Goal: Task Accomplishment & Management: Manage account settings

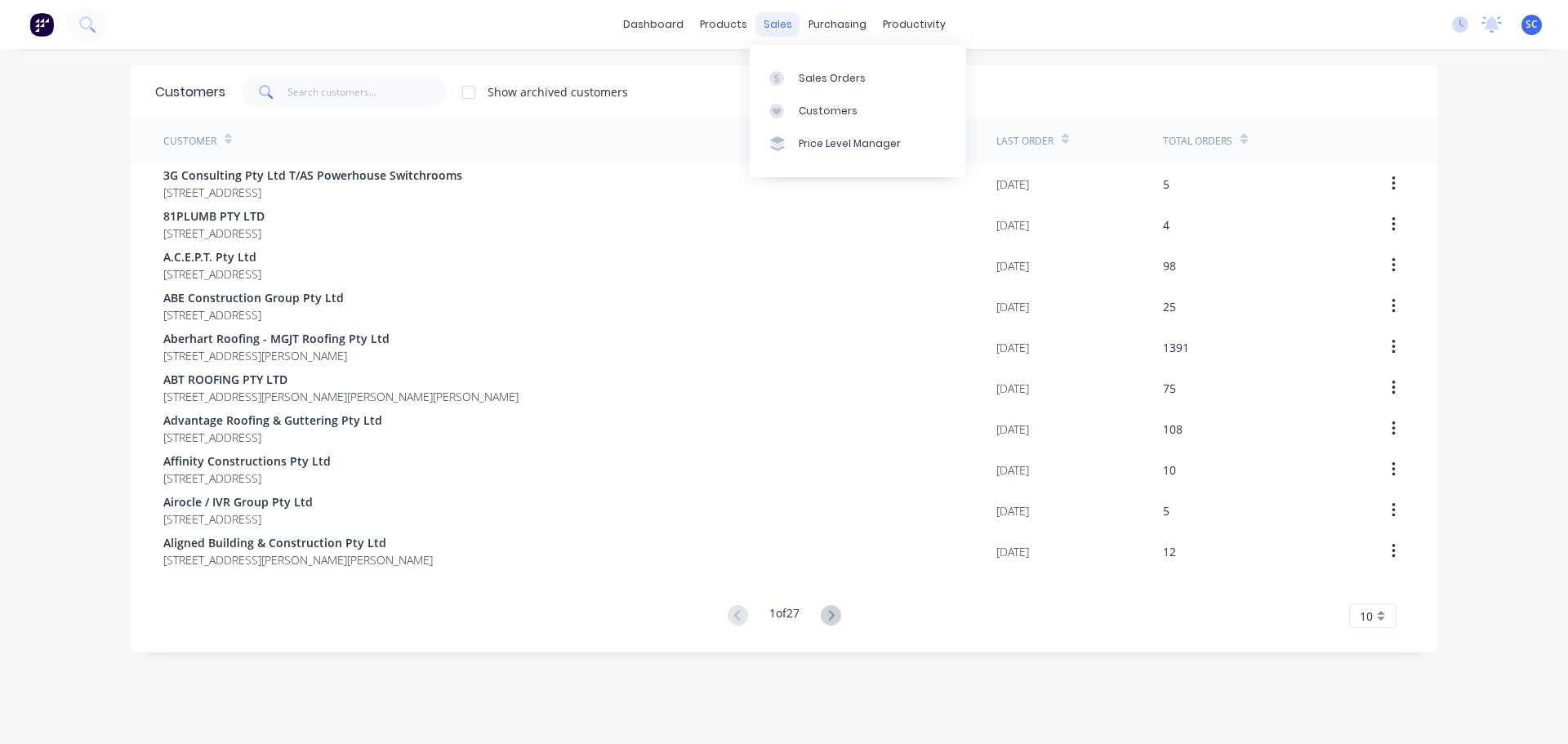
click at [774, 21] on div "sales" at bounding box center [777, 24] width 45 height 25
drag, startPoint x: 820, startPoint y: 107, endPoint x: 811, endPoint y: 111, distance: 9.8
click at [821, 107] on div "Customers" at bounding box center [828, 111] width 59 height 15
click at [304, 83] on input "text" at bounding box center [367, 93] width 159 height 33
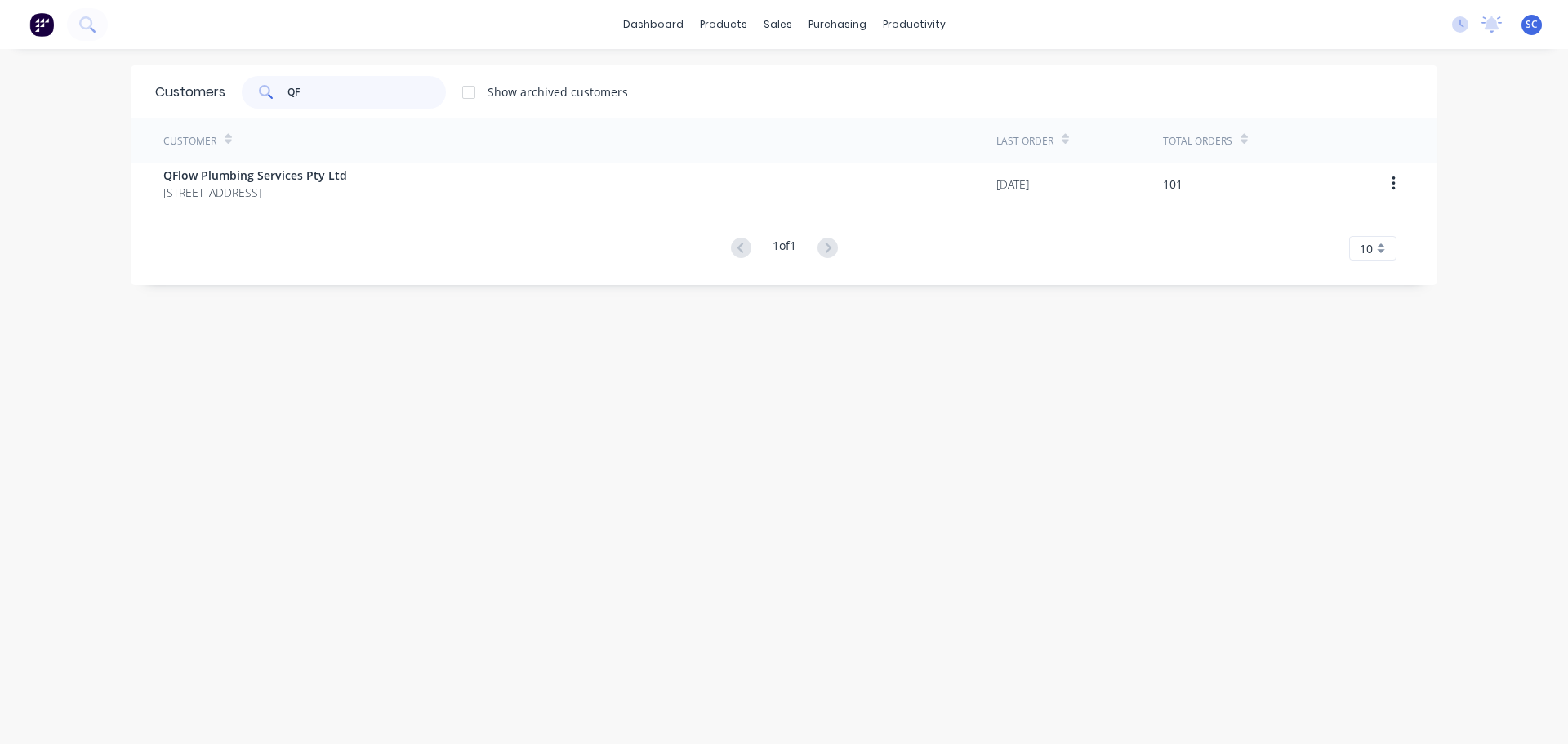
type input "QF"
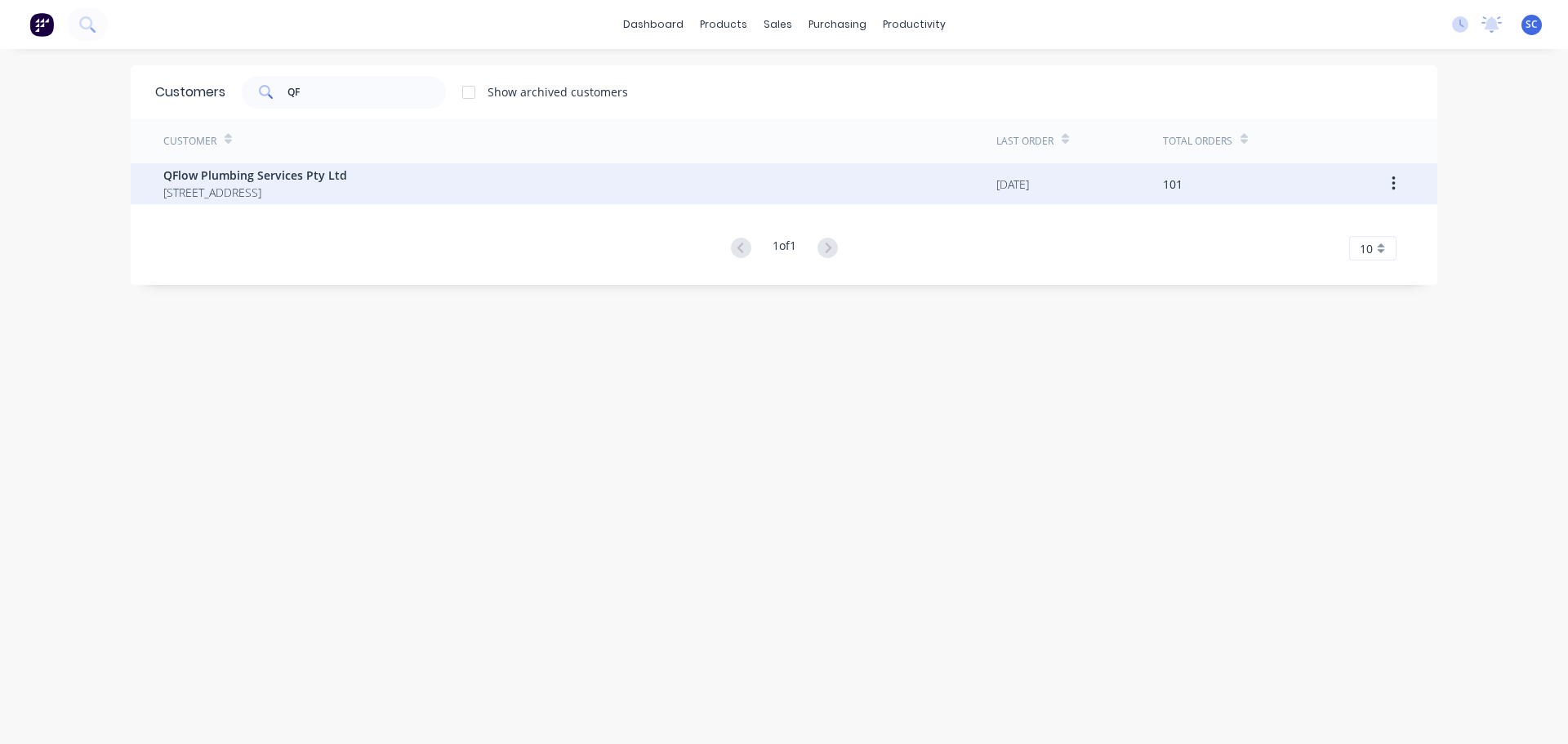
click at [280, 208] on div "Customer Last Order Total Orders QFlow Plumbing Services Pty Ltd PO BOX 3089 LO…" at bounding box center [784, 189] width 1306 height 142
click at [277, 187] on span "PO BOX 3089 LOGANHOLME Queensland Australia 4129" at bounding box center [255, 192] width 184 height 17
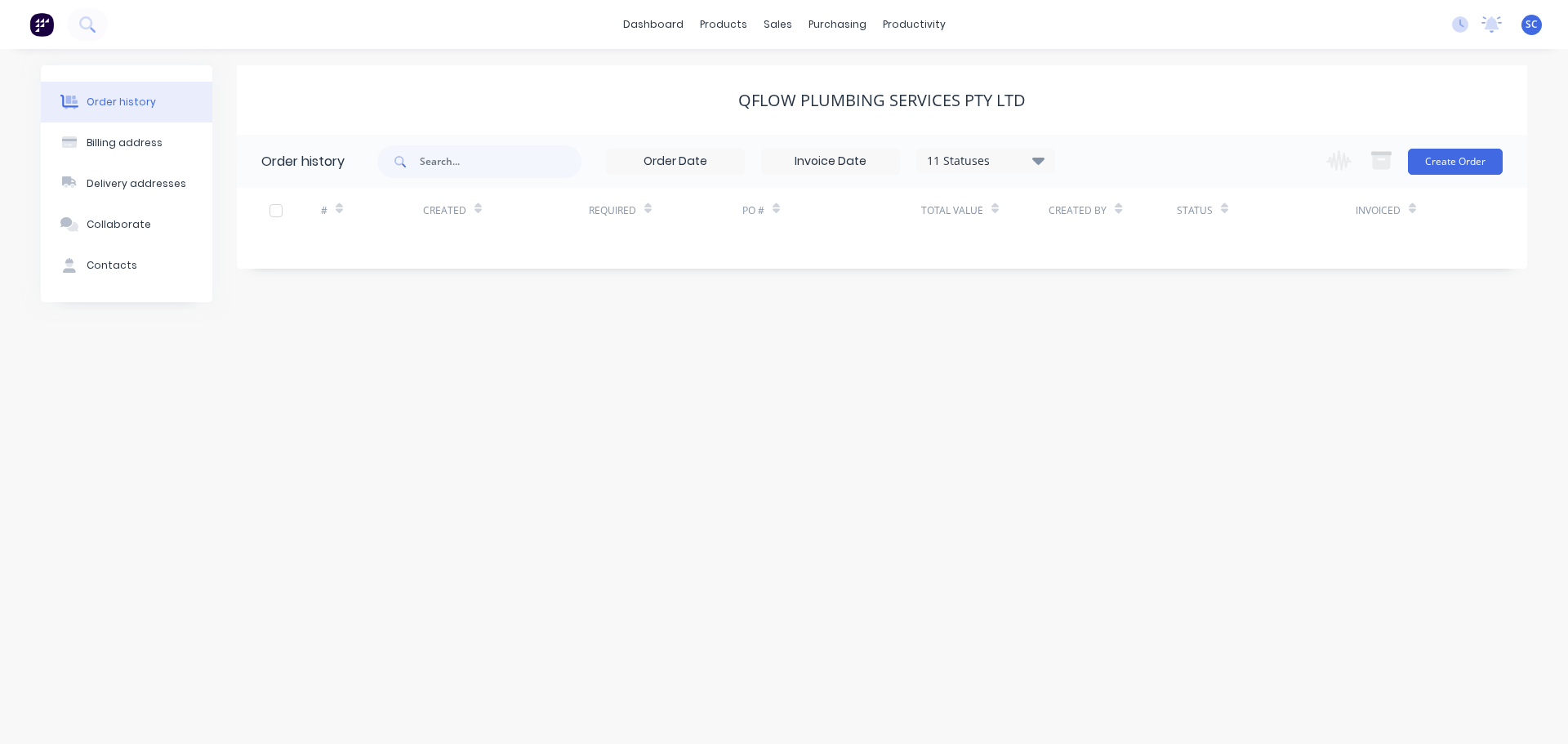
click at [1044, 154] on icon at bounding box center [1037, 160] width 12 height 19
click at [1094, 383] on div "Archived" at bounding box center [1019, 390] width 204 height 33
click at [1120, 381] on label at bounding box center [1120, 381] width 0 height 0
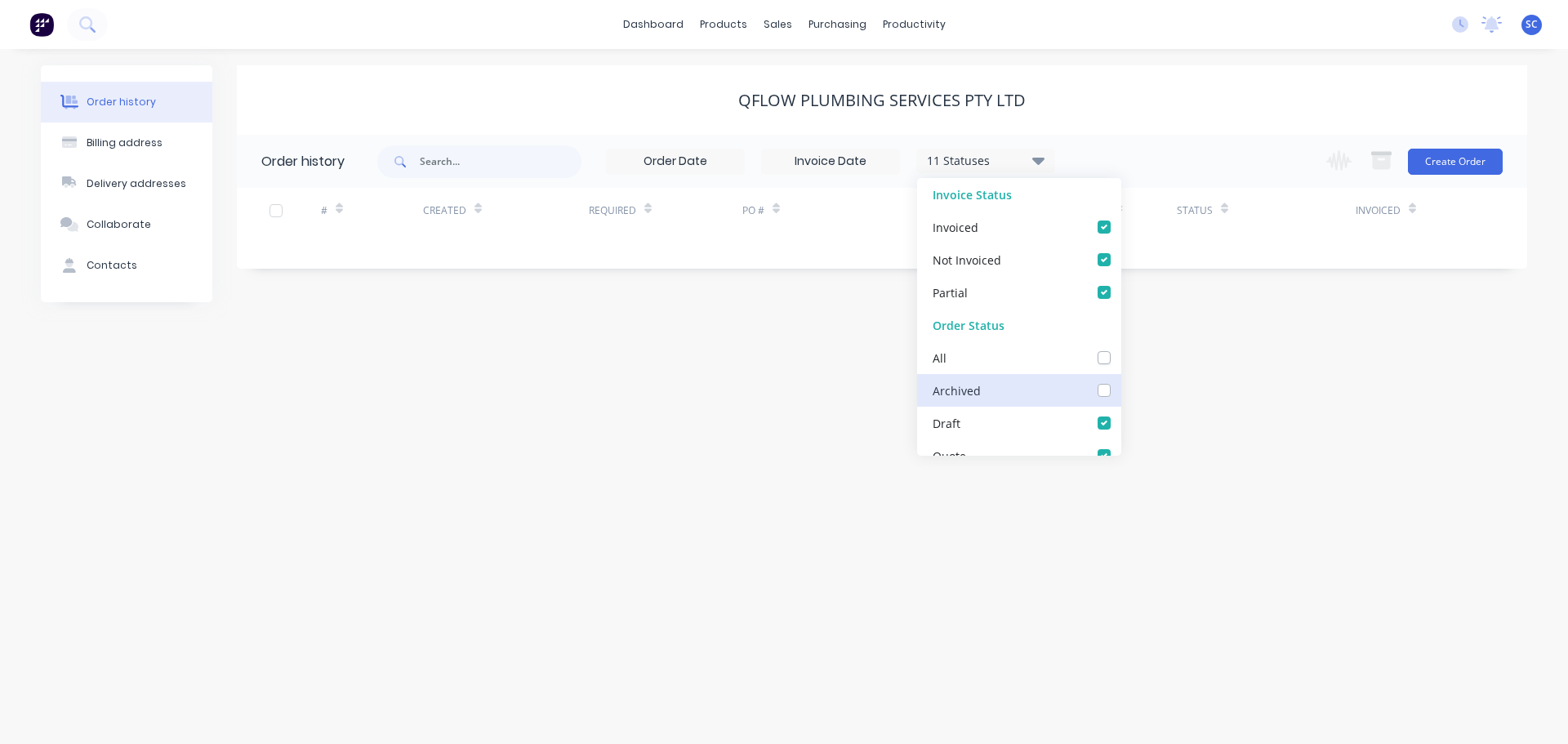
click at [1120, 389] on input "checkbox" at bounding box center [1126, 389] width 13 height 16
checkbox input "true"
click at [1160, 105] on div "QFlow Plumbing Services Pty Ltd" at bounding box center [882, 100] width 1290 height 19
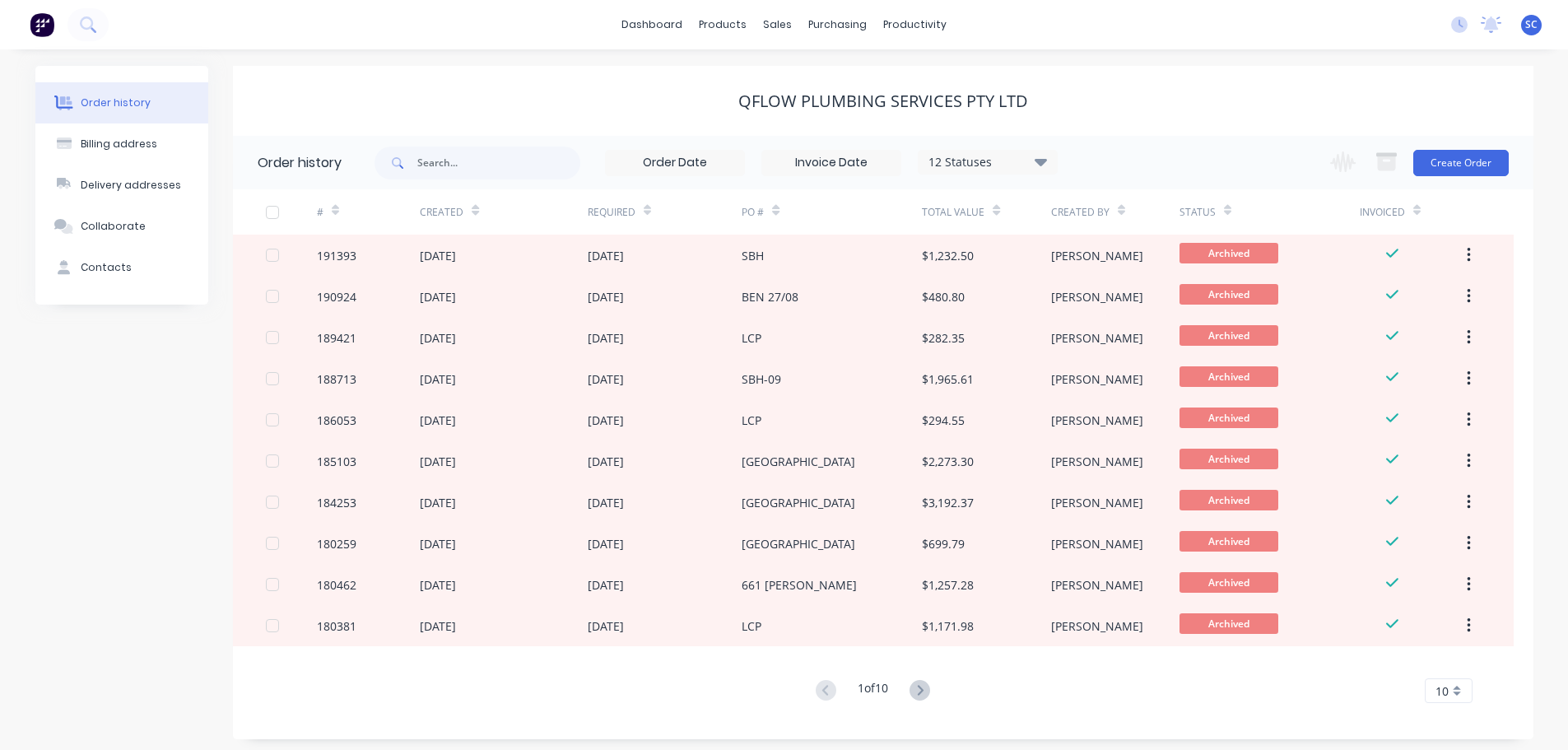
click at [577, 86] on div "QFlow Plumbing Services Pty Ltd" at bounding box center [884, 101] width 1300 height 70
click at [763, 26] on div "sales" at bounding box center [777, 24] width 45 height 25
click at [837, 111] on div "Customers" at bounding box center [834, 112] width 59 height 15
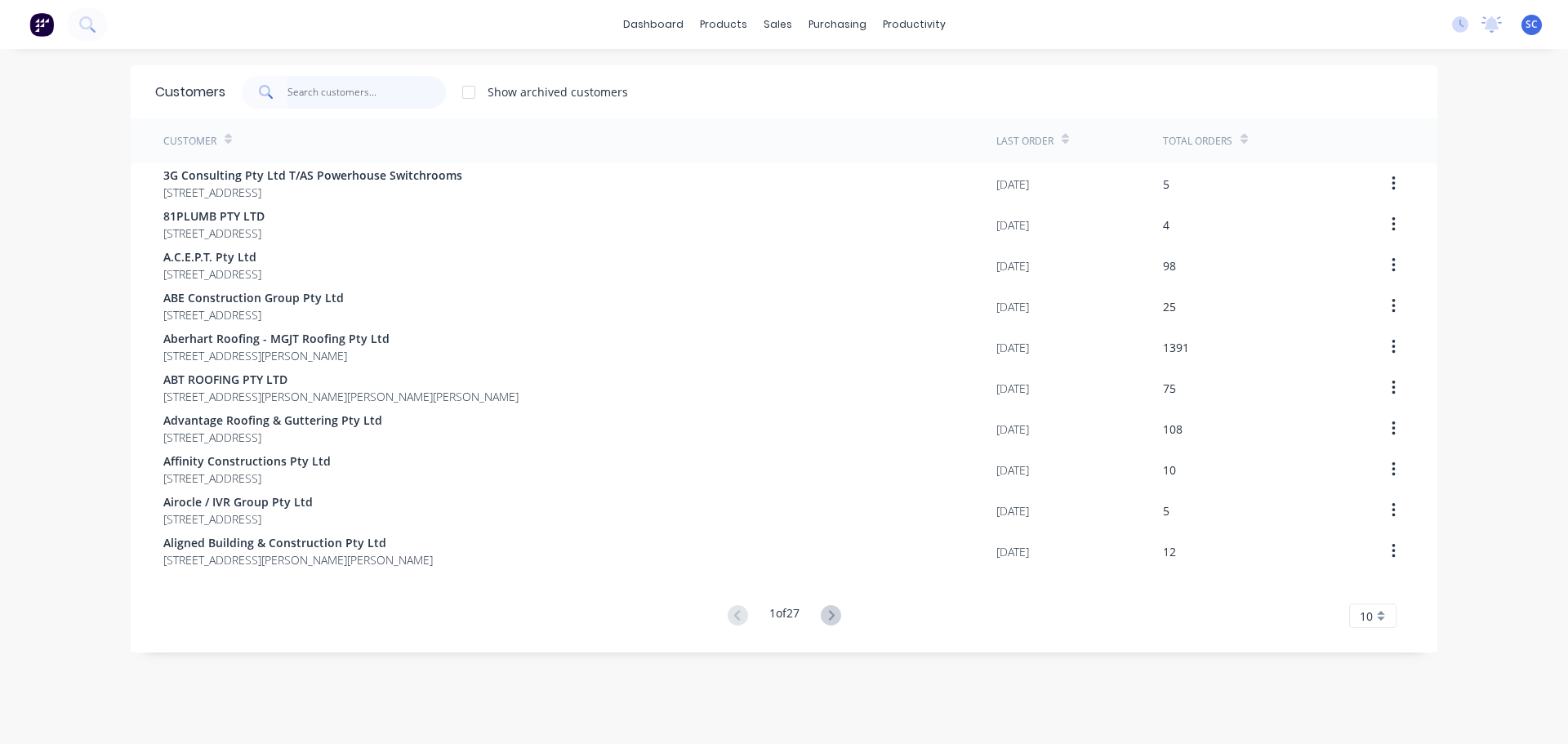
click at [318, 95] on input "text" at bounding box center [367, 93] width 159 height 33
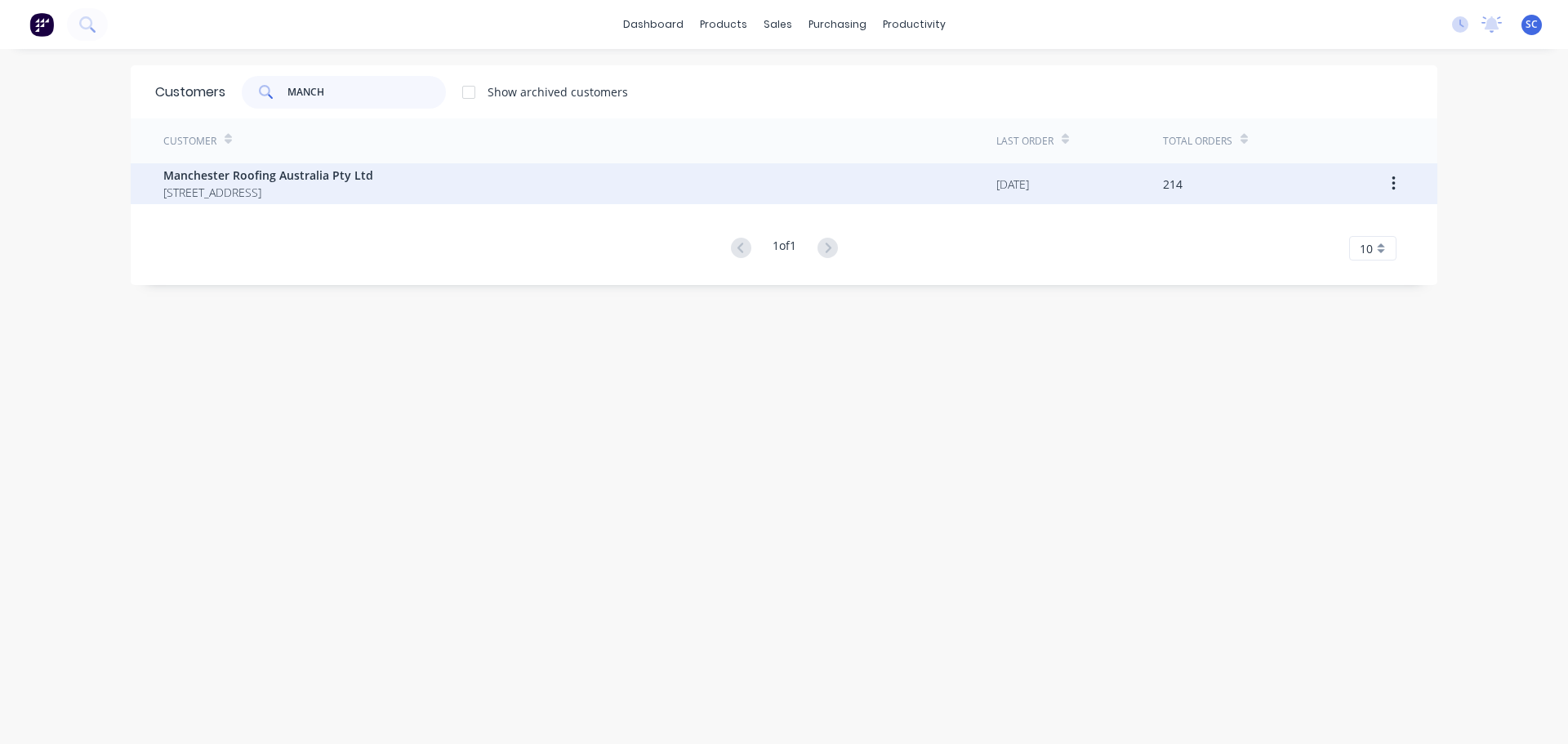
type input "MANCH"
click at [253, 173] on span "Manchester Roofing Australia Pty Ltd" at bounding box center [268, 175] width 209 height 17
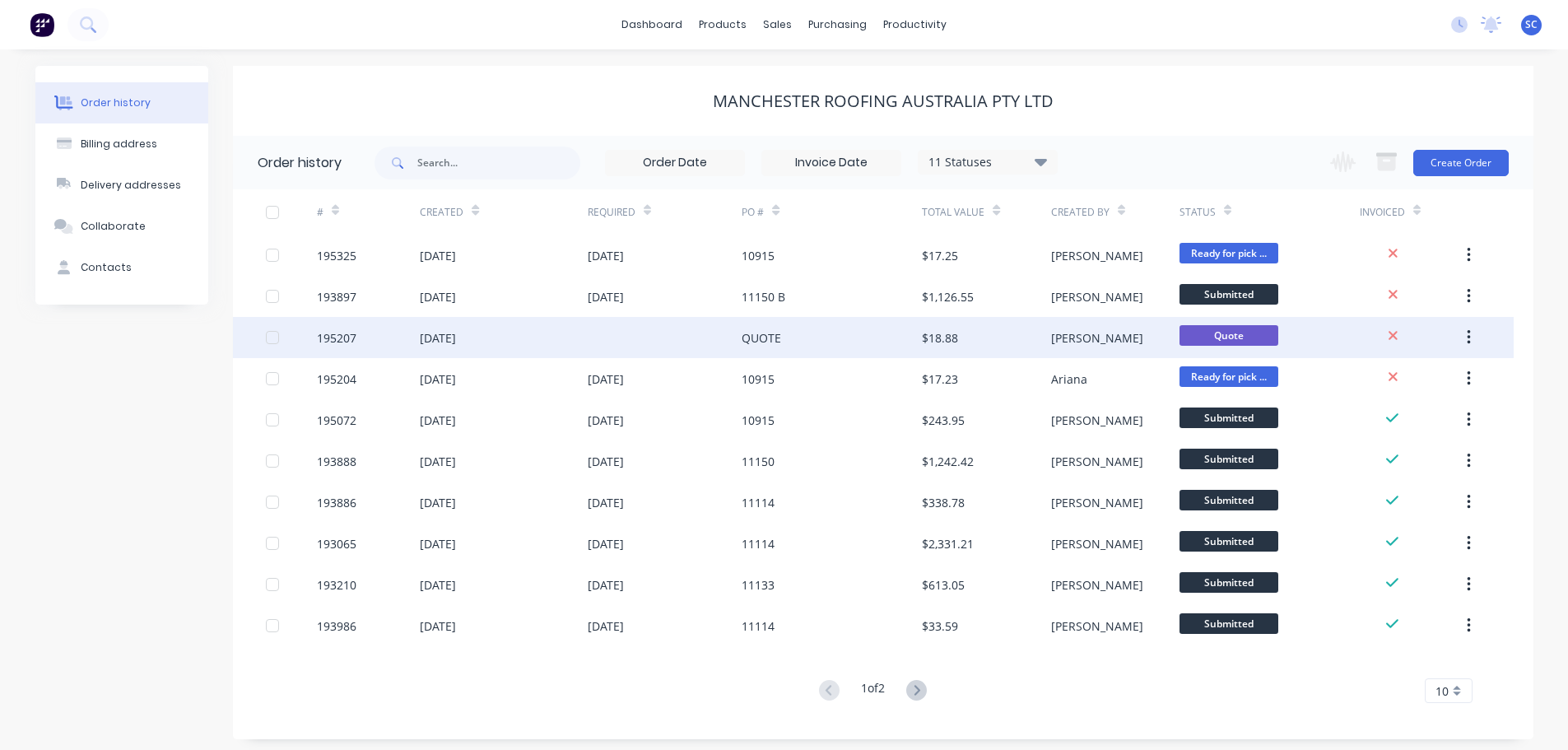
click at [456, 336] on div "[DATE]" at bounding box center [437, 338] width 36 height 18
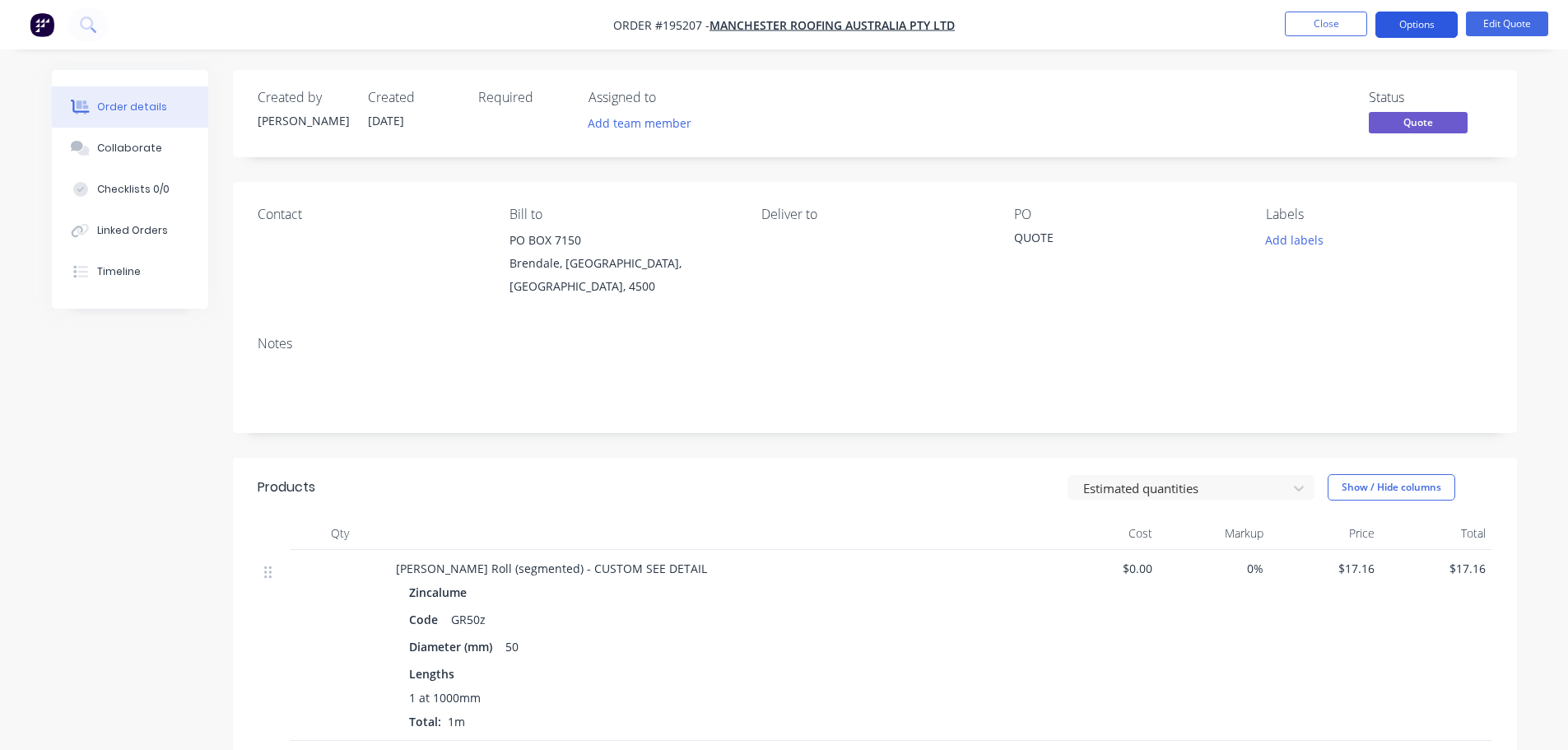
click at [1424, 11] on nav "Order #195207 - Manchester Roofing Australia Pty Ltd Close Options Edit Quote" at bounding box center [784, 24] width 1568 height 49
click at [1425, 19] on button "Options" at bounding box center [1416, 24] width 82 height 26
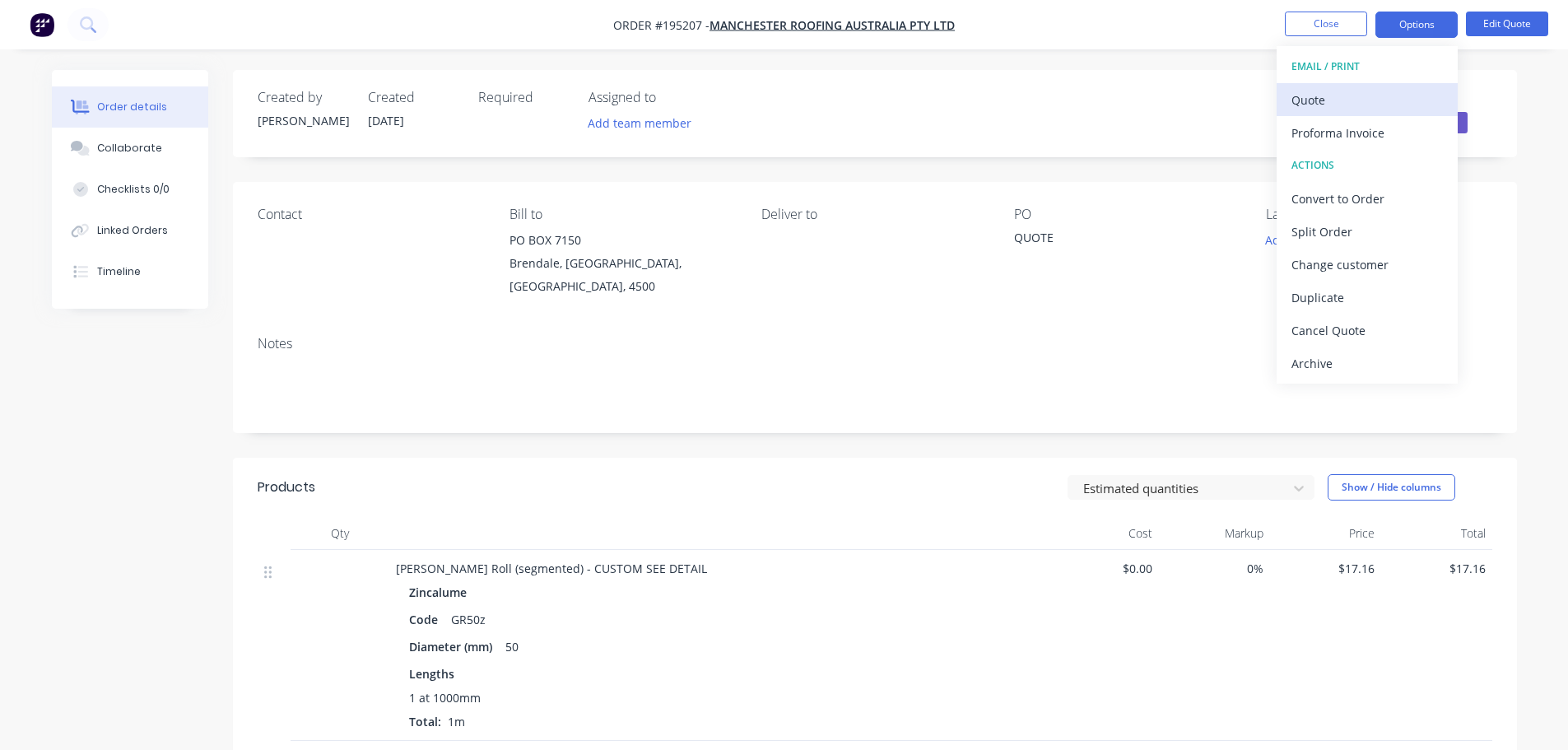
click at [1317, 100] on div "Quote" at bounding box center [1368, 100] width 152 height 24
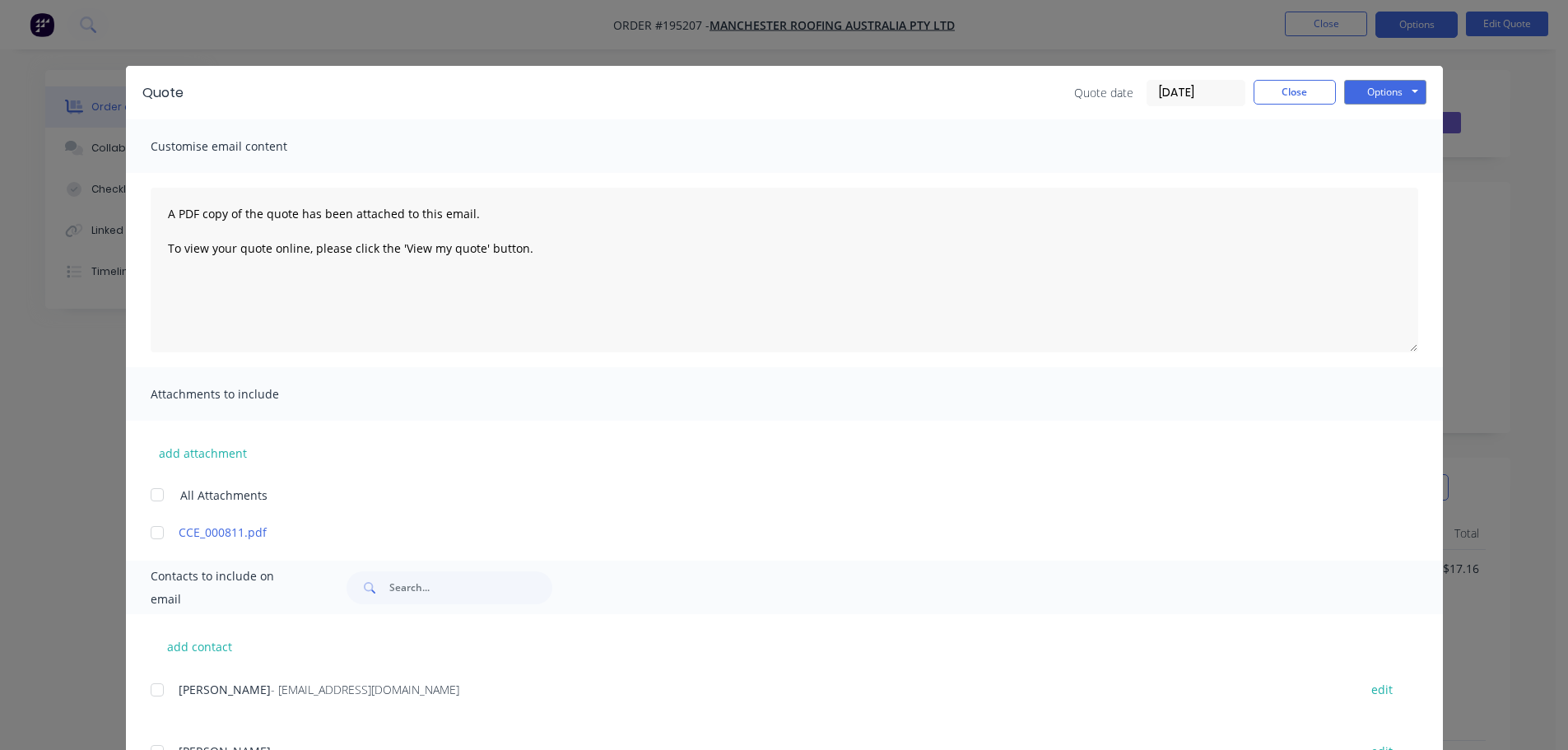
click at [157, 493] on div at bounding box center [157, 494] width 33 height 33
click at [1399, 83] on button "Options" at bounding box center [1385, 92] width 82 height 25
click at [1379, 148] on button "Print" at bounding box center [1397, 148] width 106 height 27
click at [1286, 93] on button "Close" at bounding box center [1295, 92] width 82 height 25
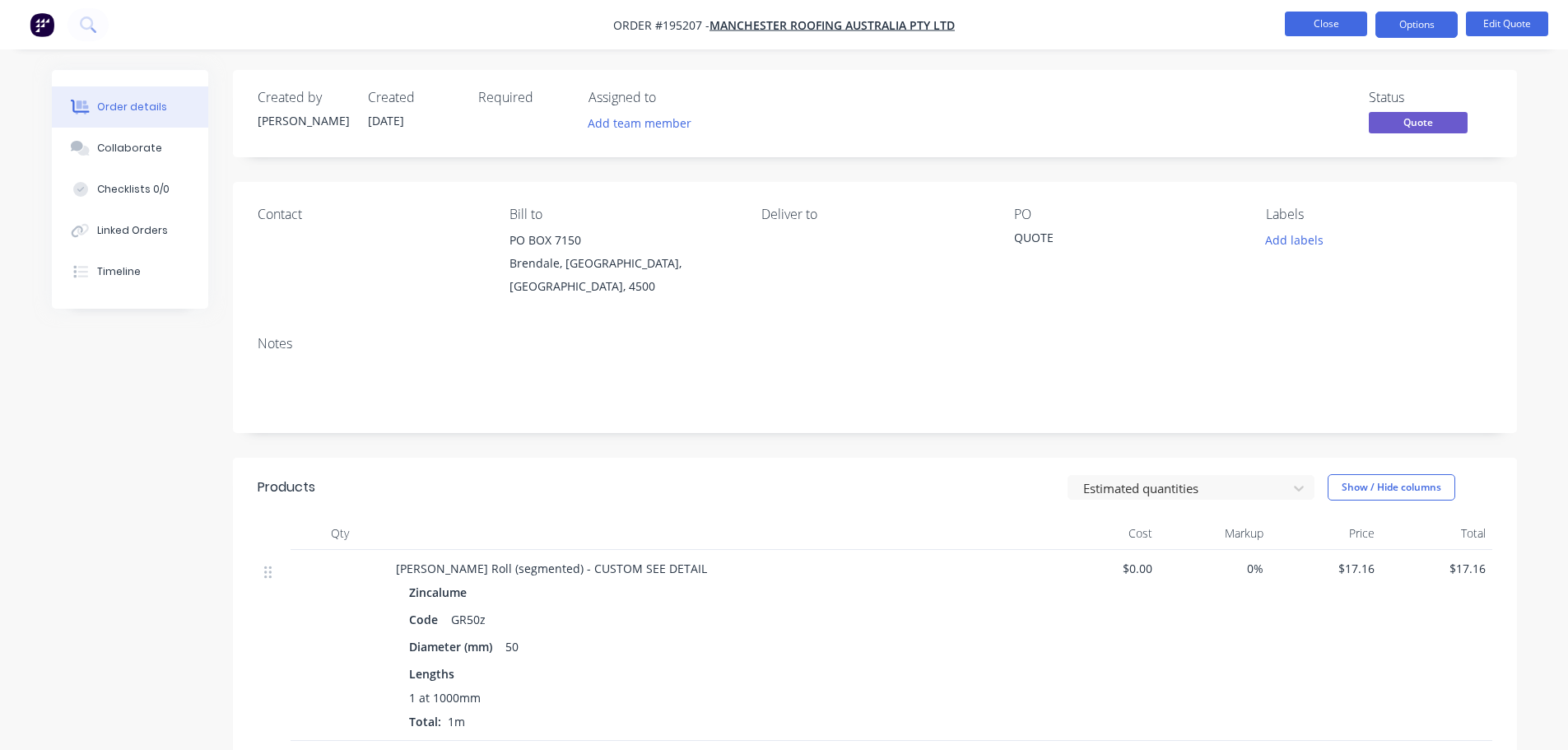
click at [1342, 19] on button "Close" at bounding box center [1325, 23] width 82 height 25
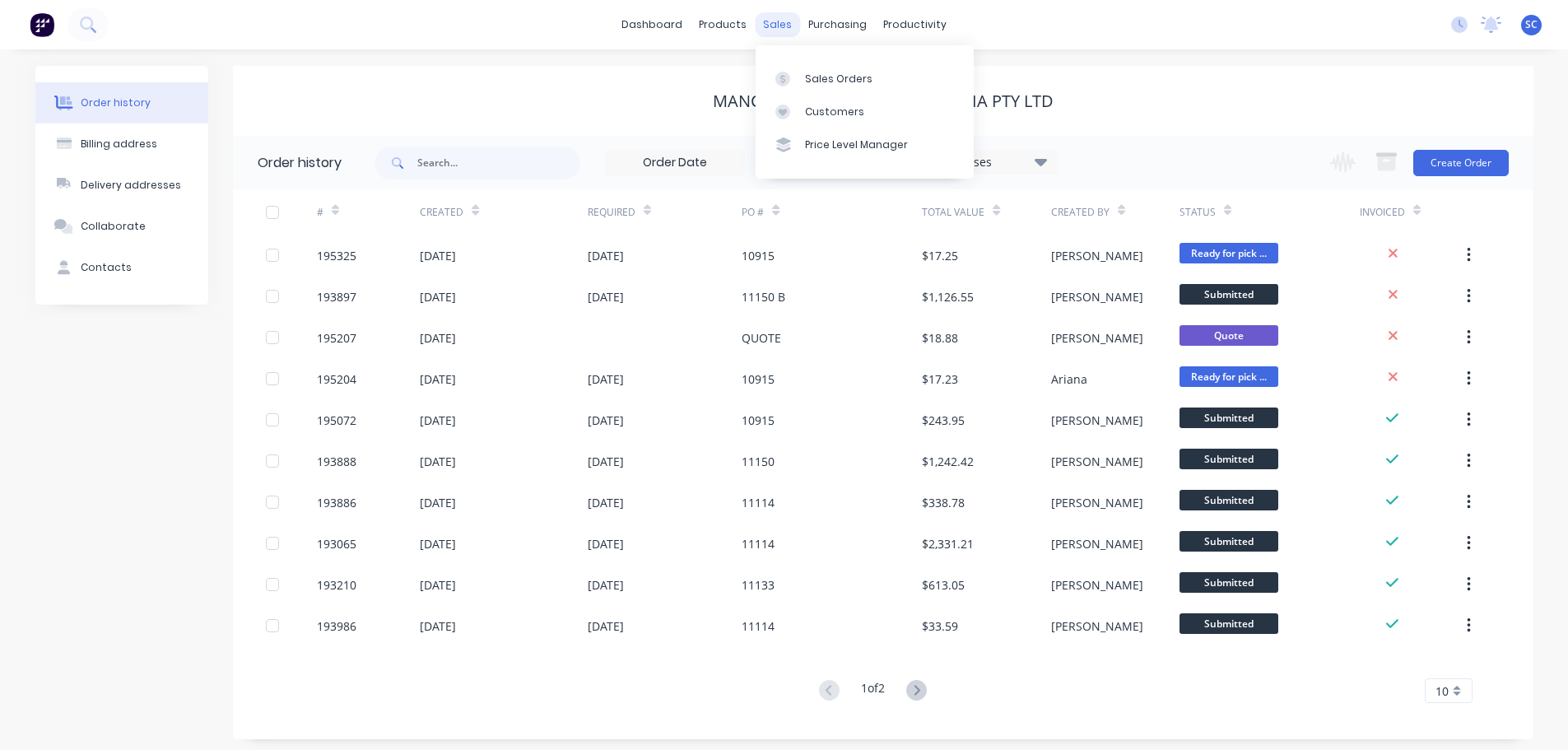
click at [782, 25] on div "sales" at bounding box center [777, 24] width 45 height 25
click at [847, 121] on link "Customers" at bounding box center [865, 112] width 219 height 33
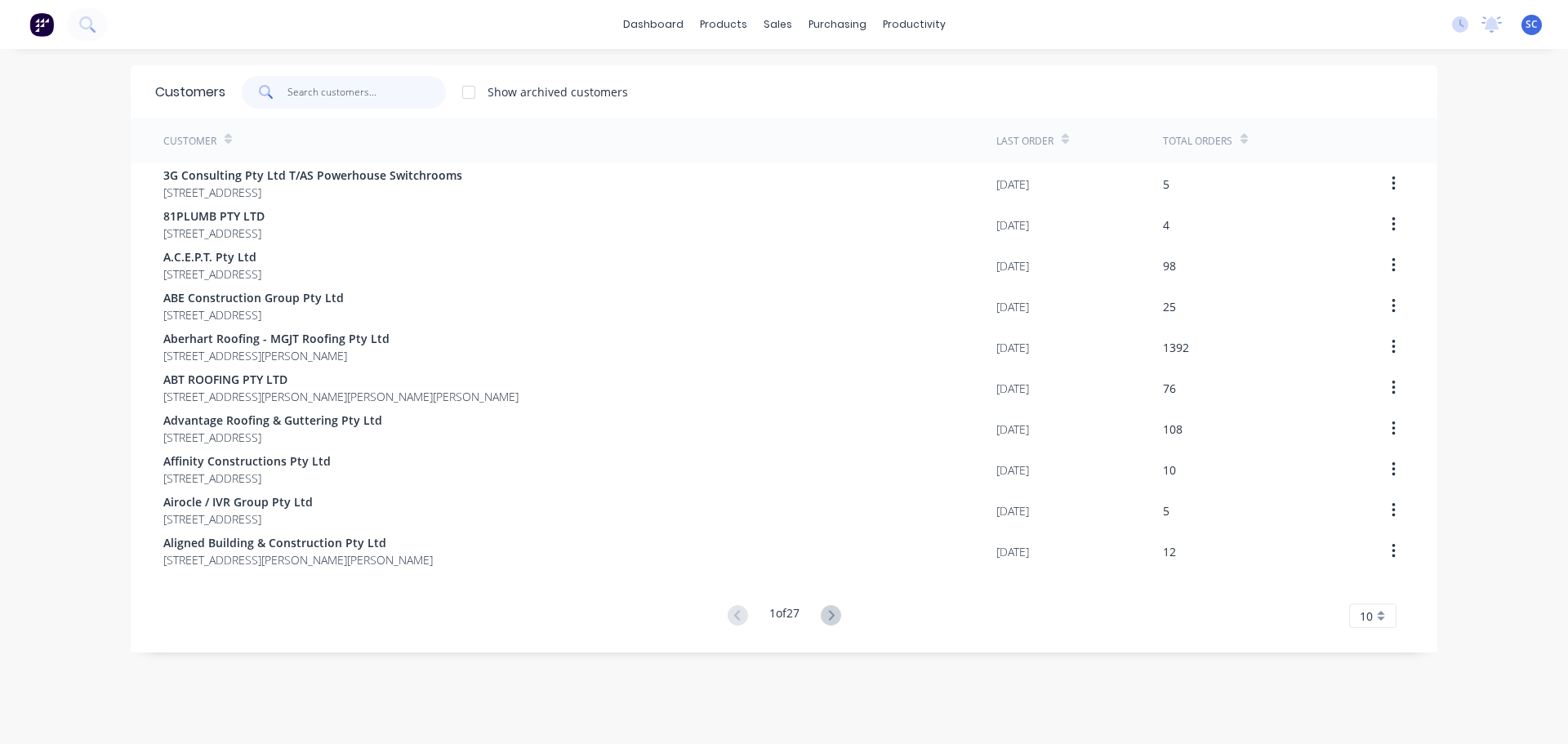
click at [333, 98] on input "text" at bounding box center [367, 93] width 159 height 33
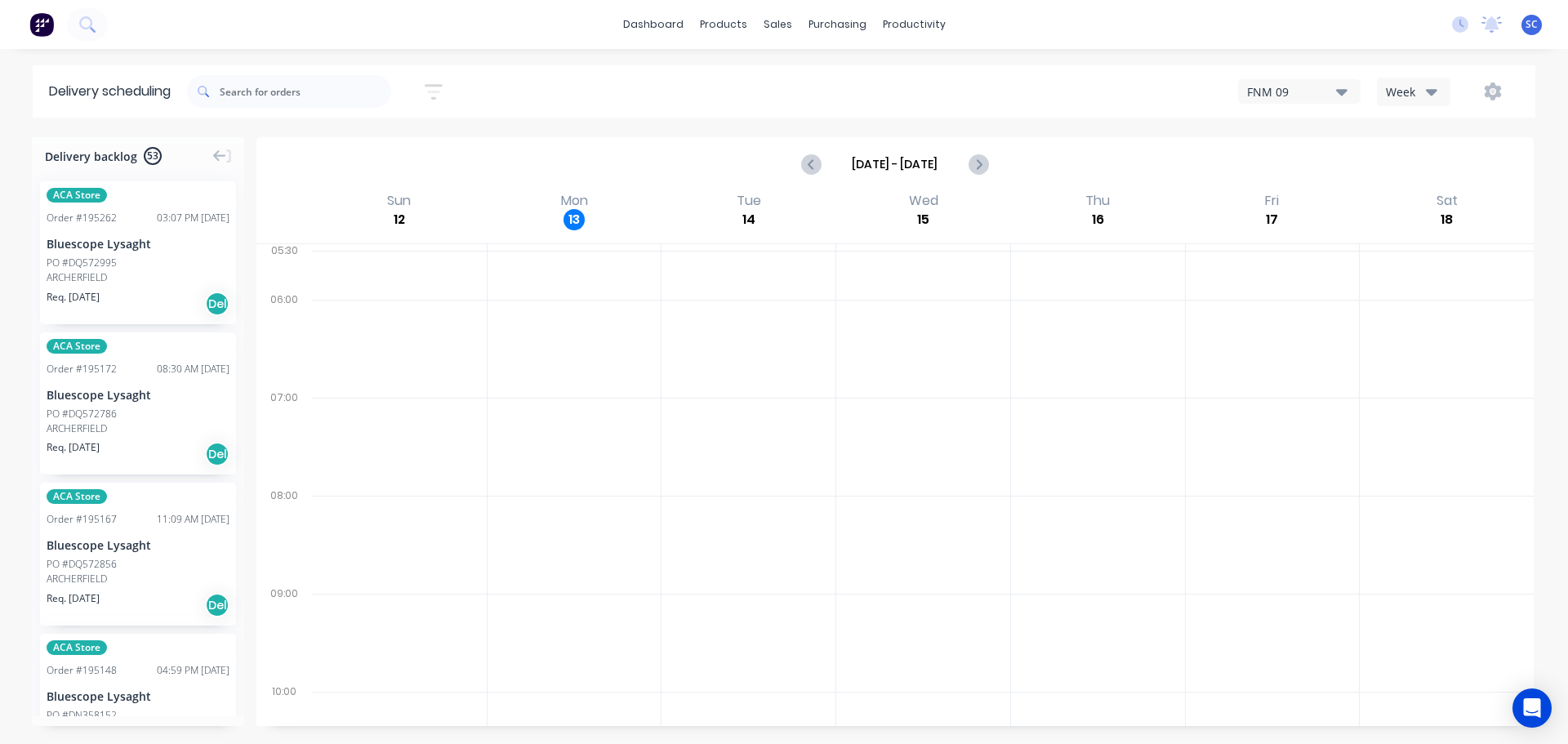
scroll to position [1224, 0]
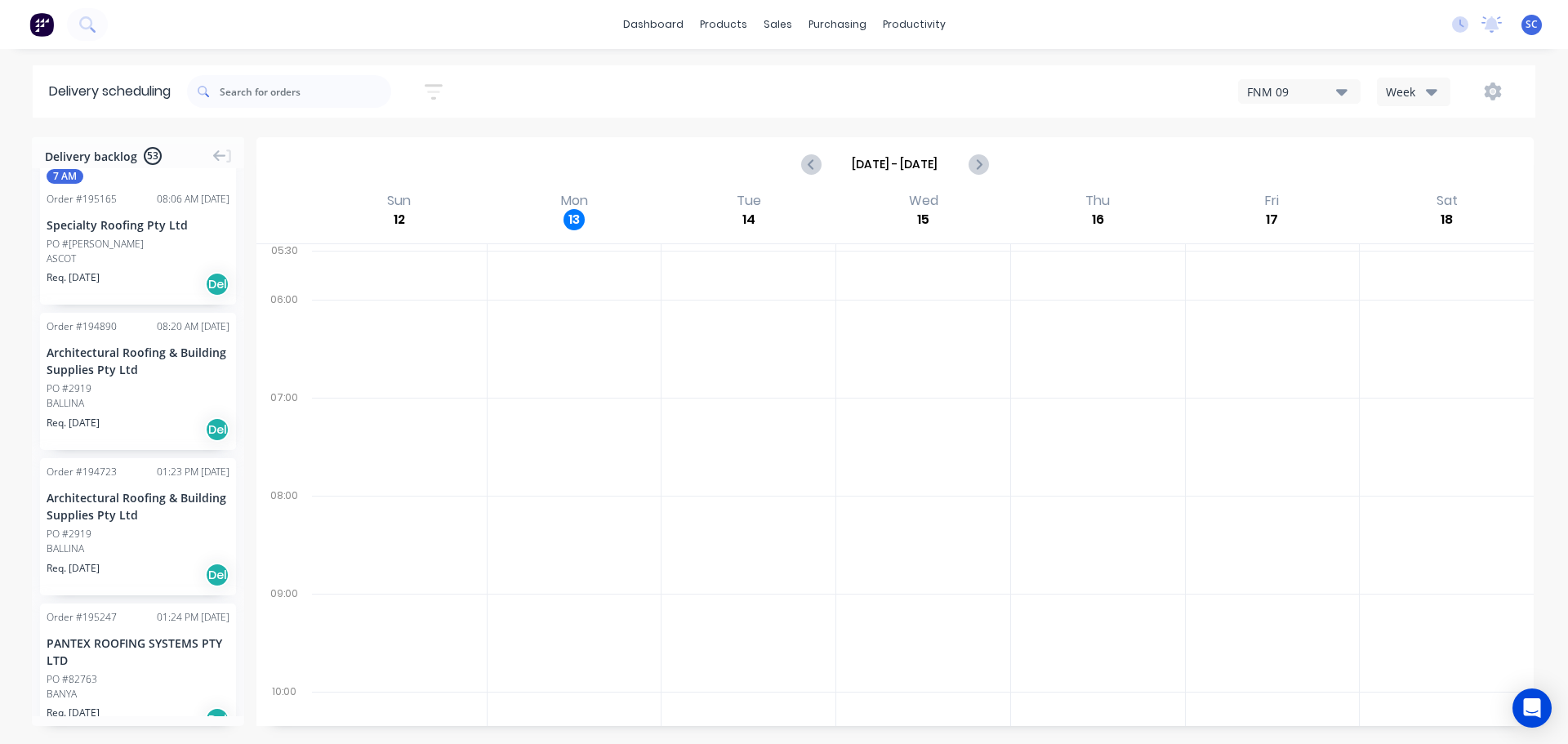
click at [438, 97] on icon "button" at bounding box center [434, 92] width 18 height 16
drag, startPoint x: 338, startPoint y: 155, endPoint x: 345, endPoint y: 170, distance: 16.6
click at [339, 155] on input "14/10/25 - 14/10/25" at bounding box center [358, 153] width 152 height 25
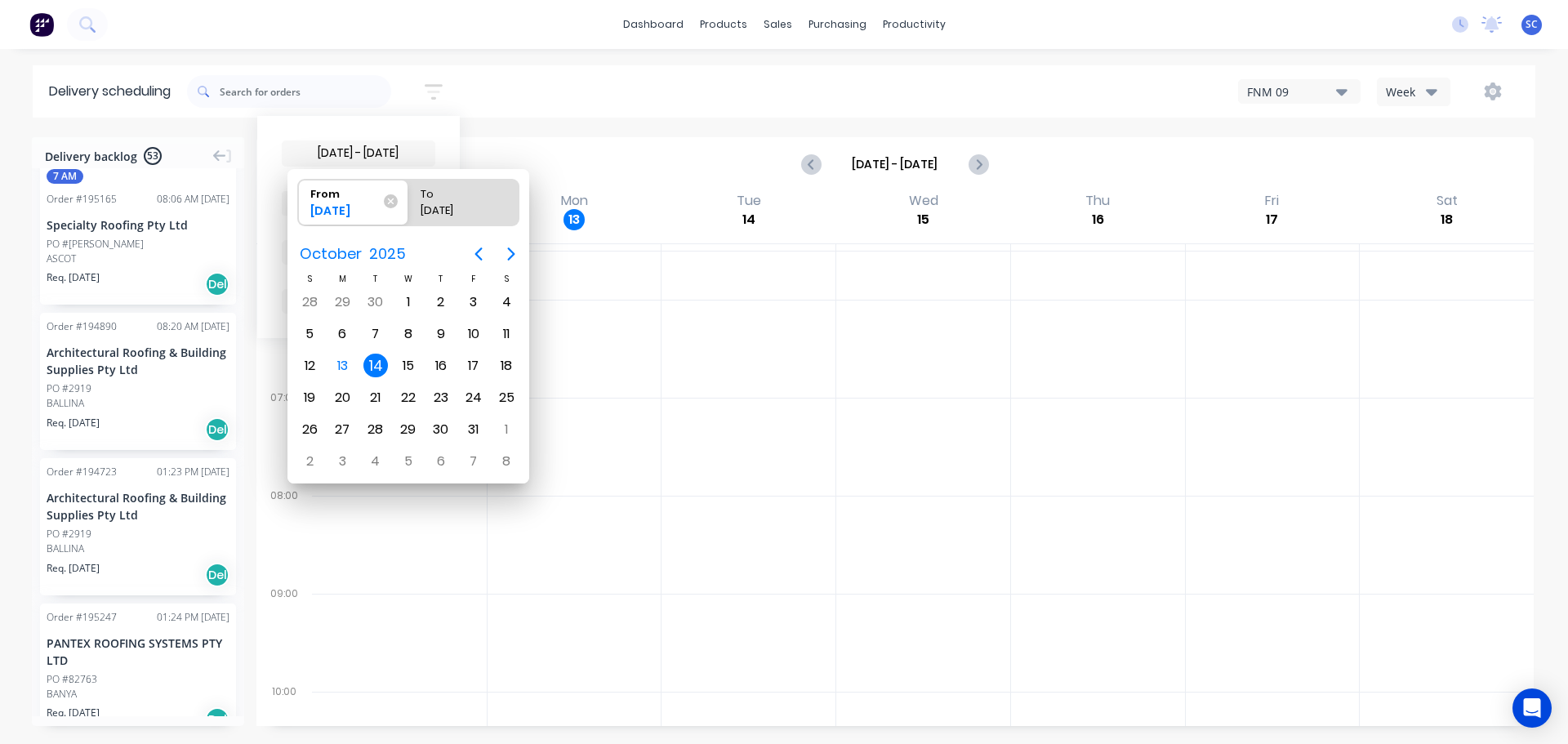
click at [369, 365] on div "14" at bounding box center [376, 366] width 25 height 25
radio input "false"
radio input "true"
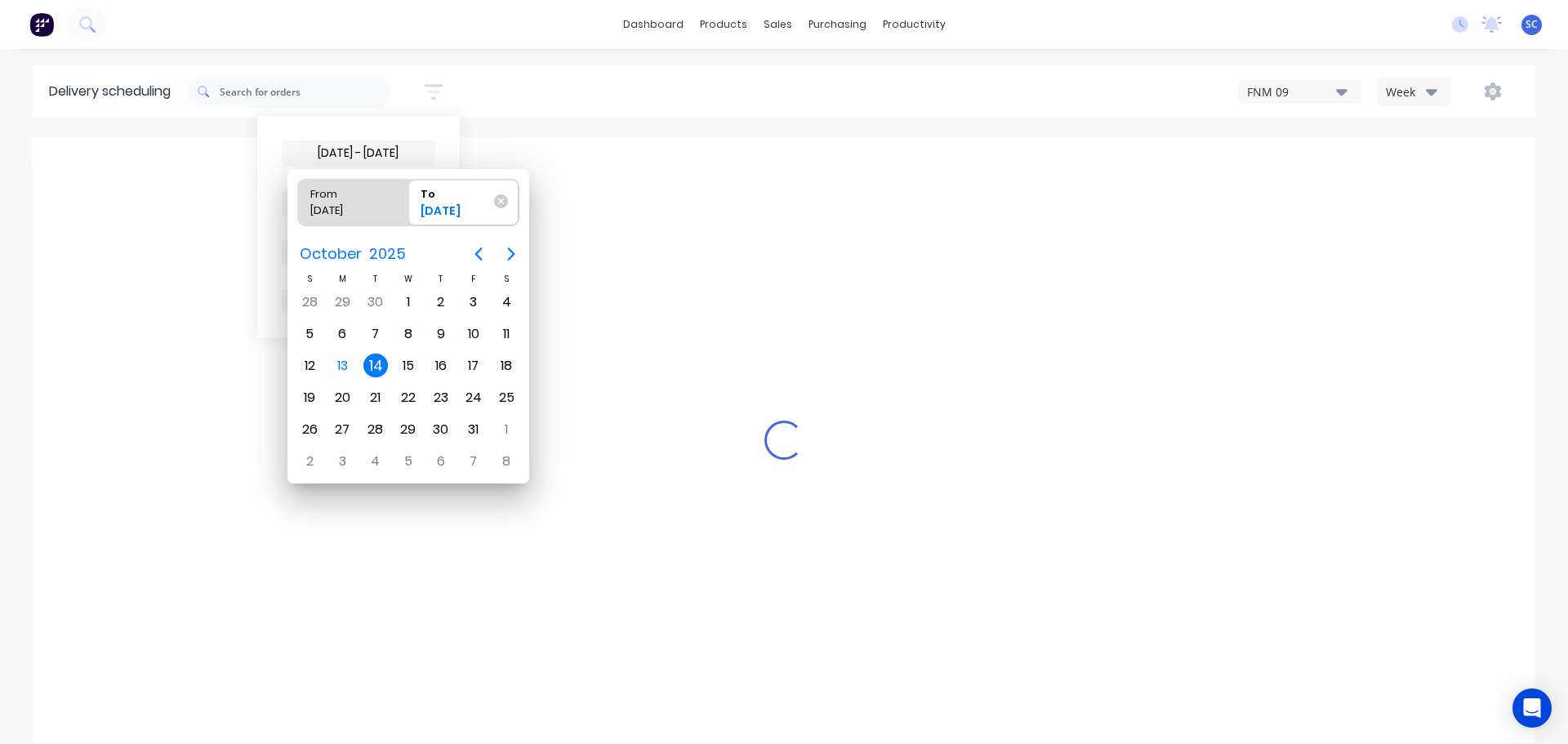
click at [370, 364] on div "14" at bounding box center [376, 366] width 25 height 25
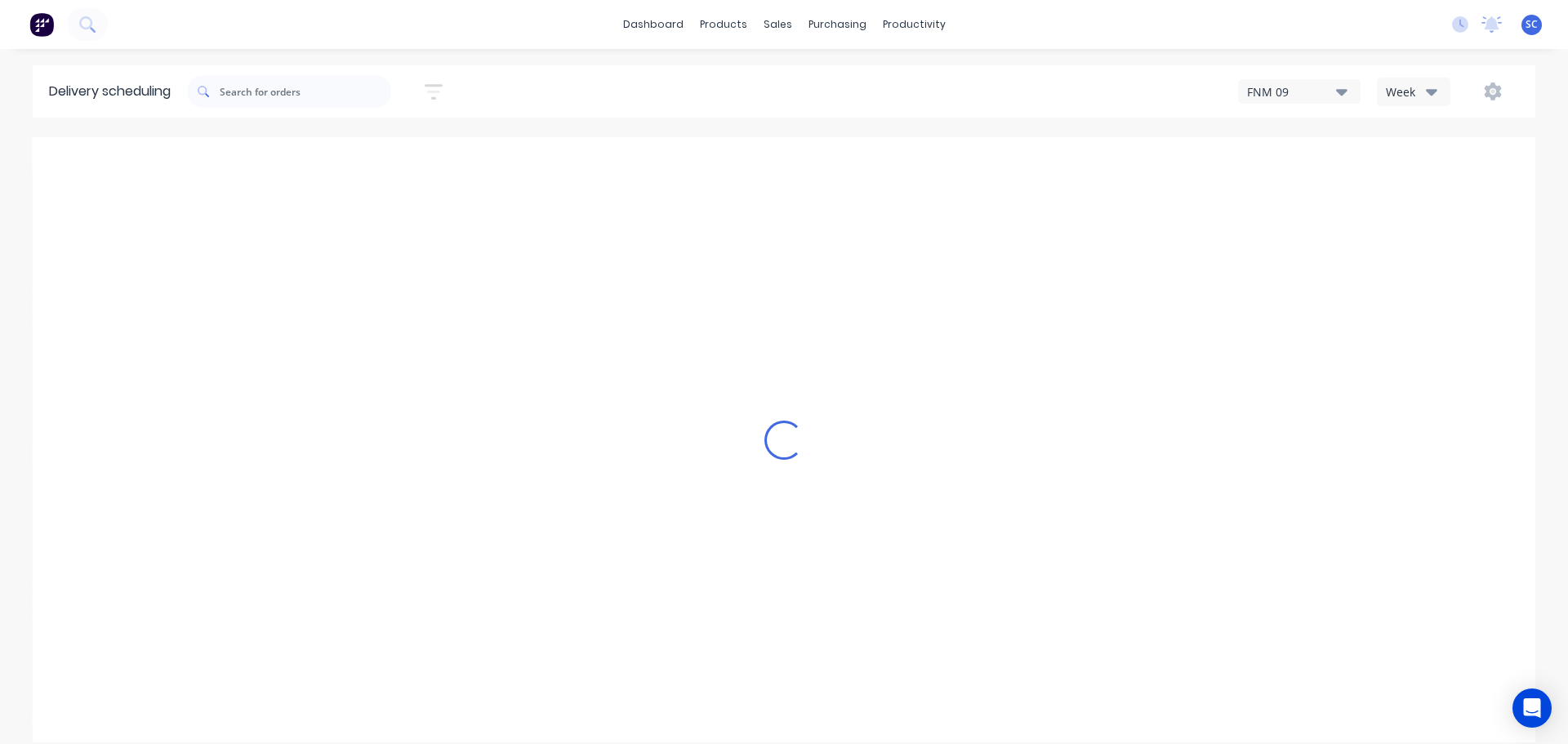
scroll to position [507, 0]
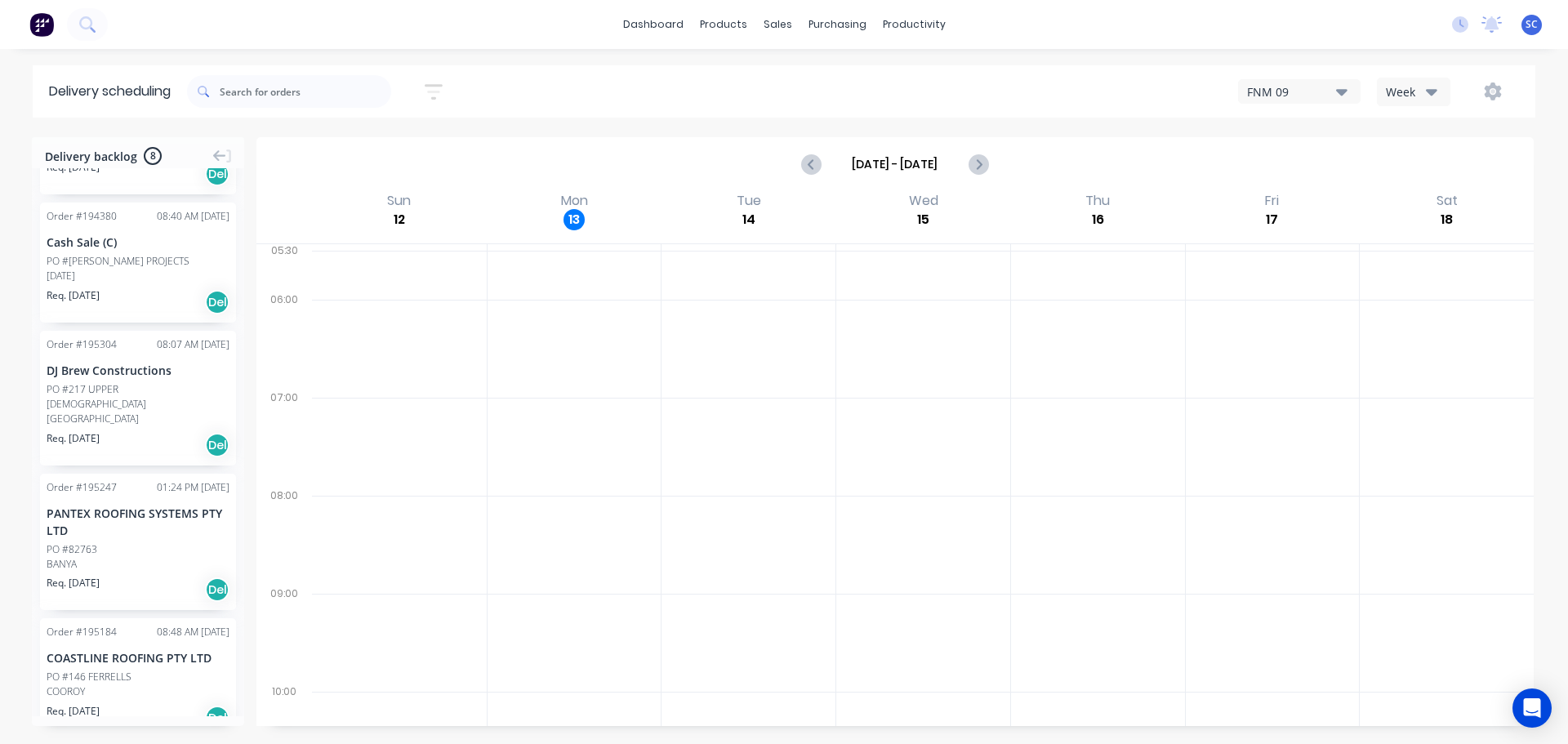
click at [1436, 89] on button "Week" at bounding box center [1414, 91] width 73 height 28
click at [1424, 166] on div "Vehicle" at bounding box center [1458, 167] width 162 height 33
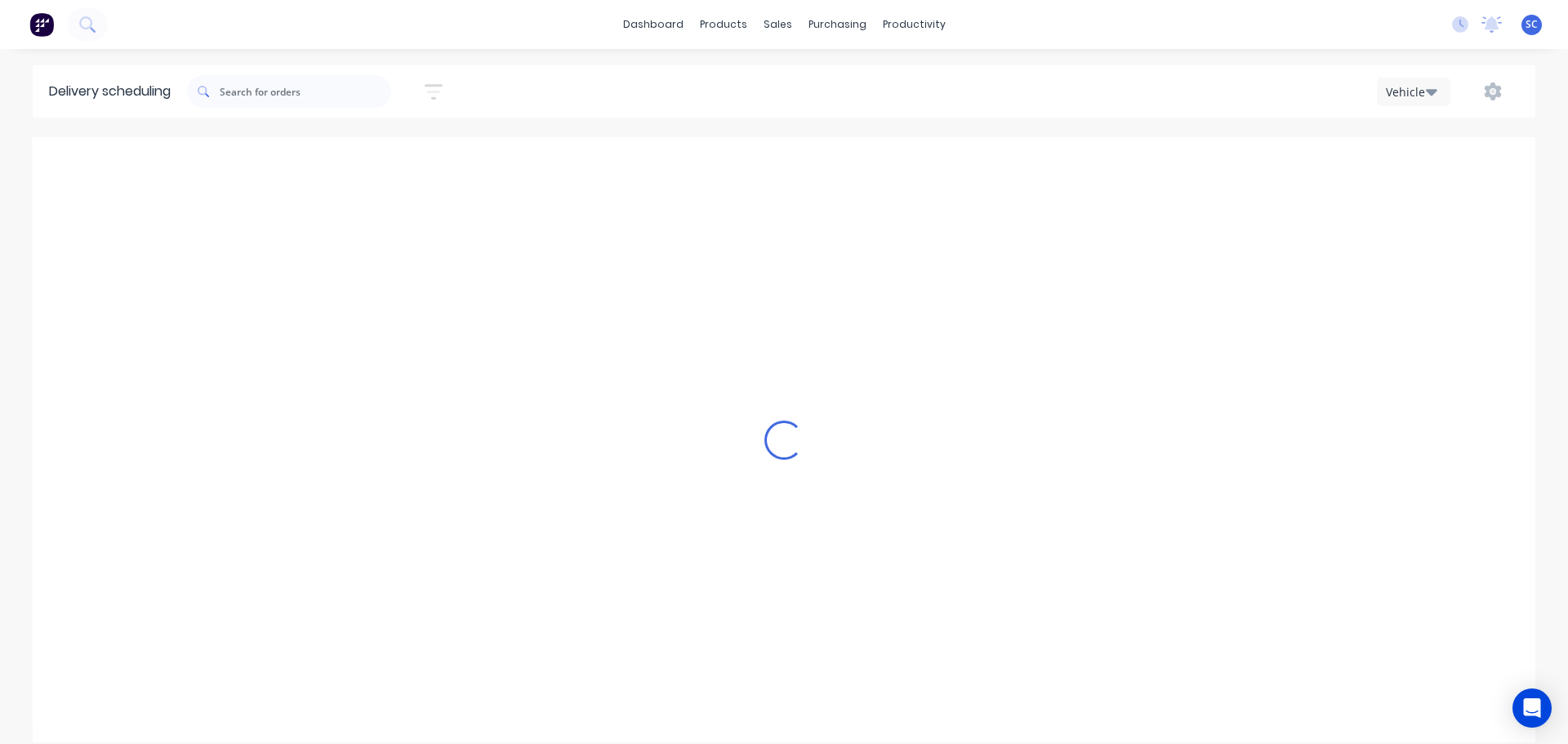
scroll to position [0, 1]
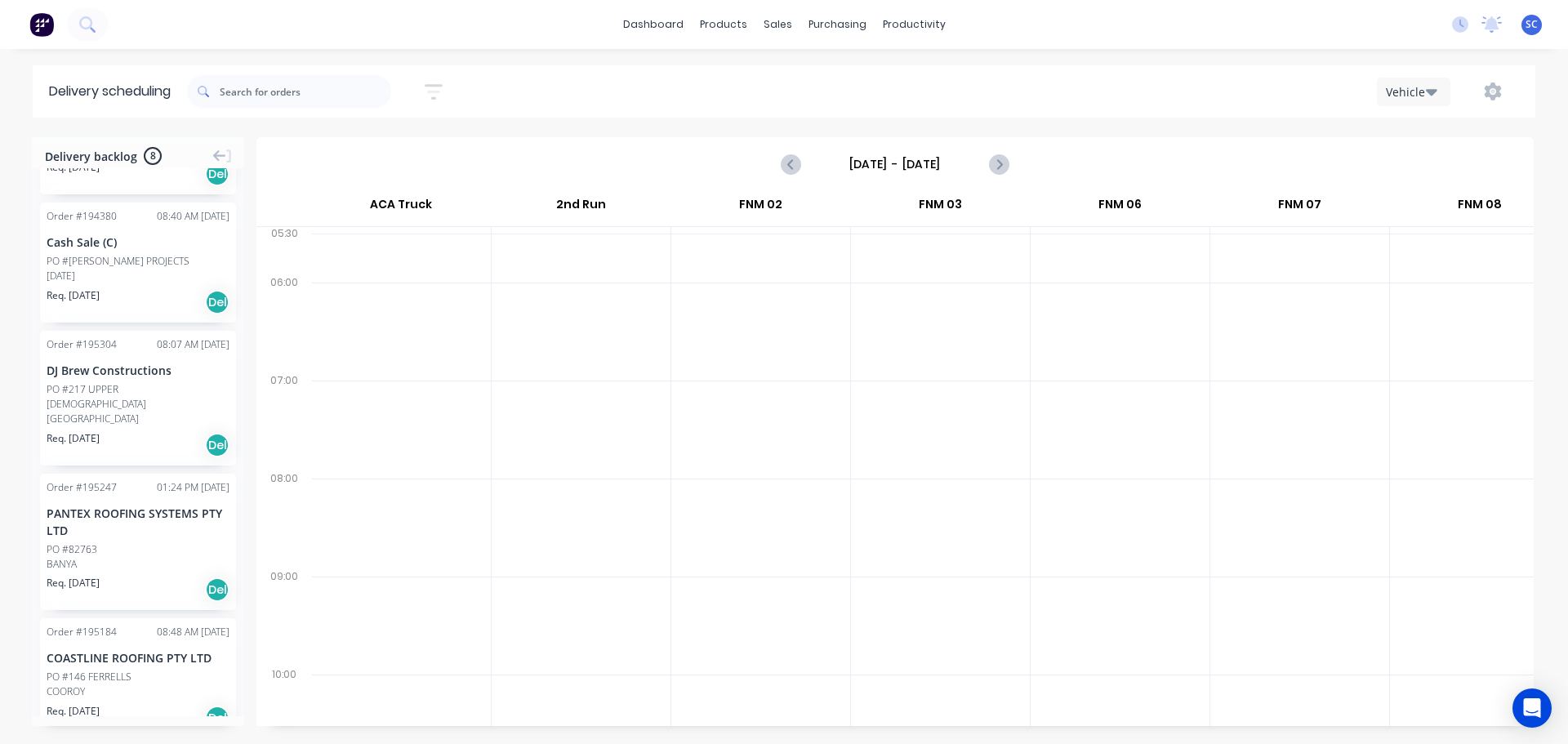
click at [856, 163] on input "Sunday - 12/10/25" at bounding box center [895, 163] width 162 height 25
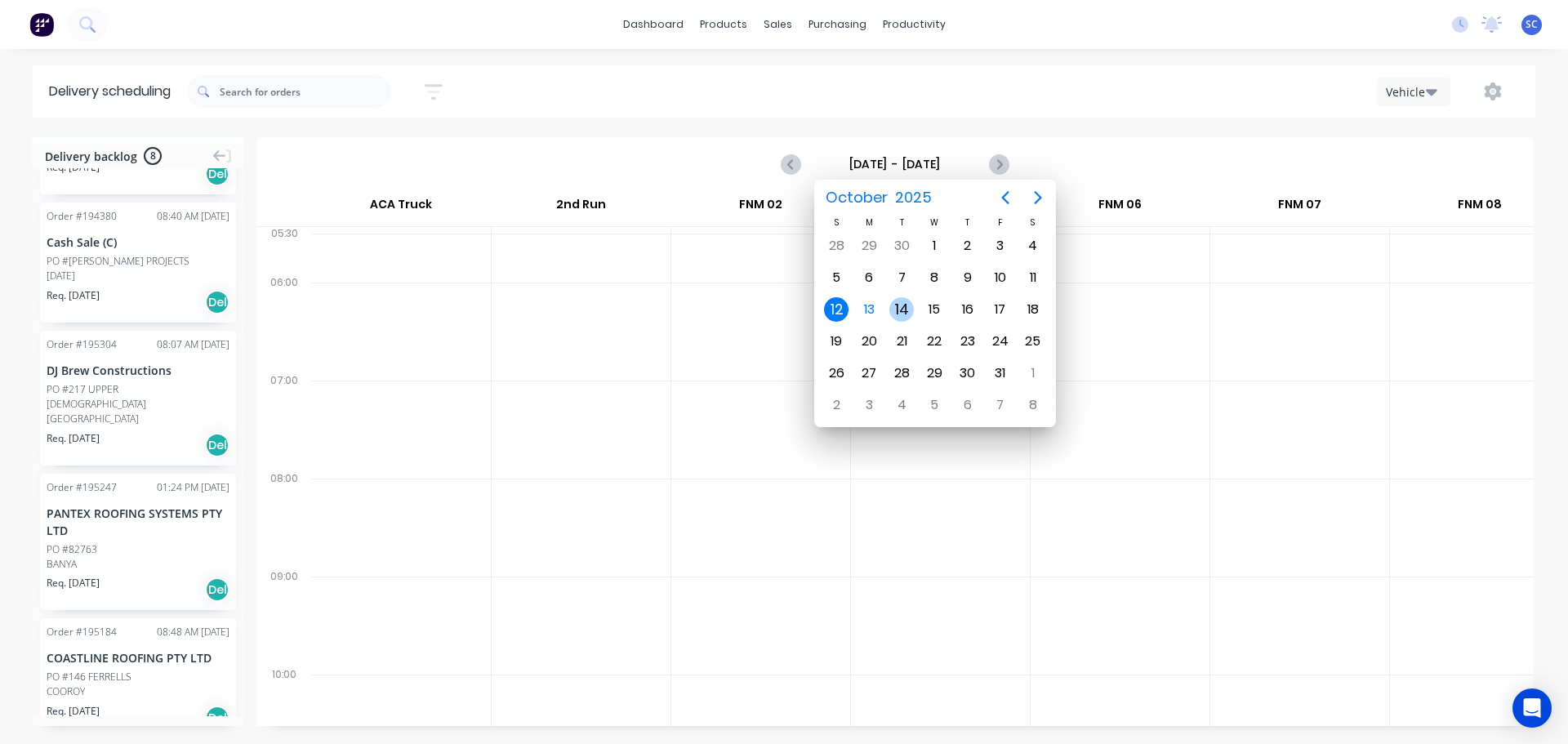
click at [907, 318] on div "14" at bounding box center [901, 310] width 25 height 25
type input "Tuesday - 14/10/25"
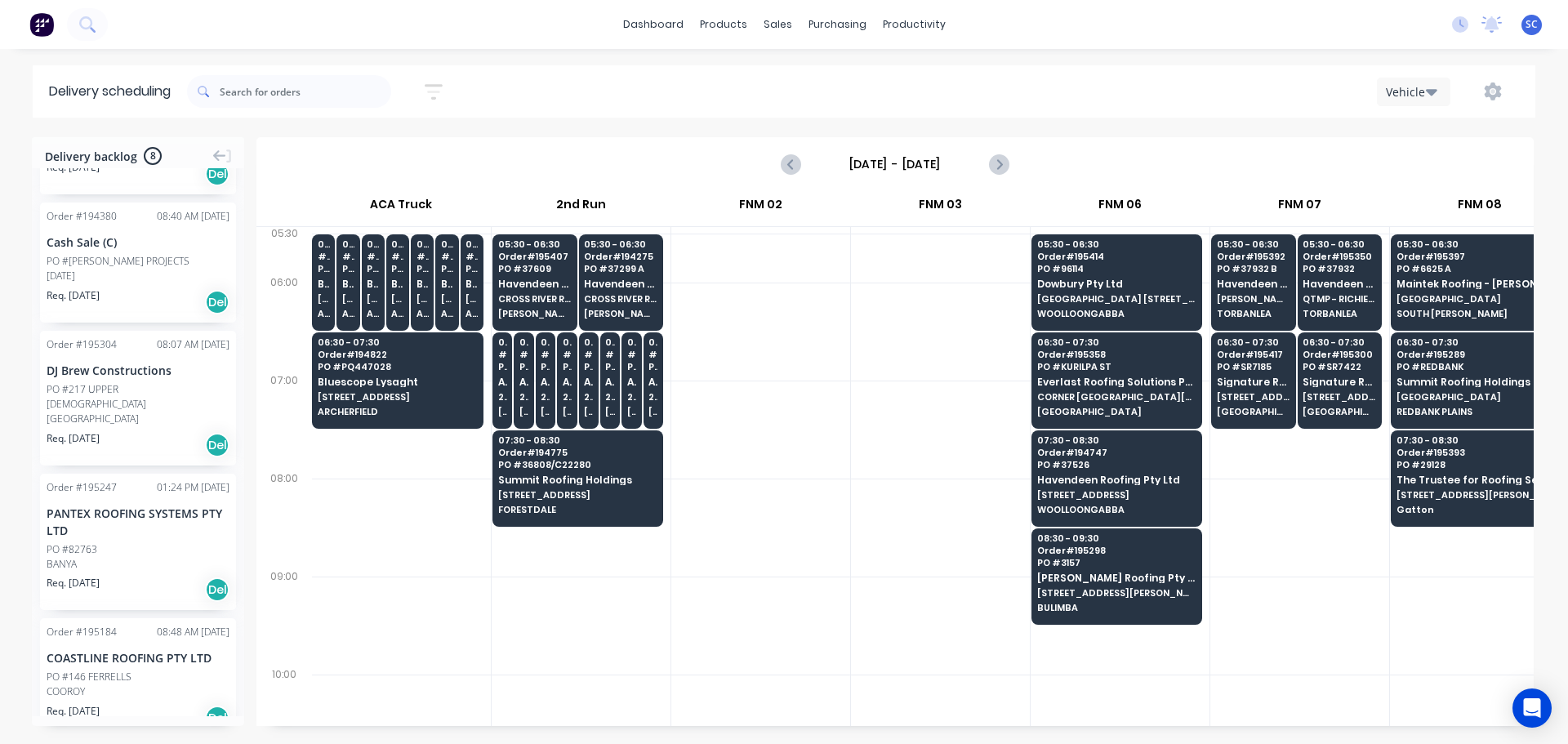
click at [437, 85] on icon "button" at bounding box center [434, 92] width 18 height 16
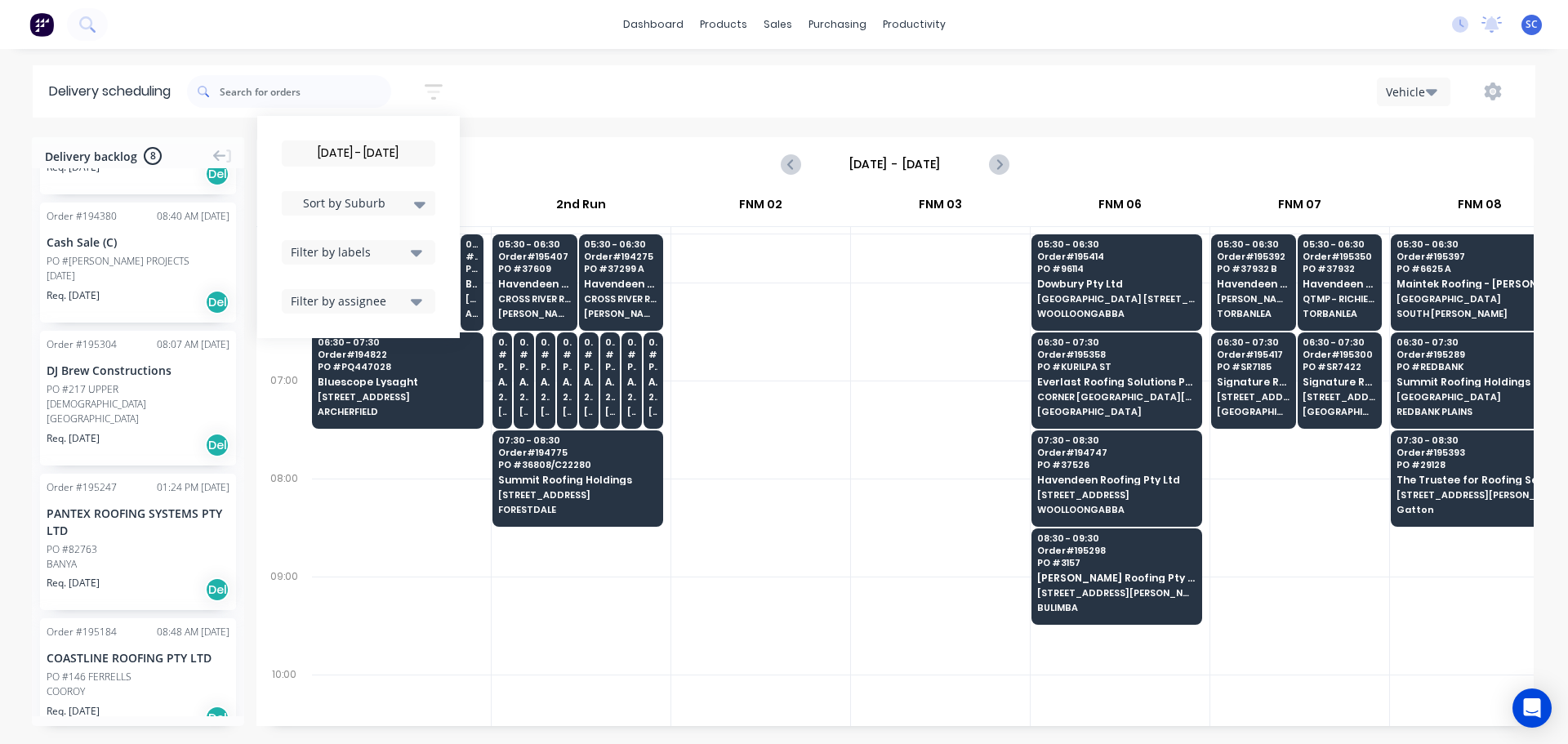
click at [337, 143] on input "[DATE] - [DATE]" at bounding box center [358, 153] width 152 height 25
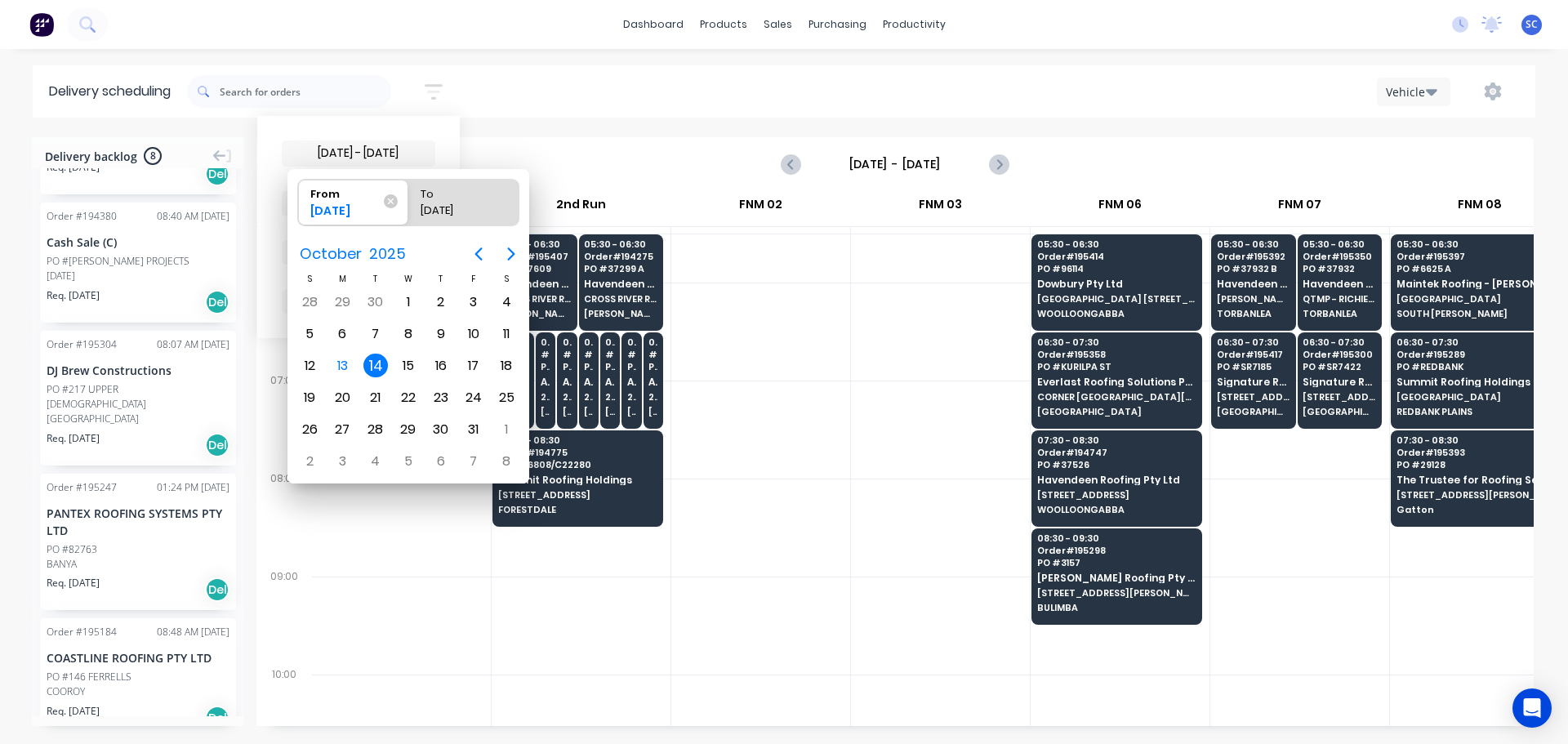
click at [371, 358] on div "14" at bounding box center [376, 366] width 25 height 25
radio input "false"
radio input "true"
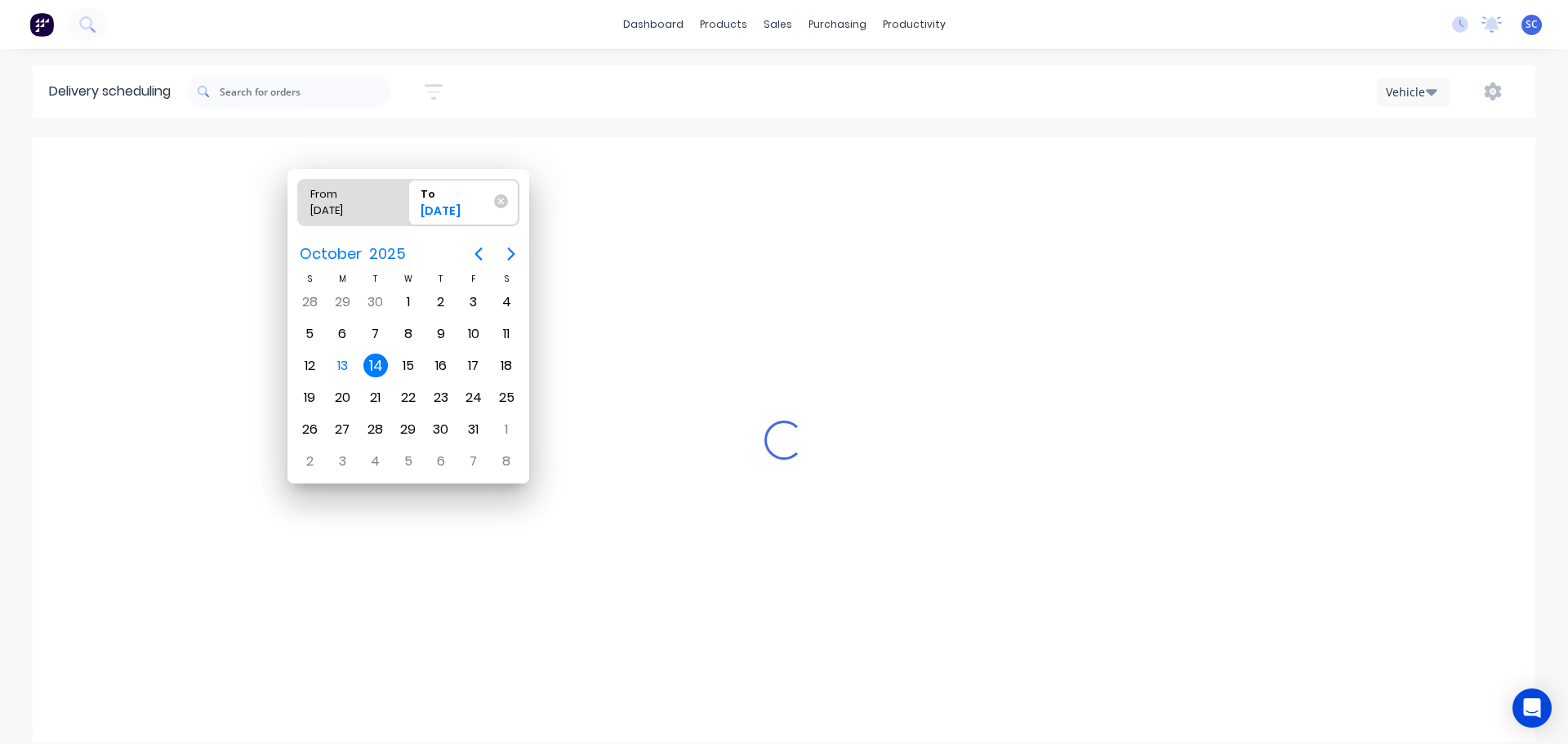
click at [375, 364] on div "14" at bounding box center [376, 366] width 25 height 25
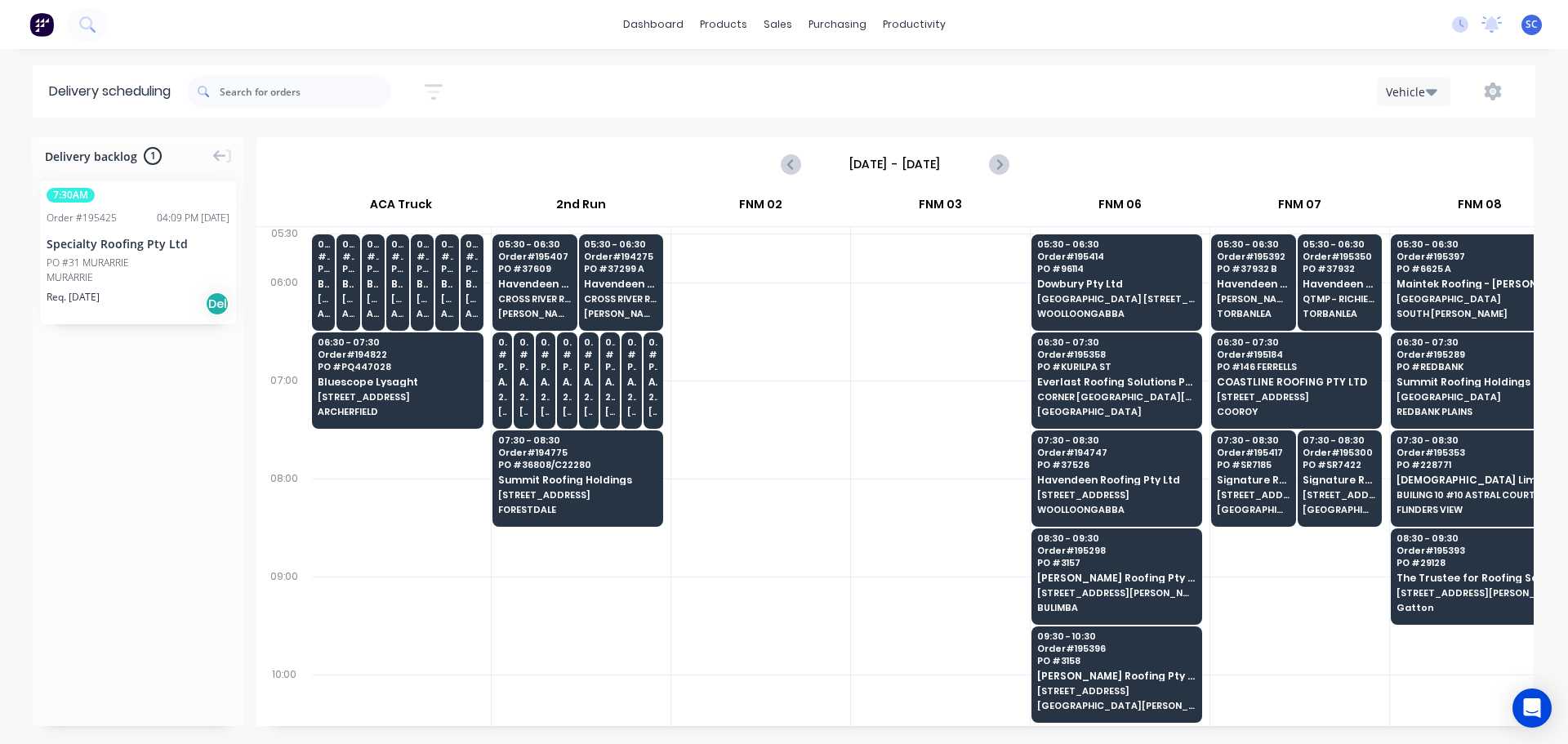
scroll to position [0, 0]
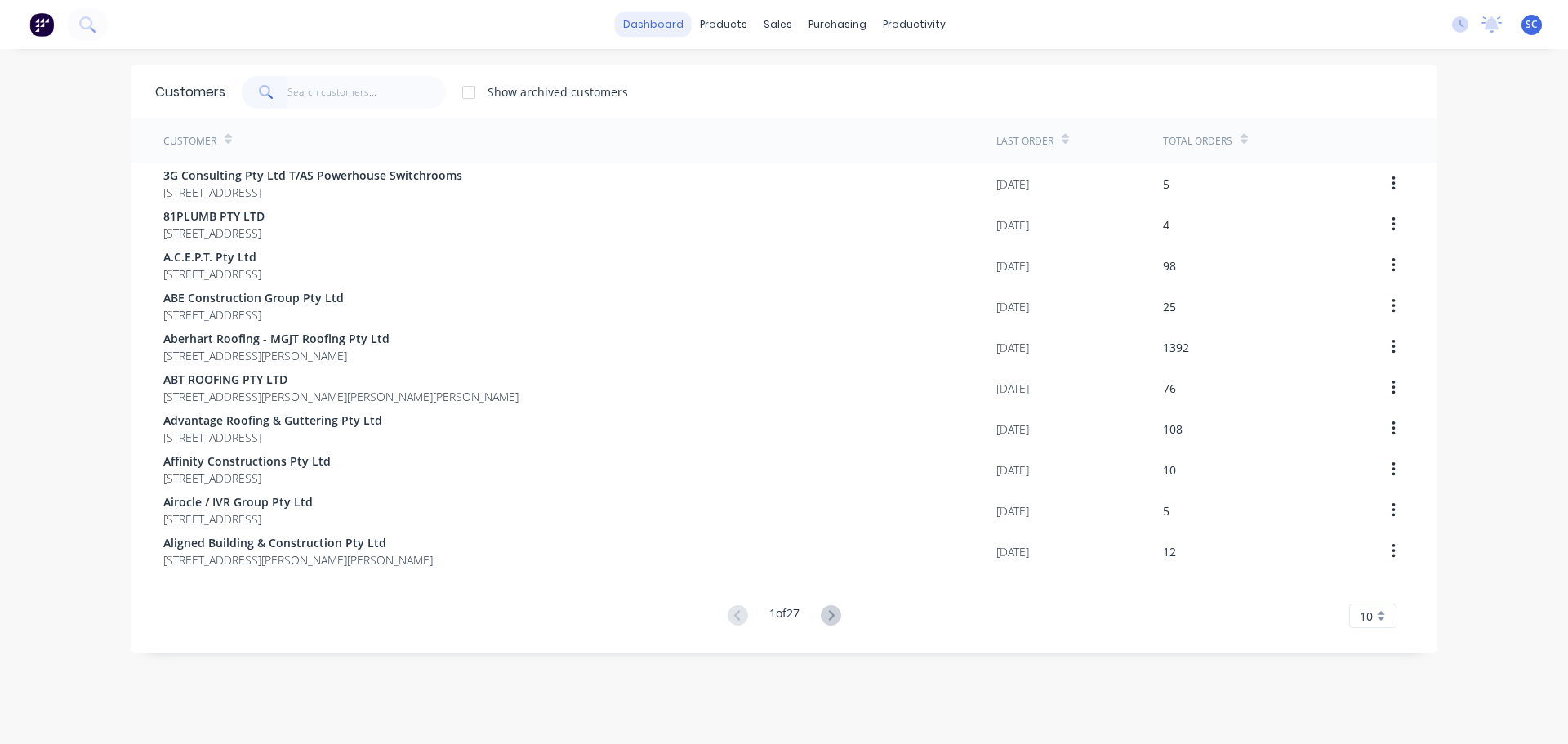
click at [649, 20] on link "dashboard" at bounding box center [653, 24] width 77 height 25
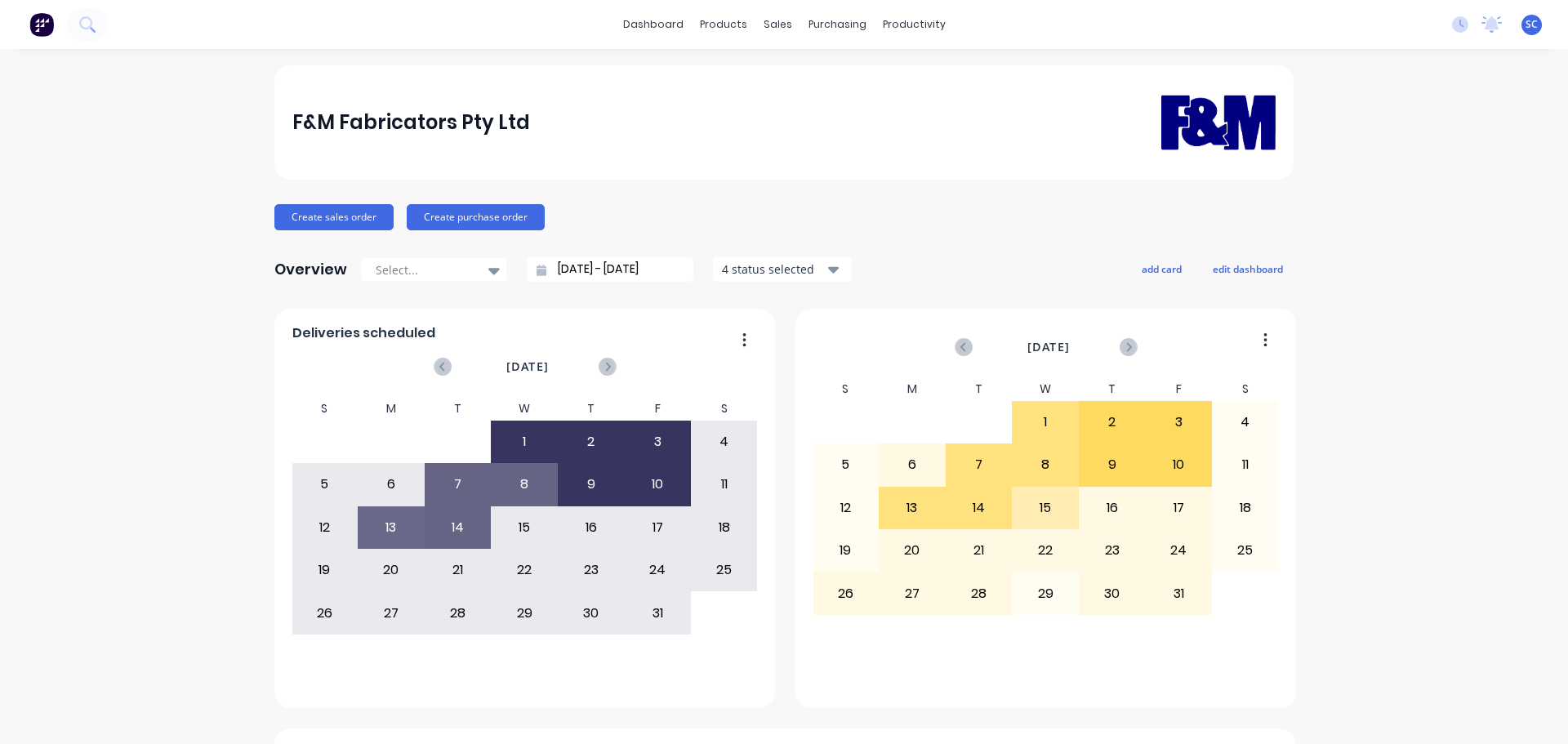
click at [614, 107] on div "F&M Fabricators Pty Ltd" at bounding box center [784, 121] width 984 height 102
click at [828, 104] on div "Customers" at bounding box center [828, 111] width 59 height 15
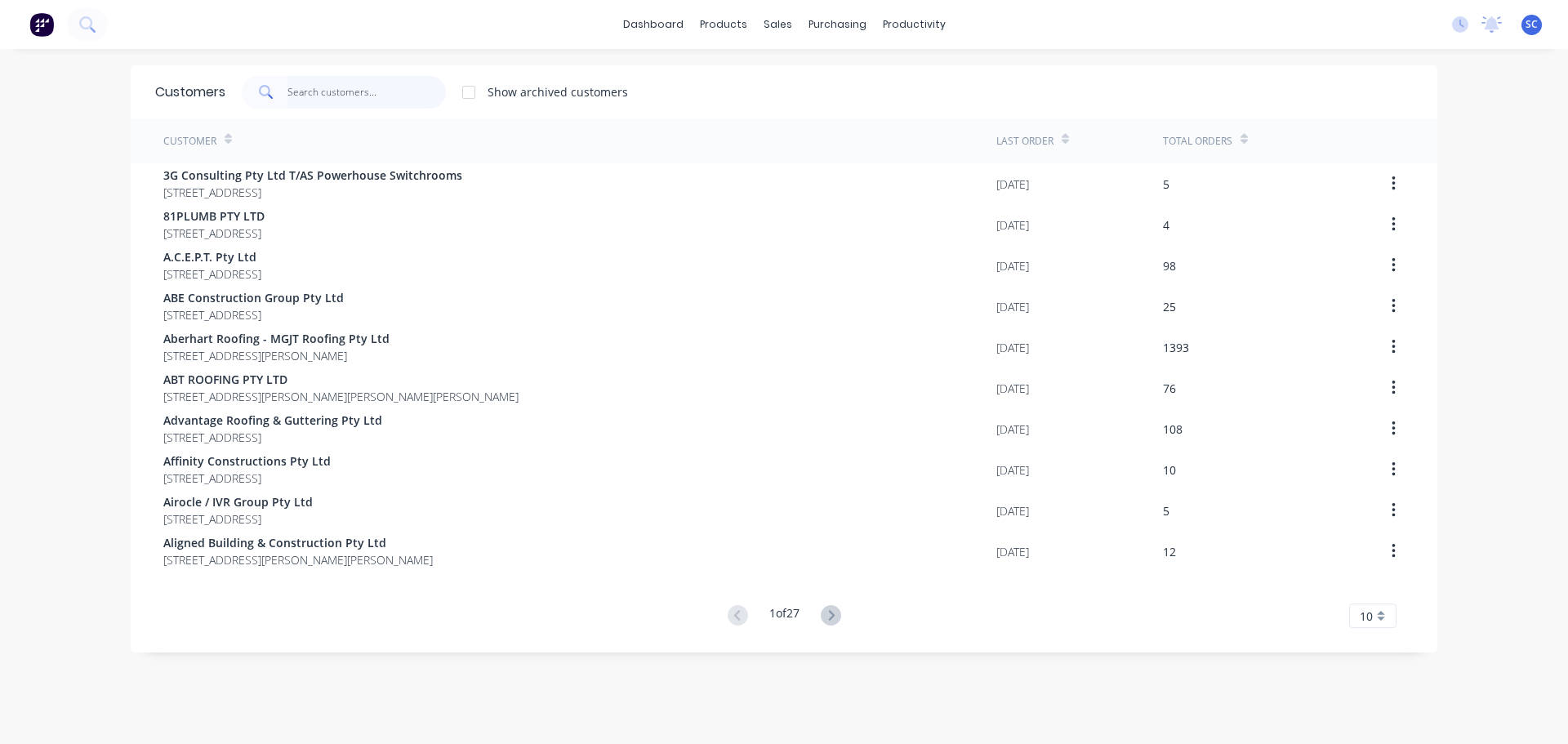
click at [361, 96] on input "text" at bounding box center [367, 93] width 159 height 33
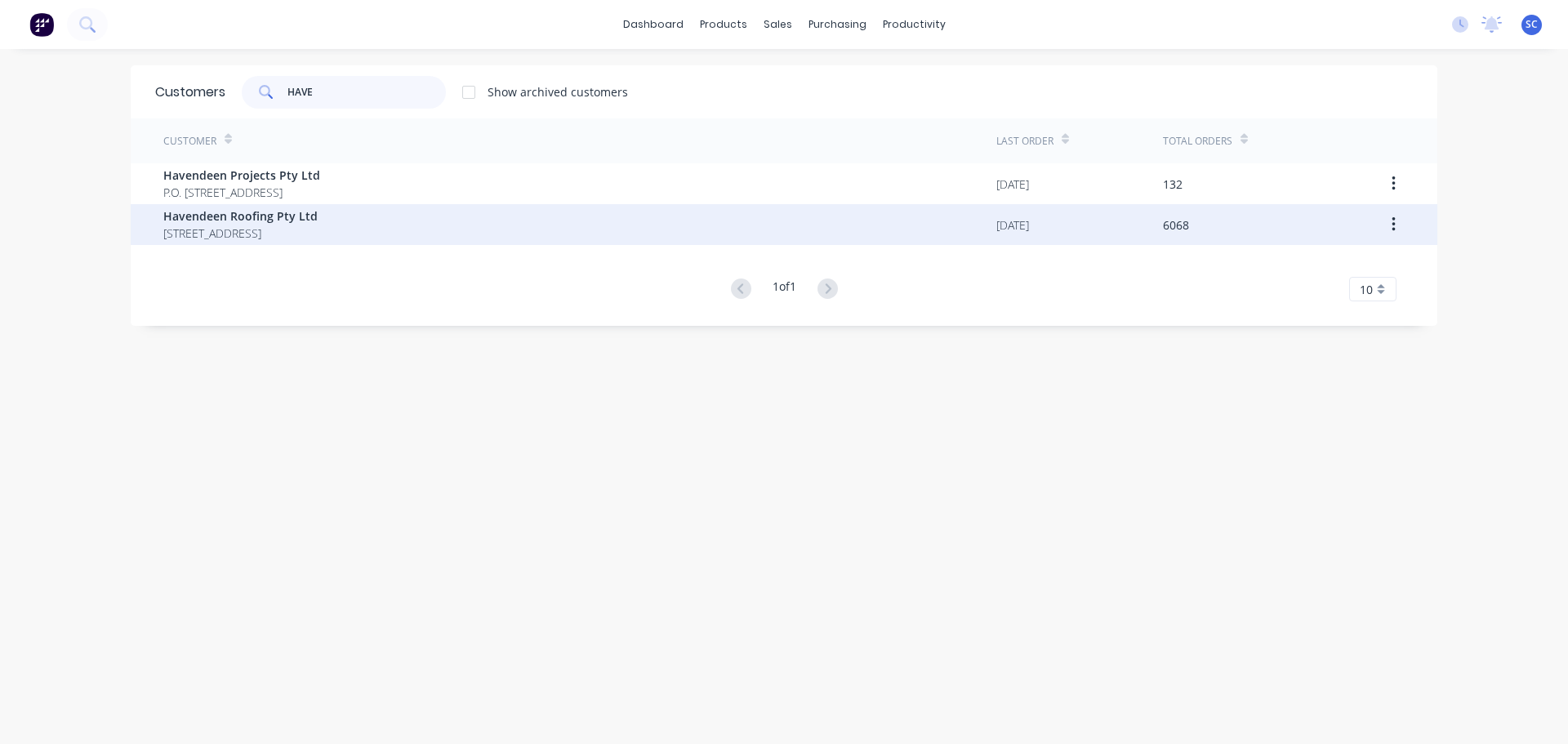
type input "HAVE"
click at [247, 223] on div "Havendeen Roofing Pty Ltd [STREET_ADDRESS]" at bounding box center [241, 224] width 154 height 34
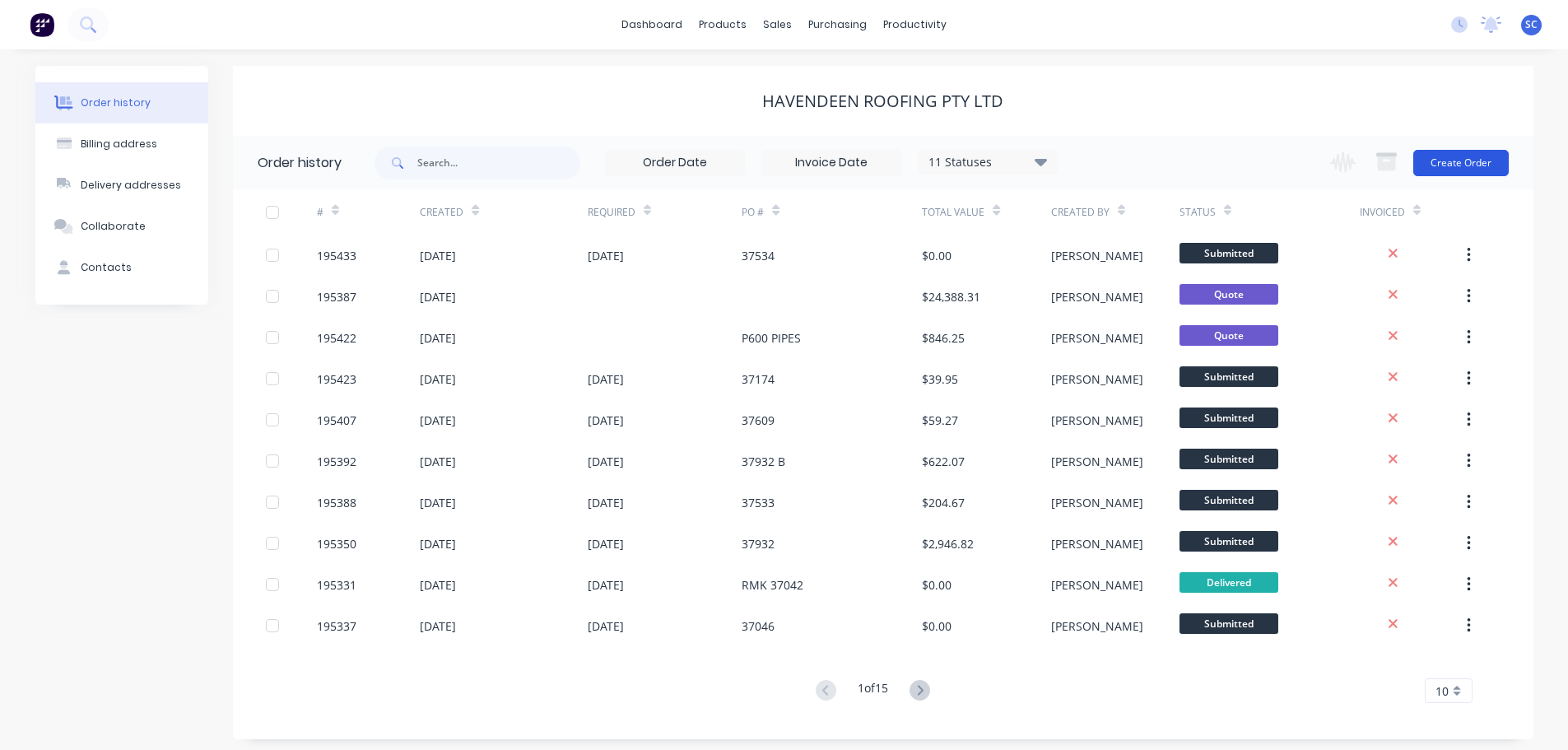
click at [1469, 160] on button "Create Order" at bounding box center [1461, 163] width 95 height 26
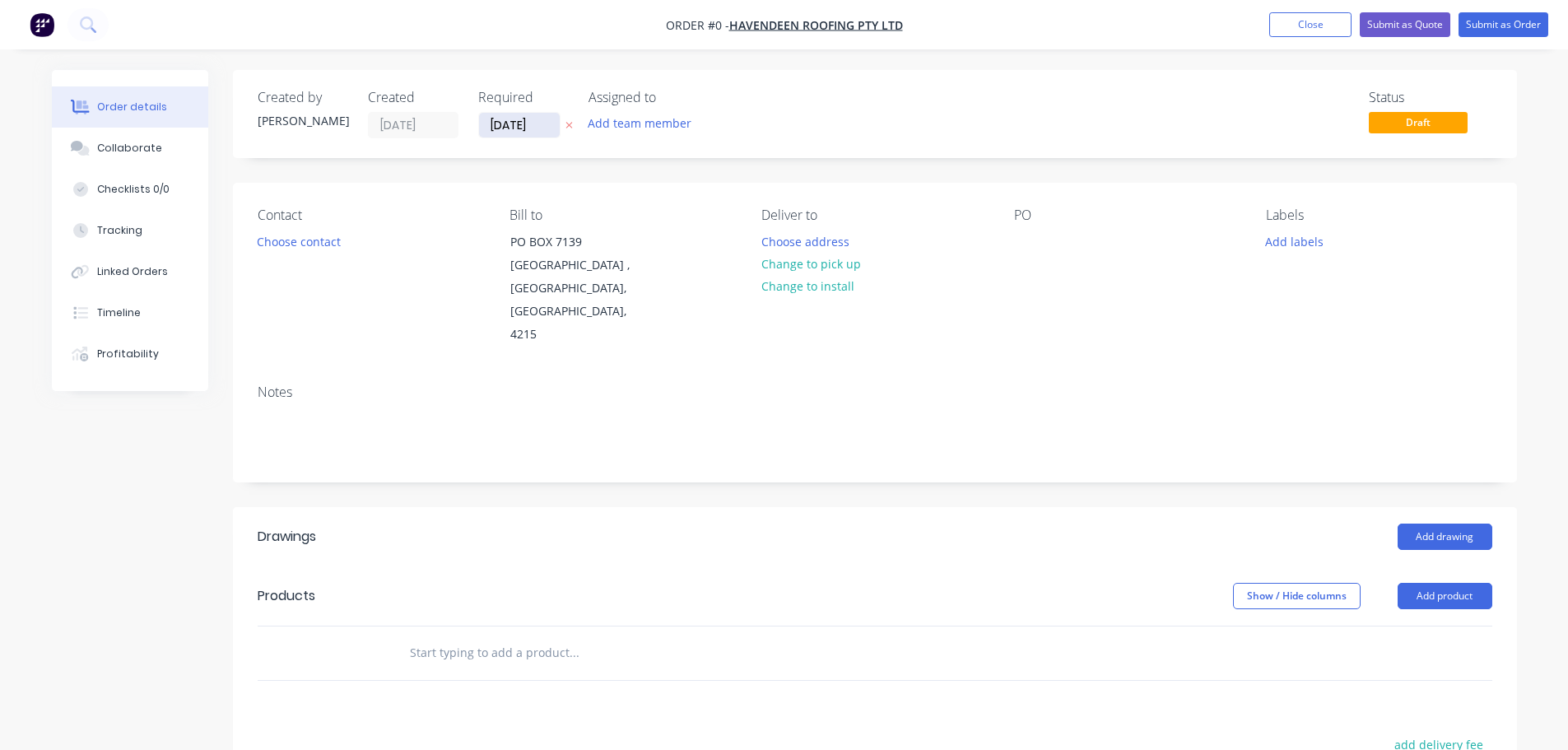
click at [508, 120] on input "[DATE]" at bounding box center [519, 125] width 81 height 25
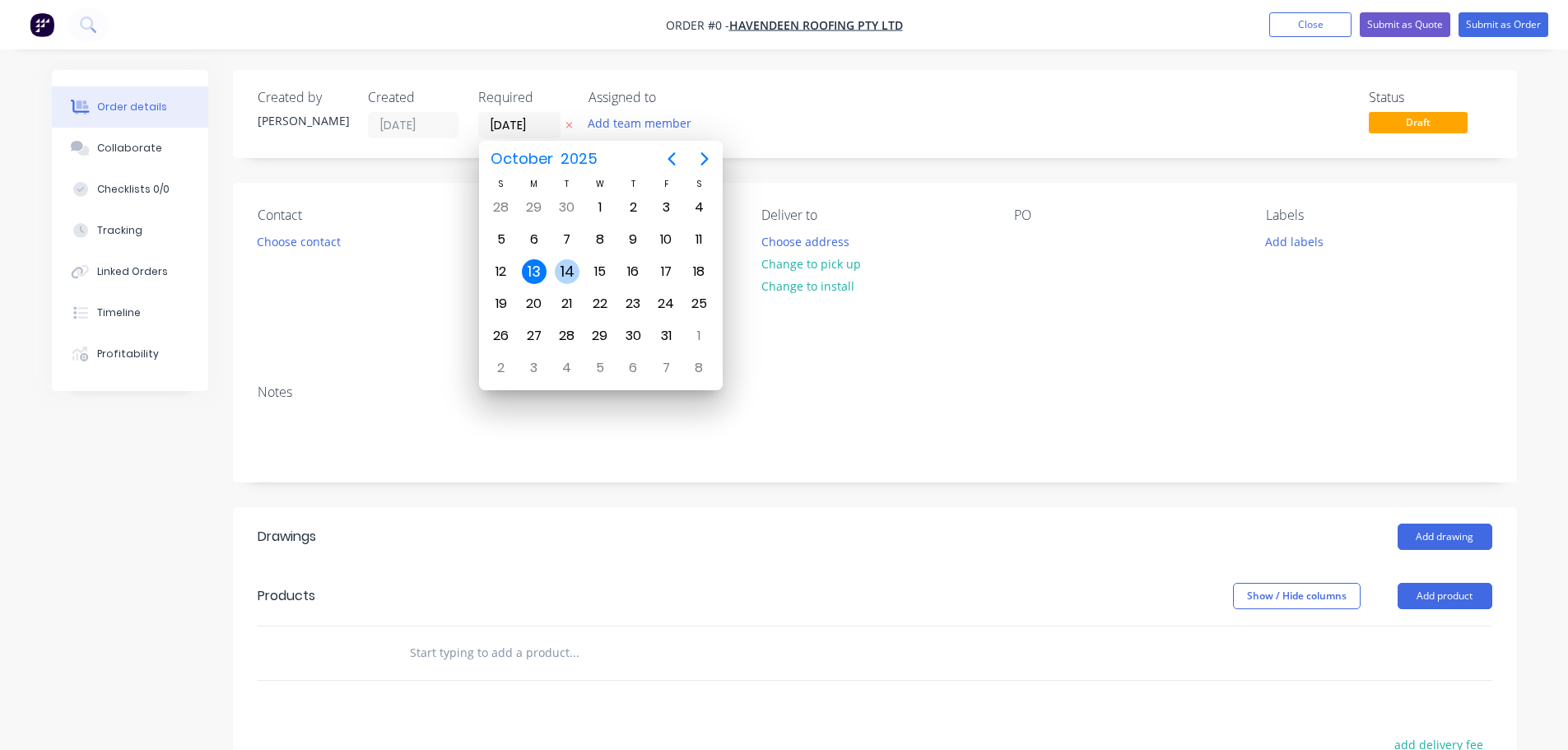
click at [564, 278] on div "14" at bounding box center [567, 271] width 25 height 25
type input "[DATE]"
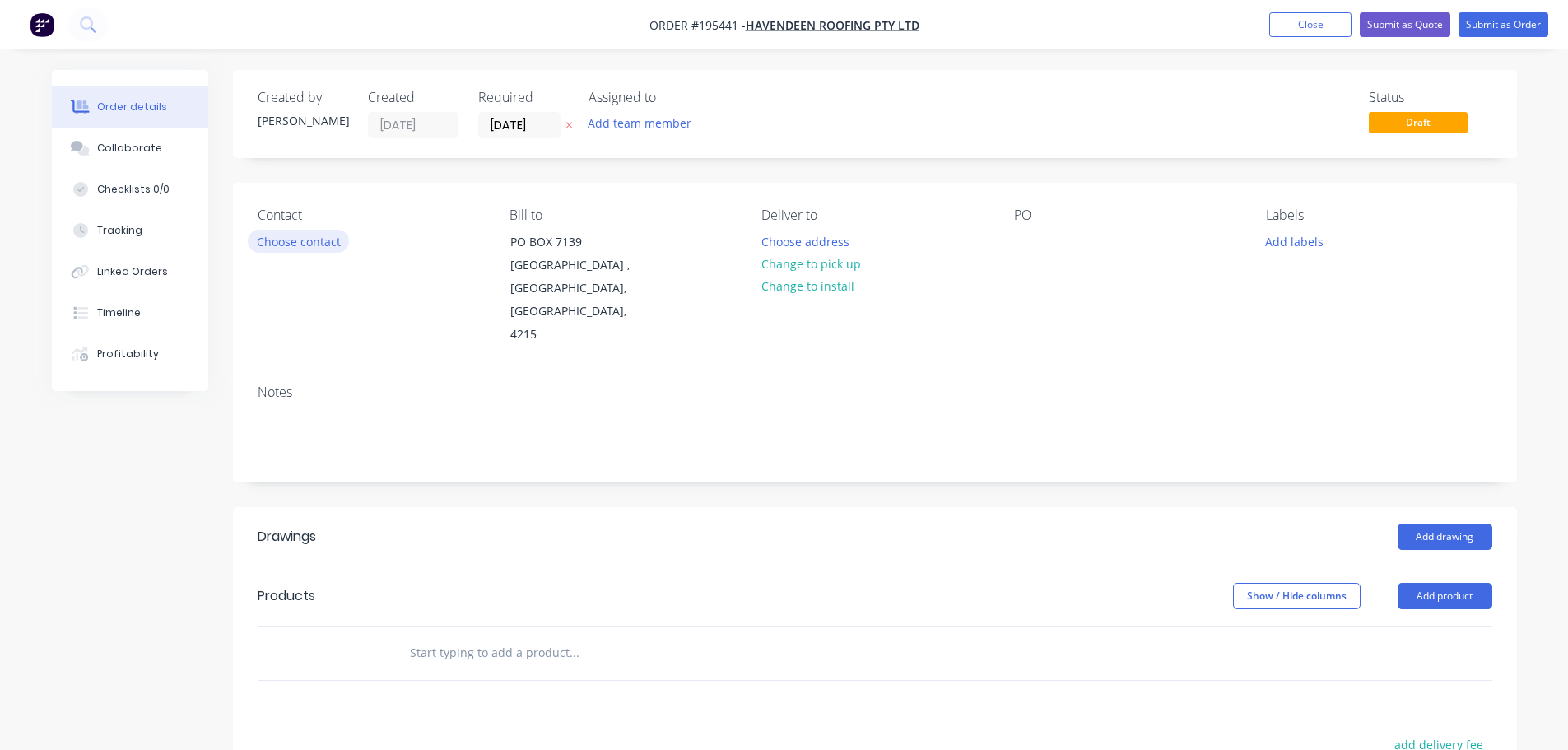
click at [292, 241] on button "Choose contact" at bounding box center [298, 241] width 101 height 22
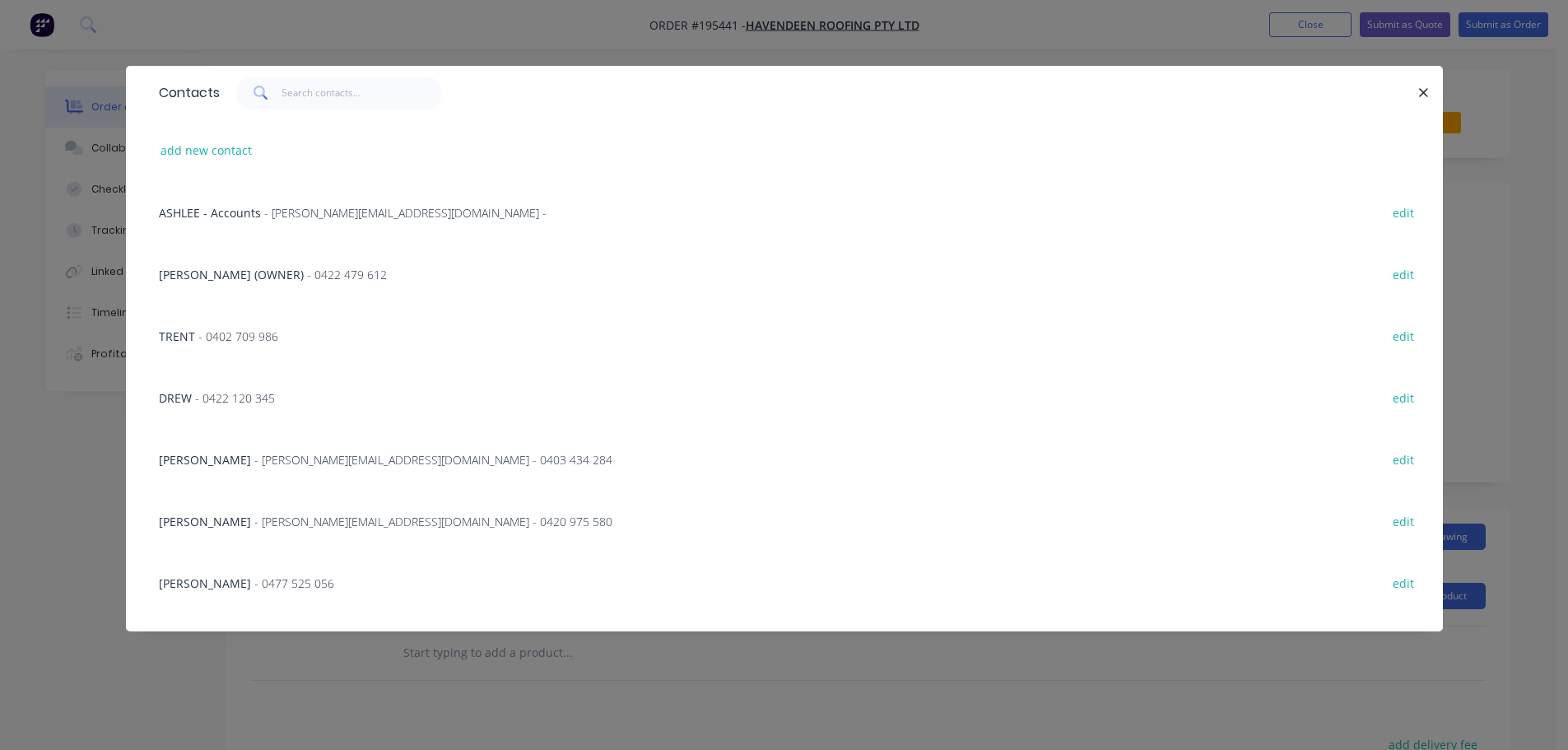
click at [263, 519] on span "- [PERSON_NAME][EMAIL_ADDRESS][DOMAIN_NAME] - 0420 975 580" at bounding box center [433, 521] width 358 height 16
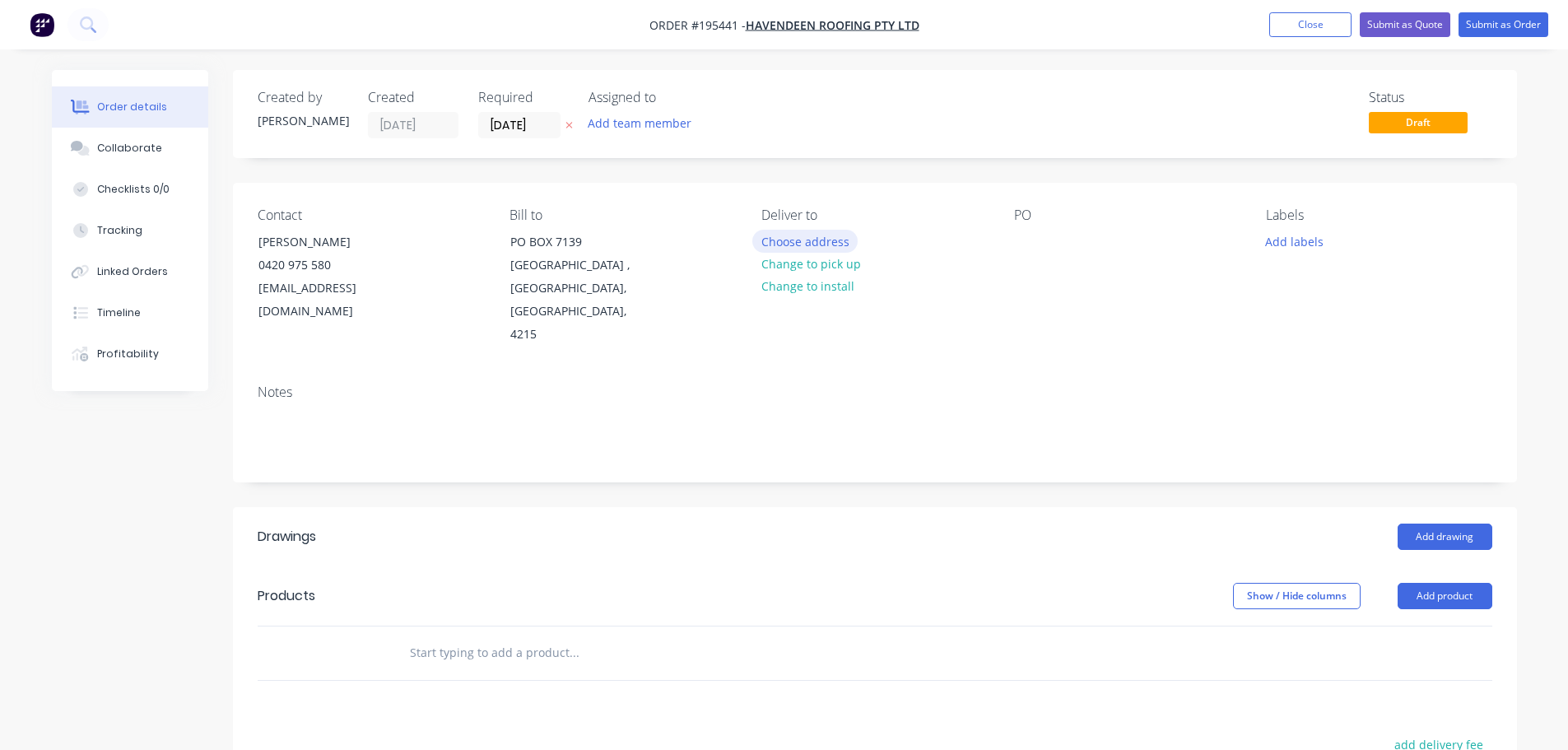
click at [816, 243] on button "Choose address" at bounding box center [805, 241] width 106 height 22
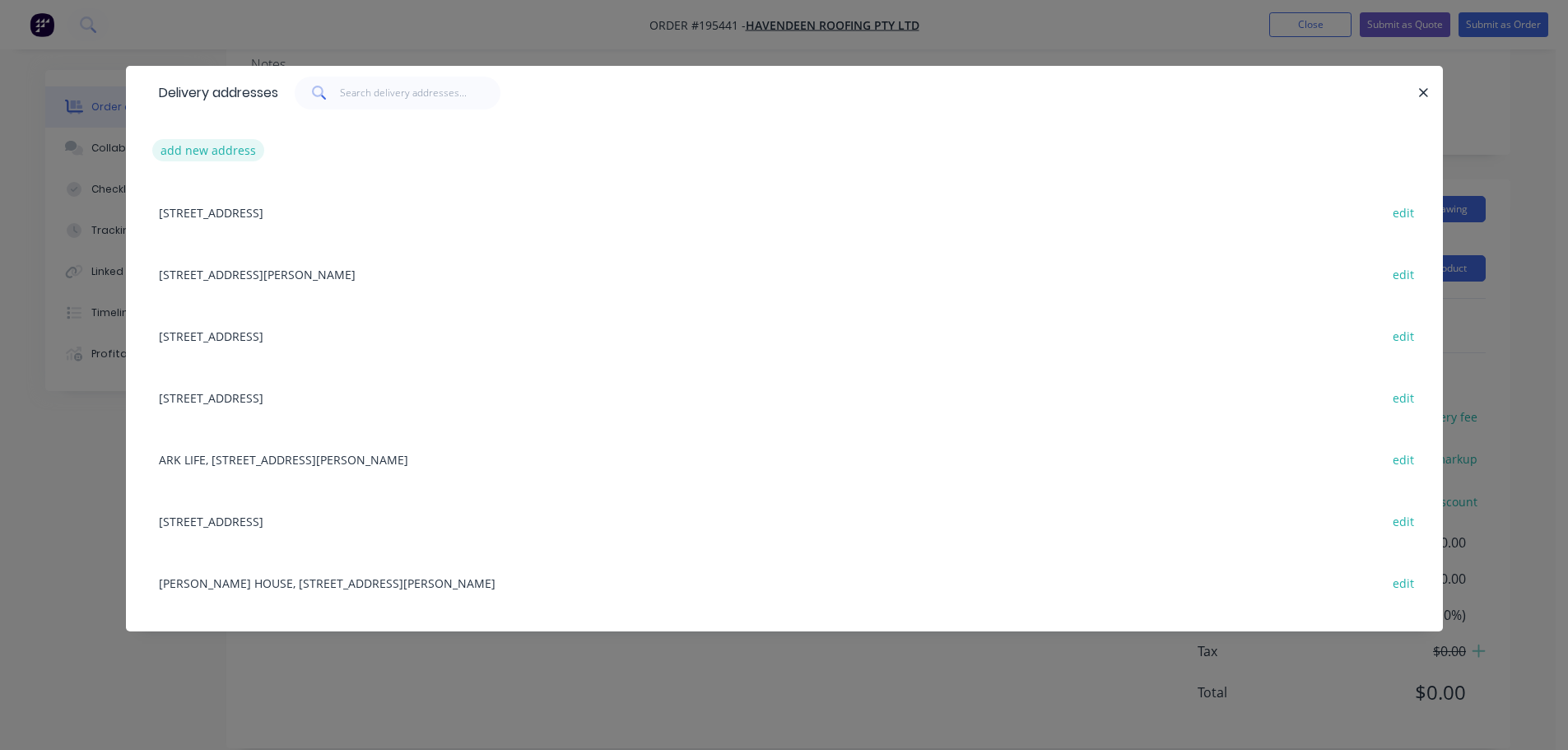
click at [212, 149] on button "add new address" at bounding box center [208, 150] width 113 height 22
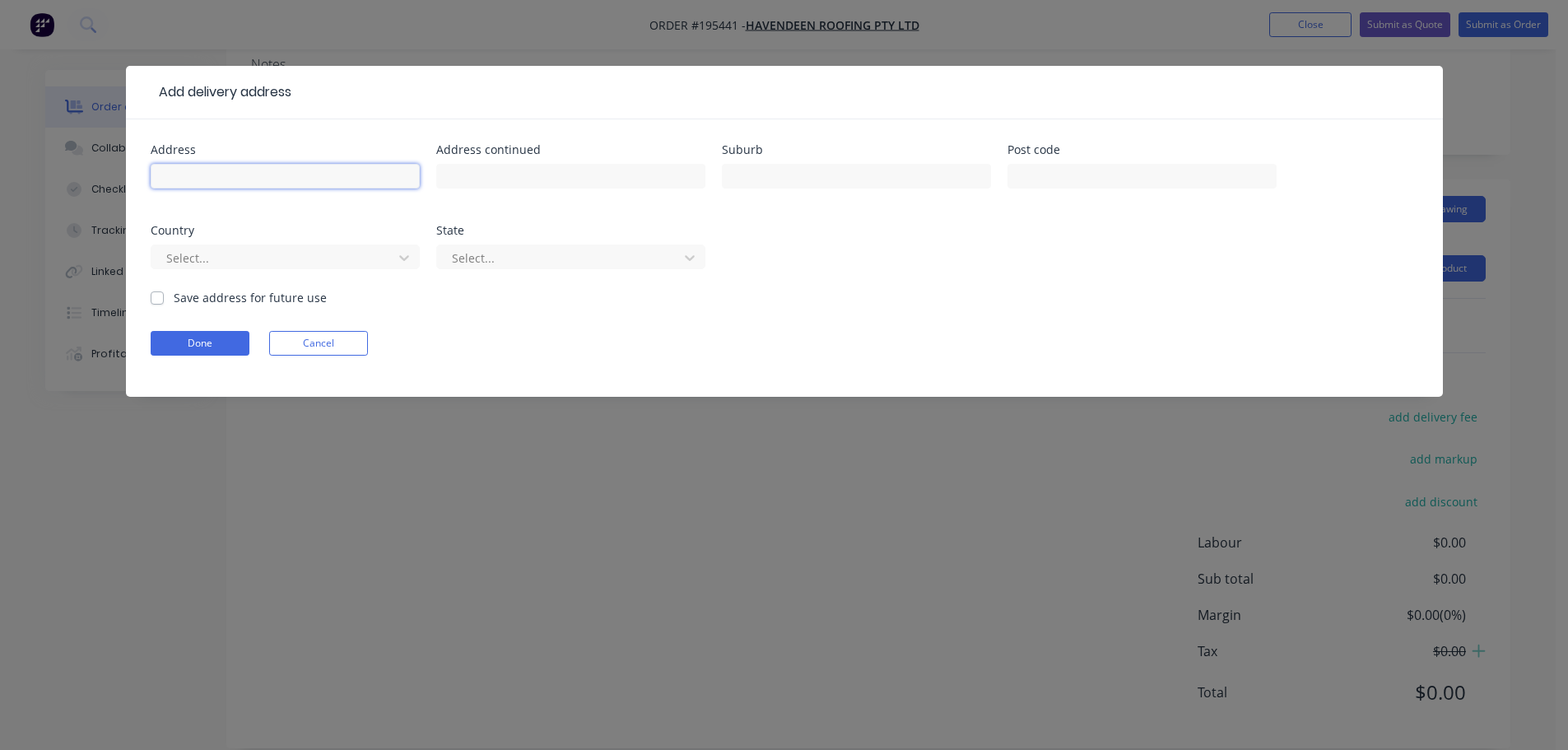
click at [242, 187] on input "text" at bounding box center [285, 176] width 270 height 25
type input "MICHELIN ST"
type input "SOUTHPORT"
click at [241, 267] on div at bounding box center [274, 258] width 220 height 20
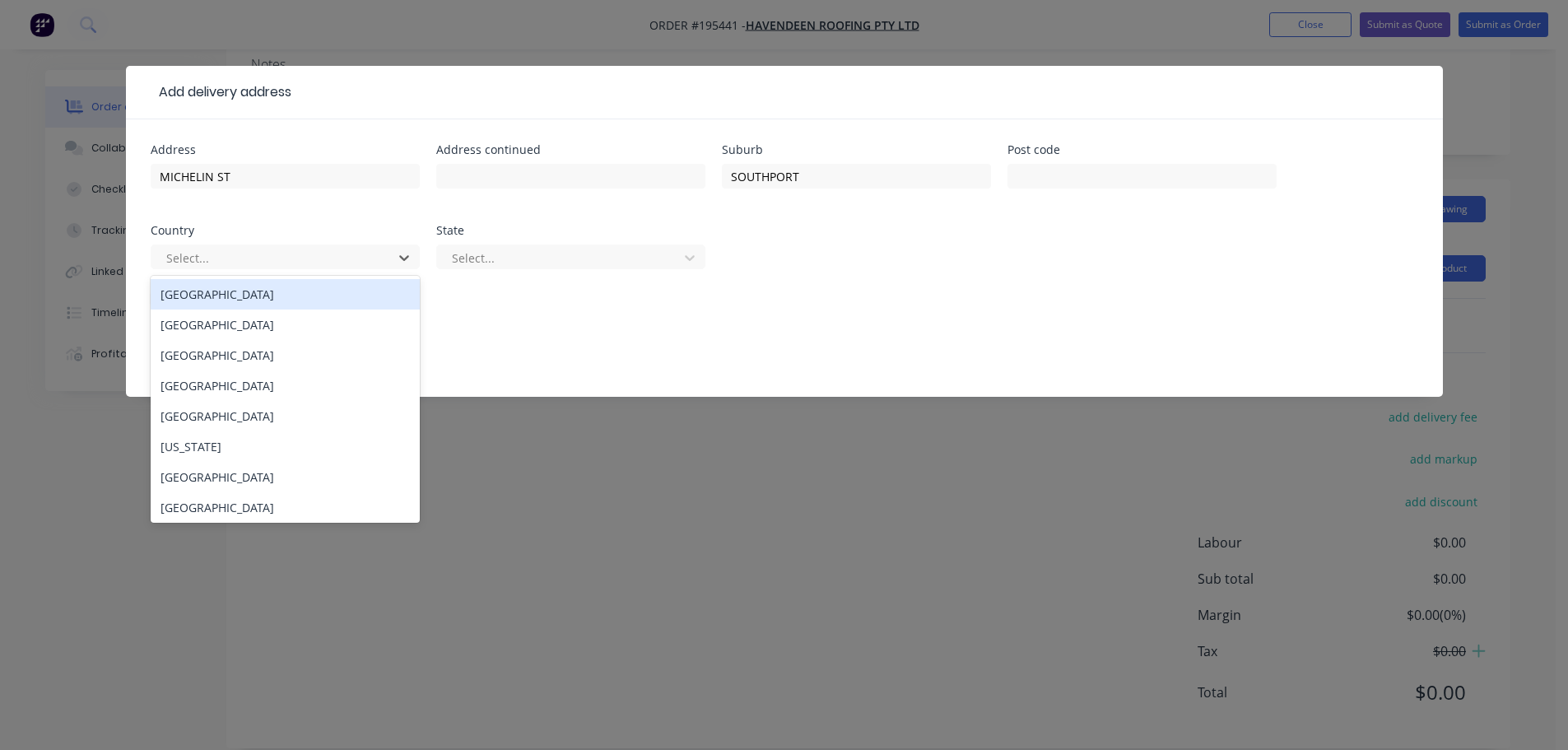
click at [199, 294] on div "Australia" at bounding box center [285, 294] width 270 height 31
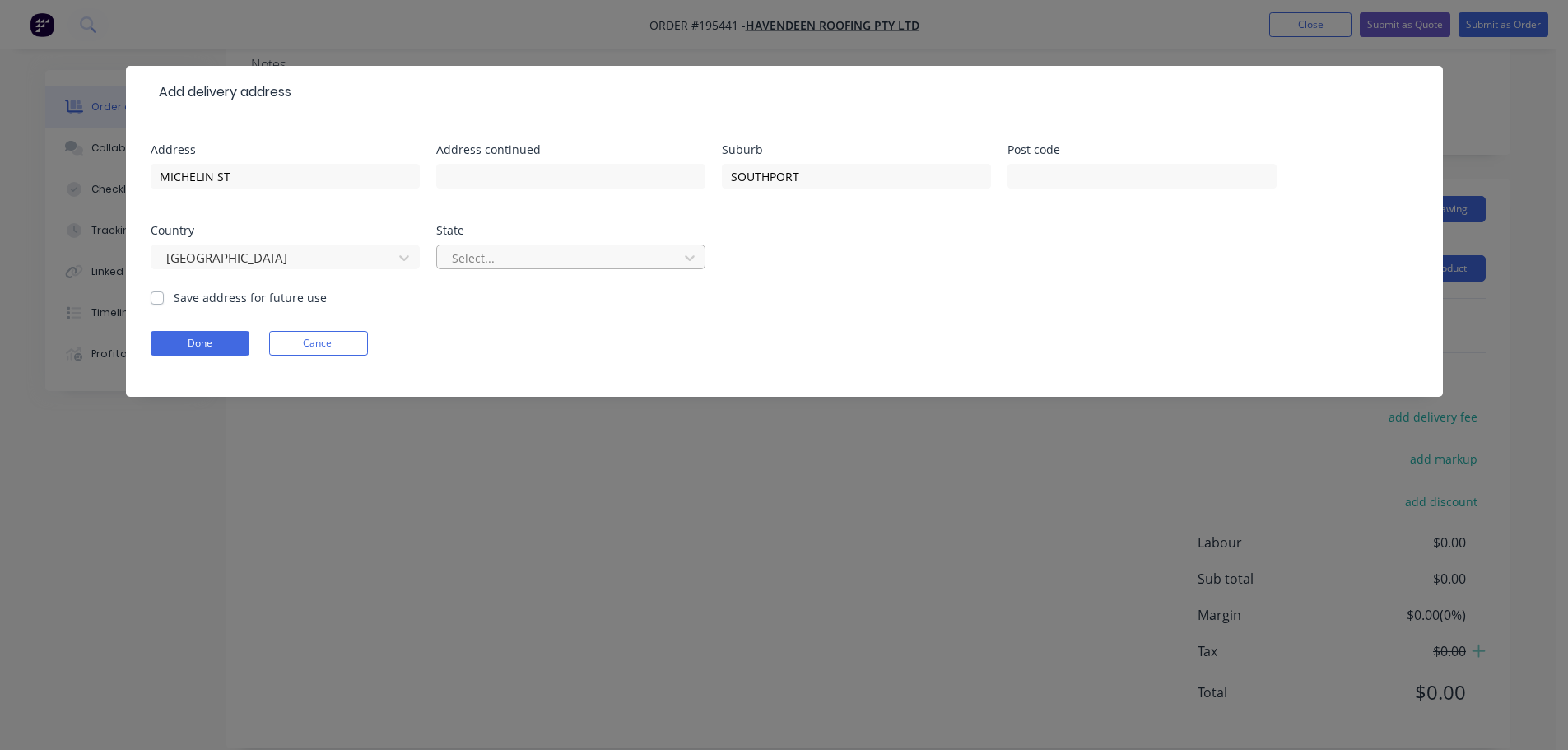
click at [498, 256] on div at bounding box center [559, 258] width 220 height 20
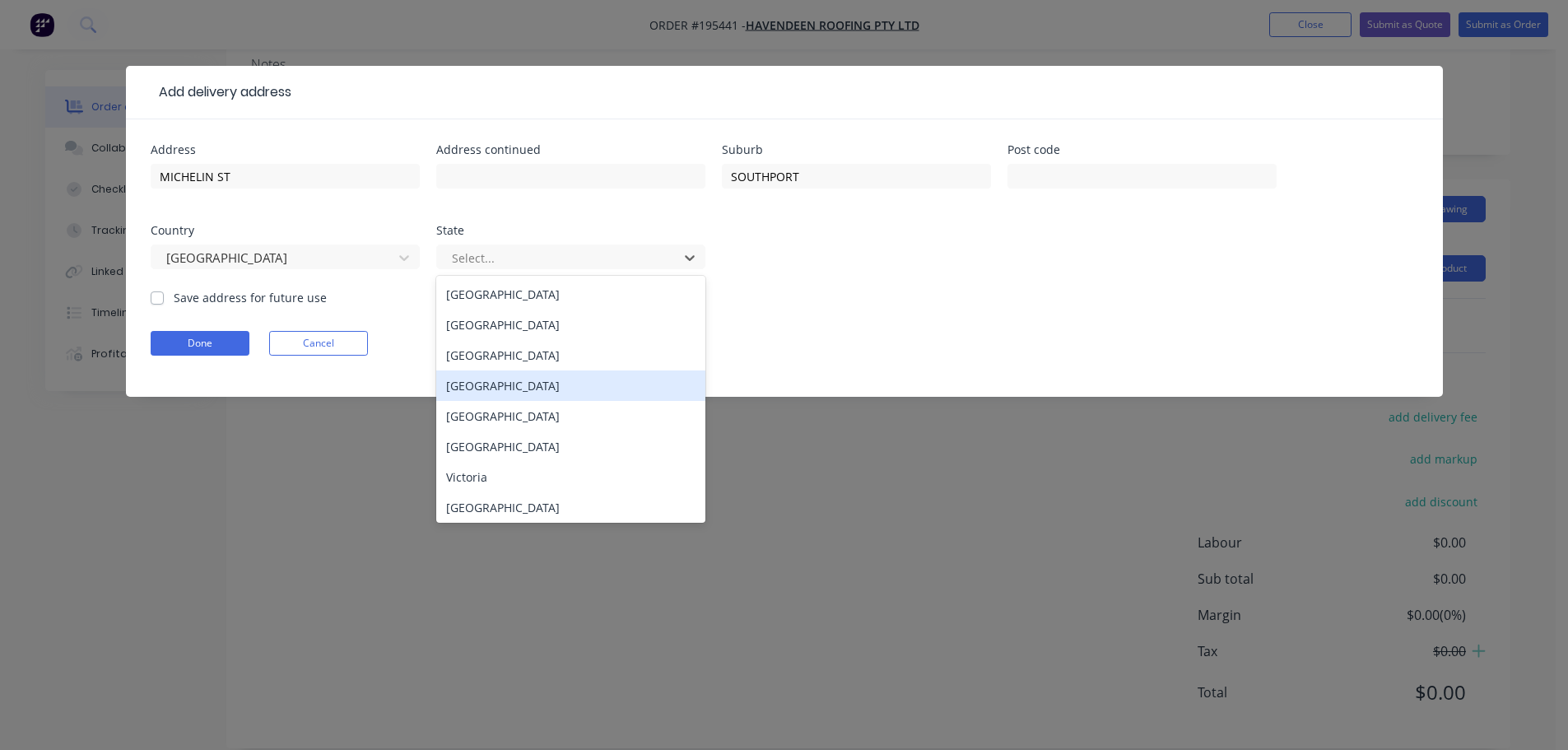
drag, startPoint x: 461, startPoint y: 386, endPoint x: 324, endPoint y: 381, distance: 137.1
click at [460, 386] on div "Queensland" at bounding box center [571, 385] width 270 height 31
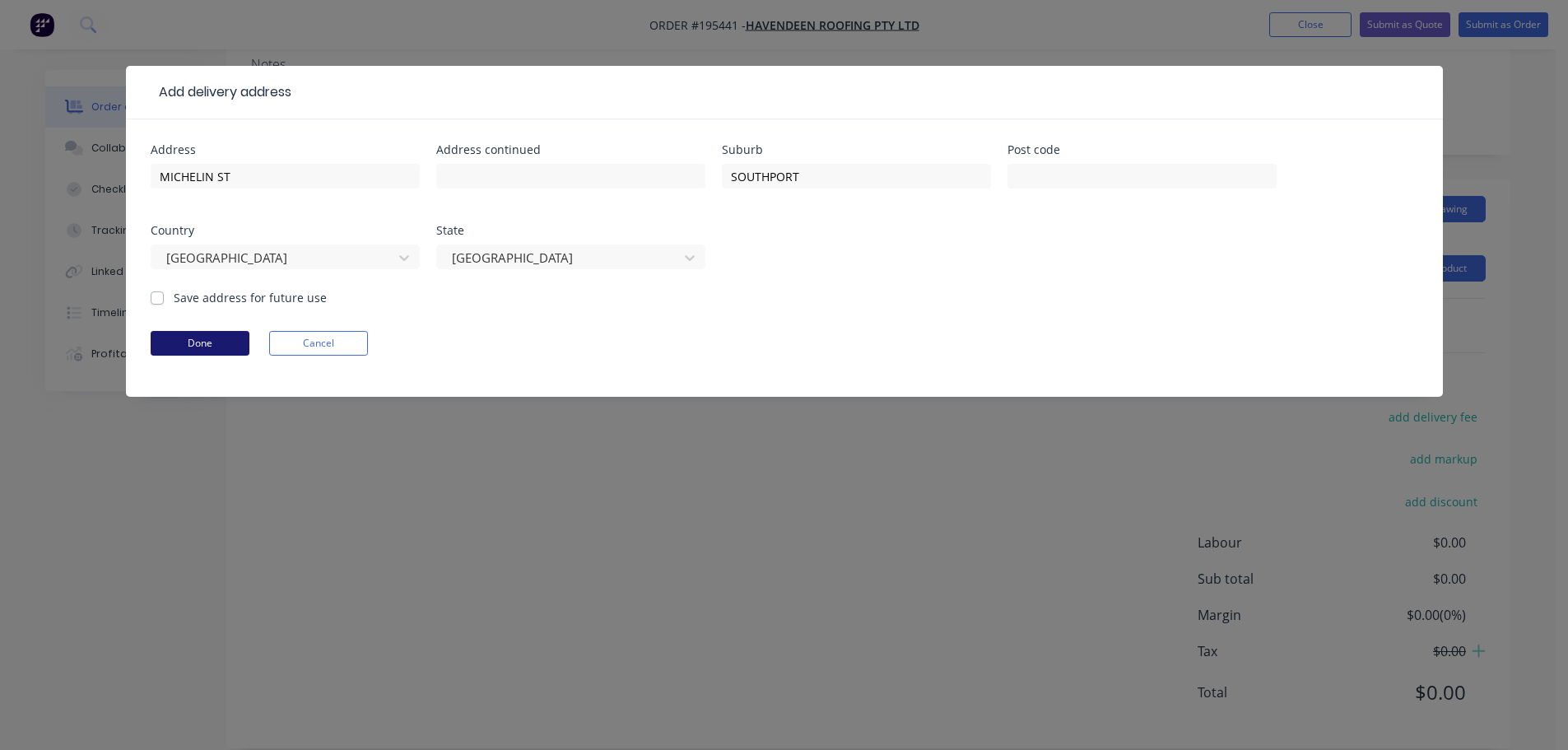
click at [194, 339] on button "Done" at bounding box center [200, 343] width 99 height 25
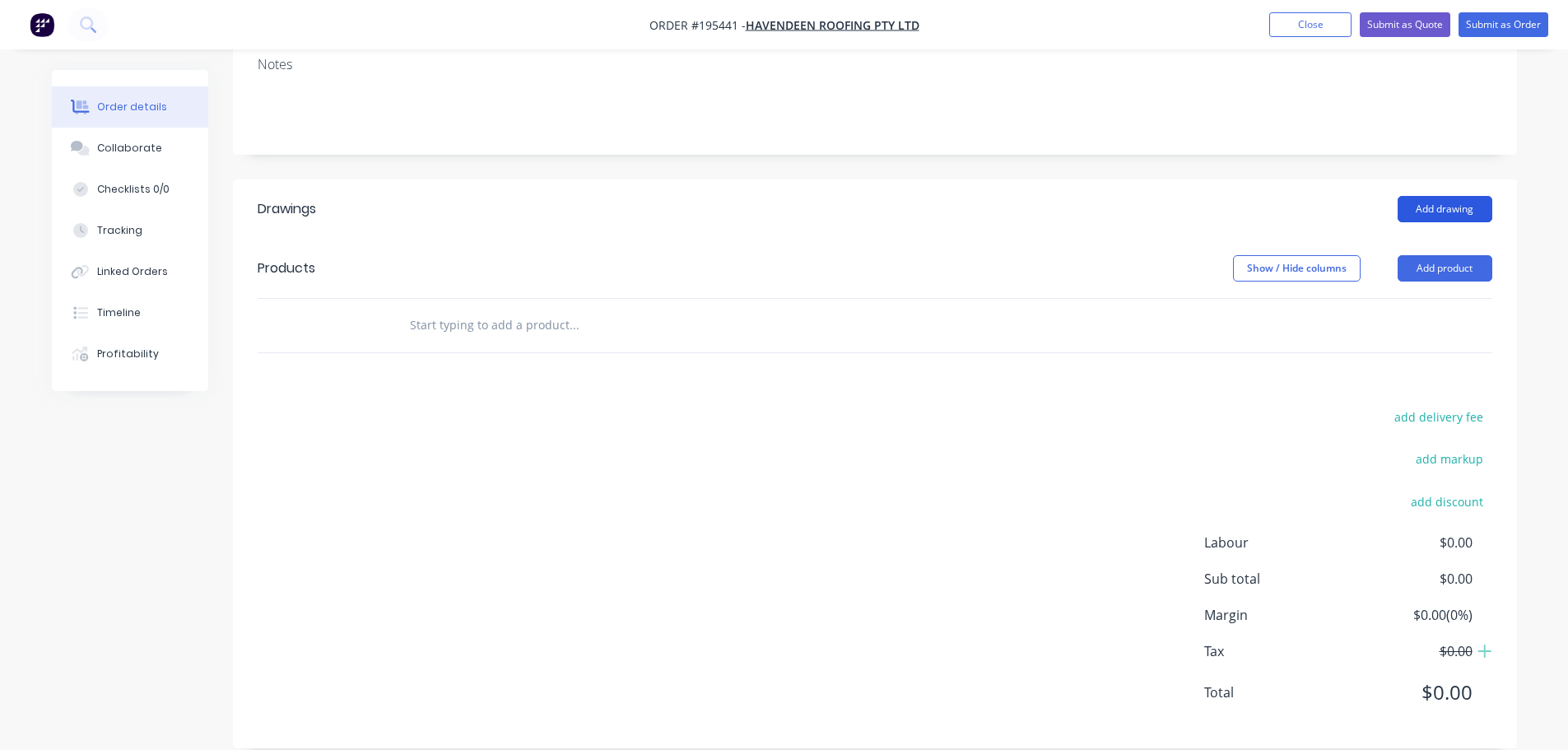
click at [1440, 196] on button "Add drawing" at bounding box center [1445, 209] width 94 height 26
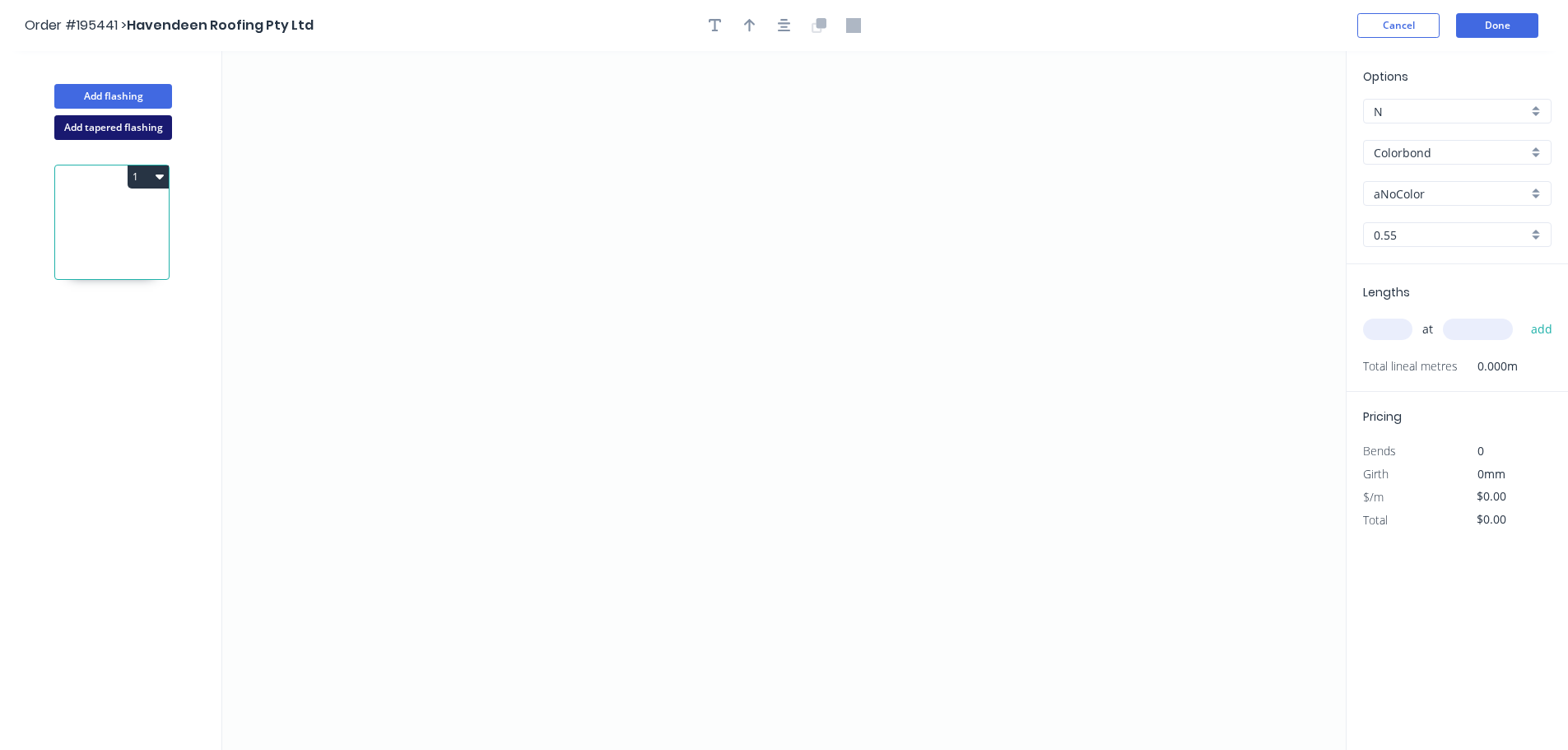
click at [114, 127] on button "Add tapered flashing" at bounding box center [113, 127] width 118 height 25
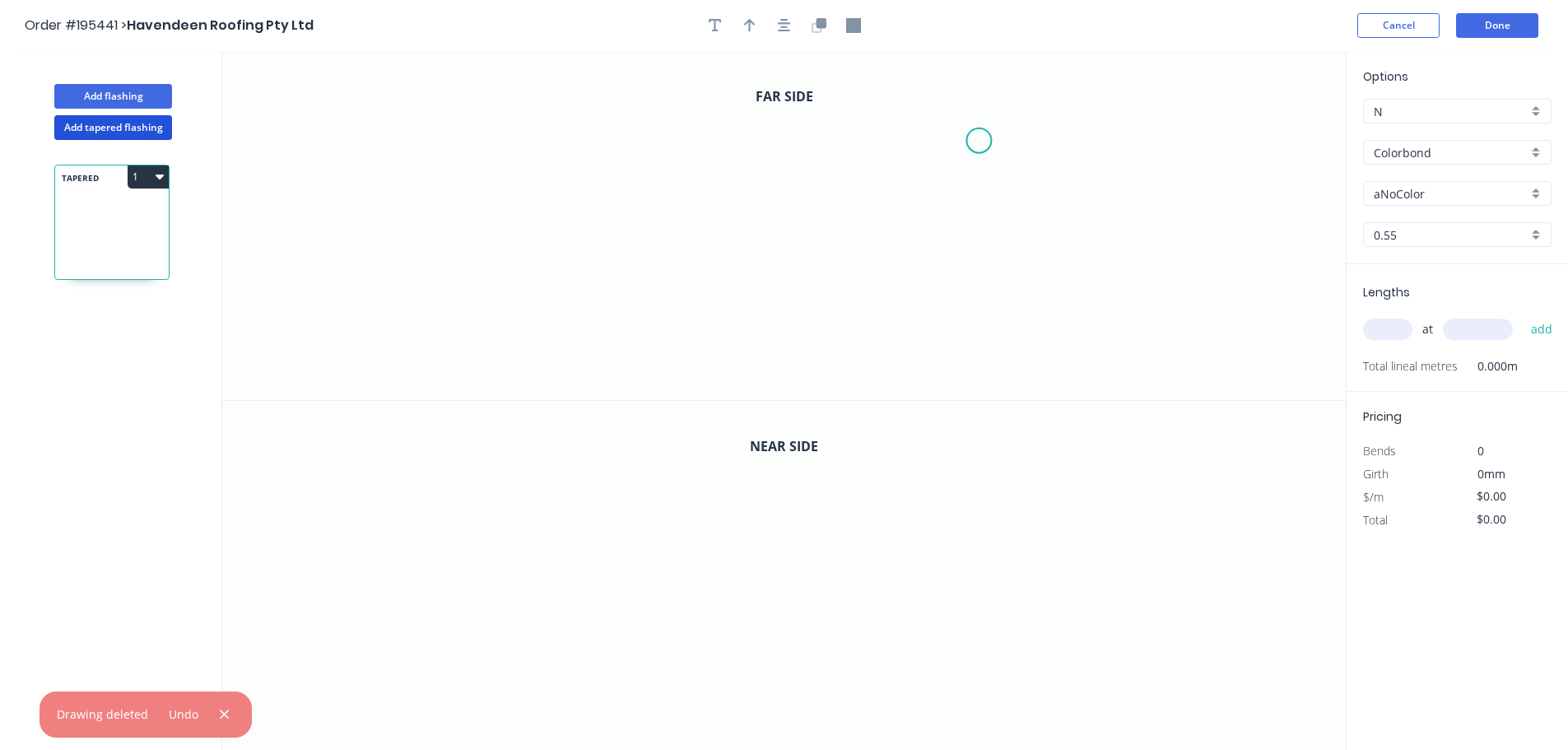
click at [979, 141] on icon "0" at bounding box center [784, 225] width 1123 height 349
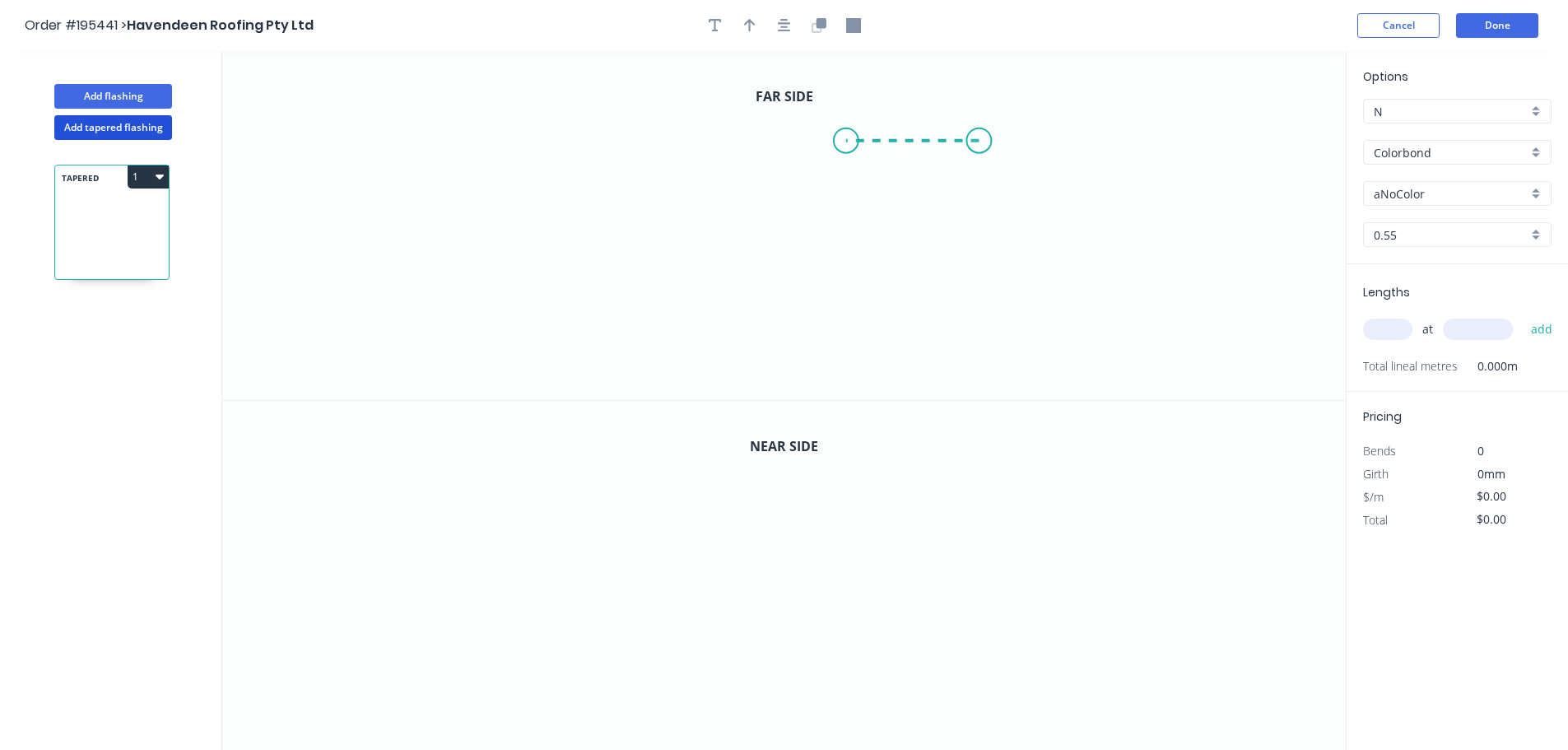
click at [847, 144] on icon "0" at bounding box center [784, 225] width 1123 height 349
click at [847, 341] on icon "0 ?" at bounding box center [784, 225] width 1123 height 349
click at [741, 342] on icon "0 ? ?" at bounding box center [784, 225] width 1123 height 349
click at [740, 231] on icon "0 ? ? ?" at bounding box center [784, 225] width 1123 height 349
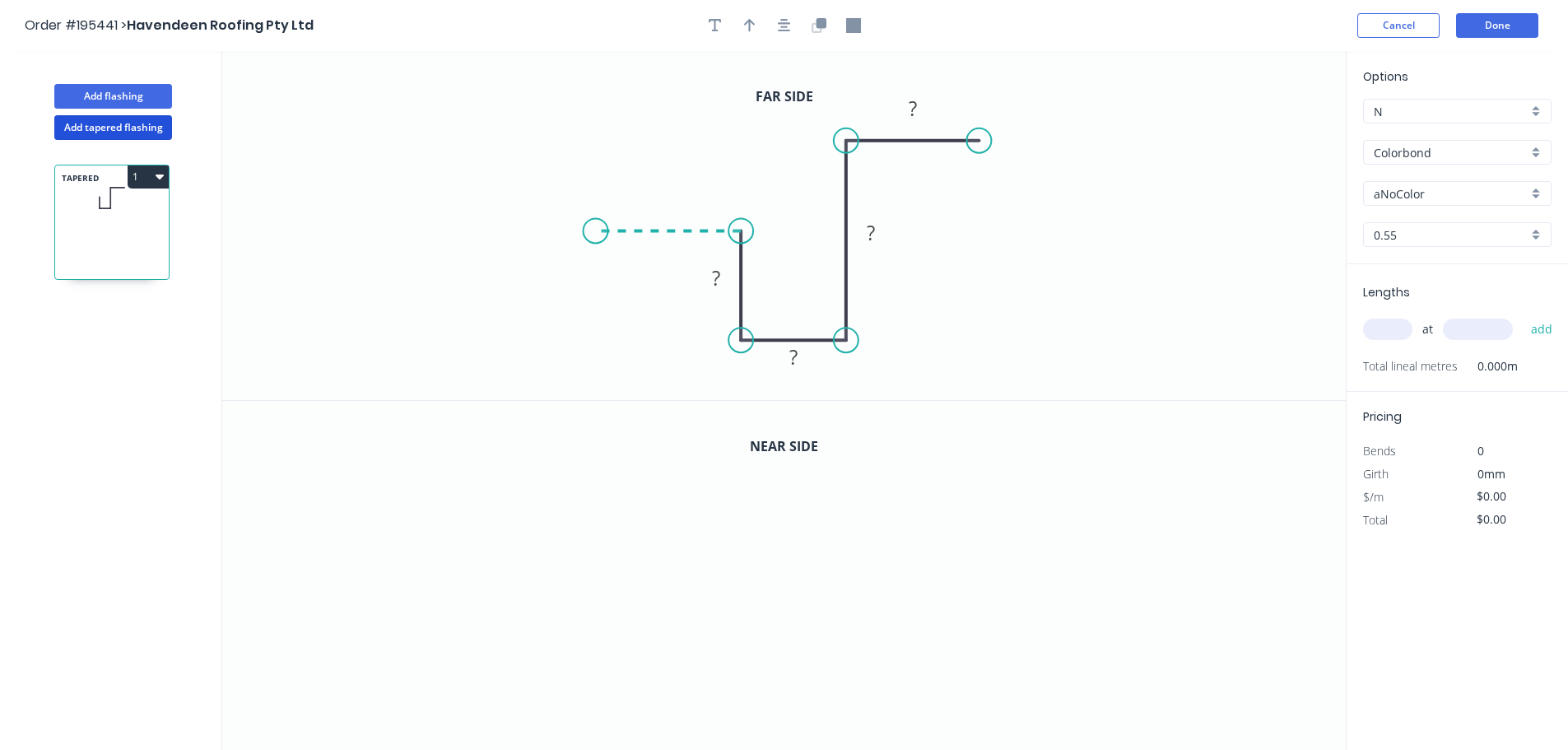
click at [596, 231] on icon "0 ? ? ? ?" at bounding box center [784, 225] width 1123 height 349
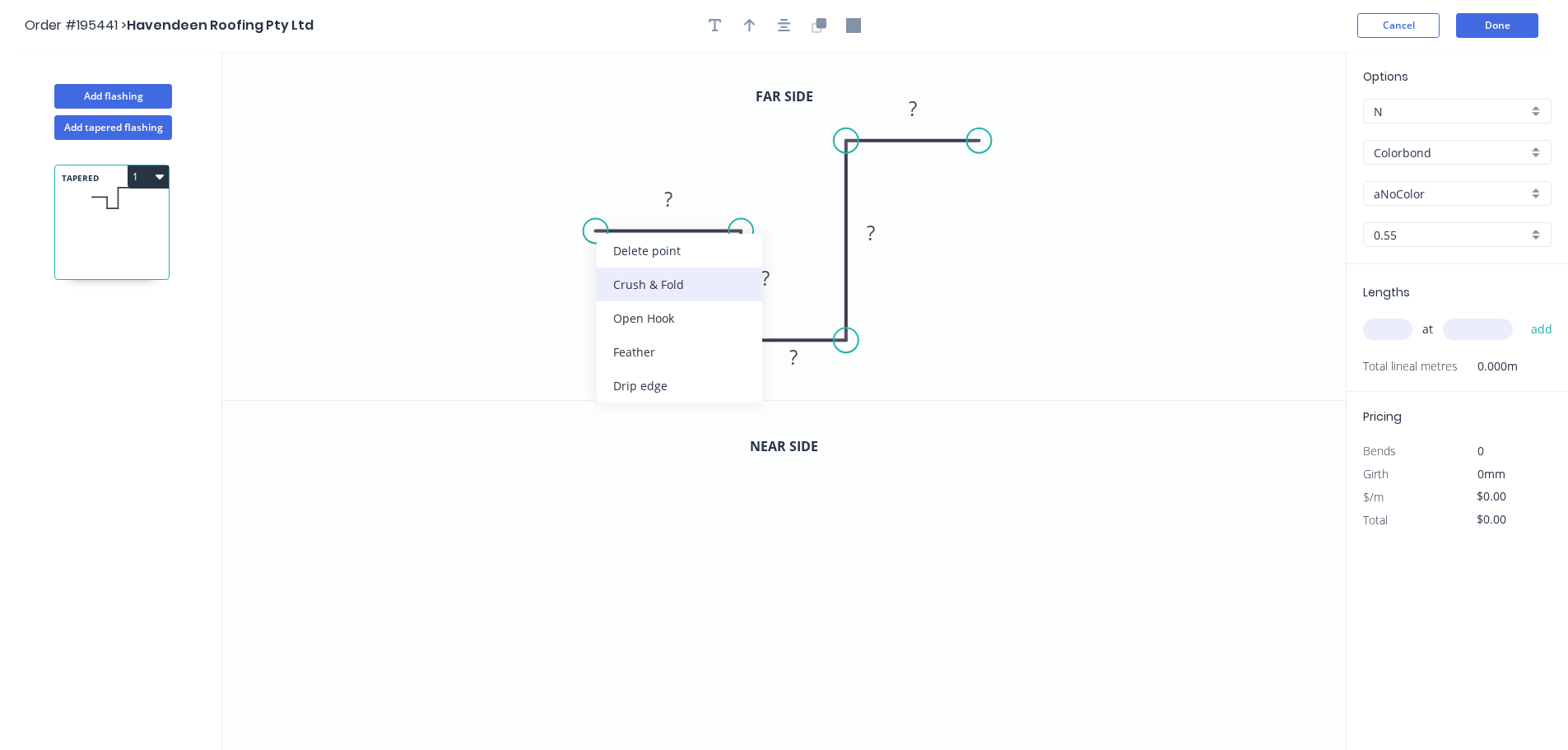
click at [642, 279] on div "Crush & Fold" at bounding box center [679, 284] width 166 height 33
click at [634, 290] on div "Flip bend" at bounding box center [678, 286] width 166 height 33
click at [815, 374] on rect at bounding box center [795, 362] width 54 height 33
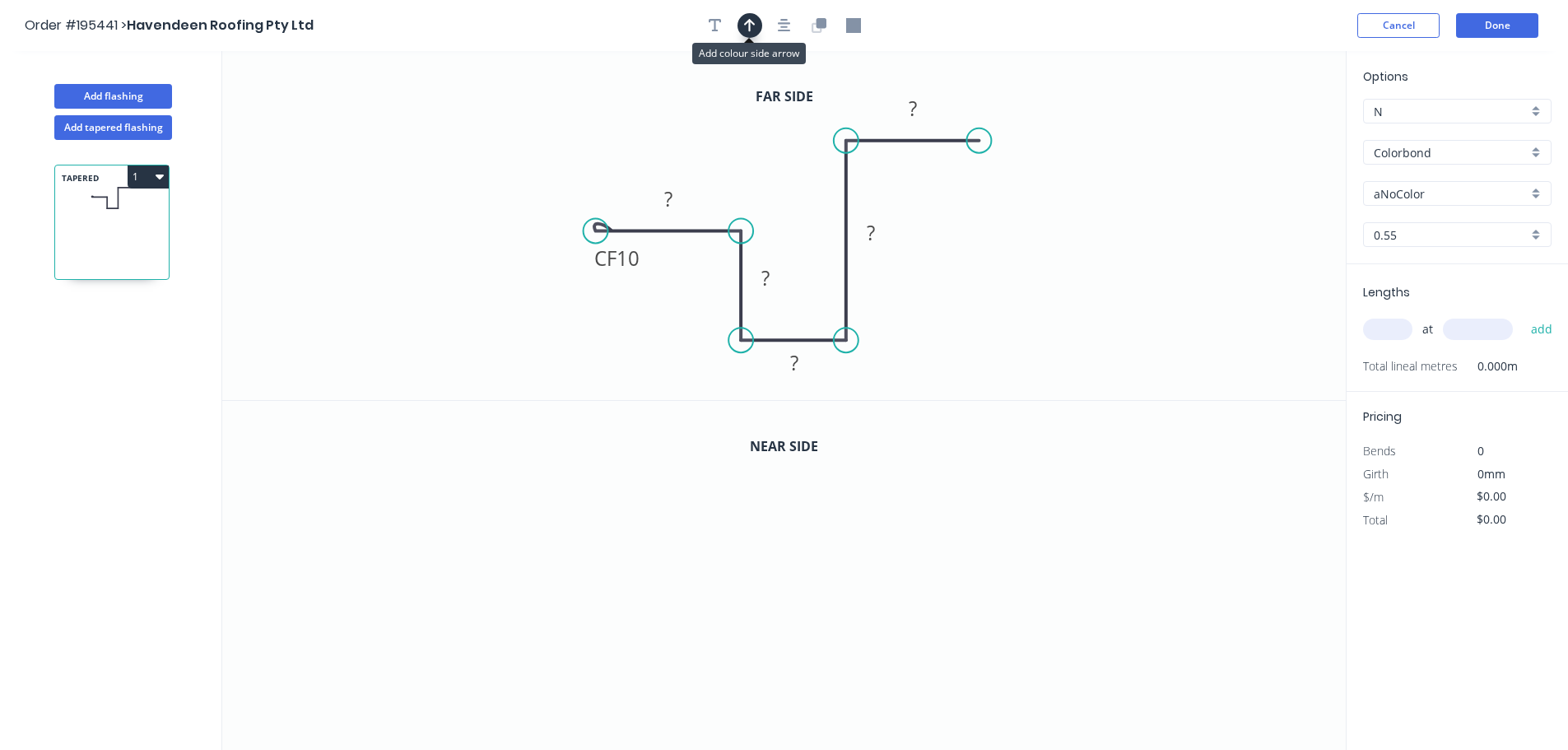
click at [752, 24] on icon "button" at bounding box center [750, 25] width 11 height 13
drag, startPoint x: 1262, startPoint y: 130, endPoint x: 967, endPoint y: 297, distance: 339.0
click at [967, 297] on icon at bounding box center [967, 280] width 15 height 53
click at [967, 296] on icon at bounding box center [967, 277] width 15 height 53
click at [967, 296] on icon at bounding box center [981, 283] width 48 height 48
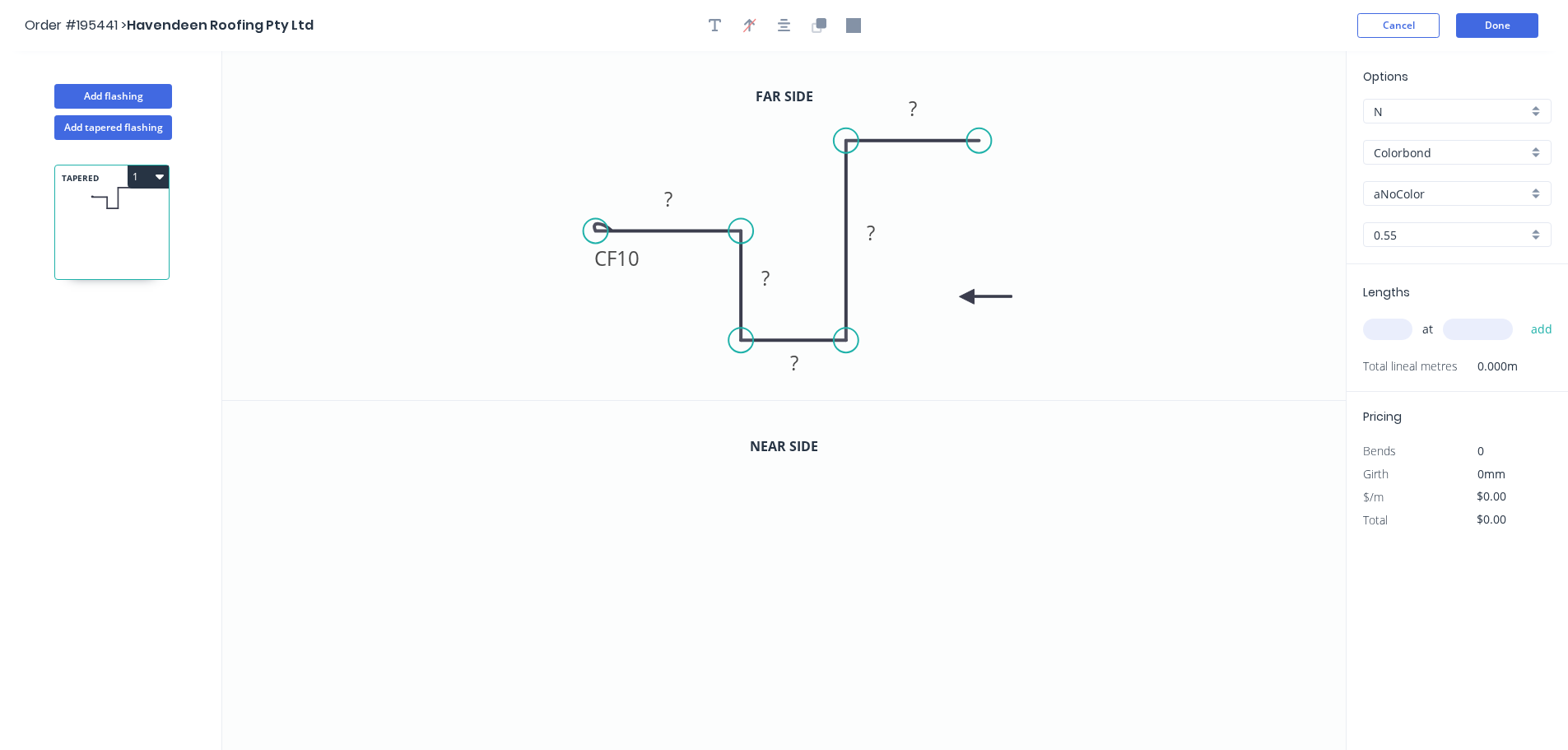
click at [967, 295] on icon at bounding box center [985, 296] width 53 height 15
click at [915, 106] on tspan "?" at bounding box center [912, 107] width 8 height 27
drag, startPoint x: 896, startPoint y: 240, endPoint x: 908, endPoint y: 244, distance: 12.6
click at [908, 244] on rect at bounding box center [883, 237] width 54 height 33
click at [819, 373] on rect at bounding box center [795, 366] width 54 height 33
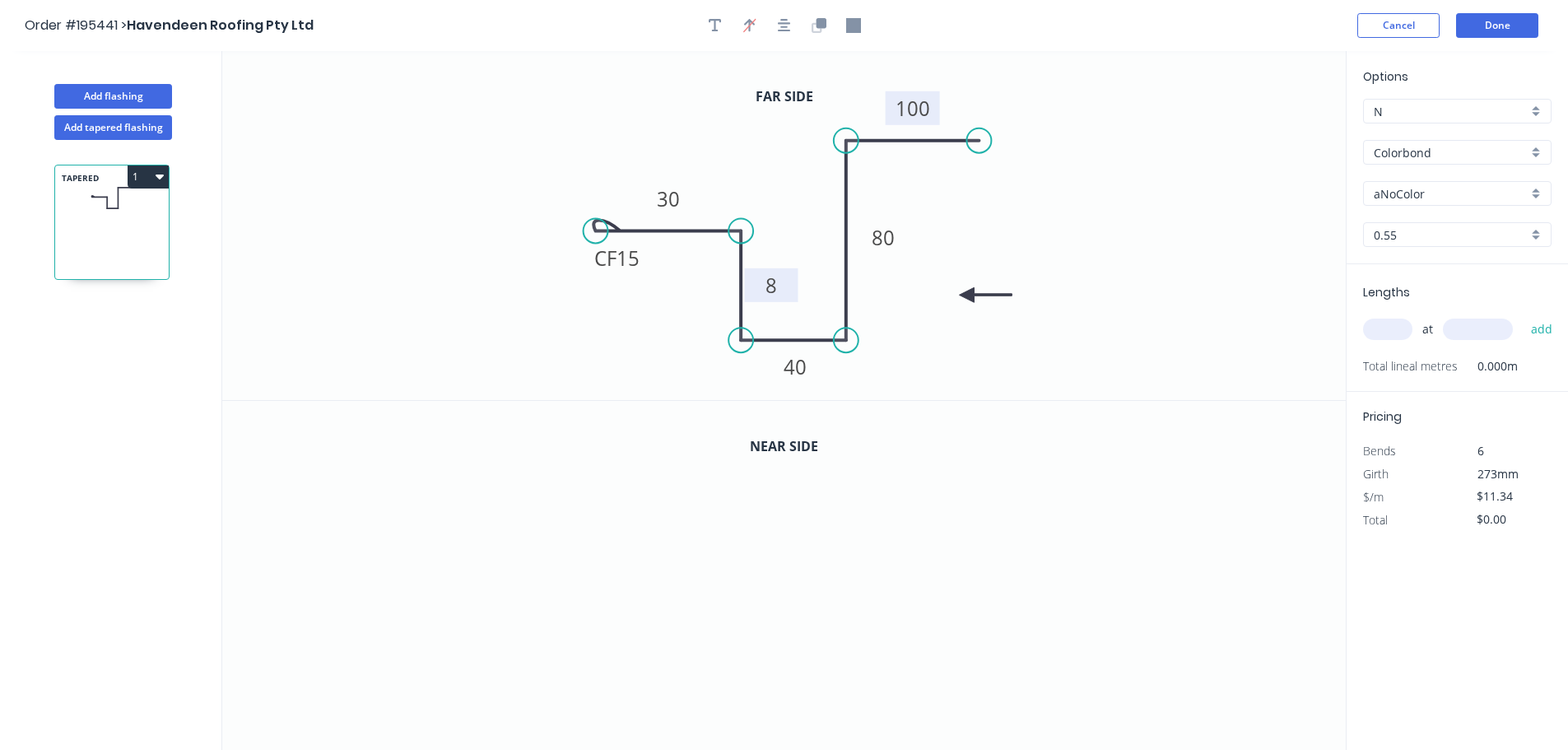
drag, startPoint x: 786, startPoint y: 287, endPoint x: 792, endPoint y: 294, distance: 9.2
click at [792, 294] on rect at bounding box center [771, 285] width 54 height 33
click at [817, 23] on icon "button" at bounding box center [821, 23] width 10 height 10
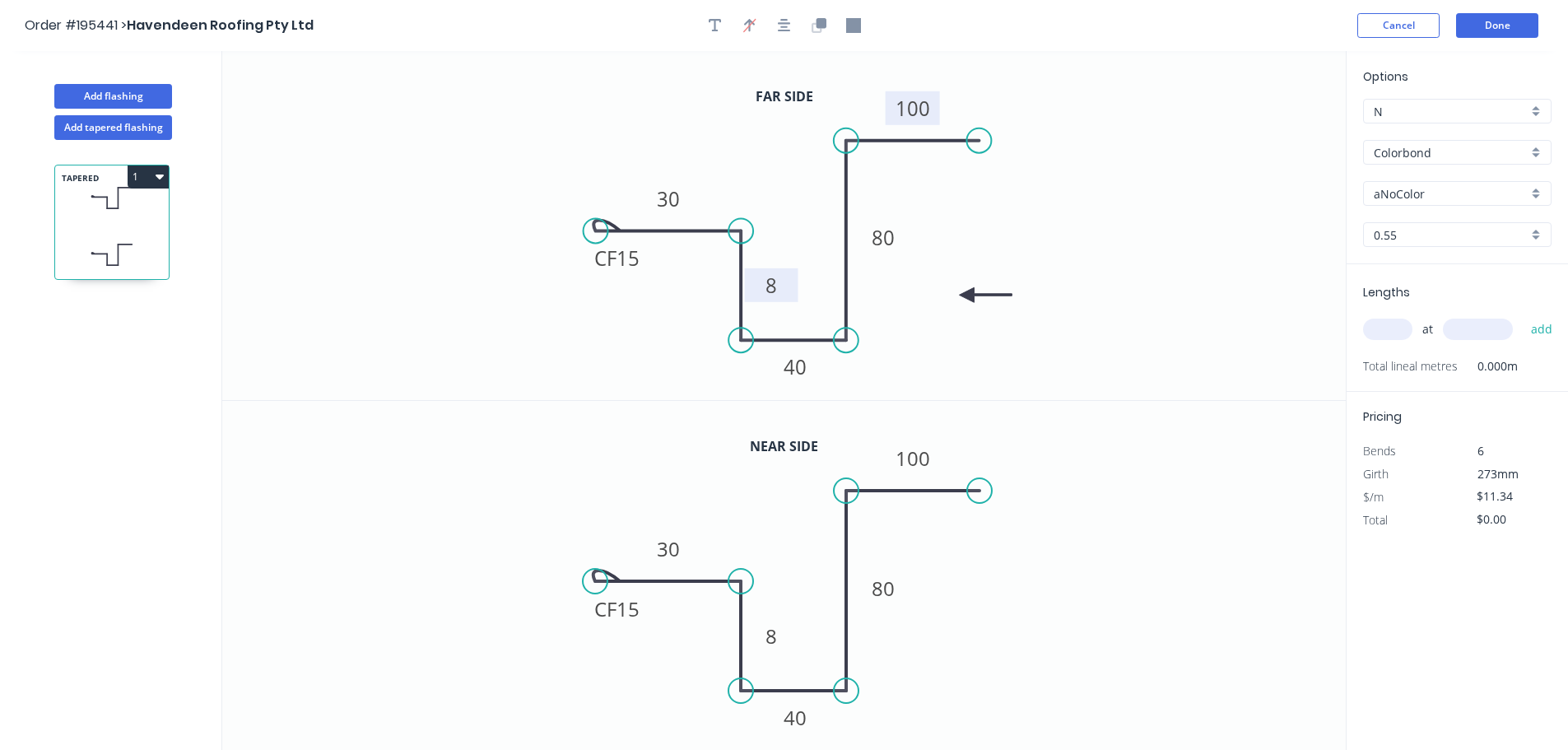
click at [776, 285] on g "8" at bounding box center [771, 284] width 33 height 27
click at [772, 638] on tspan "8" at bounding box center [771, 635] width 11 height 27
type input "$16.08"
click at [1033, 635] on icon "0 CF 15 30 8 40 80 100" at bounding box center [784, 576] width 1123 height 350
click at [1418, 189] on input "aNoColor" at bounding box center [1450, 194] width 154 height 18
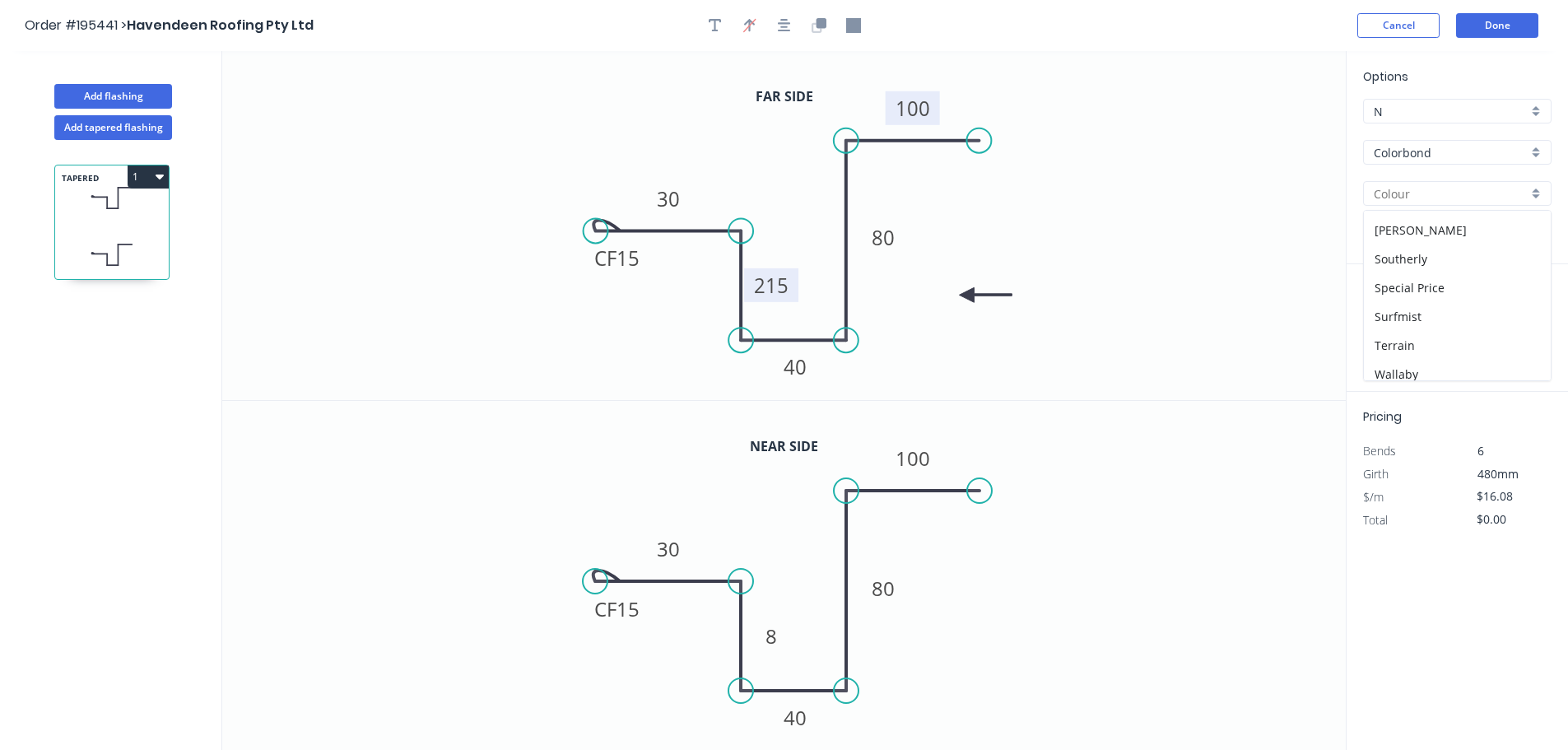
scroll to position [593, 0]
click at [1387, 269] on div "Surfmist" at bounding box center [1458, 266] width 187 height 29
type input "Surfmist"
click at [1399, 315] on div "at add" at bounding box center [1459, 330] width 192 height 44
click at [1396, 331] on input "text" at bounding box center [1387, 329] width 49 height 21
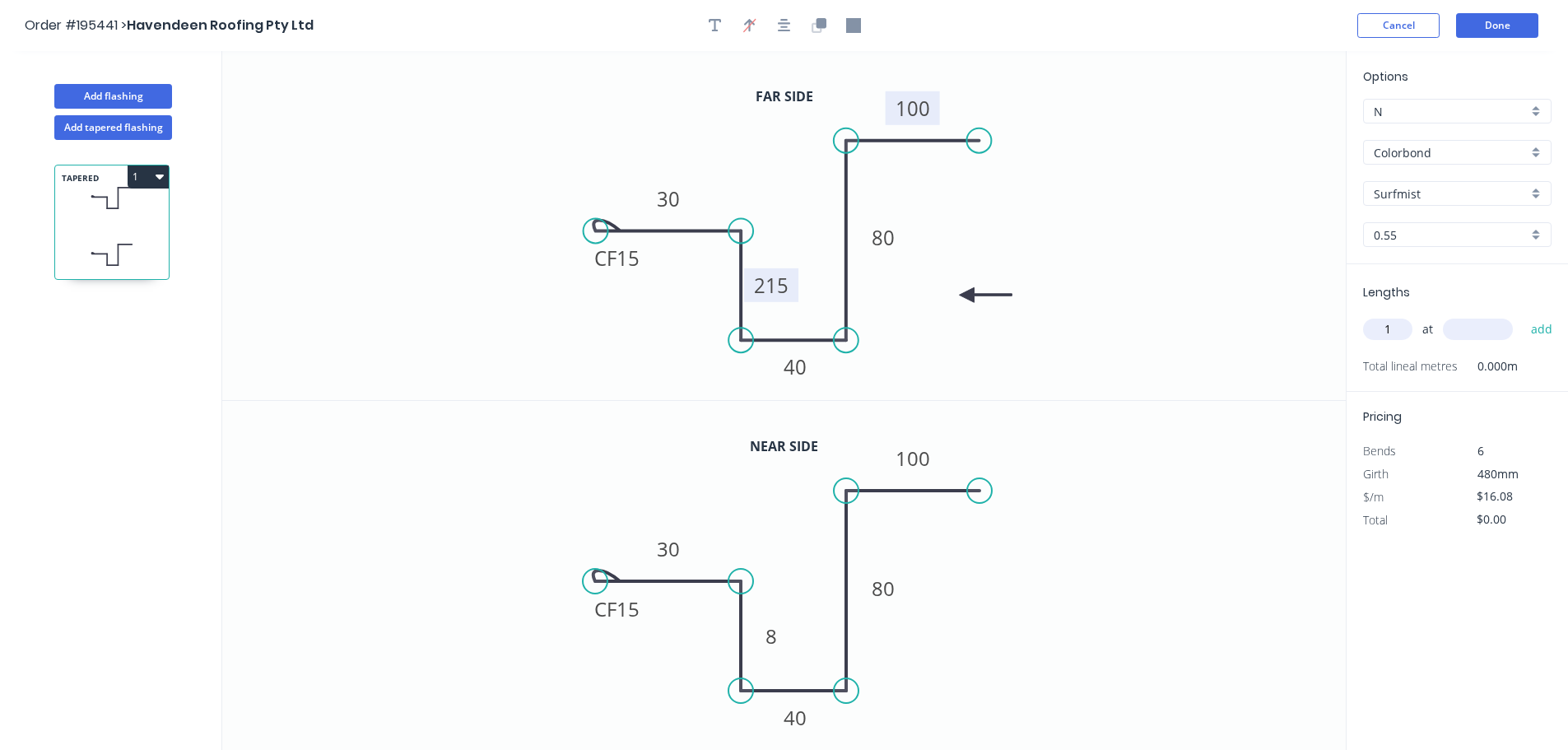
type input "1"
type input "1400"
click at [1523, 315] on button "add" at bounding box center [1542, 329] width 39 height 28
type input "$22.51"
click at [1516, 19] on button "Done" at bounding box center [1497, 25] width 82 height 25
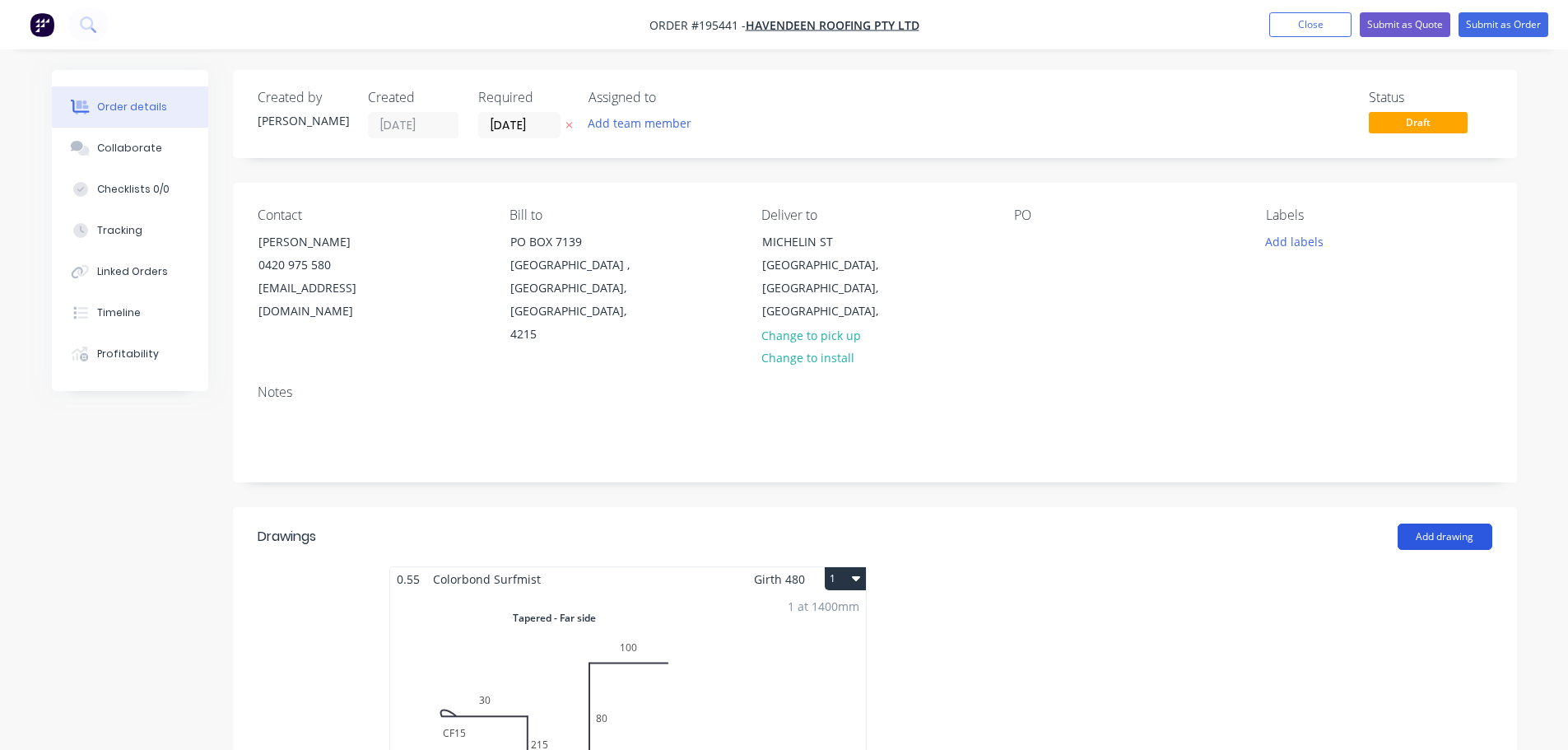
click at [1429, 523] on button "Add drawing" at bounding box center [1445, 536] width 94 height 26
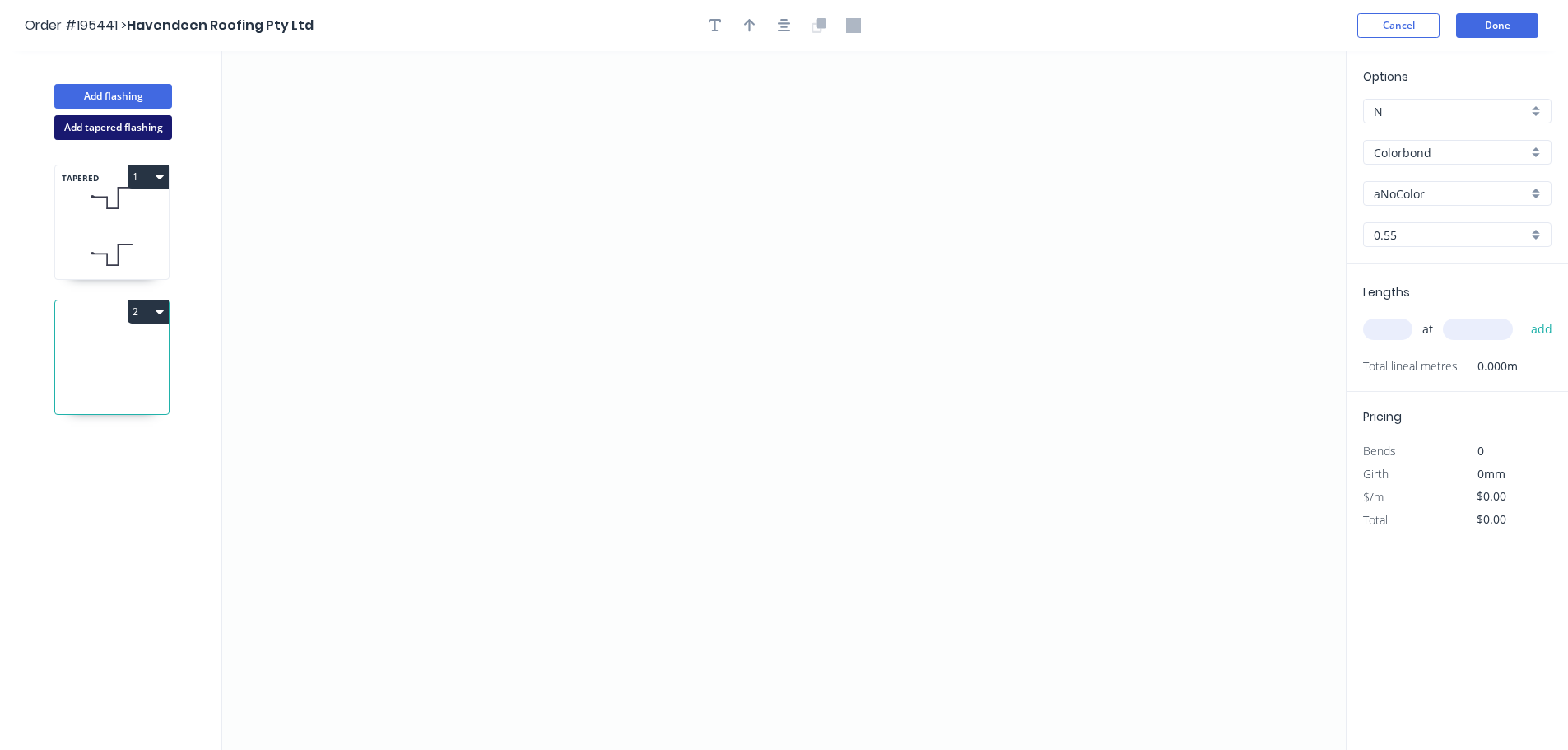
click at [115, 125] on button "Add tapered flashing" at bounding box center [113, 127] width 118 height 25
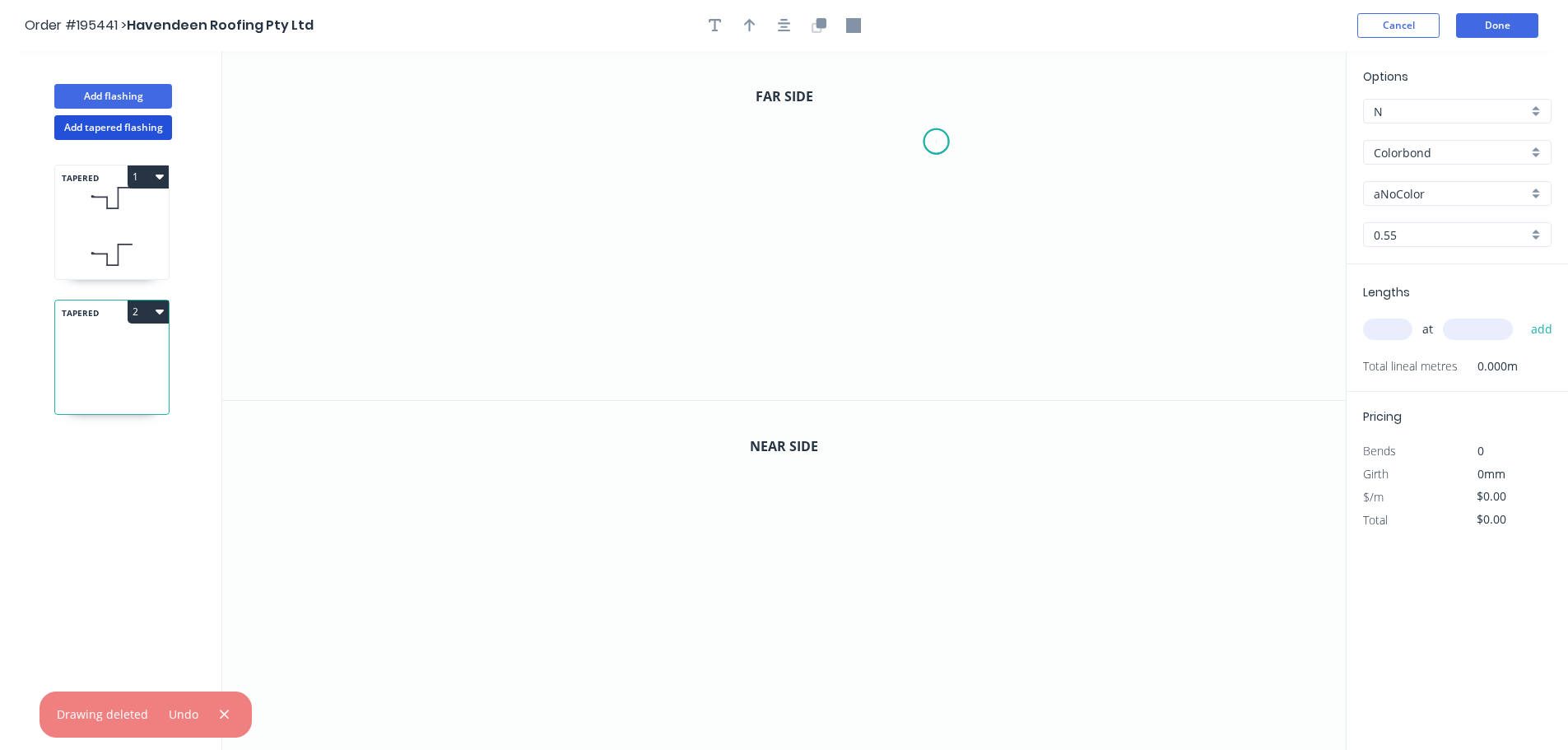
click at [937, 142] on icon "0" at bounding box center [784, 225] width 1123 height 349
click at [807, 137] on icon "0" at bounding box center [784, 225] width 1123 height 349
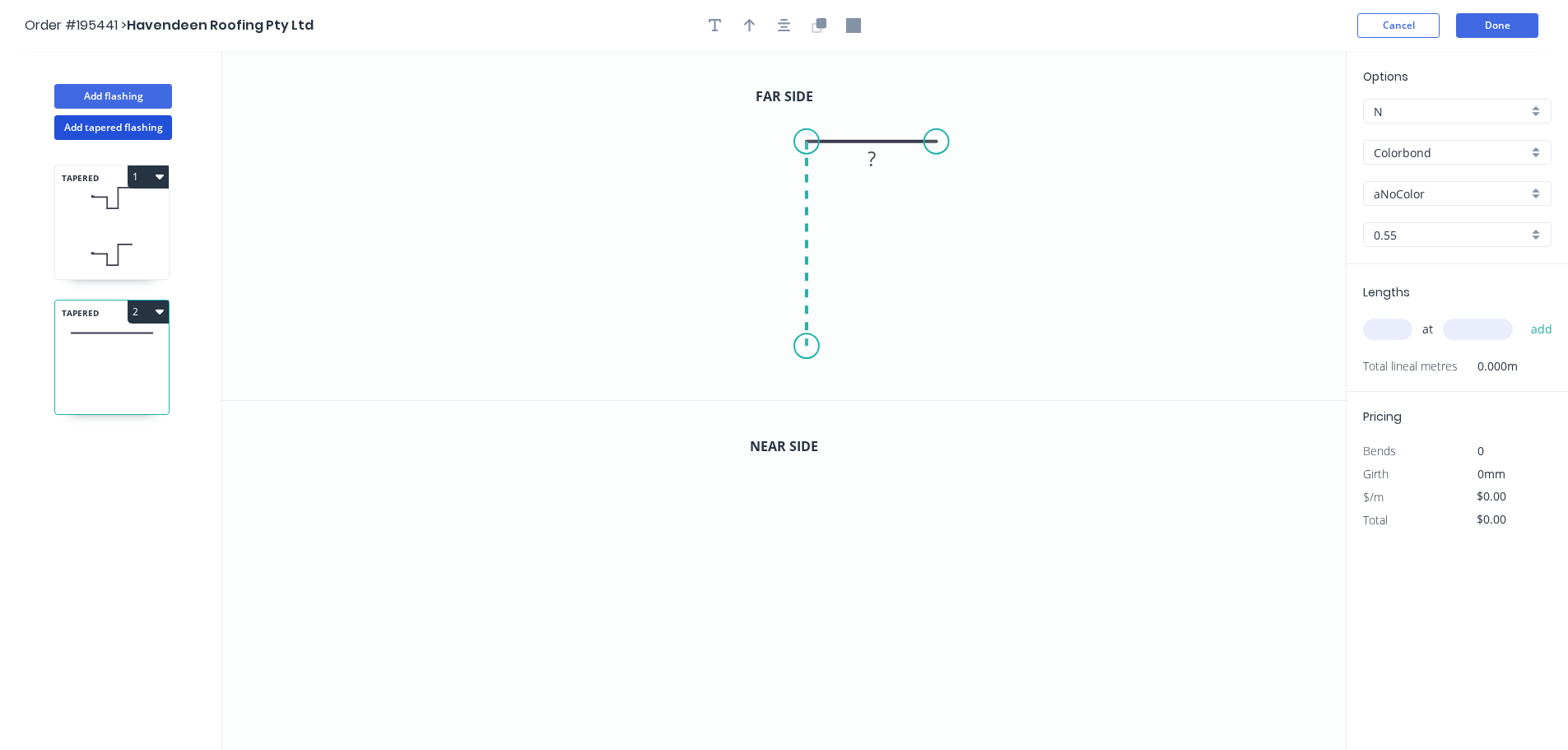
click at [800, 346] on icon "0 ?" at bounding box center [784, 225] width 1123 height 349
click at [671, 347] on icon "0 ? ?" at bounding box center [784, 225] width 1123 height 349
click at [671, 276] on icon at bounding box center [671, 310] width 0 height 70
click at [537, 275] on icon "0 ? ? ? ?" at bounding box center [784, 225] width 1123 height 349
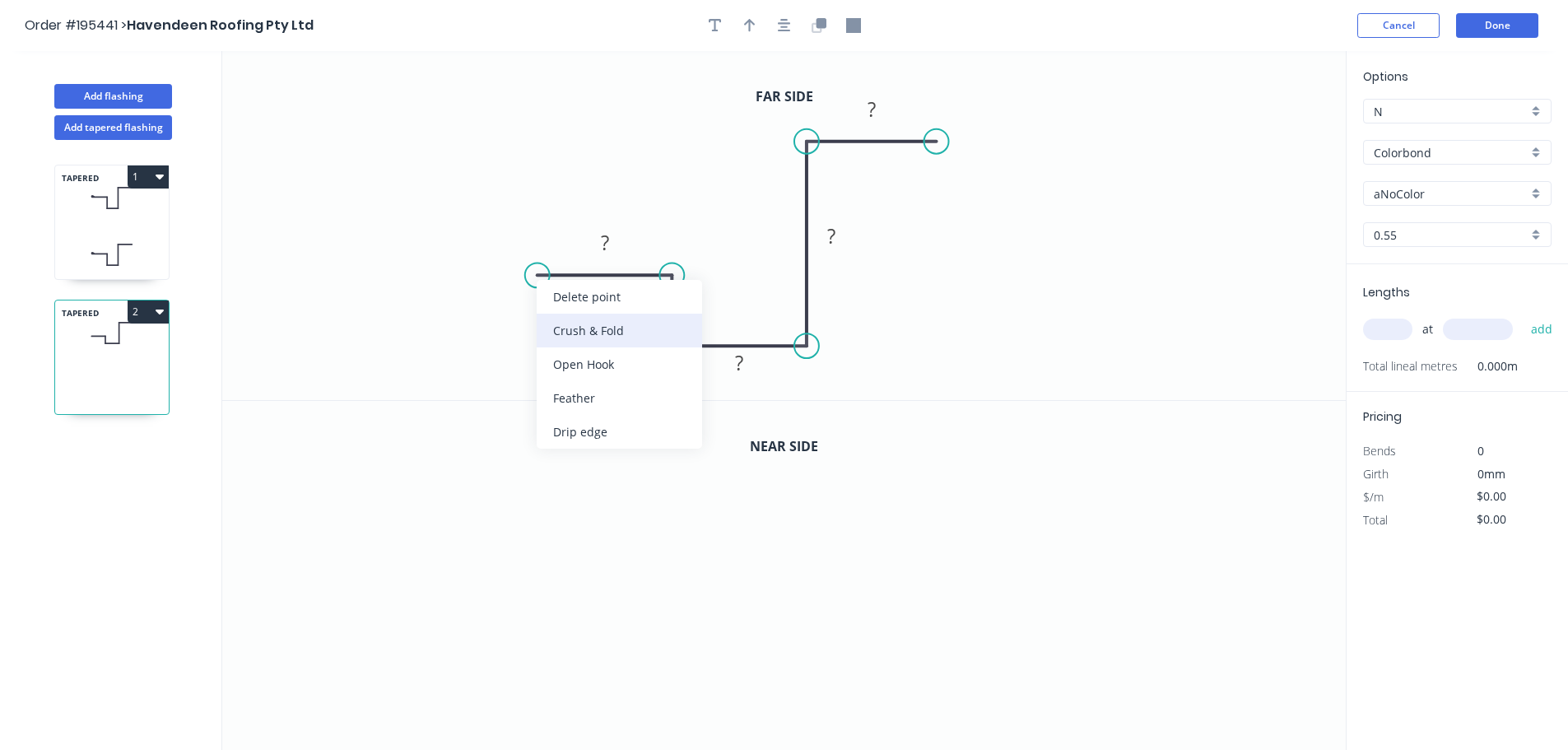
click at [587, 332] on div "Crush & Fold" at bounding box center [620, 331] width 166 height 33
click at [582, 322] on div "Flip bend" at bounding box center [617, 329] width 166 height 33
drag, startPoint x: 584, startPoint y: 315, endPoint x: 573, endPoint y: 321, distance: 12.5
click at [573, 321] on rect at bounding box center [546, 310] width 66 height 33
click at [566, 313] on tspan "10" at bounding box center [556, 310] width 23 height 27
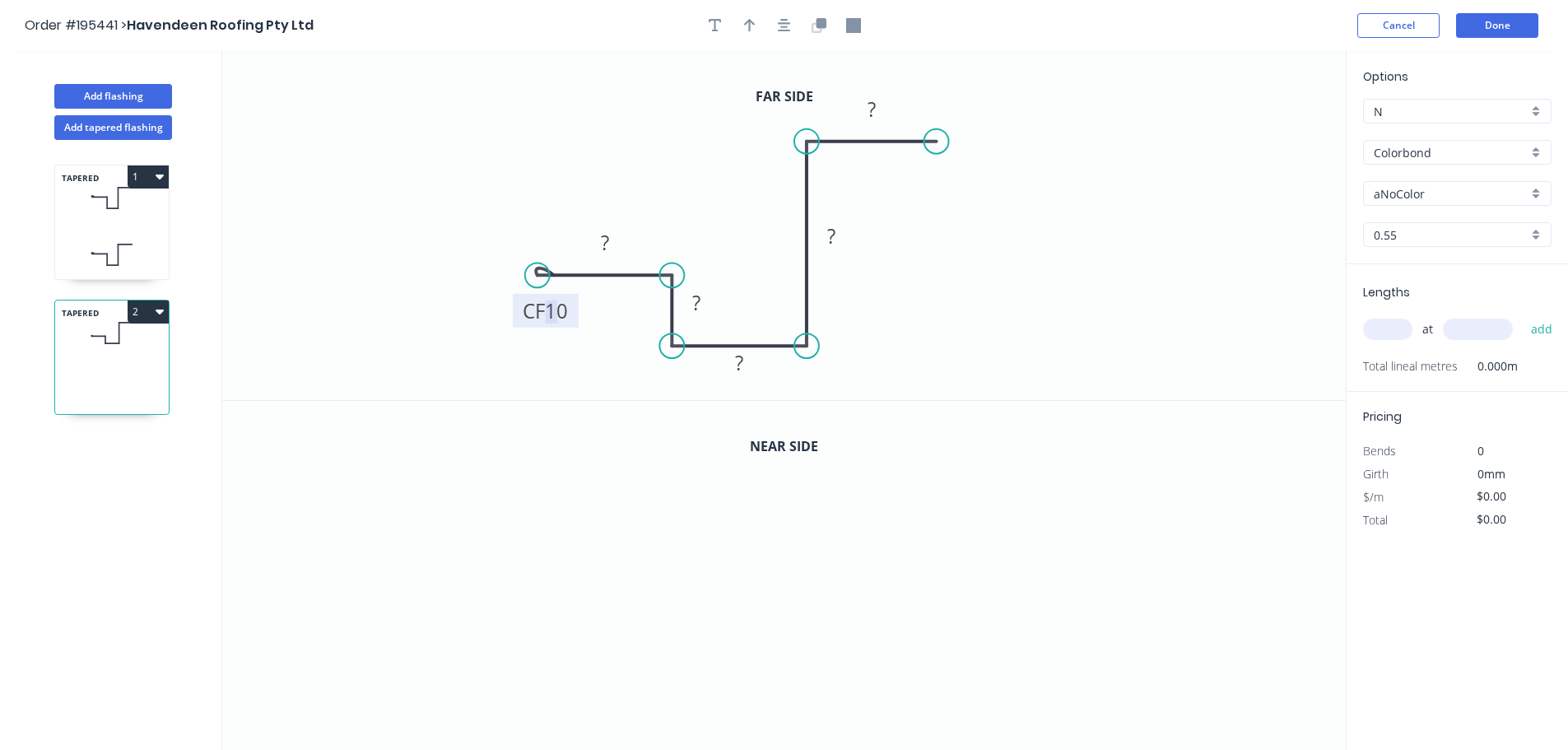
click at [530, 340] on icon "0 CF 10 ? ? ? ? ?" at bounding box center [784, 225] width 1123 height 349
click at [562, 313] on tspan "10" at bounding box center [556, 310] width 23 height 27
drag, startPoint x: 749, startPoint y: 26, endPoint x: 771, endPoint y: 31, distance: 22.6
click at [749, 25] on icon "button" at bounding box center [750, 25] width 11 height 13
drag, startPoint x: 1258, startPoint y: 128, endPoint x: 937, endPoint y: 284, distance: 356.9
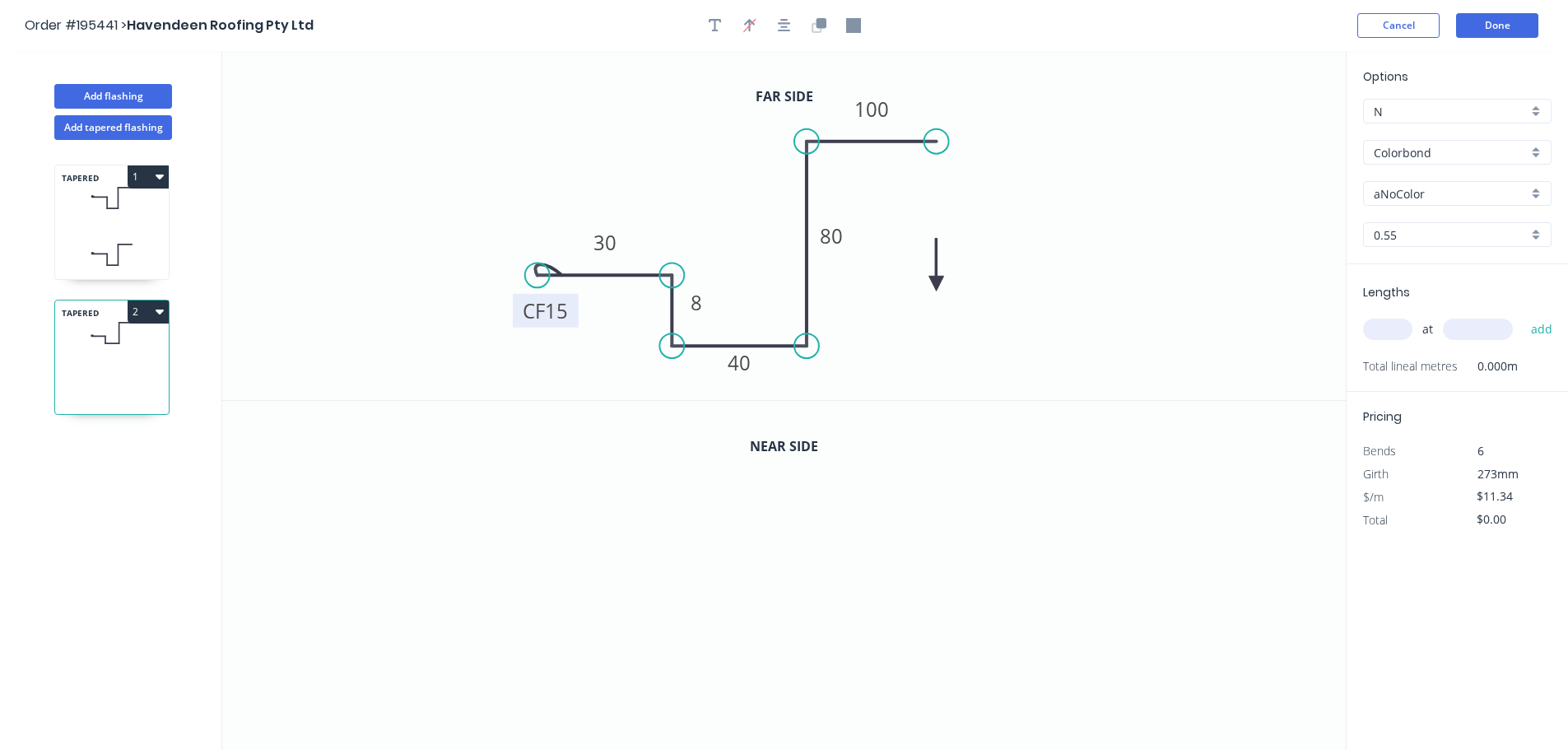
click at [937, 284] on icon at bounding box center [937, 264] width 15 height 53
click at [937, 283] on icon at bounding box center [937, 264] width 15 height 53
click at [937, 282] on icon at bounding box center [937, 263] width 15 height 53
click at [937, 281] on icon at bounding box center [950, 269] width 48 height 48
click at [937, 270] on icon at bounding box center [951, 267] width 48 height 48
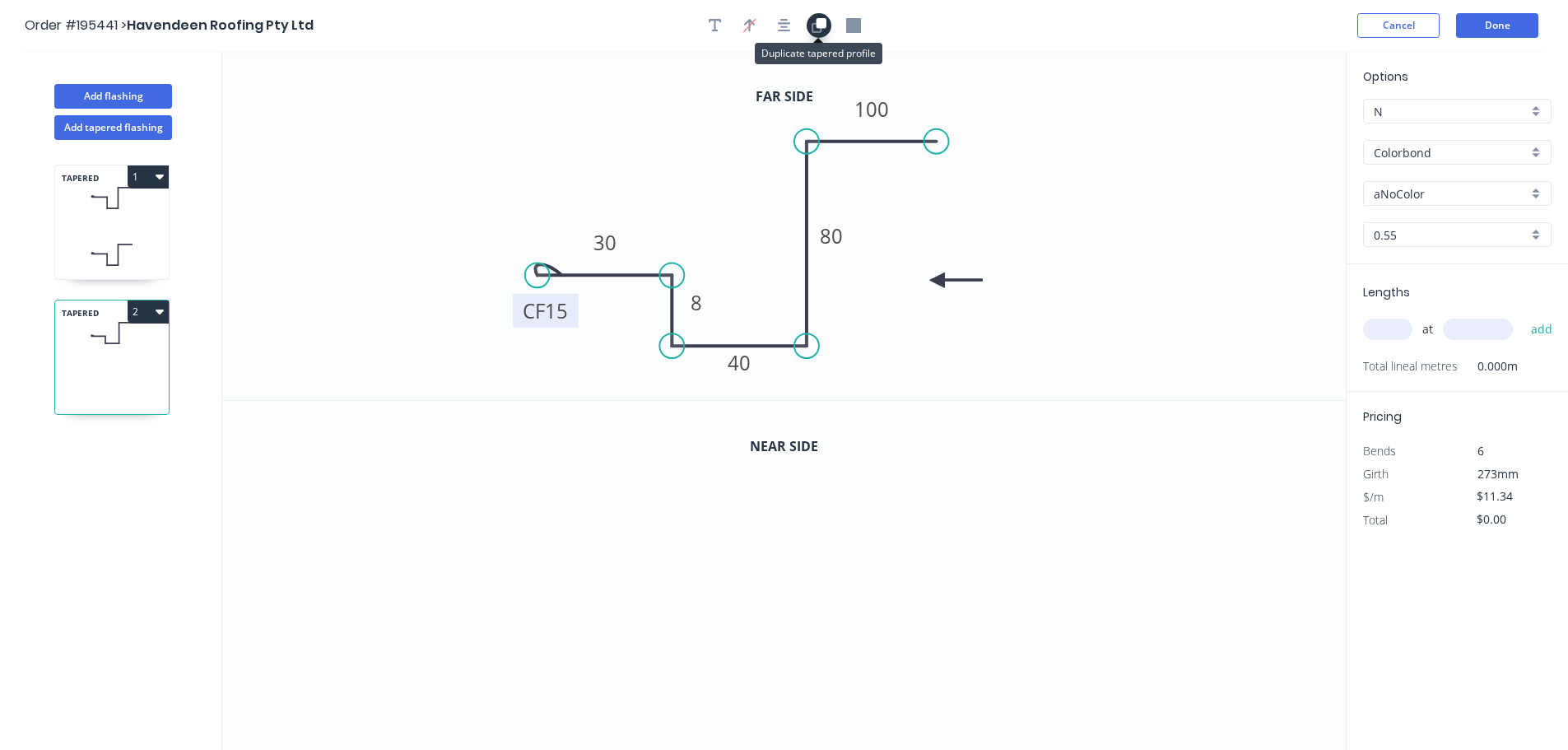
click at [819, 26] on icon "button" at bounding box center [821, 23] width 10 height 10
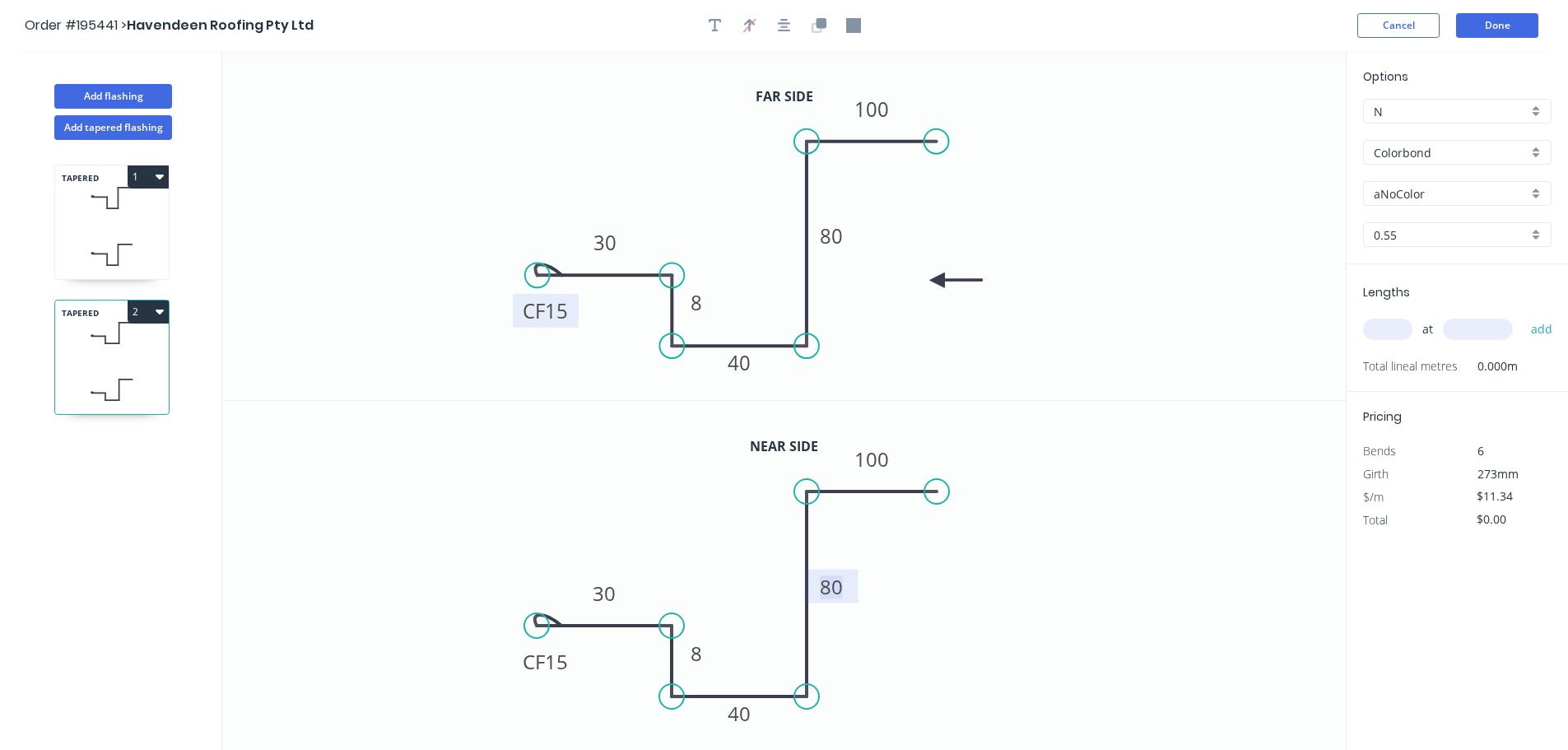
click at [836, 583] on tspan "80" at bounding box center [831, 586] width 23 height 27
click at [1029, 603] on icon "0 CF 15 30 8 40 200 100" at bounding box center [784, 576] width 1123 height 350
type input "$14.37"
click at [1396, 337] on input "text" at bounding box center [1387, 329] width 49 height 21
click at [1402, 188] on input "aNoColor" at bounding box center [1450, 194] width 154 height 18
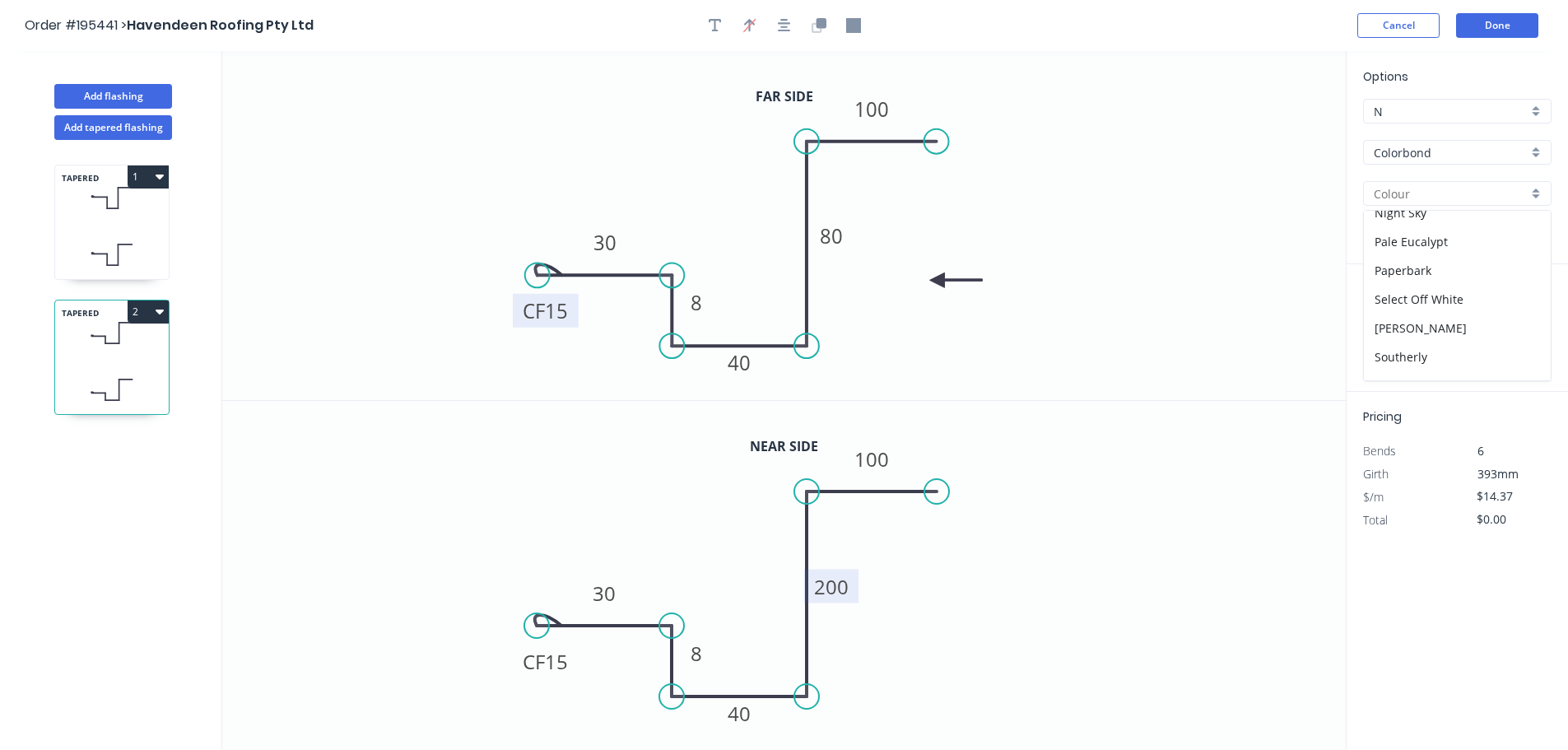
scroll to position [593, 0]
click at [1395, 263] on div "Surfmist" at bounding box center [1458, 266] width 187 height 29
type input "Surfmist"
click at [1399, 326] on input "text" at bounding box center [1387, 329] width 49 height 21
type input "1"
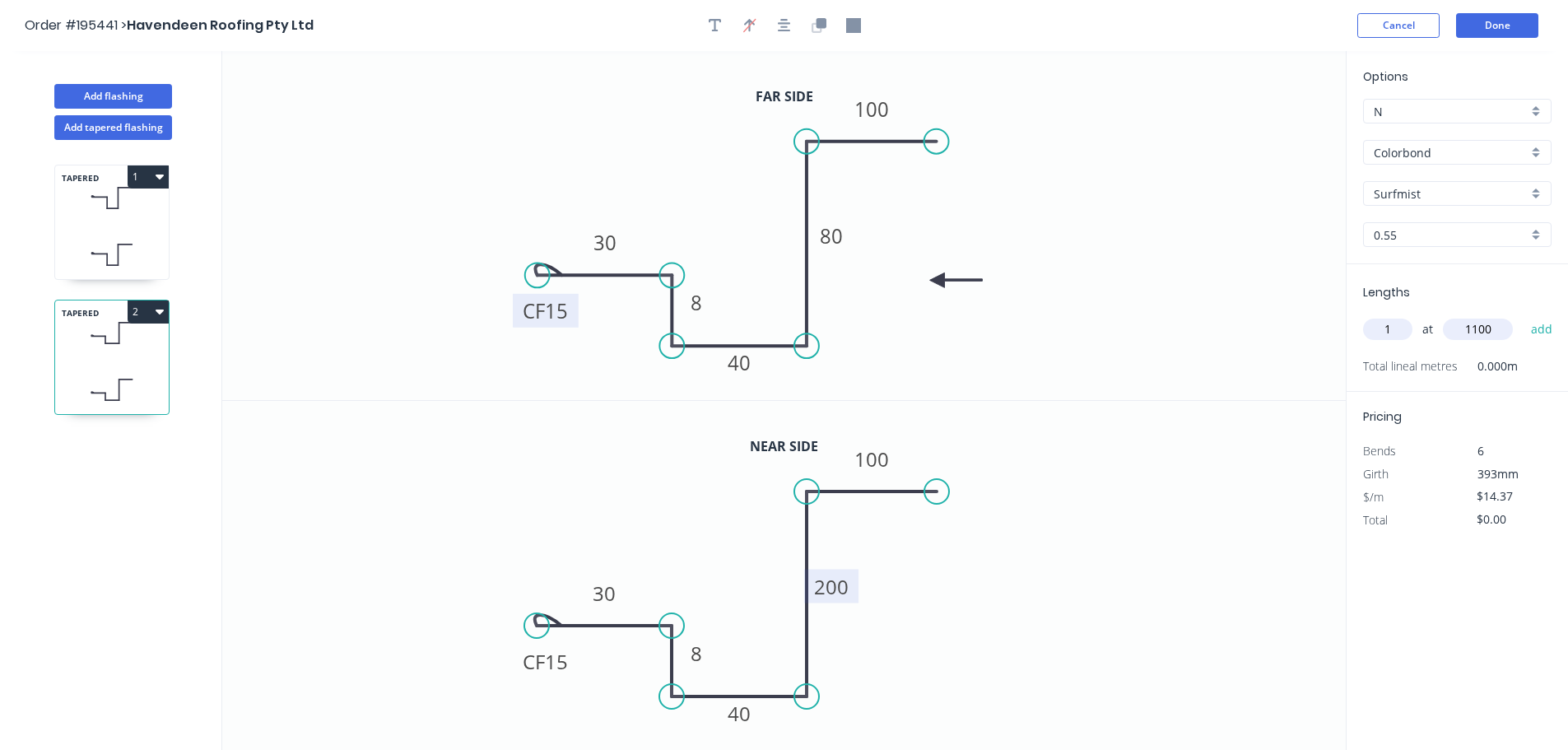
type input "1100"
click at [1523, 315] on button "add" at bounding box center [1542, 329] width 39 height 28
type input "$15.81"
click at [1523, 15] on button "Done" at bounding box center [1497, 25] width 82 height 25
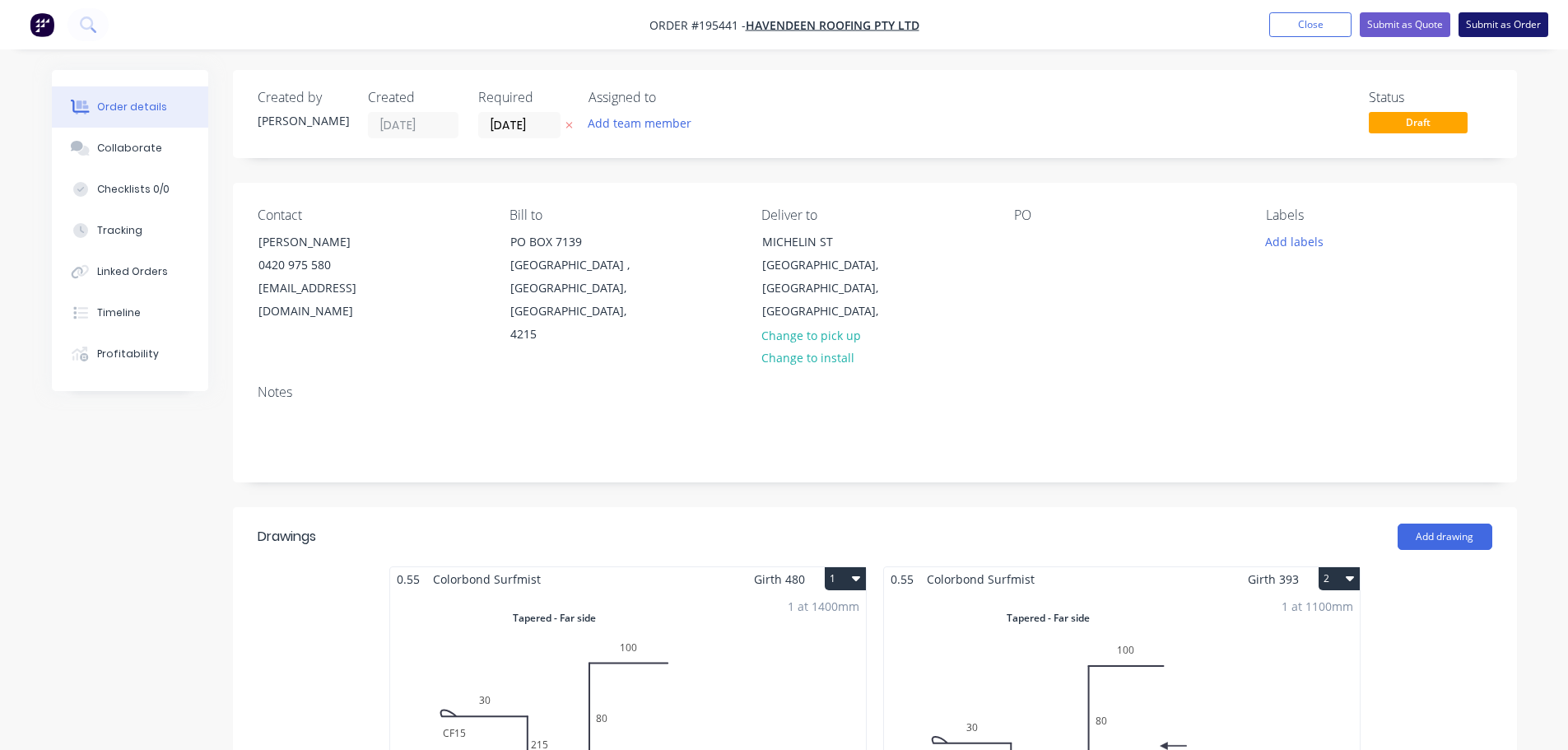
click at [1481, 26] on button "Submit as Order" at bounding box center [1503, 24] width 90 height 25
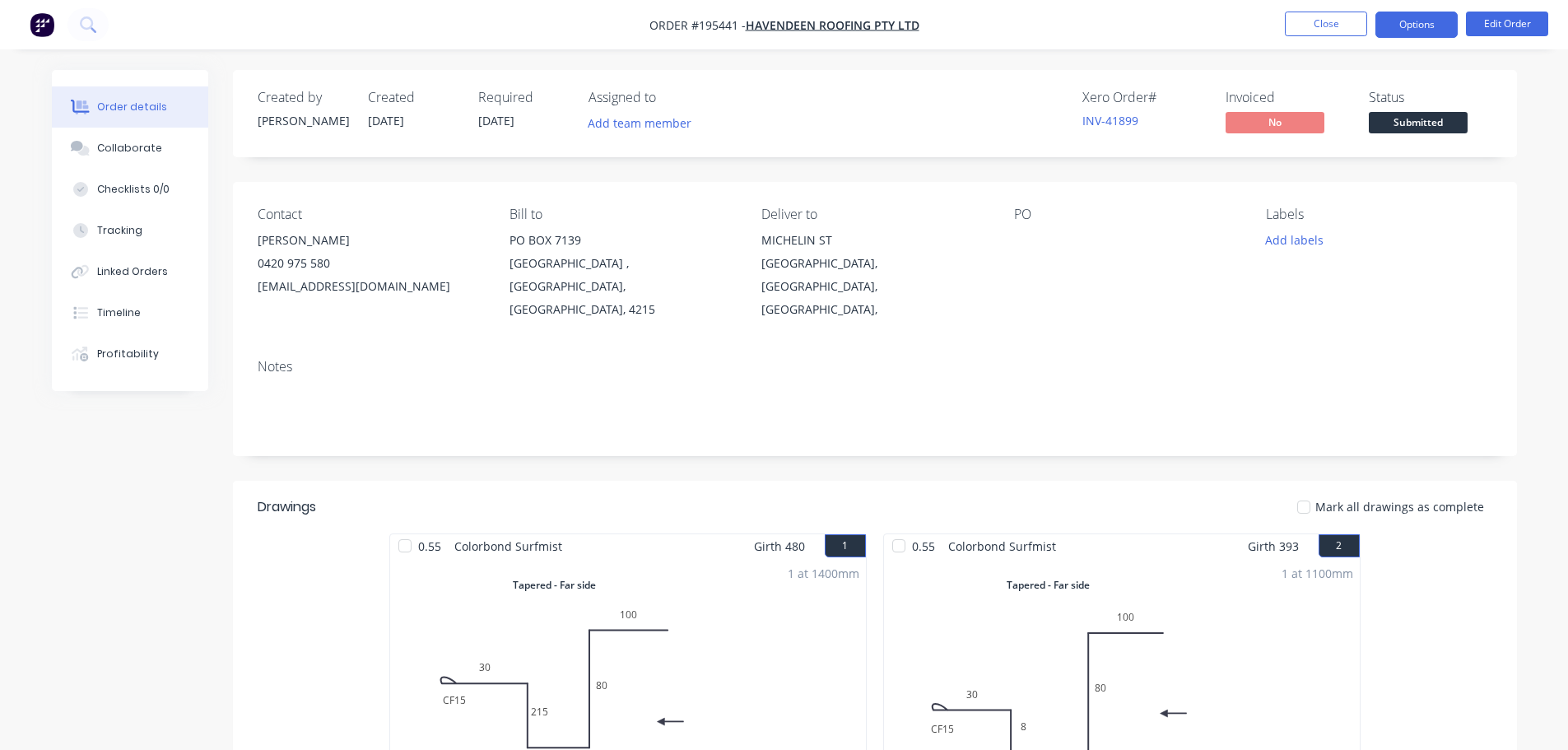
click at [1428, 17] on button "Options" at bounding box center [1416, 24] width 82 height 26
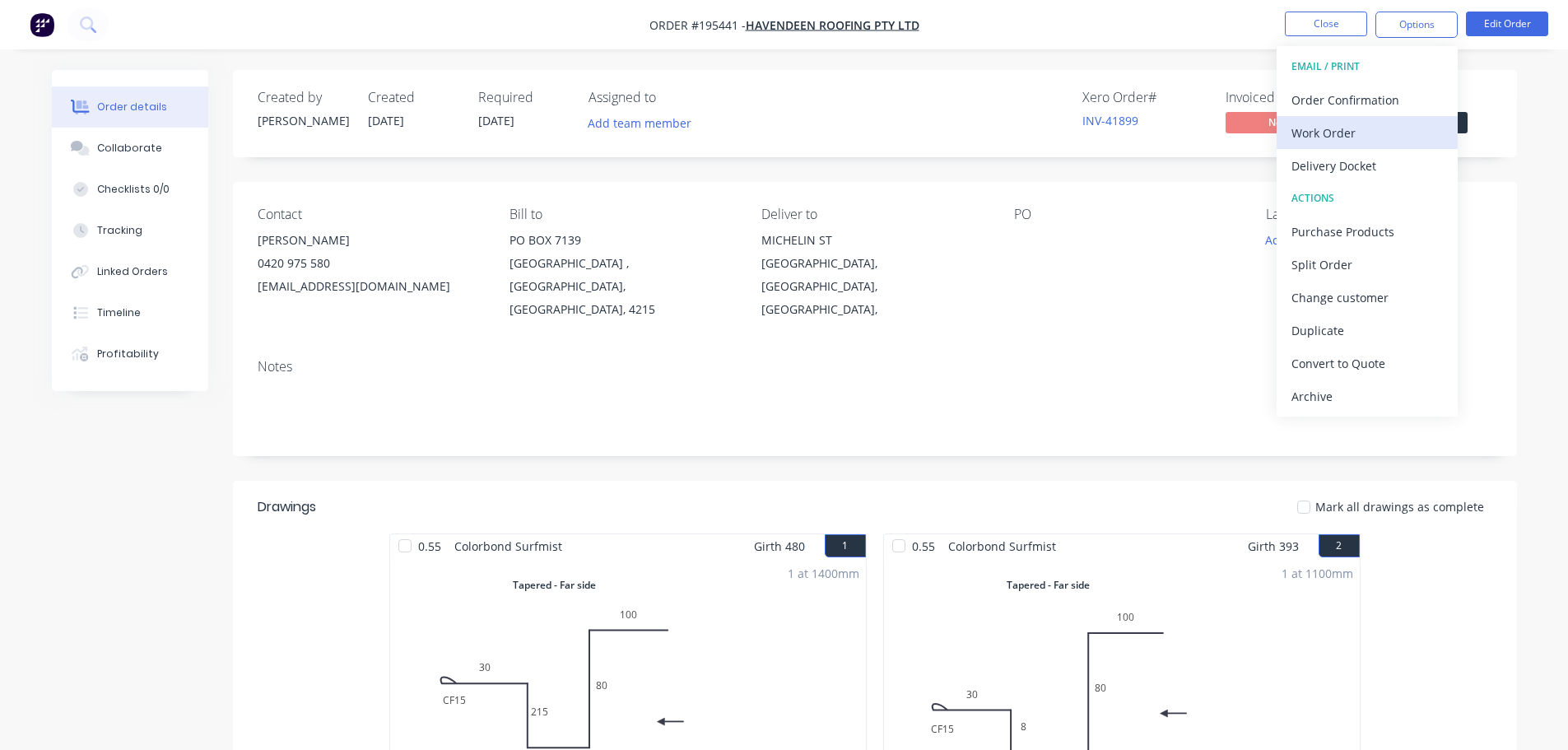
click at [1348, 138] on div "Work Order" at bounding box center [1368, 133] width 152 height 24
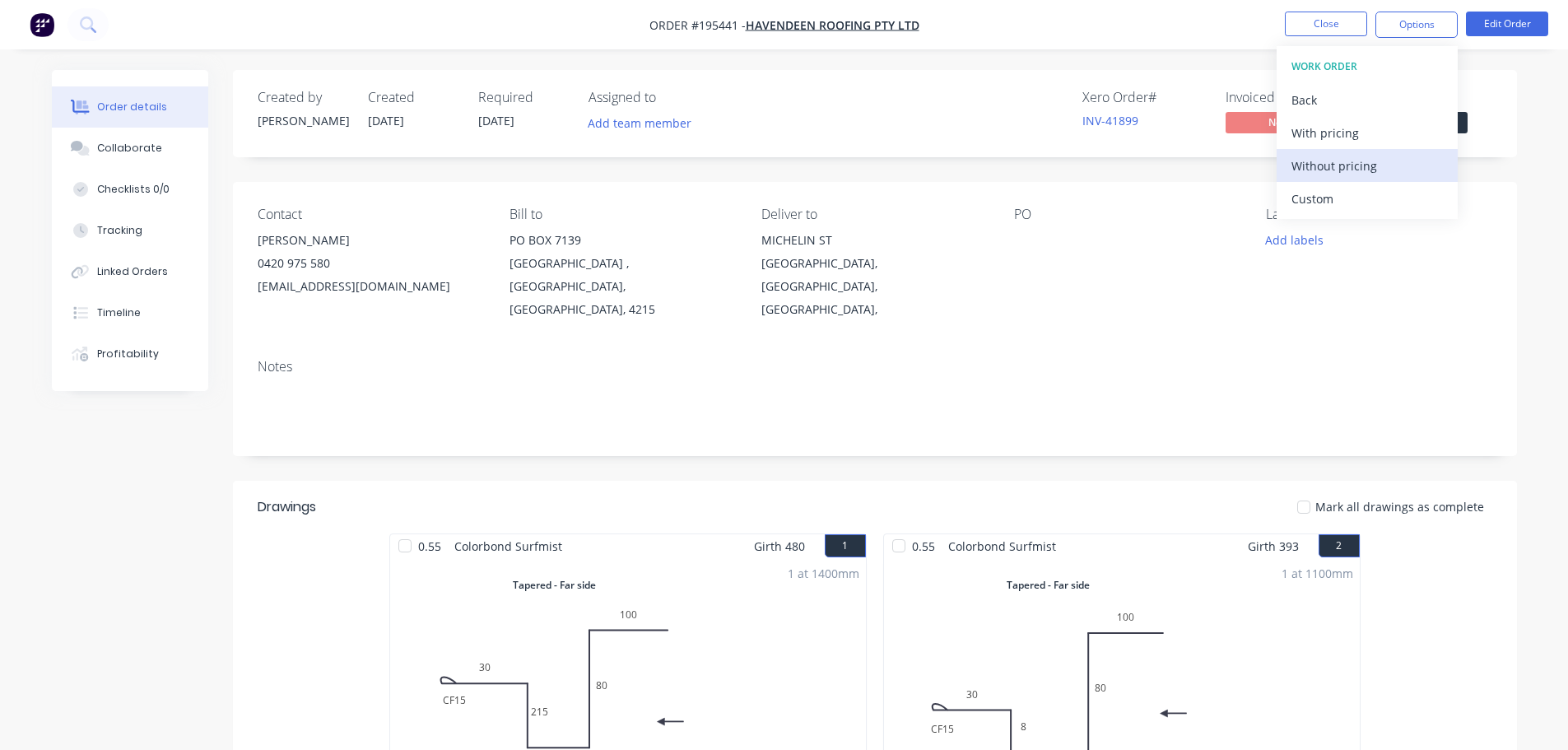
click at [1362, 162] on div "Without pricing" at bounding box center [1368, 166] width 152 height 24
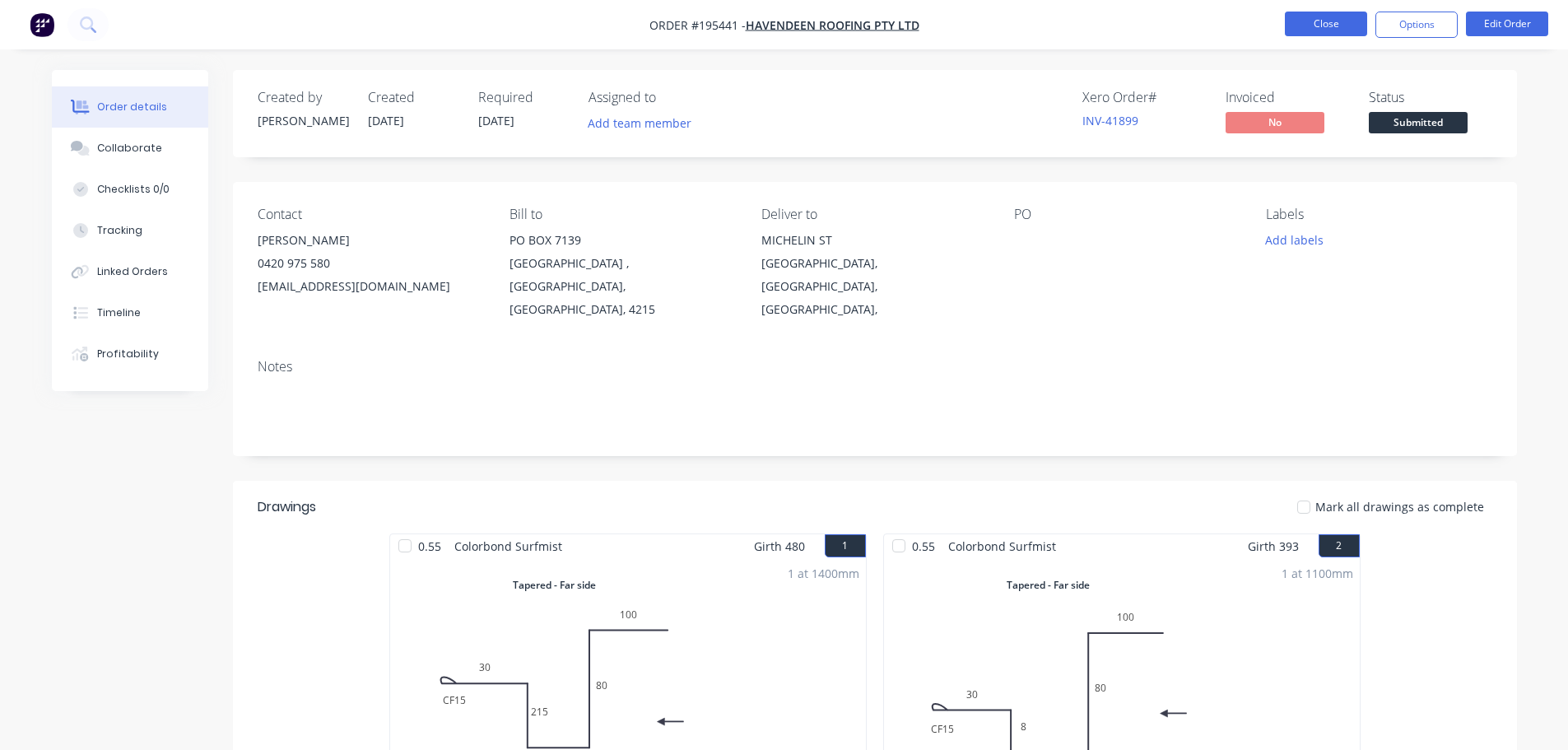
click at [1334, 26] on button "Close" at bounding box center [1325, 23] width 82 height 25
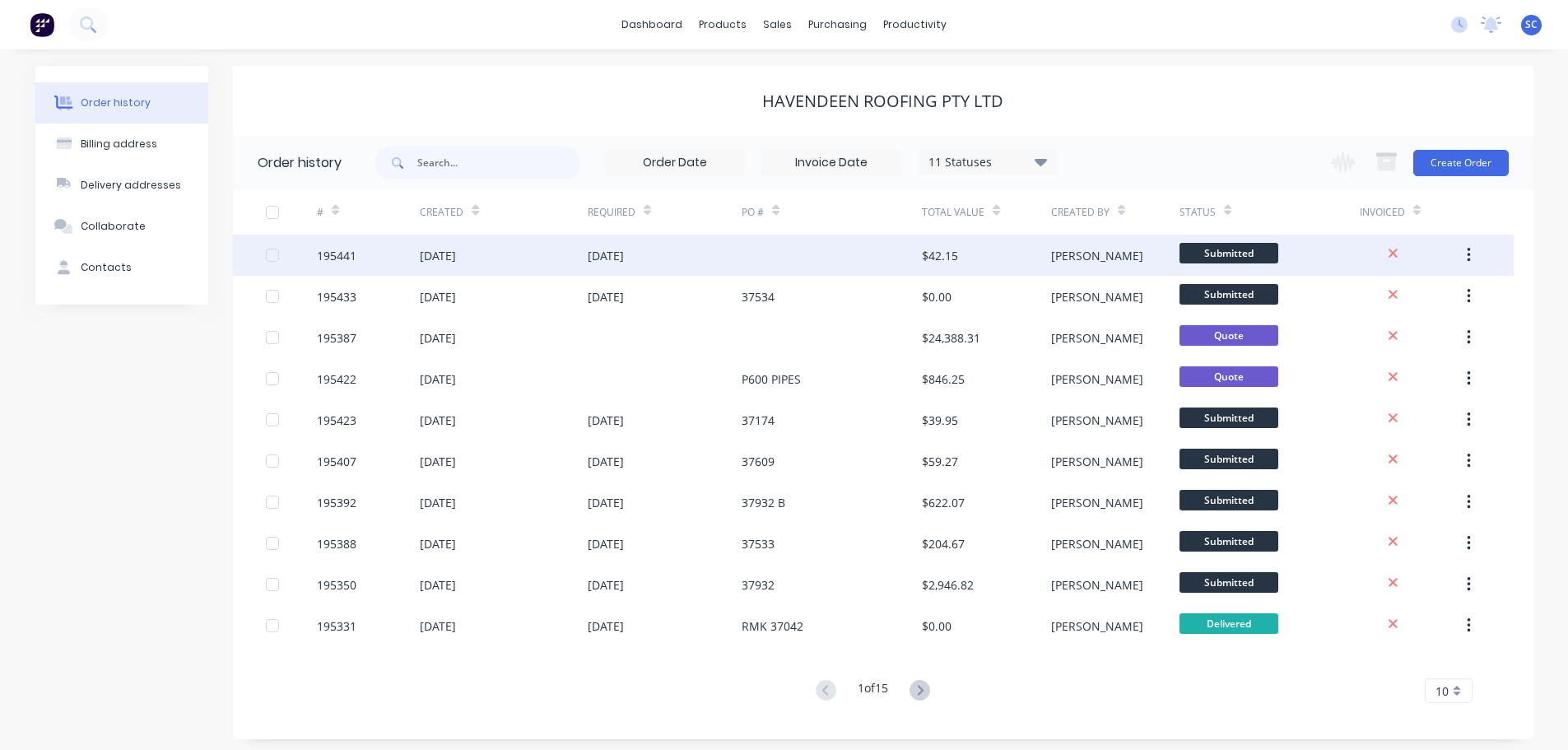
click at [632, 266] on div "14 Oct 2025" at bounding box center [665, 255] width 155 height 41
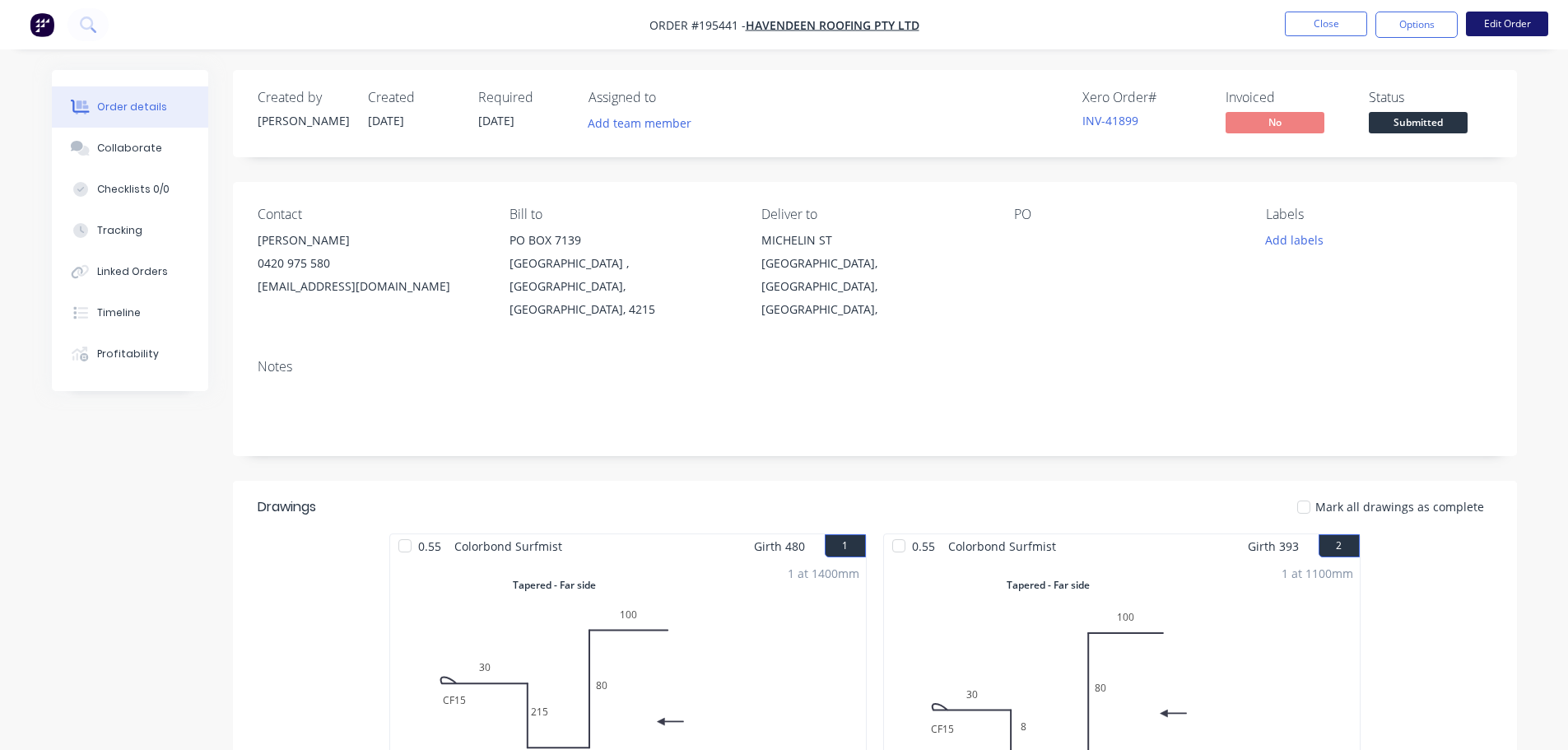
click at [1499, 22] on button "Edit Order" at bounding box center [1507, 23] width 82 height 25
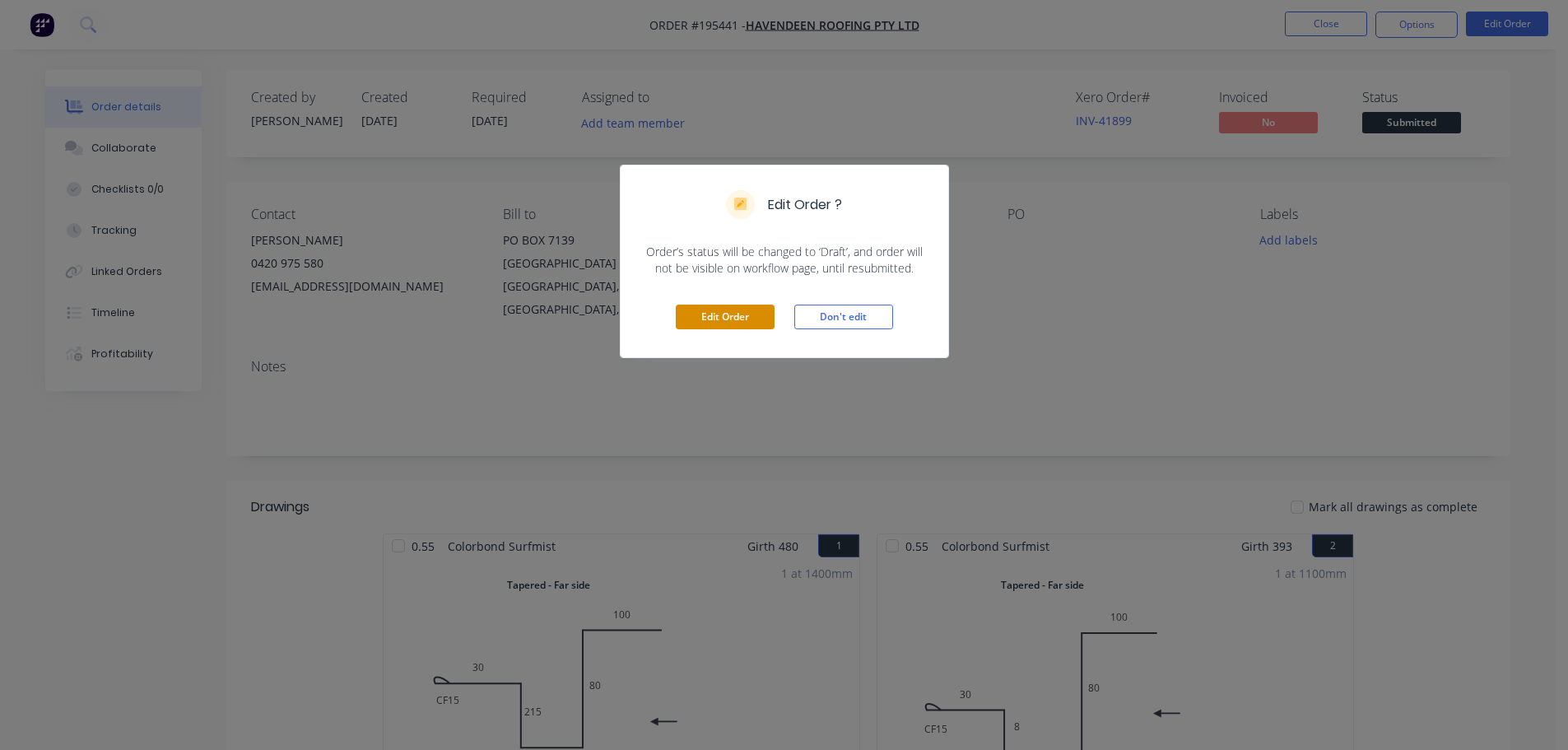
click at [737, 319] on button "Edit Order" at bounding box center [725, 317] width 99 height 25
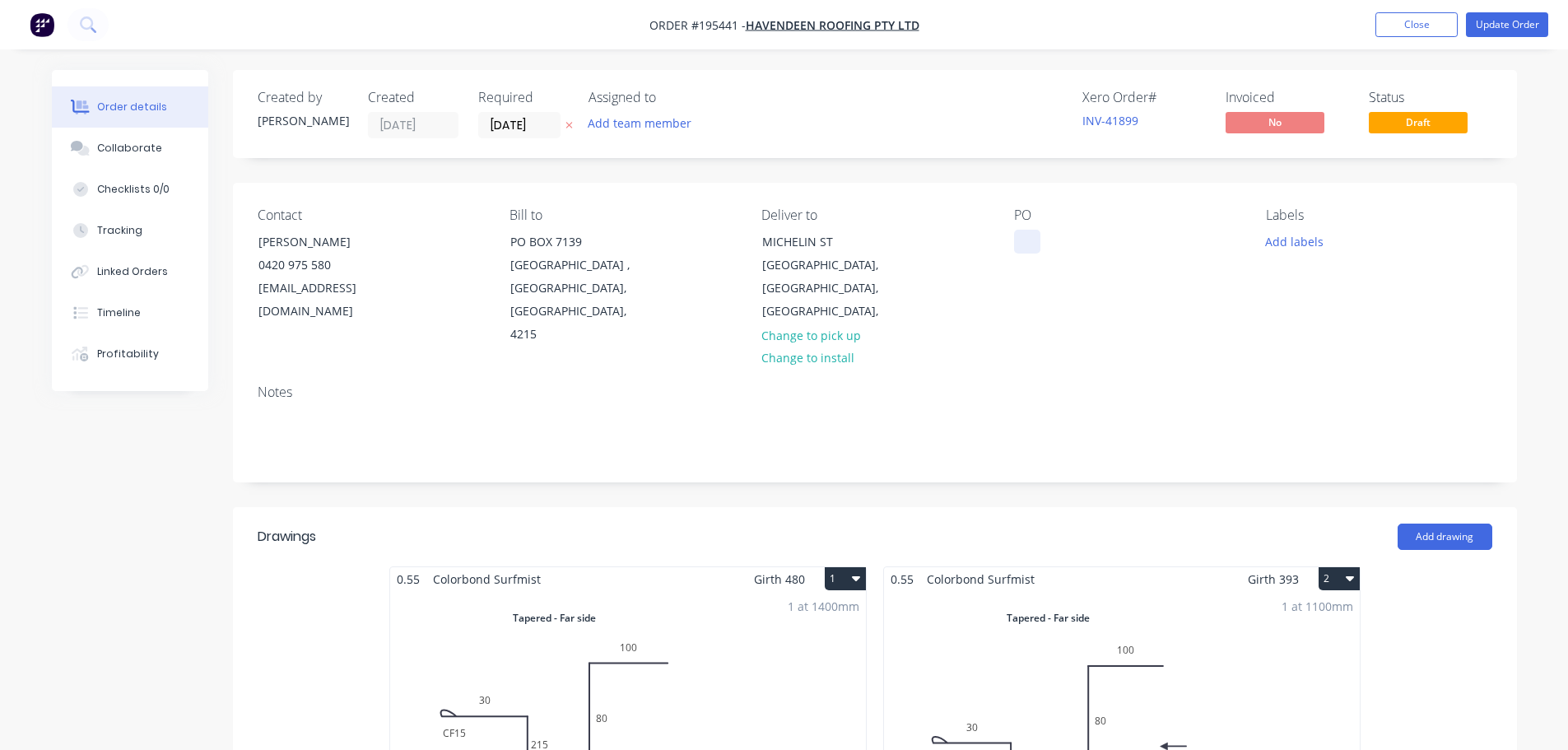
click at [1021, 236] on div at bounding box center [1027, 242] width 26 height 24
click at [1310, 244] on button "Add labels" at bounding box center [1295, 241] width 76 height 22
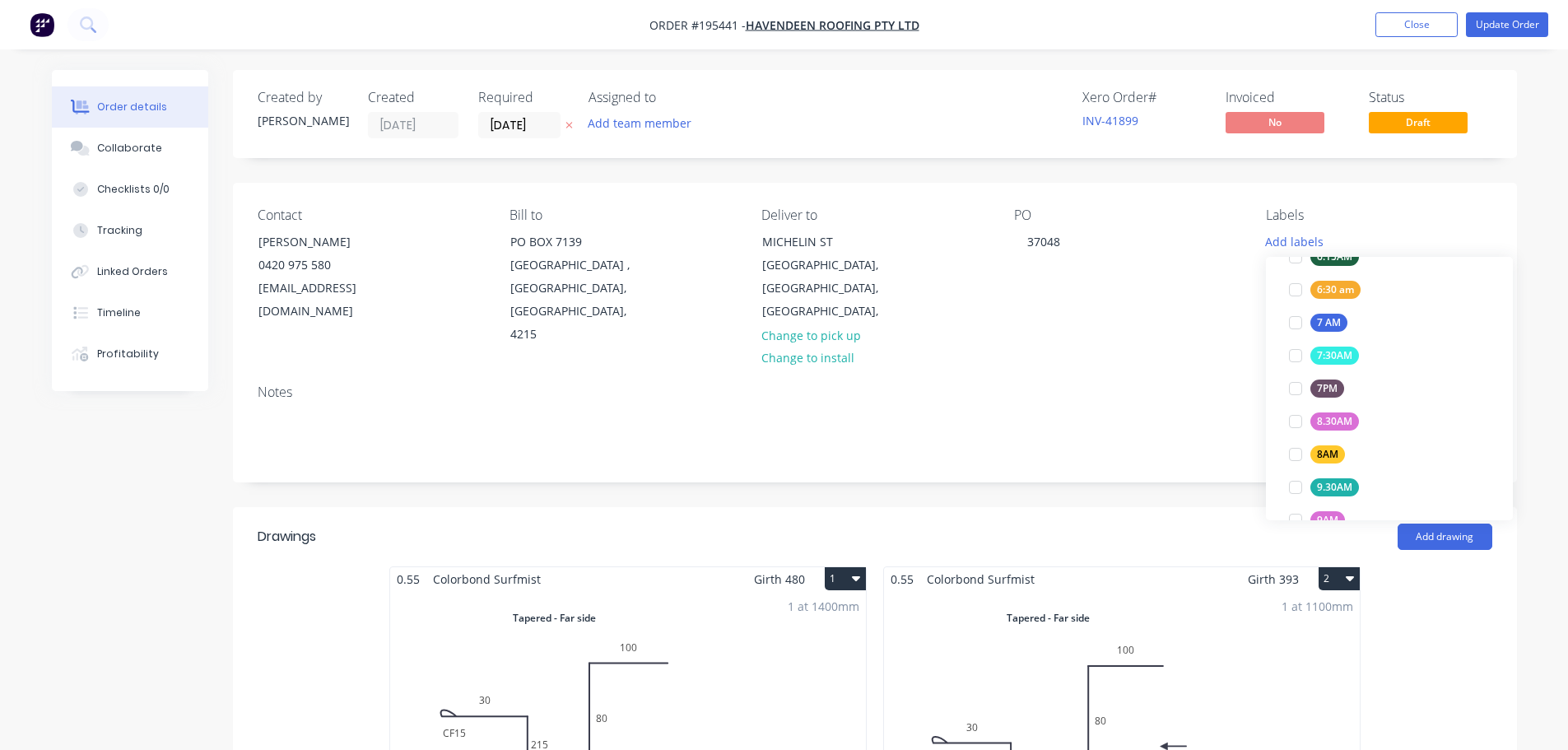
scroll to position [692, 0]
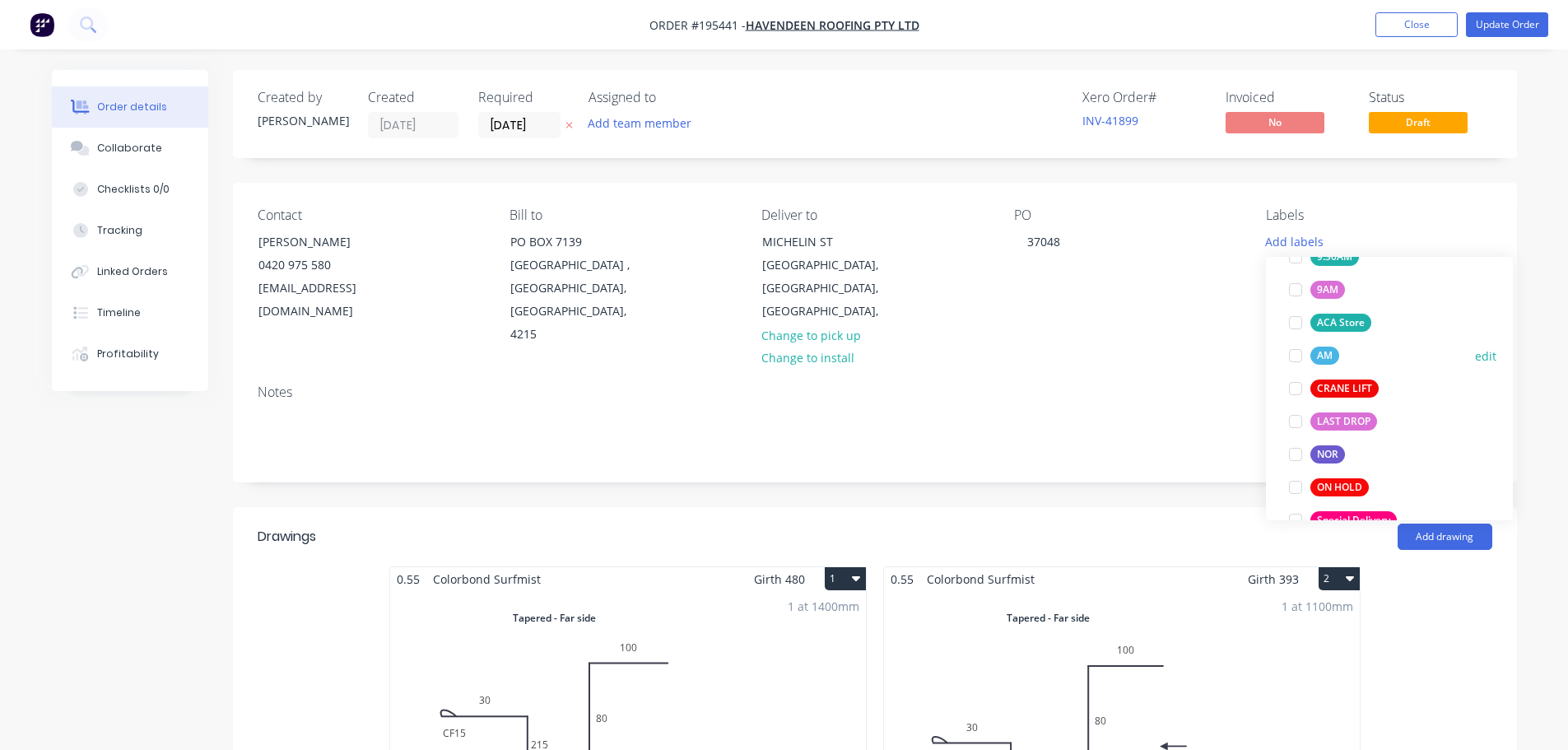
click at [1295, 352] on div at bounding box center [1296, 356] width 33 height 33
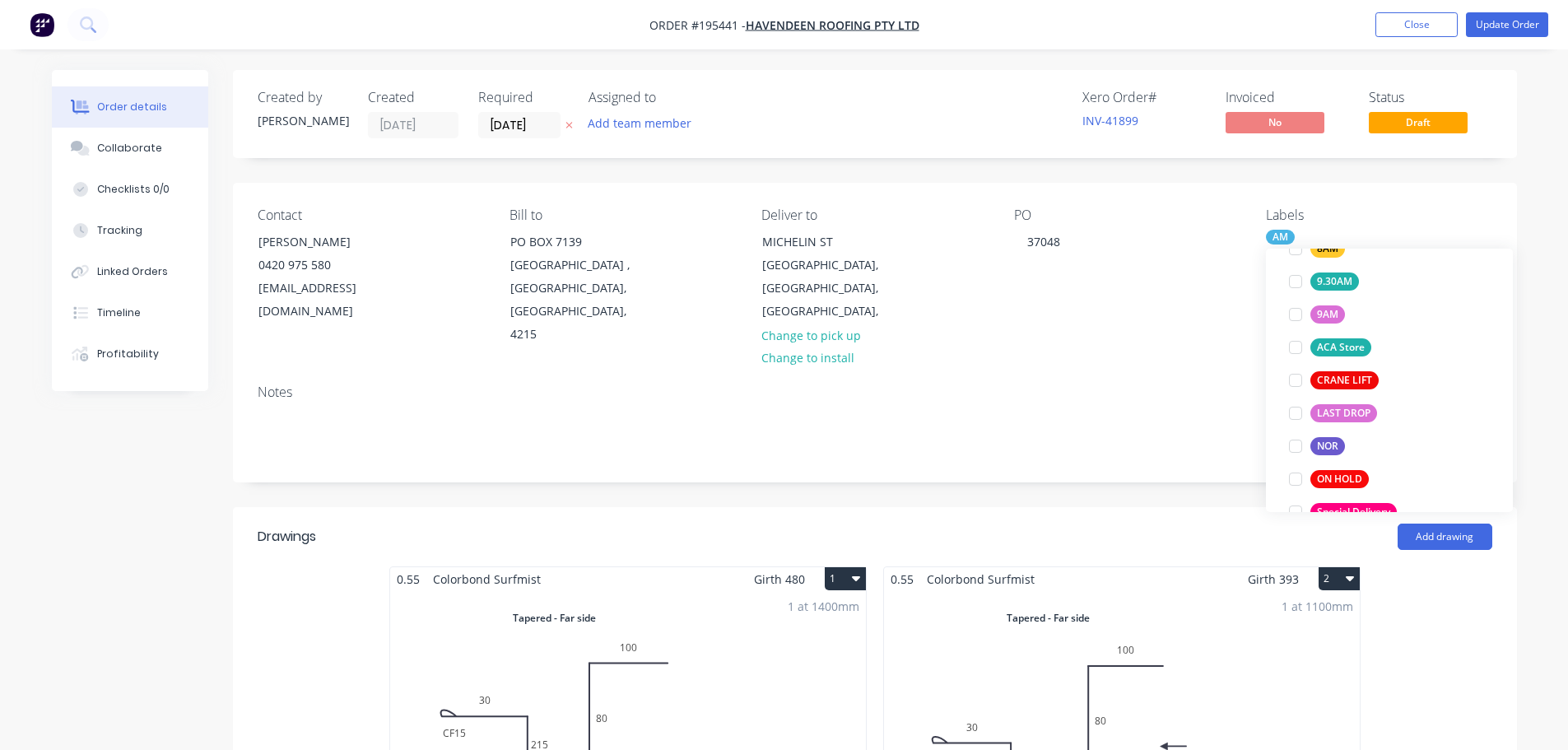
scroll to position [33, 0]
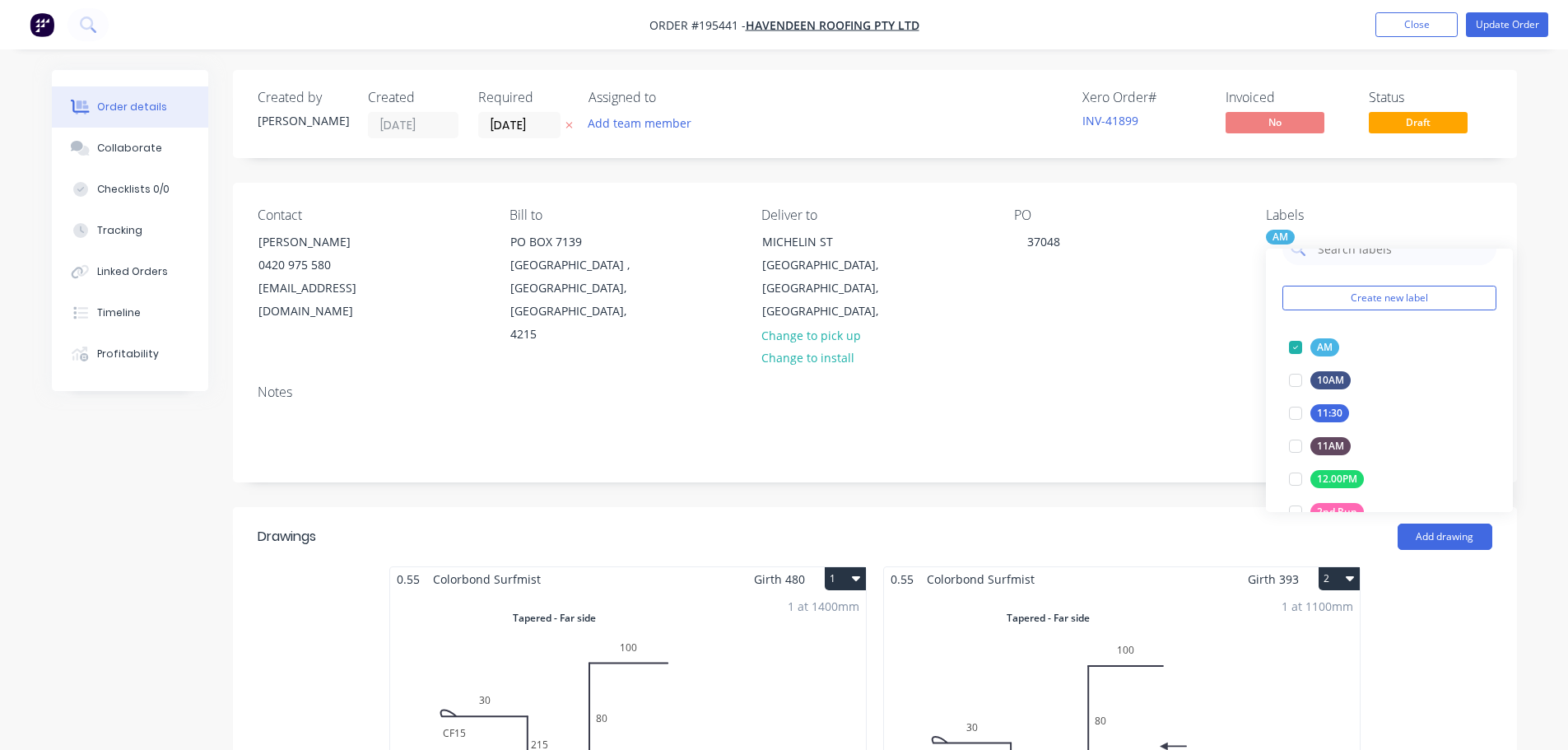
click at [959, 338] on div "Contact NICK 0420 975 580 nick@havendeen.com.au Bill to PO BOX 7139 Southport P…" at bounding box center [875, 277] width 1285 height 189
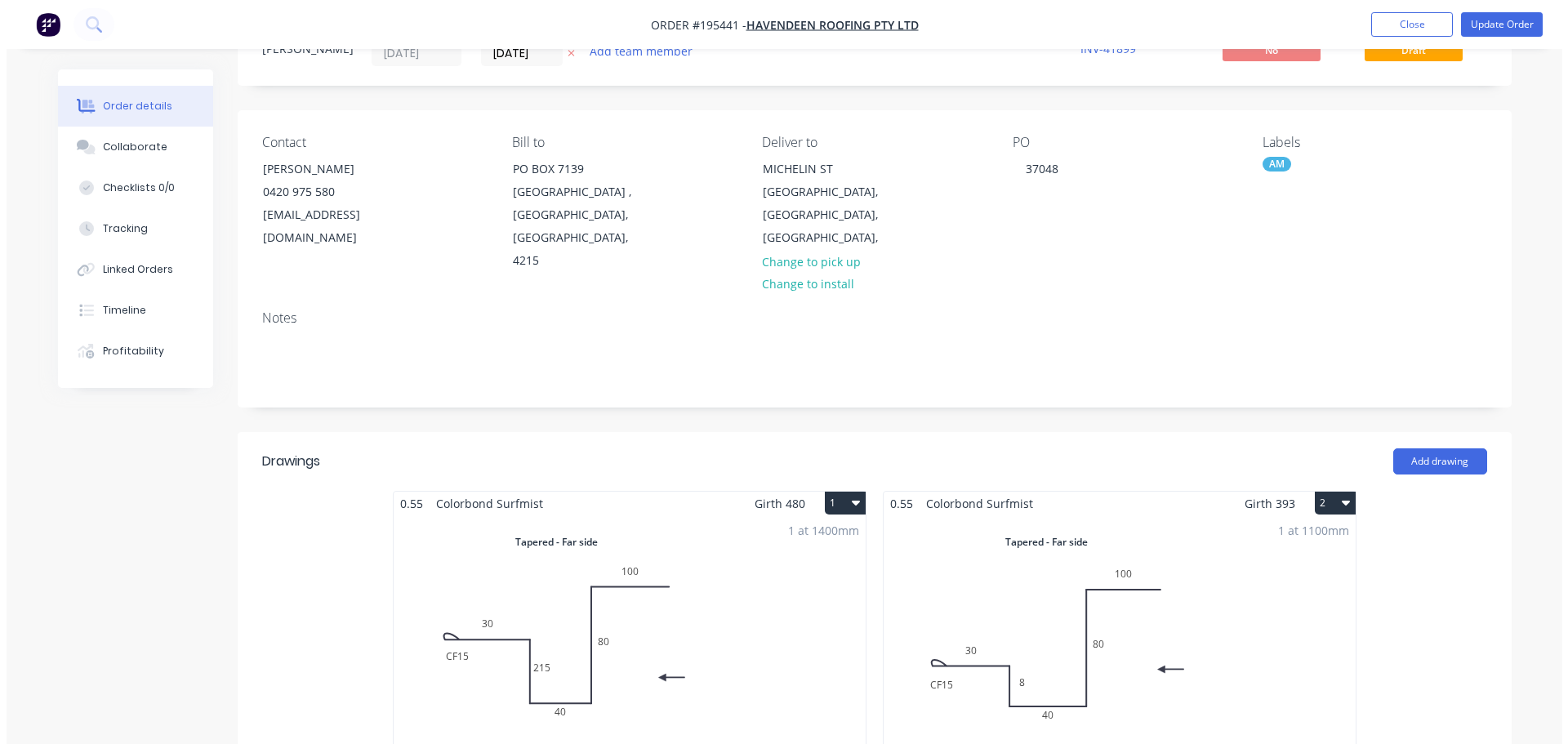
scroll to position [0, 0]
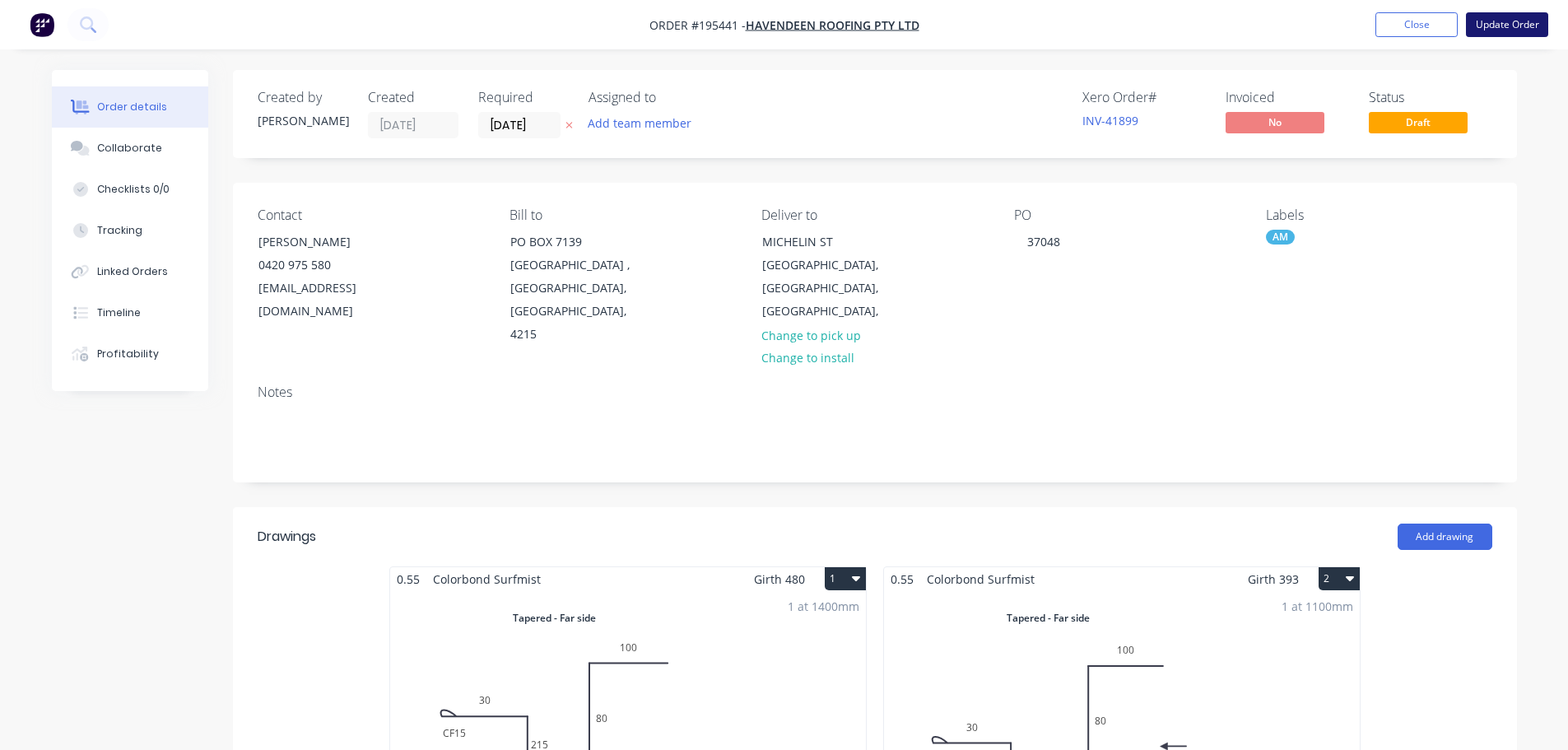
click at [1496, 16] on button "Update Order" at bounding box center [1507, 24] width 82 height 25
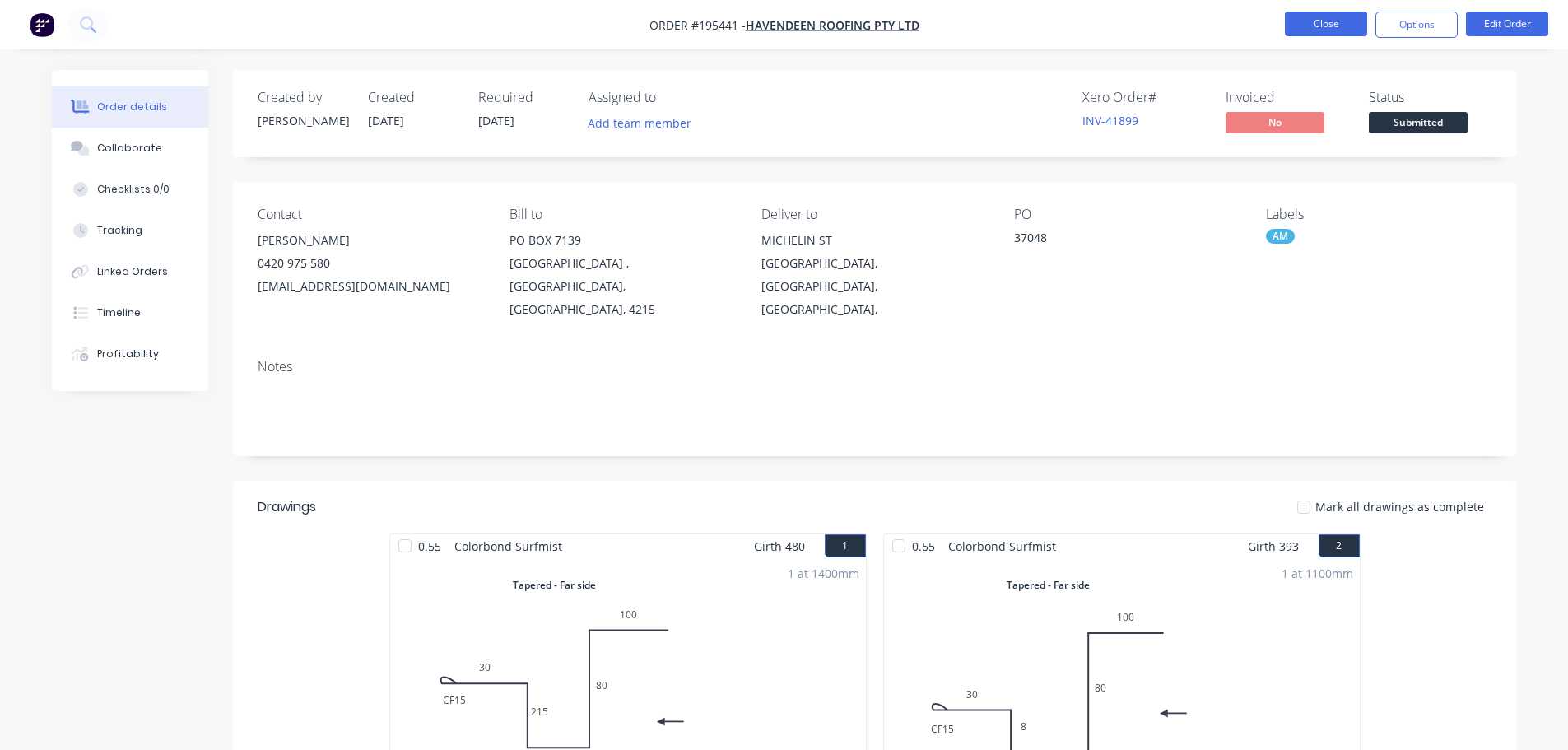
click at [1336, 23] on button "Close" at bounding box center [1325, 23] width 82 height 25
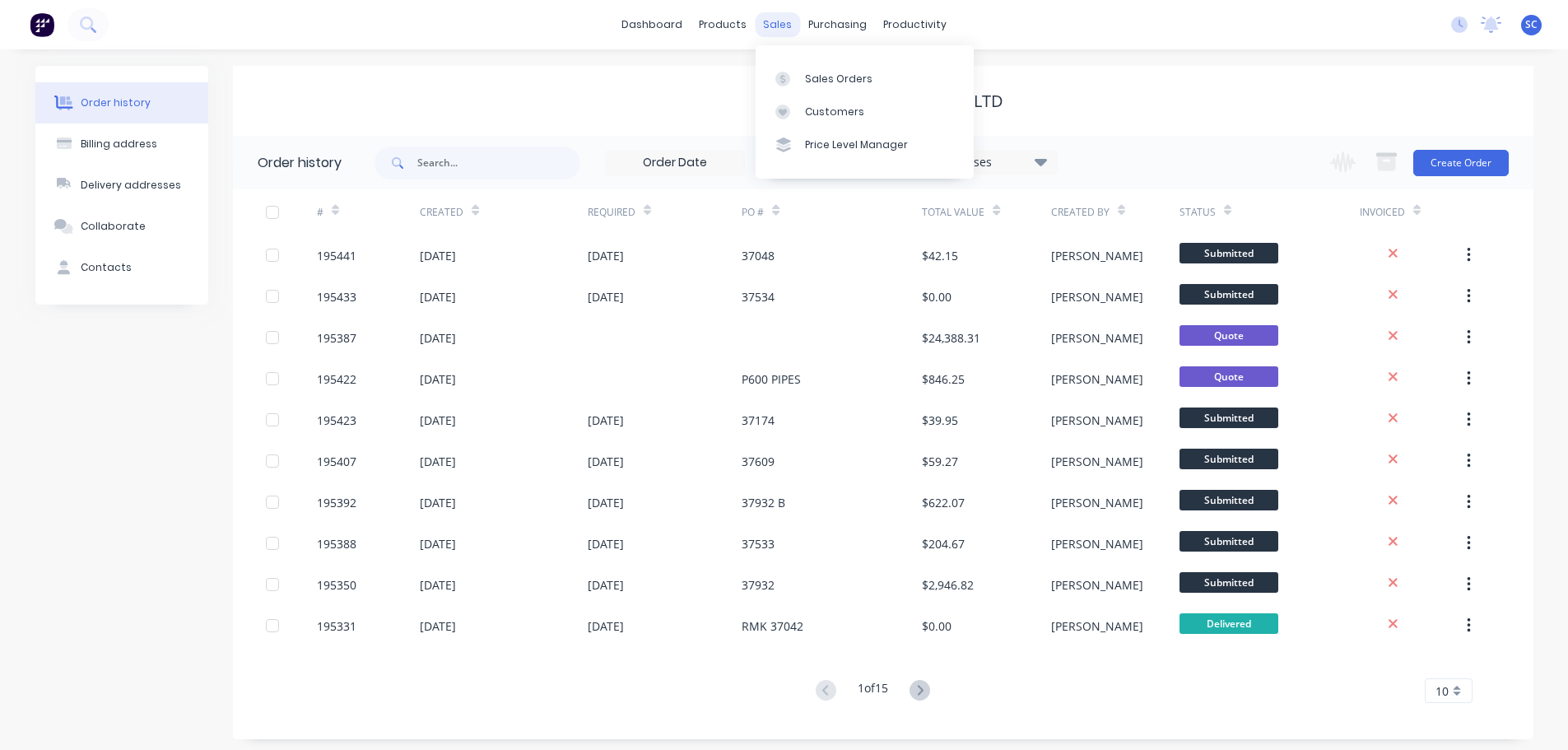
click at [774, 18] on div "sales" at bounding box center [777, 24] width 45 height 25
click at [819, 107] on div "Customers" at bounding box center [834, 112] width 59 height 15
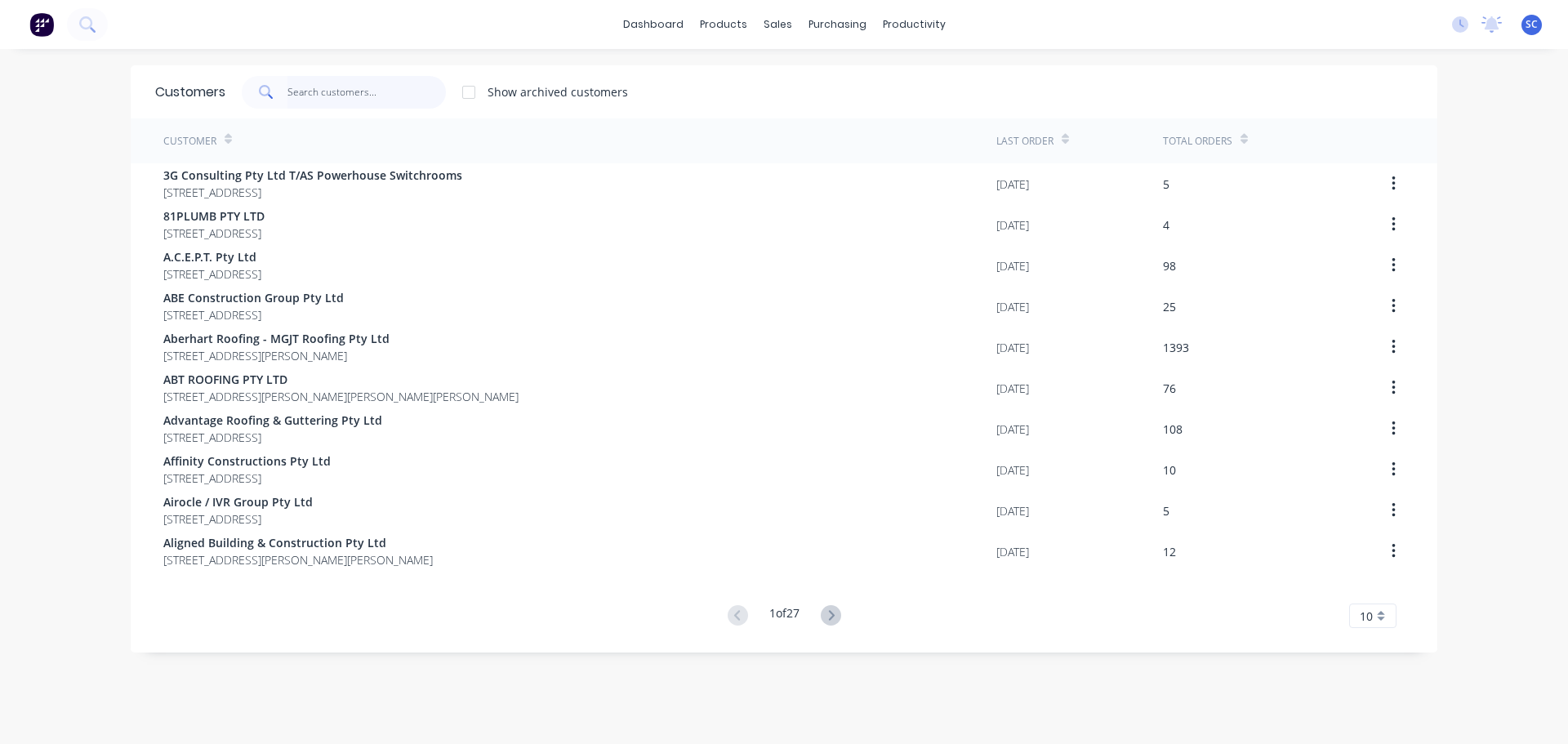
click at [312, 92] on input "text" at bounding box center [367, 93] width 159 height 33
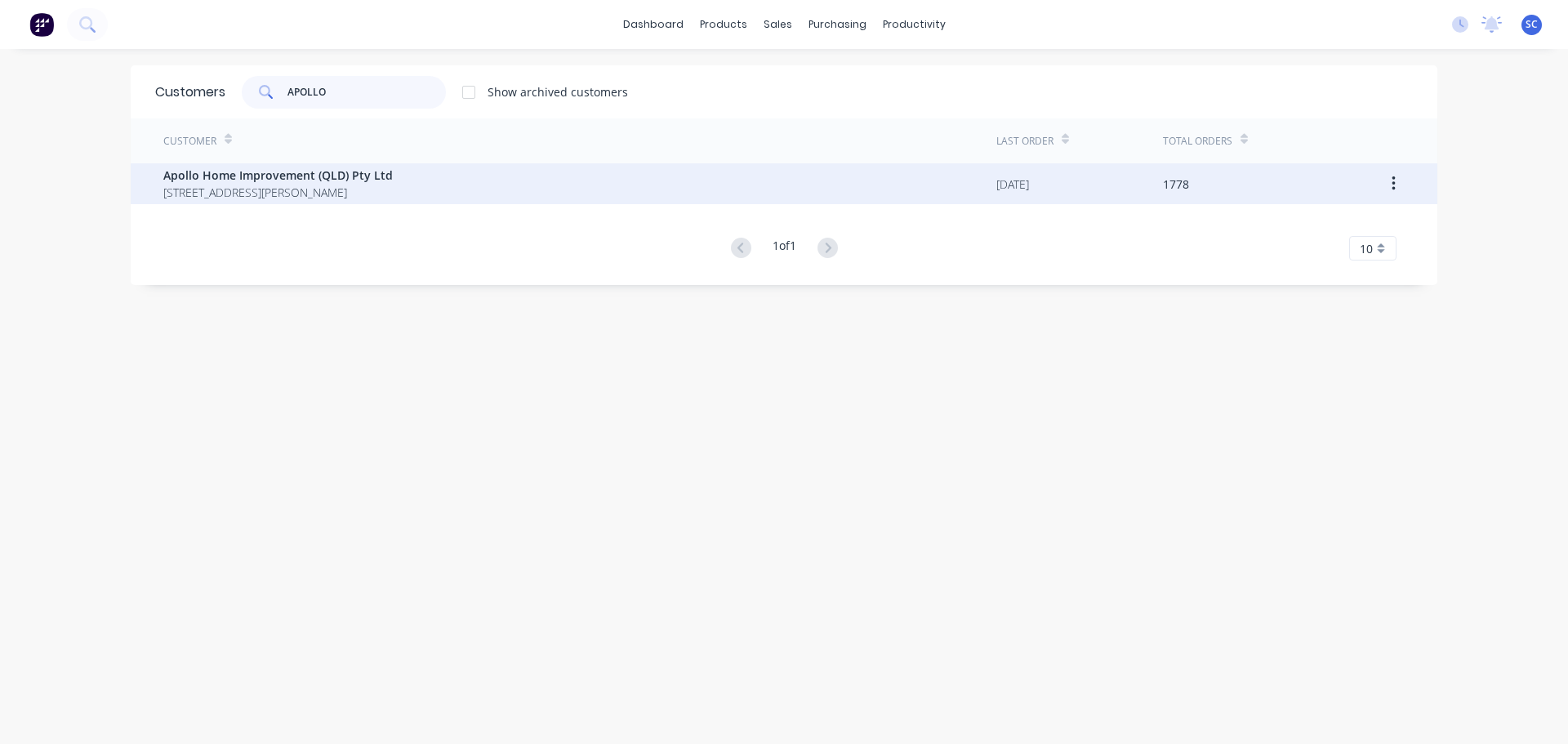
type input "APOLLO"
click at [228, 185] on span "29 Corymbia Place Parkinson Australia 4115" at bounding box center [278, 192] width 230 height 17
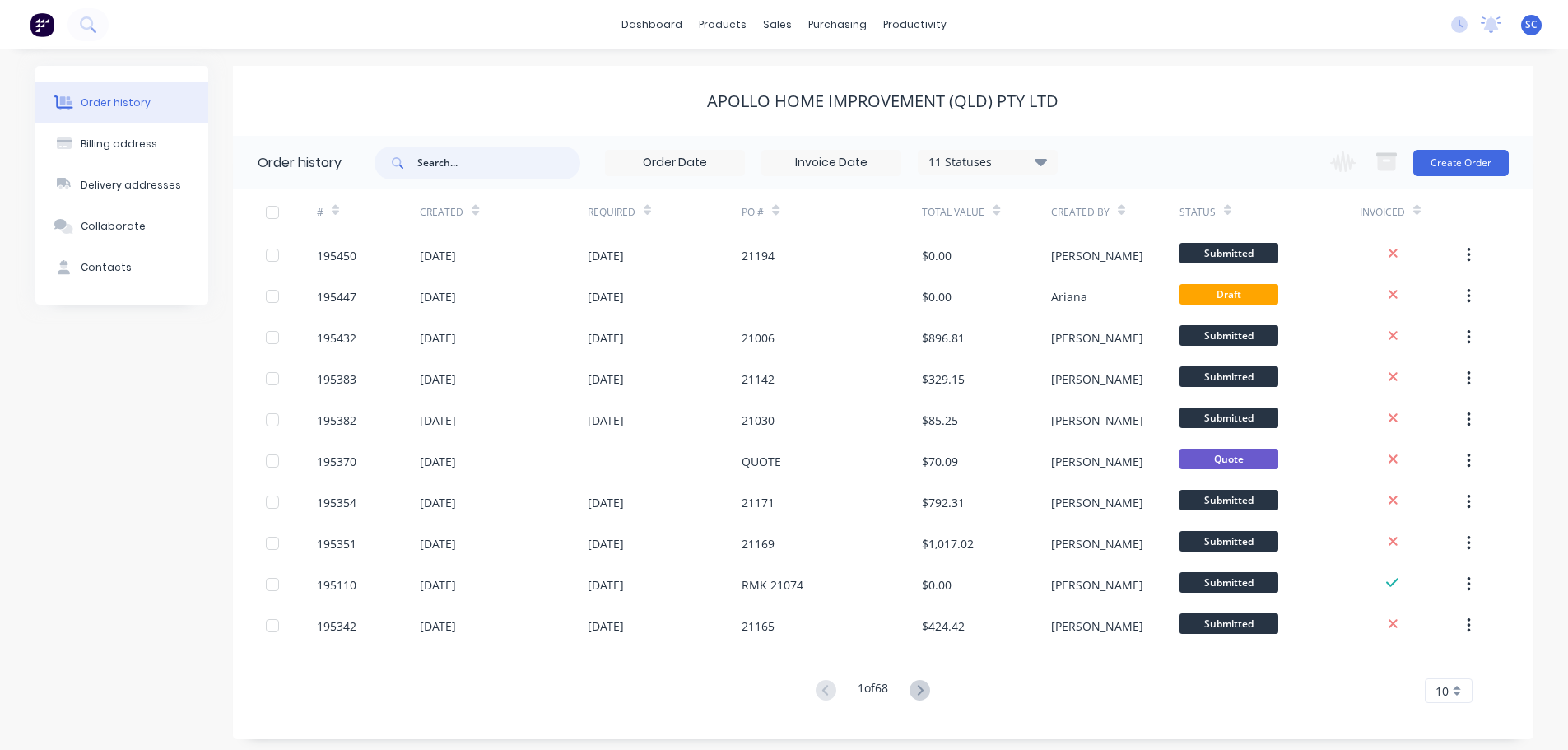
click at [463, 156] on input "text" at bounding box center [499, 163] width 163 height 33
type input "20827"
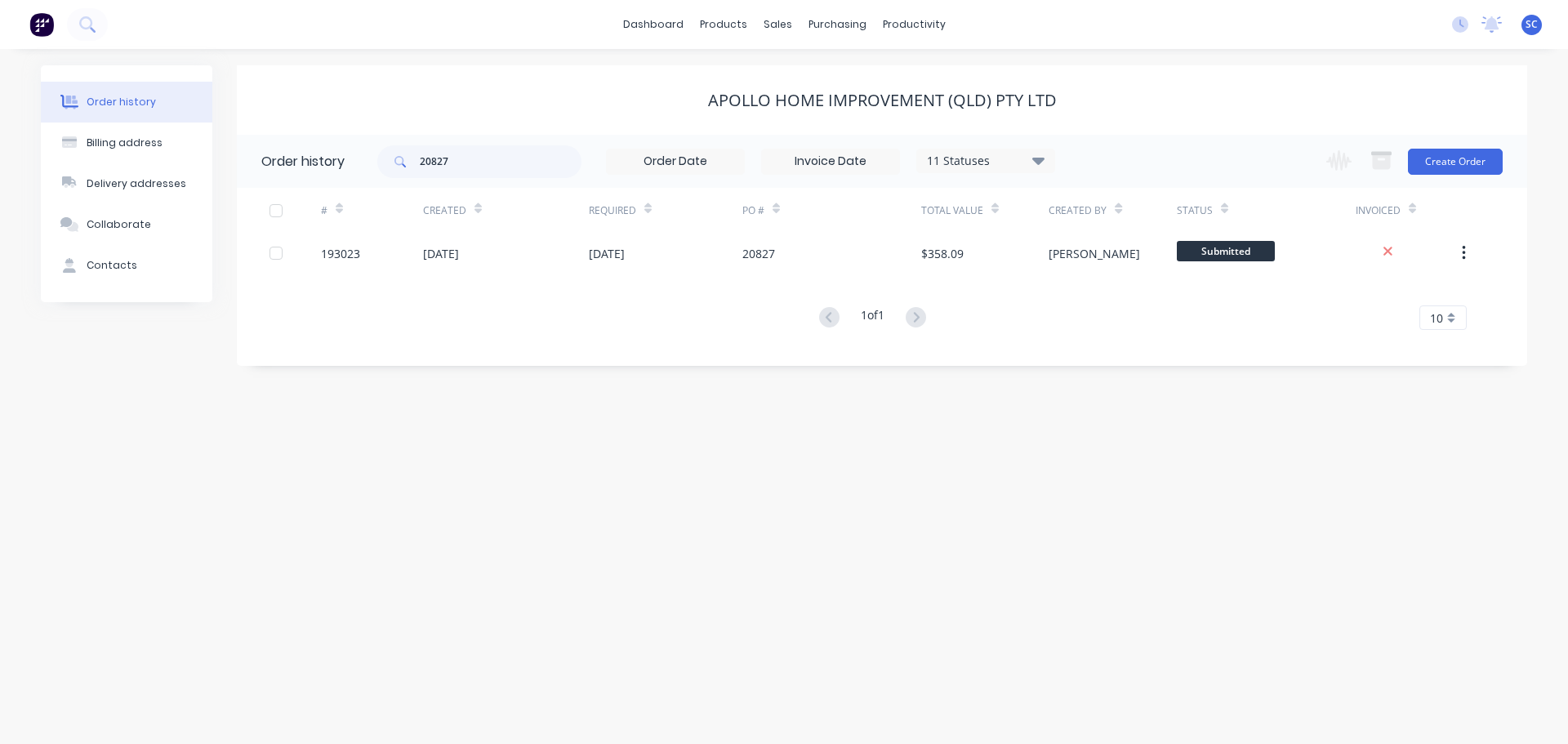
click at [576, 226] on div "Created" at bounding box center [505, 209] width 165 height 45
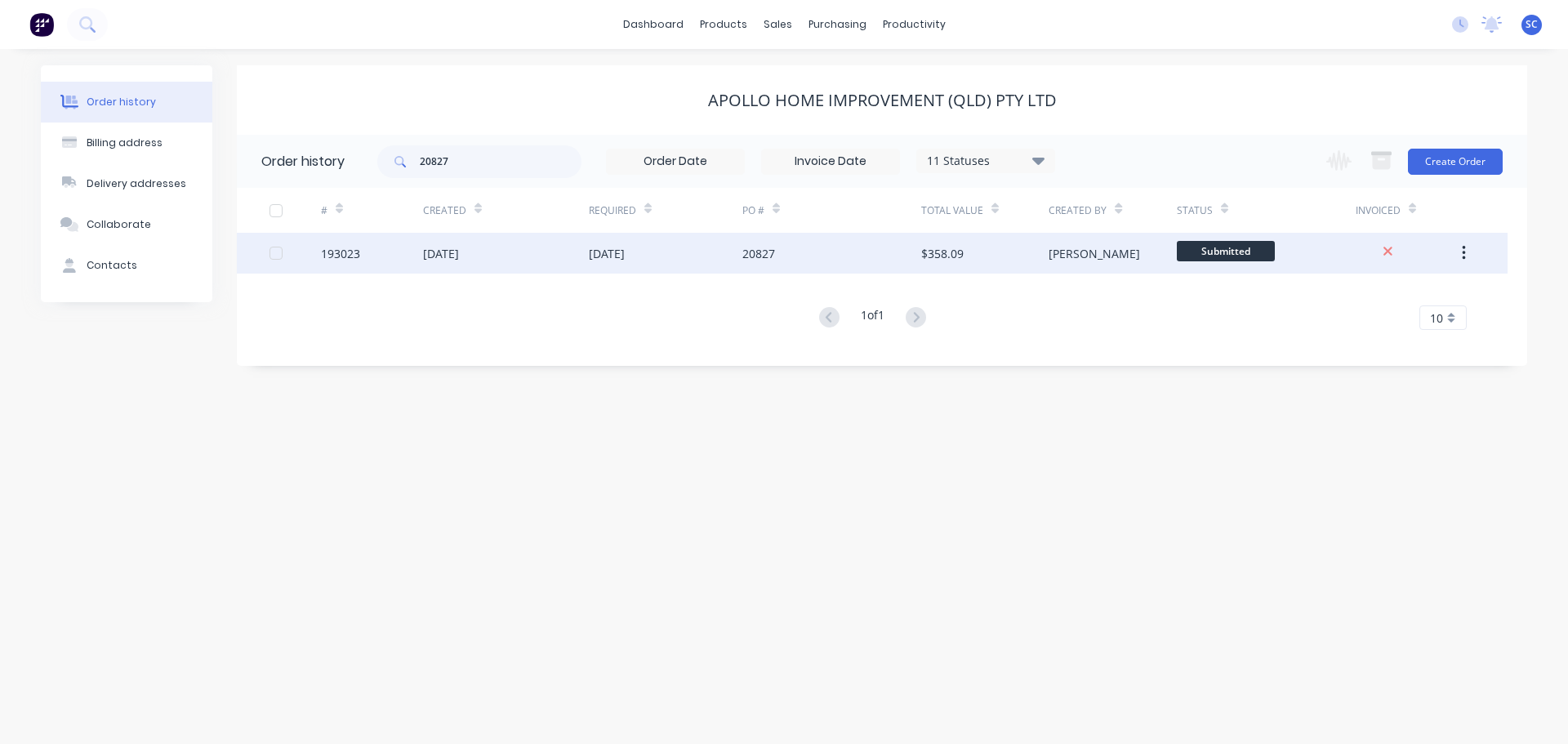
click at [579, 248] on div "17 Sep 2025" at bounding box center [505, 253] width 165 height 40
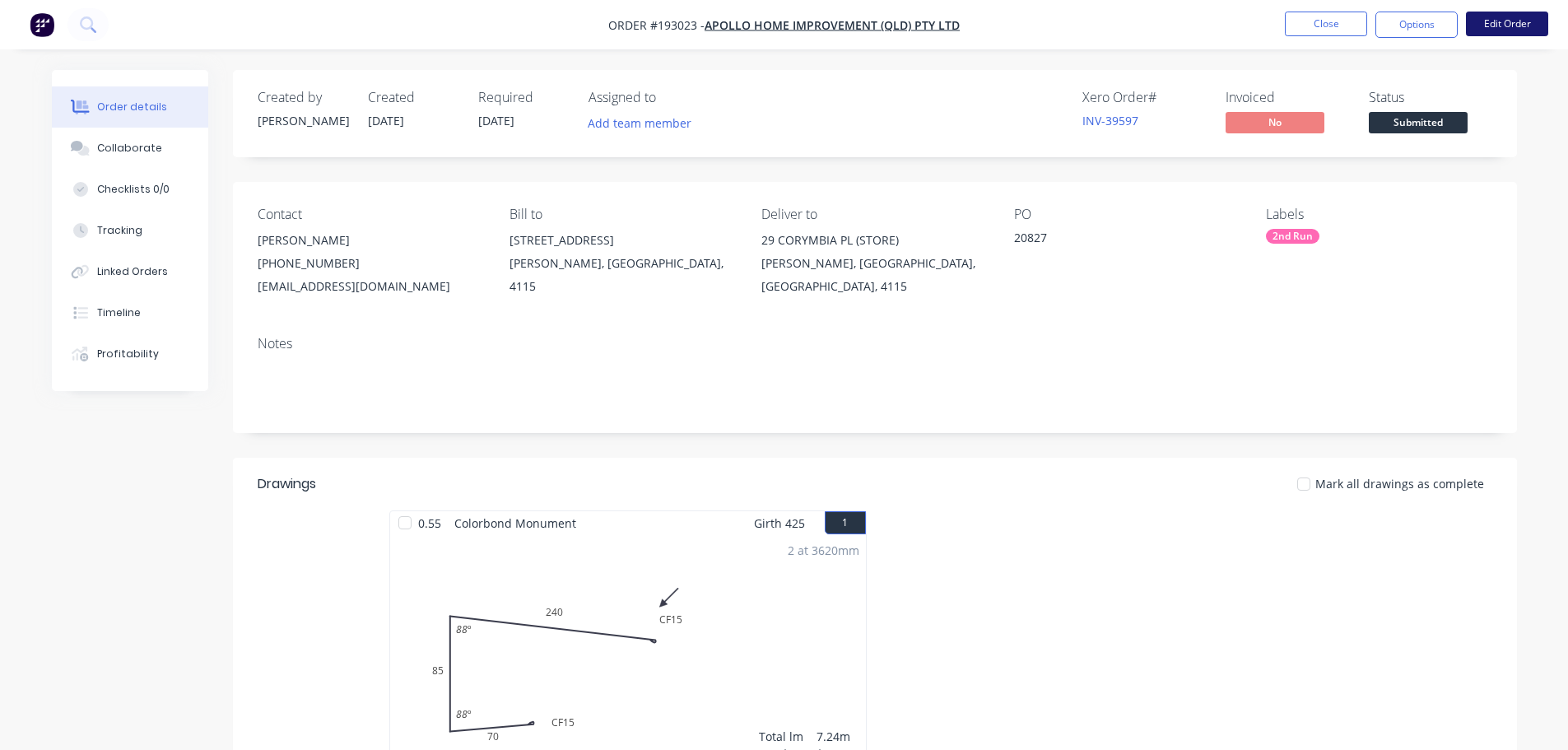
click at [1514, 21] on button "Edit Order" at bounding box center [1507, 23] width 82 height 25
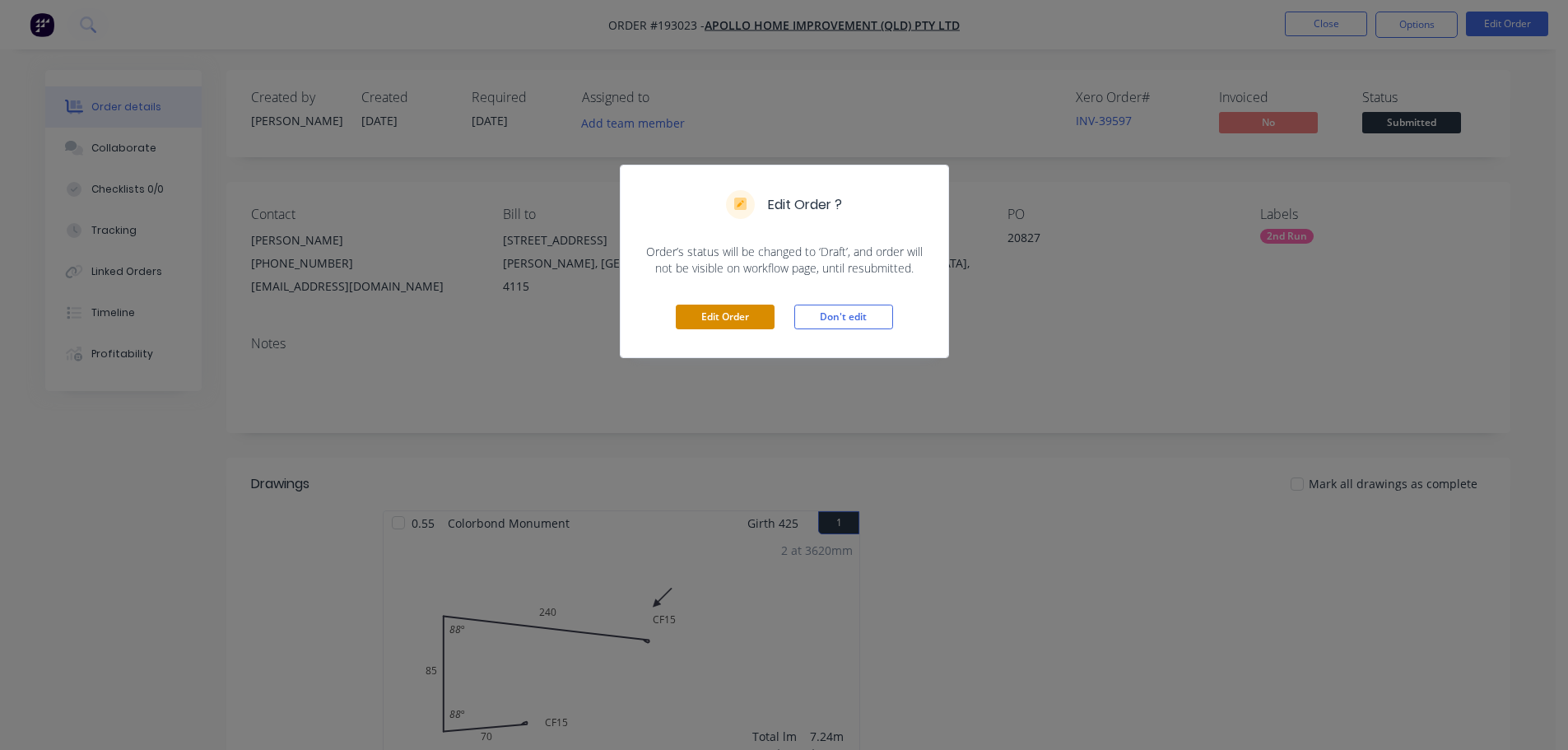
click at [731, 315] on button "Edit Order" at bounding box center [725, 317] width 99 height 25
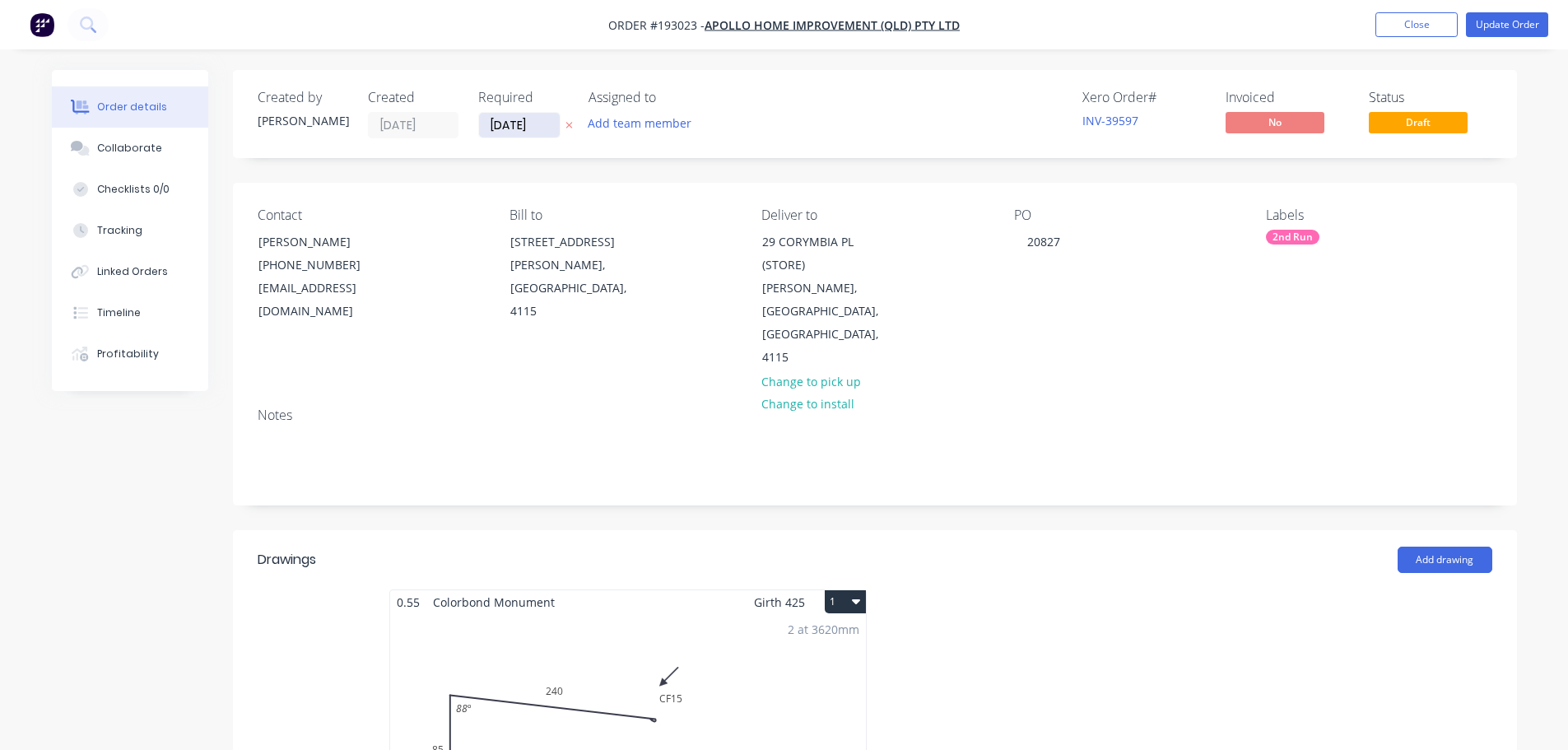
click at [517, 119] on input "28/10/25" at bounding box center [519, 125] width 81 height 25
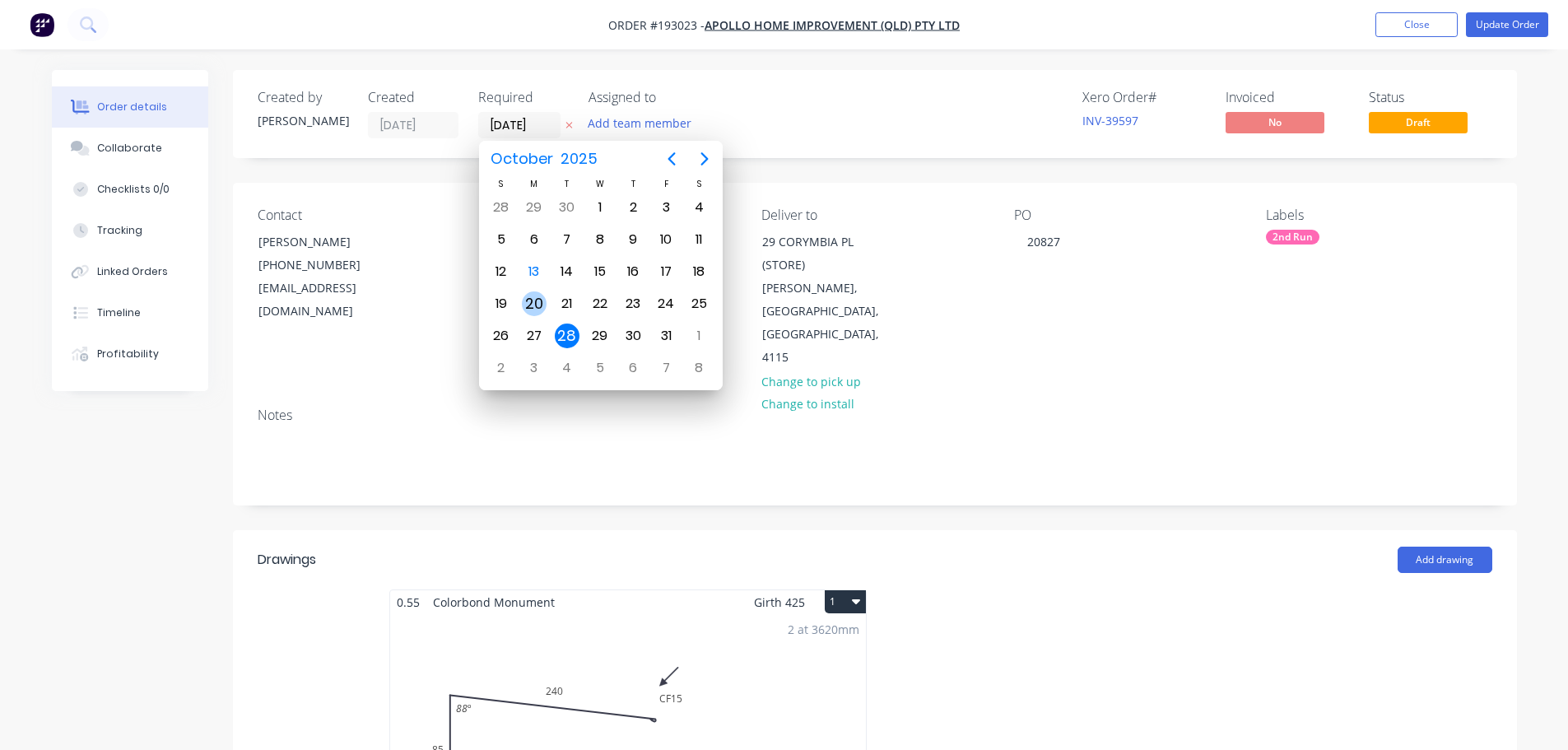
click at [530, 307] on div "20" at bounding box center [534, 304] width 25 height 25
type input "20/10/25"
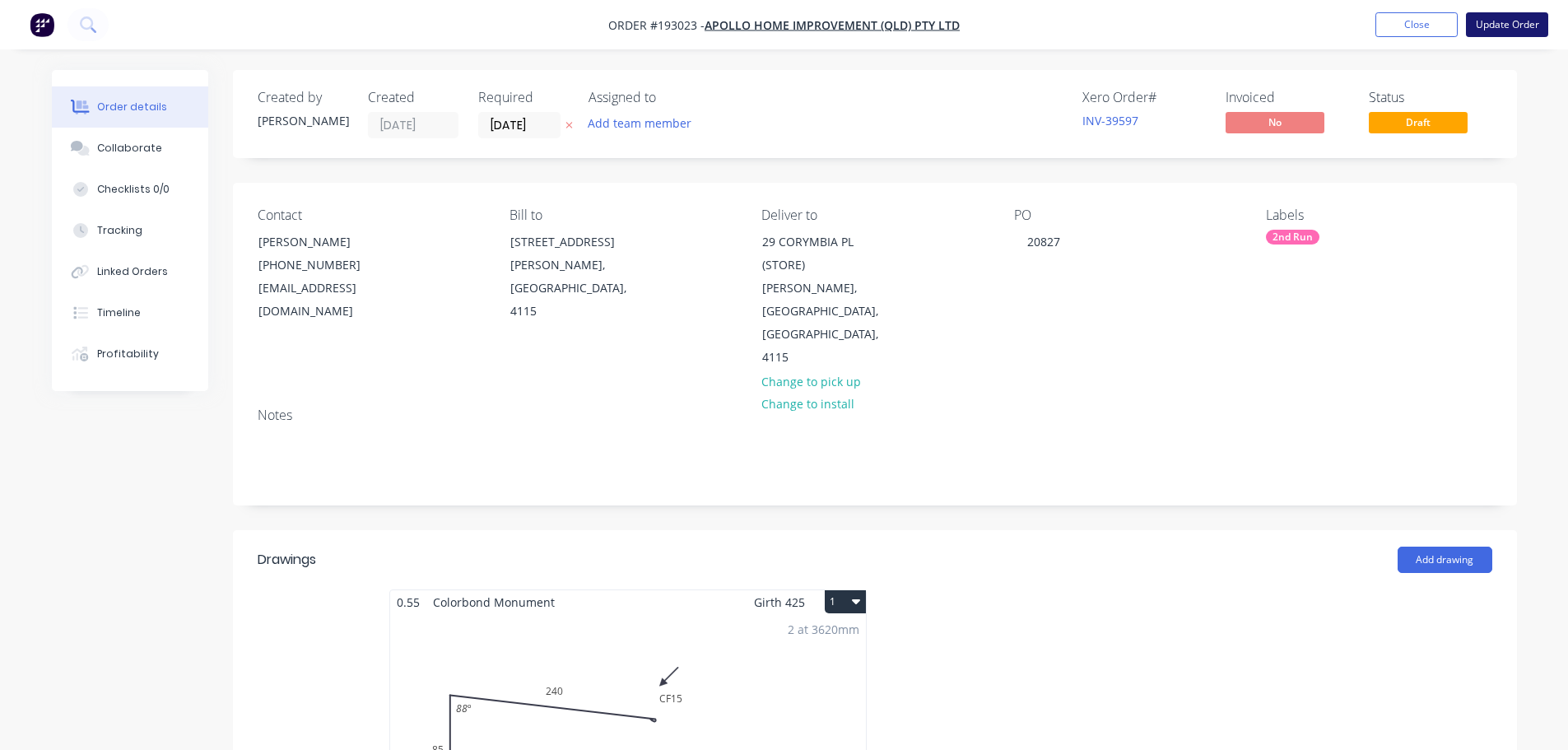
click at [1512, 19] on button "Update Order" at bounding box center [1507, 24] width 82 height 25
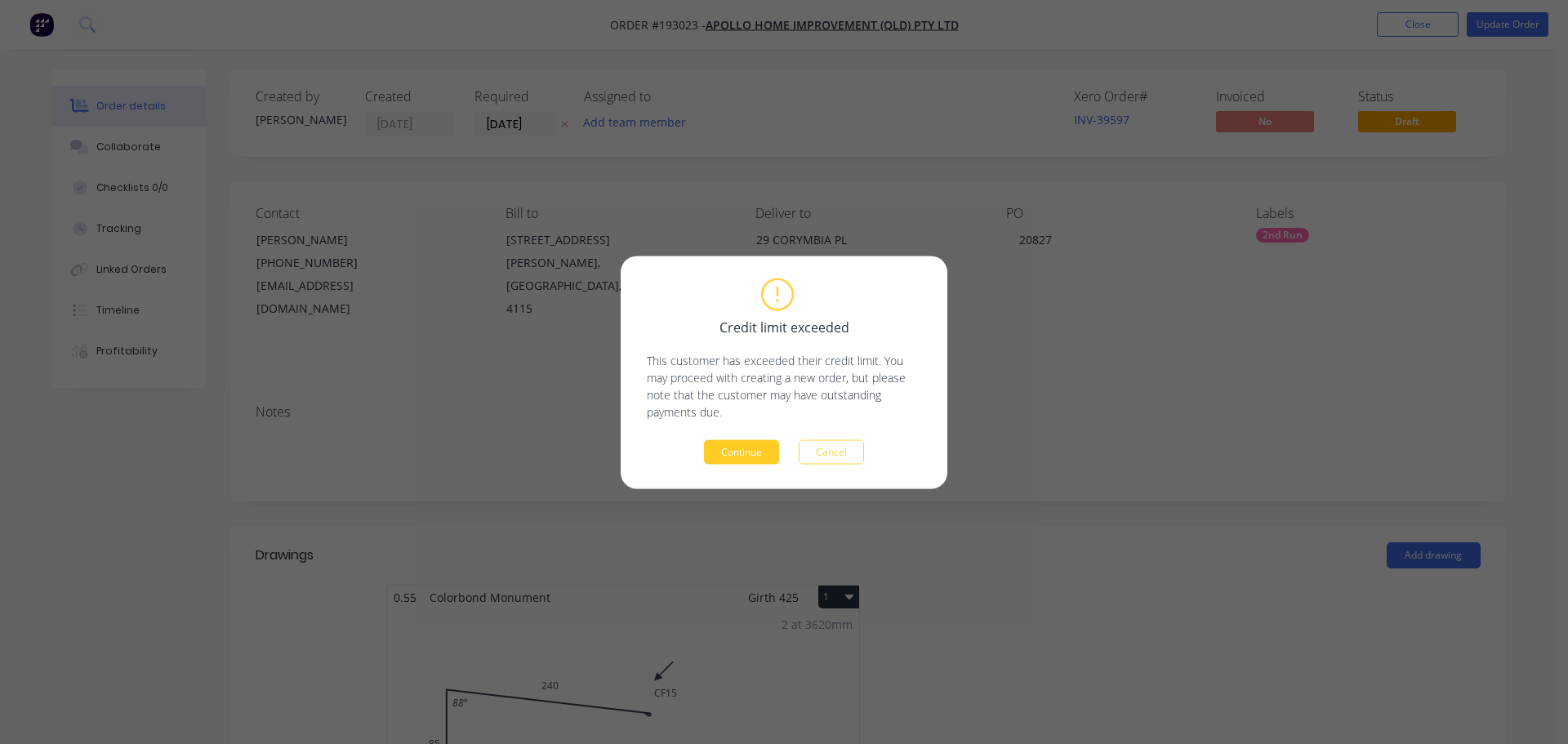
click at [724, 445] on button "Continue" at bounding box center [741, 451] width 75 height 25
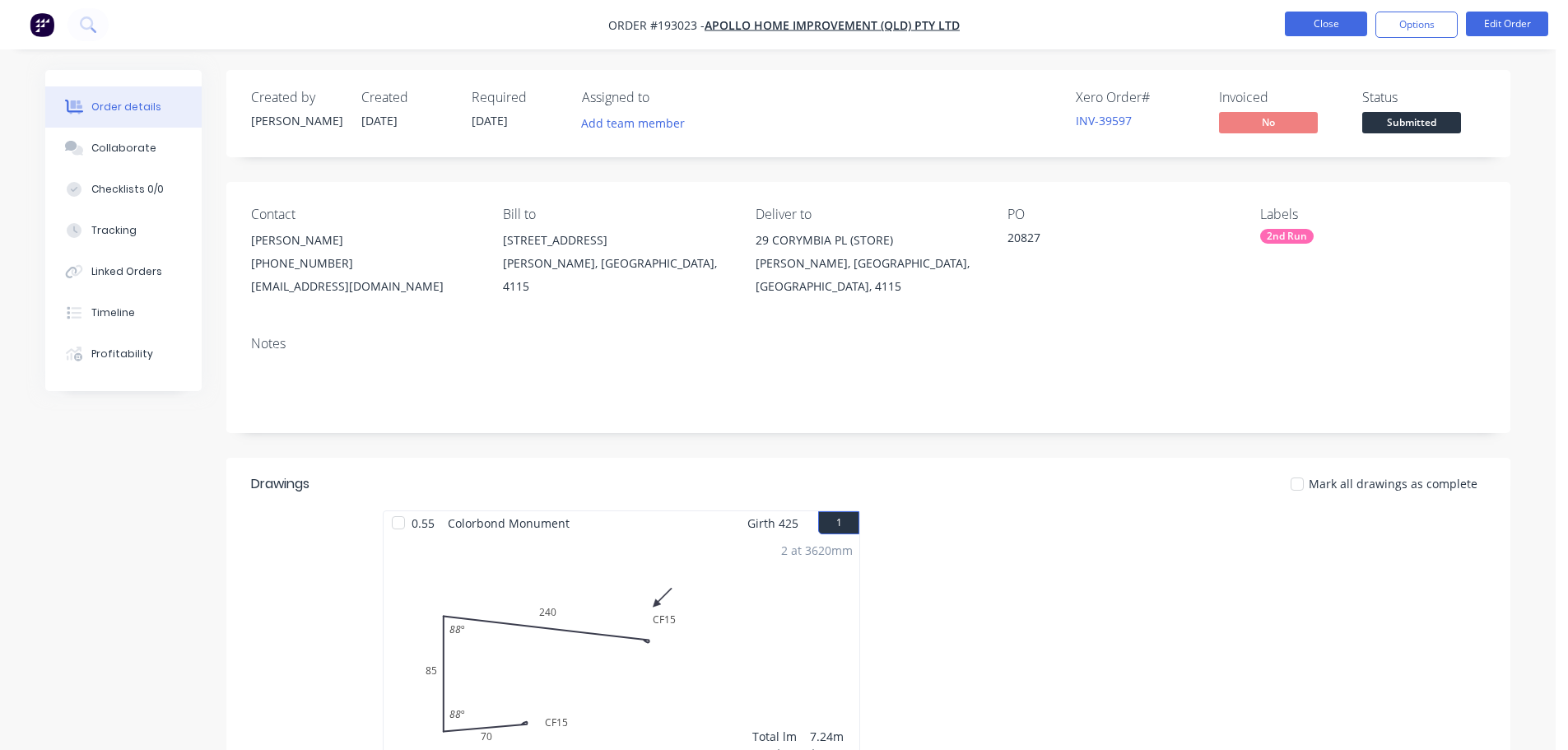
click at [1309, 20] on button "Close" at bounding box center [1325, 23] width 82 height 25
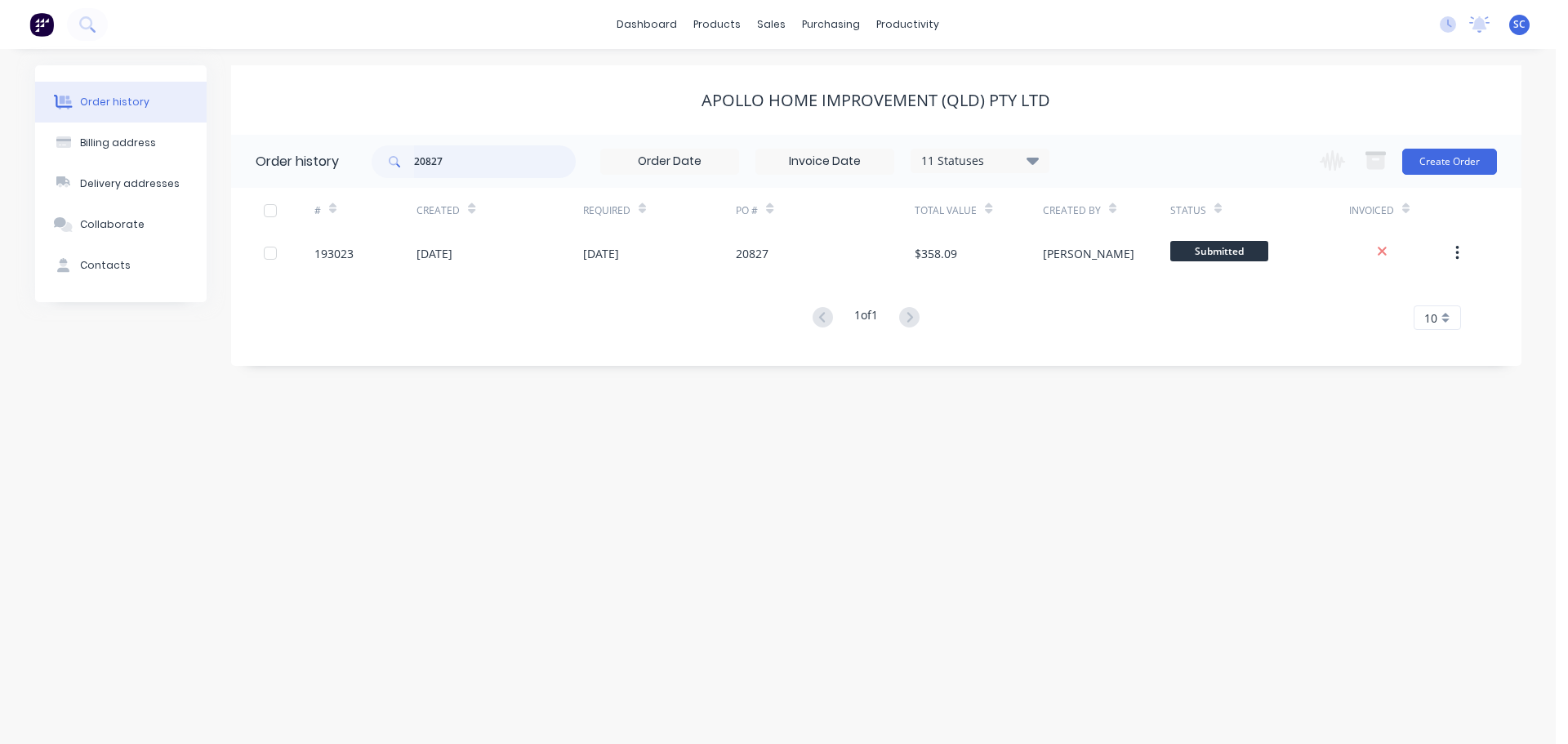
click at [444, 161] on input "20827" at bounding box center [495, 162] width 162 height 33
type input "20824"
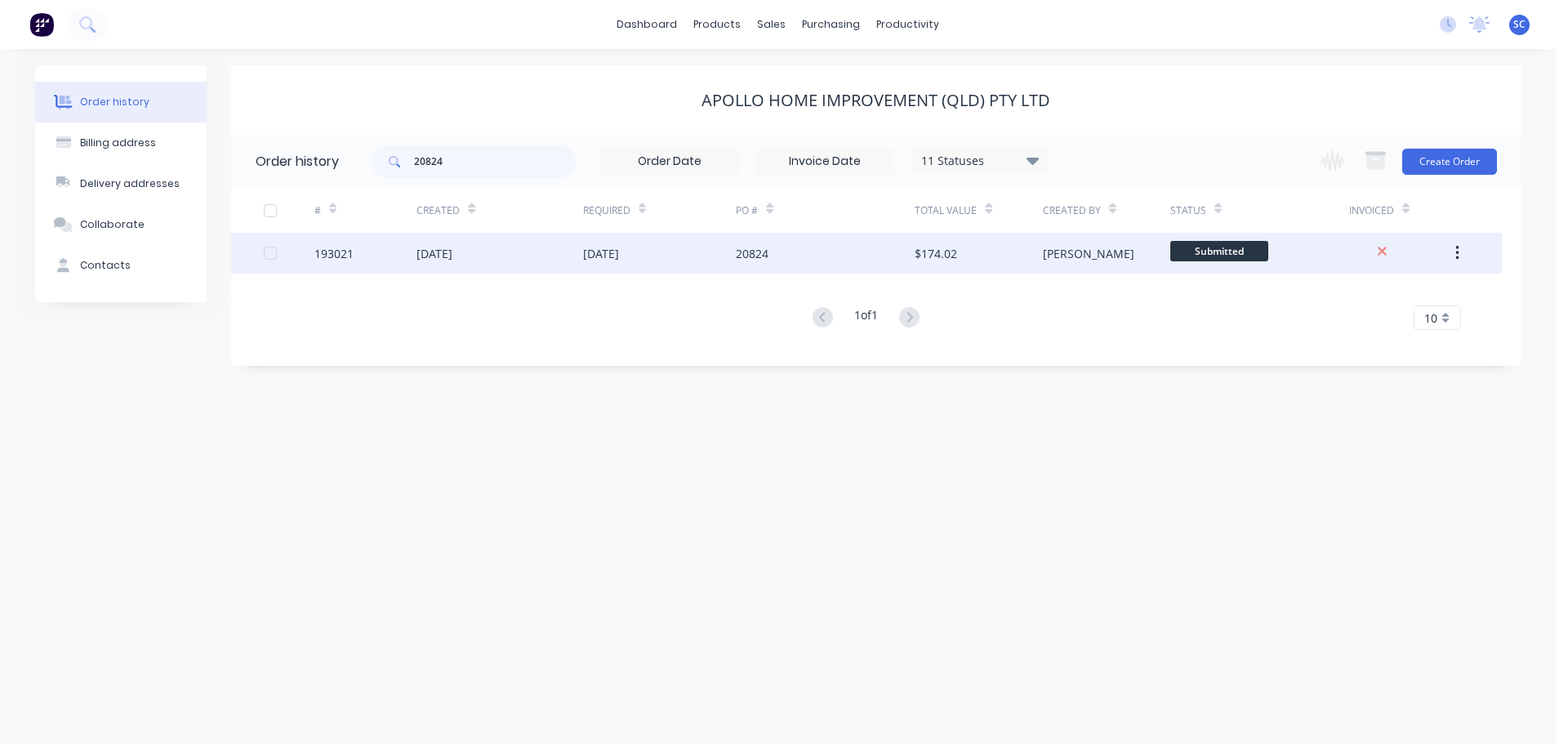
click at [564, 249] on div "17 Sep 2025" at bounding box center [499, 253] width 165 height 40
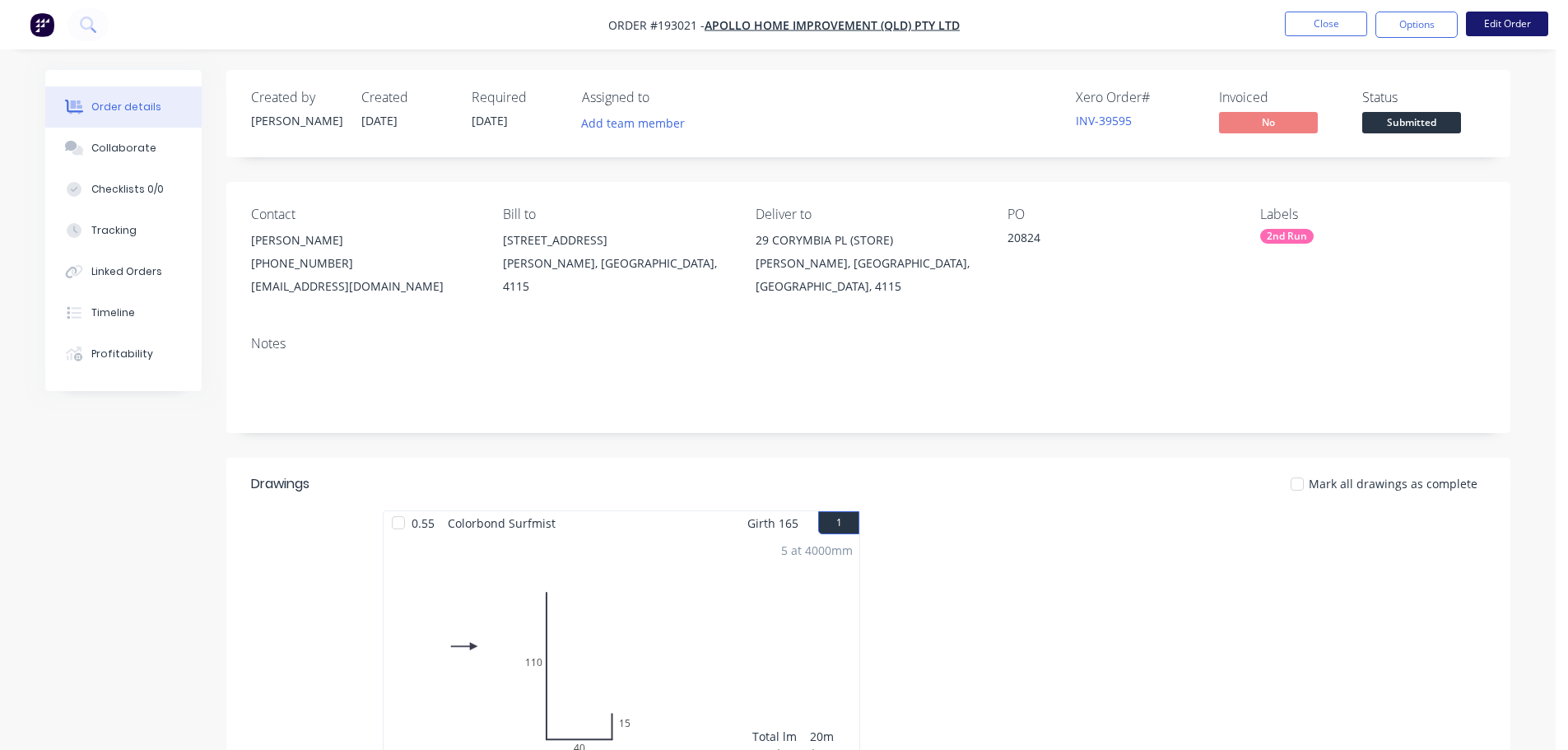
click at [1512, 20] on button "Edit Order" at bounding box center [1507, 23] width 82 height 25
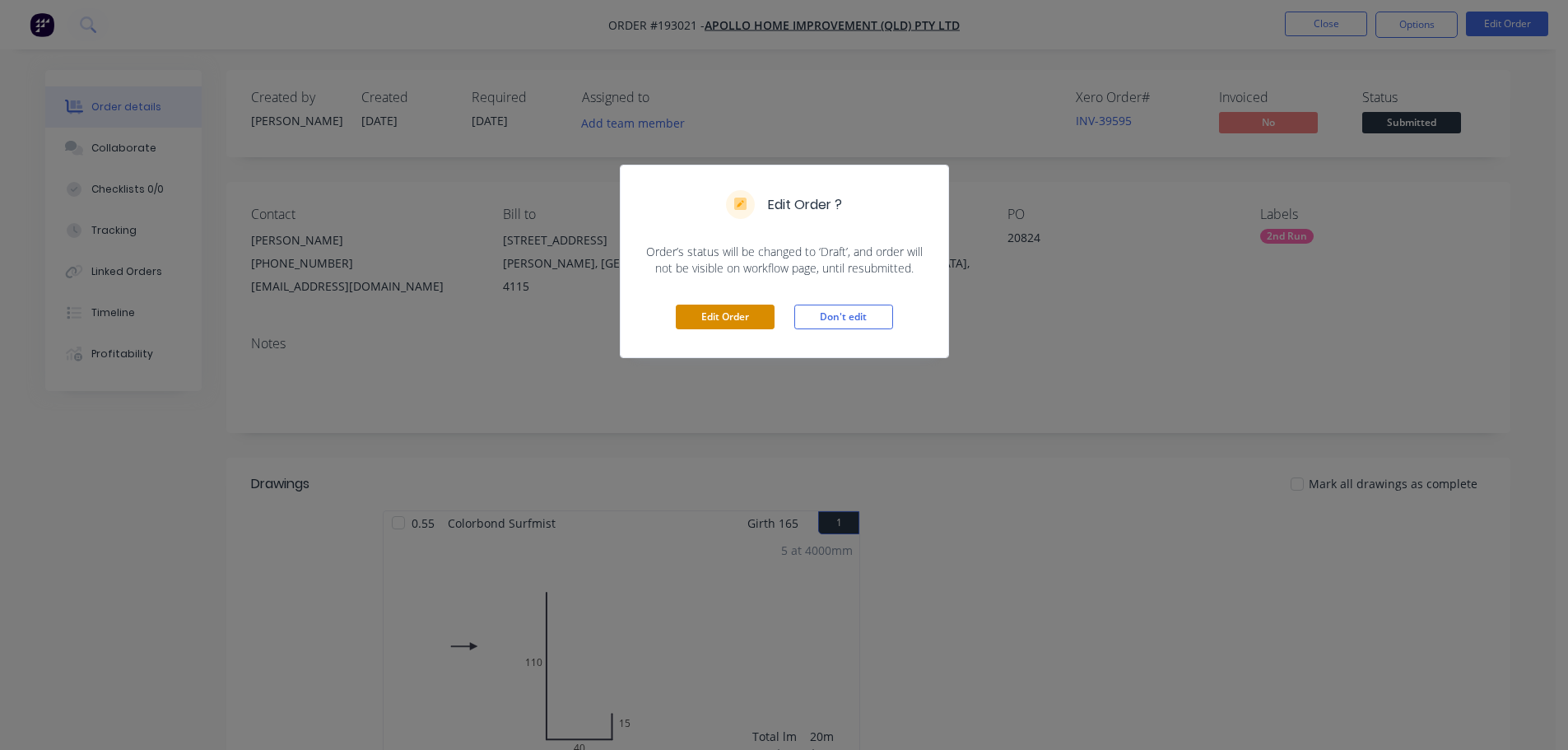
click at [721, 315] on button "Edit Order" at bounding box center [725, 317] width 99 height 25
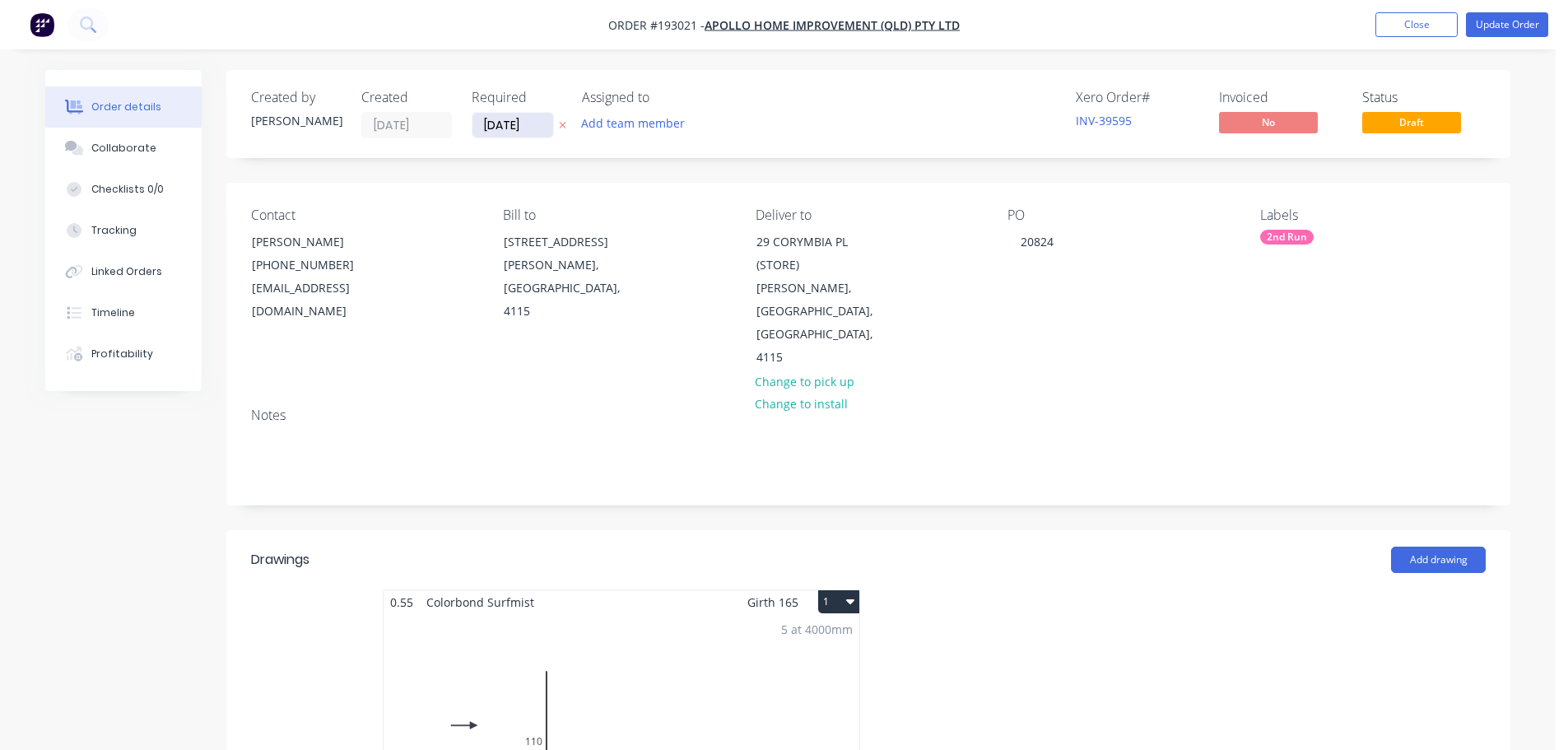
click at [485, 131] on input "28/10/25" at bounding box center [512, 125] width 81 height 25
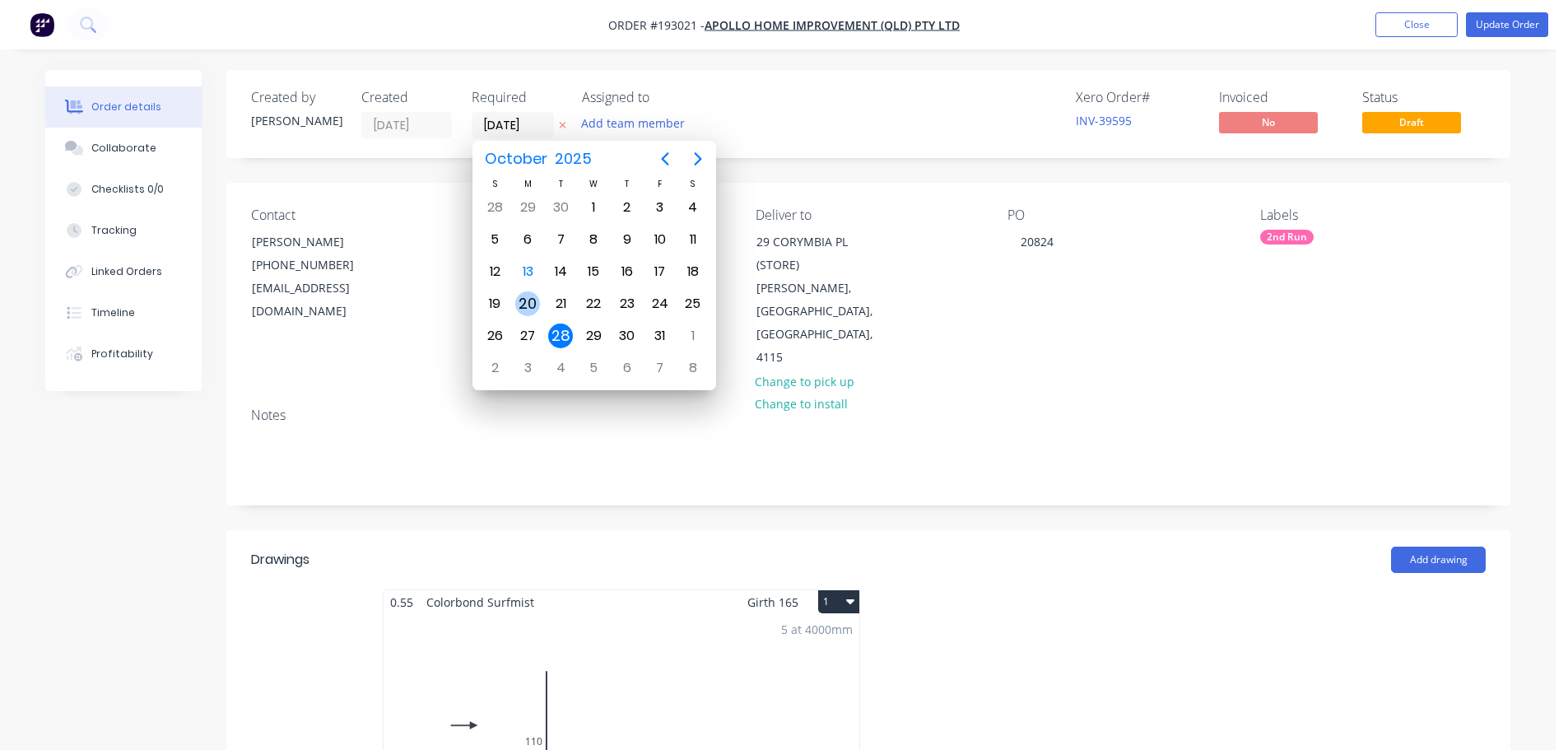
click at [522, 305] on div "20" at bounding box center [527, 304] width 25 height 25
type input "20/10/25"
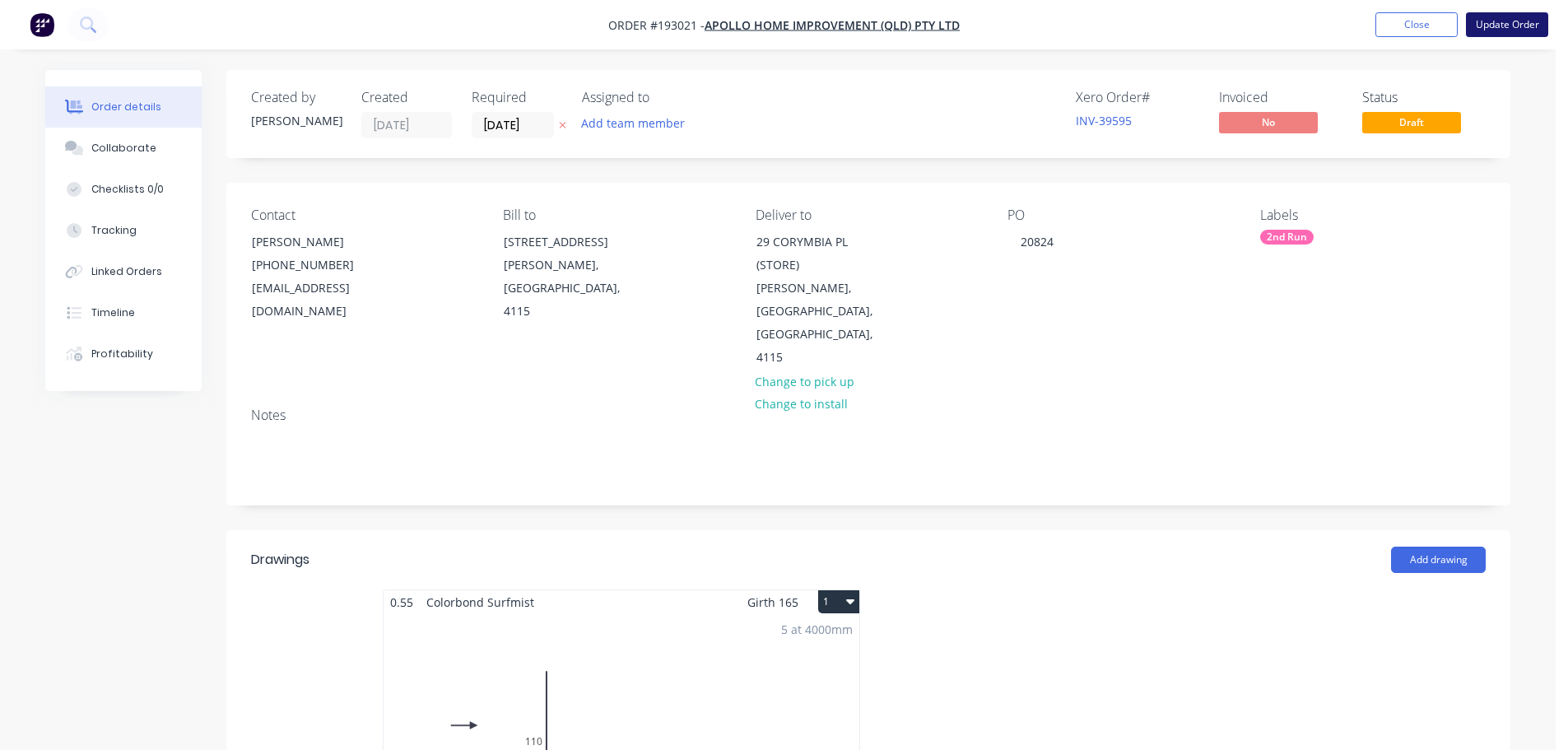
click at [1521, 26] on button "Update Order" at bounding box center [1507, 24] width 82 height 25
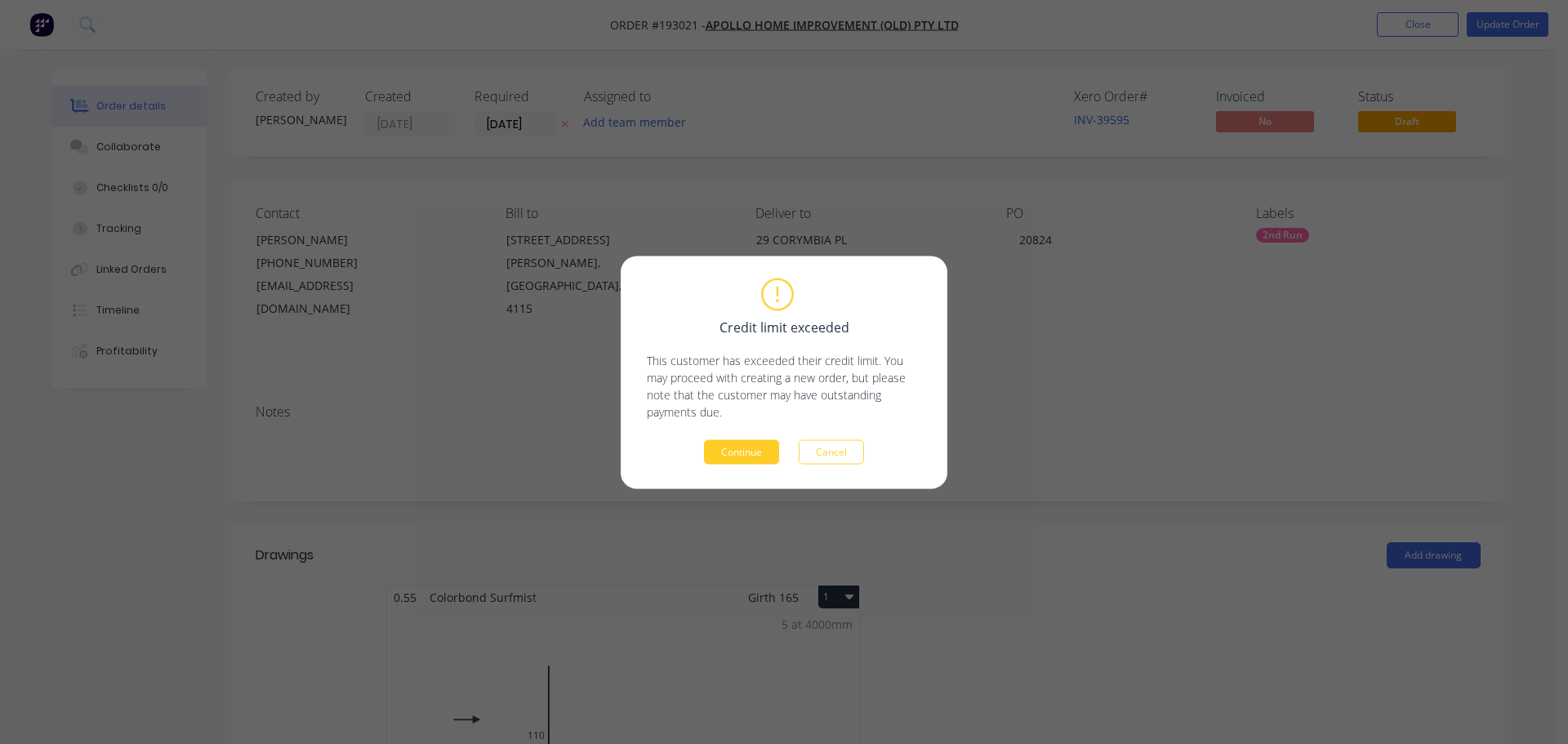
click at [726, 453] on button "Continue" at bounding box center [741, 451] width 75 height 25
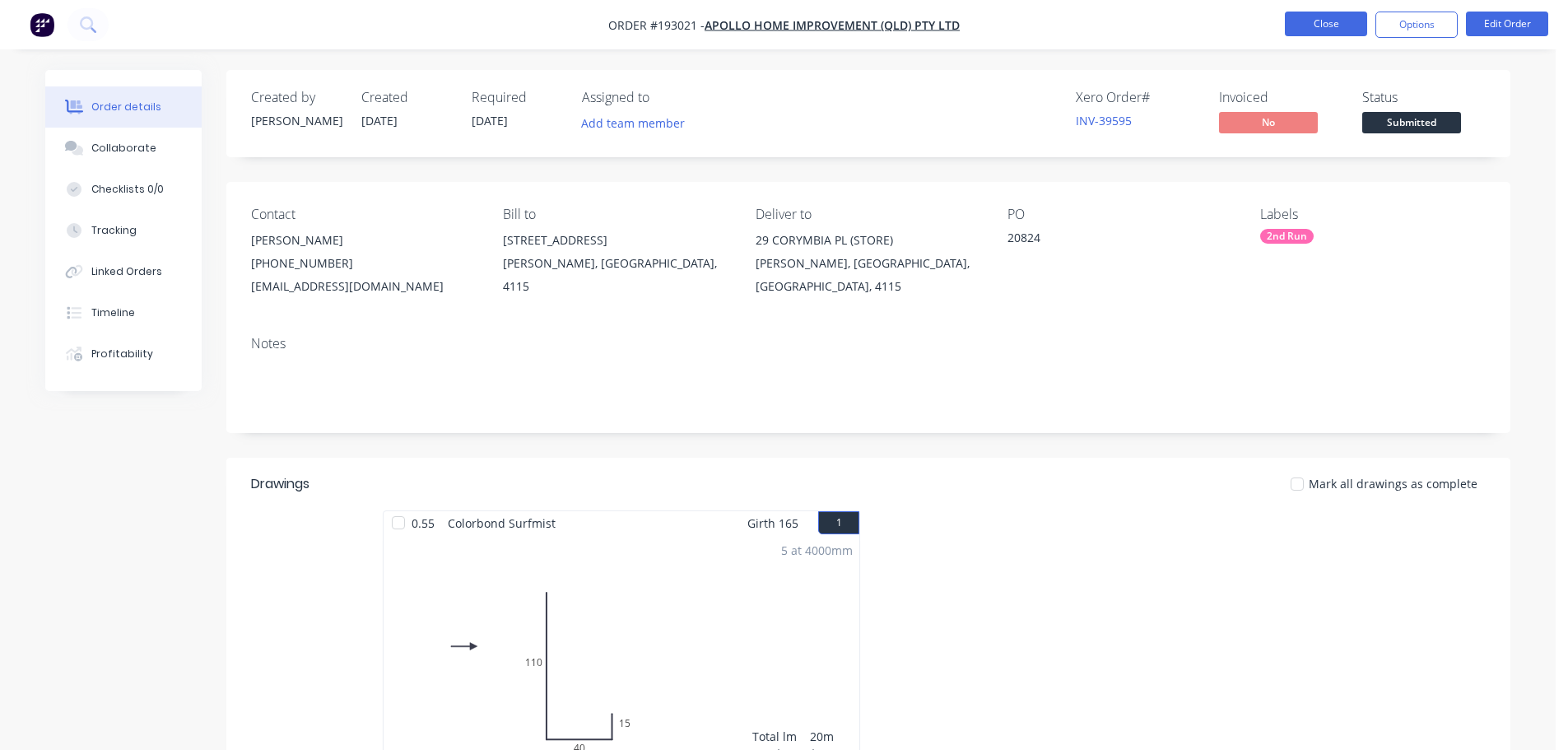
click at [1323, 11] on button "Close" at bounding box center [1325, 23] width 82 height 25
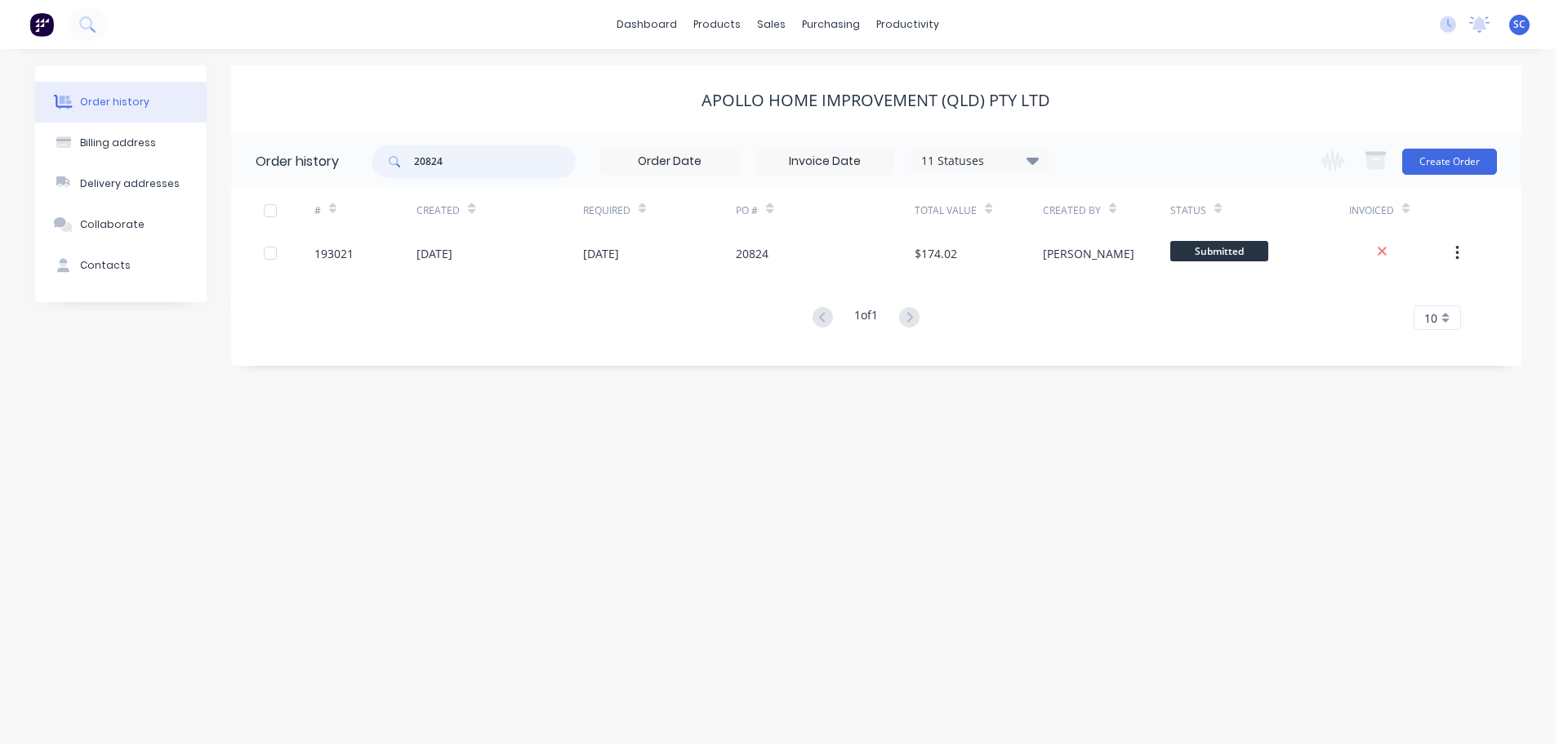
drag, startPoint x: 471, startPoint y: 152, endPoint x: 378, endPoint y: 165, distance: 93.9
click at [375, 166] on div "20824" at bounding box center [473, 162] width 204 height 33
click at [751, 18] on div "sales" at bounding box center [771, 24] width 45 height 25
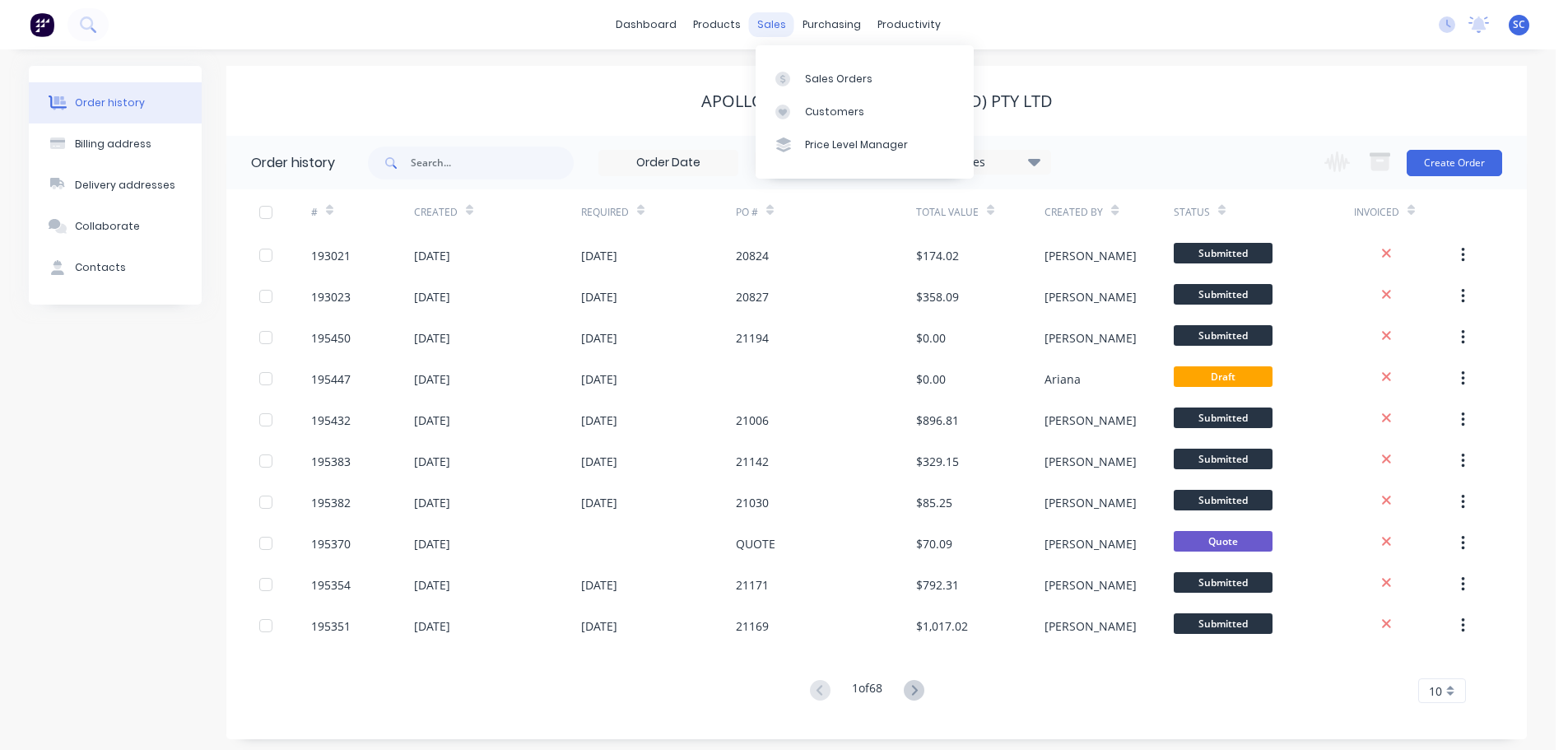
click at [782, 20] on div "sales" at bounding box center [771, 24] width 45 height 25
click at [464, 167] on input "text" at bounding box center [493, 163] width 163 height 33
click at [820, 113] on div "Customers" at bounding box center [828, 112] width 59 height 15
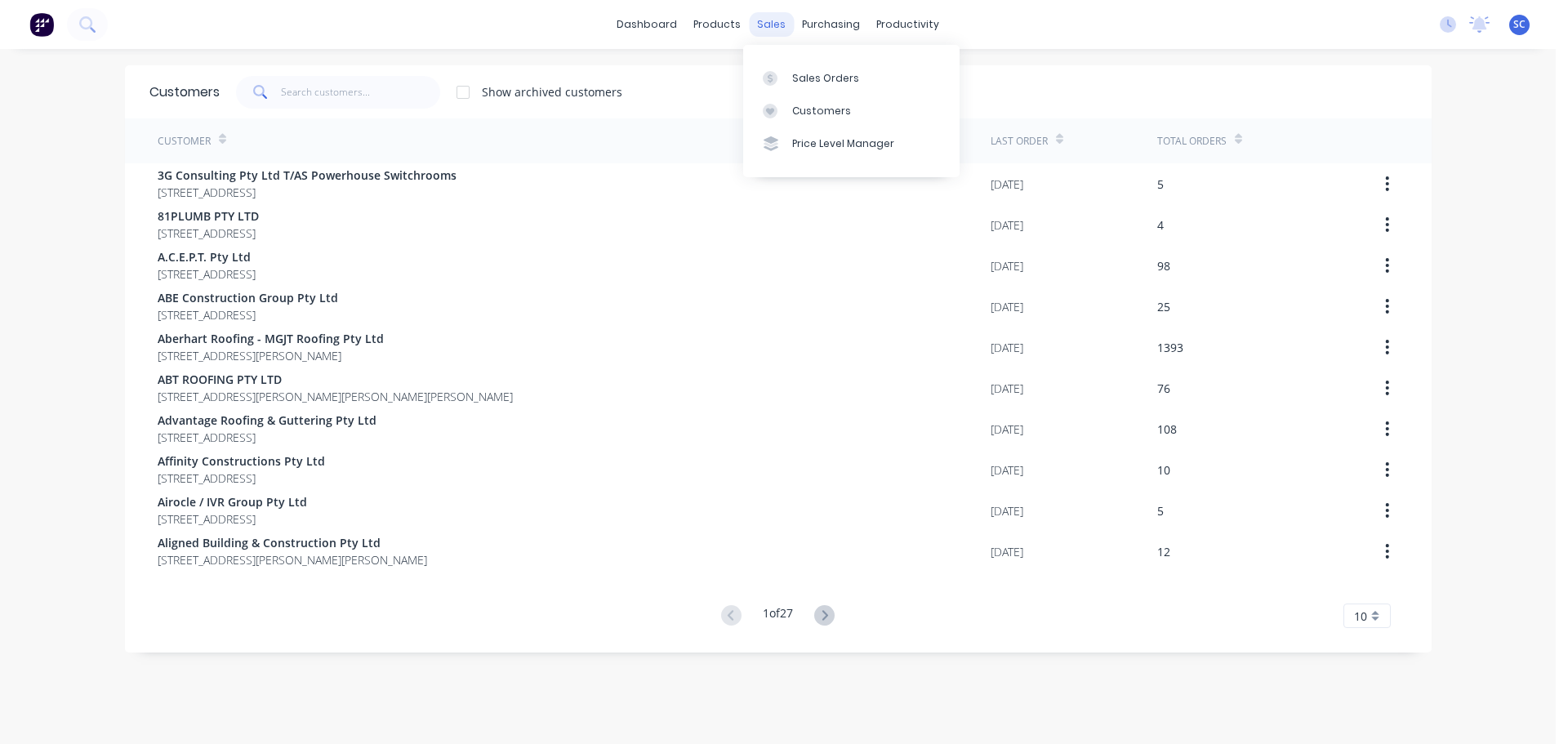
click at [768, 26] on div "sales" at bounding box center [771, 24] width 45 height 25
click at [817, 75] on div "Sales Orders" at bounding box center [825, 78] width 67 height 15
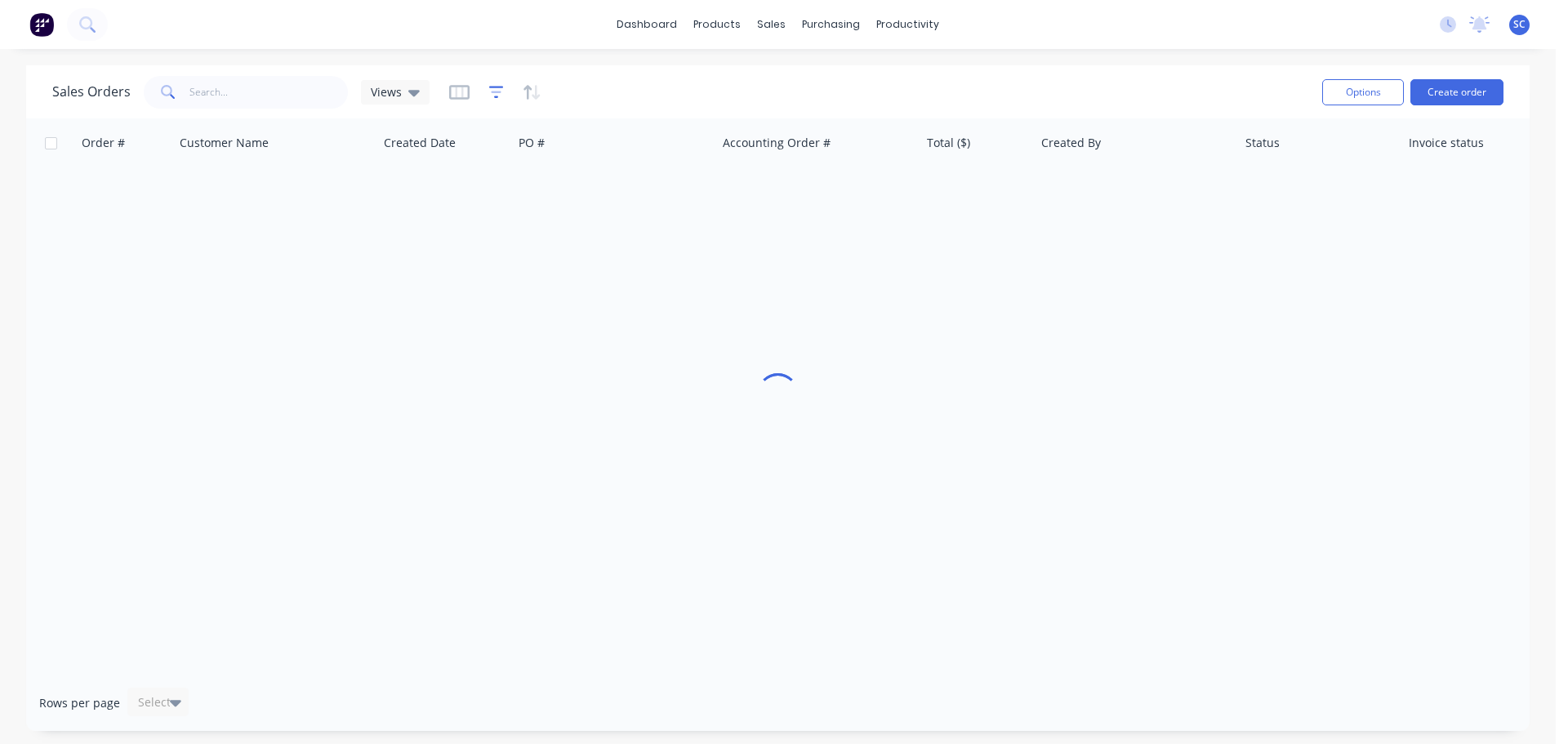
click at [496, 86] on icon "button" at bounding box center [496, 91] width 15 height 12
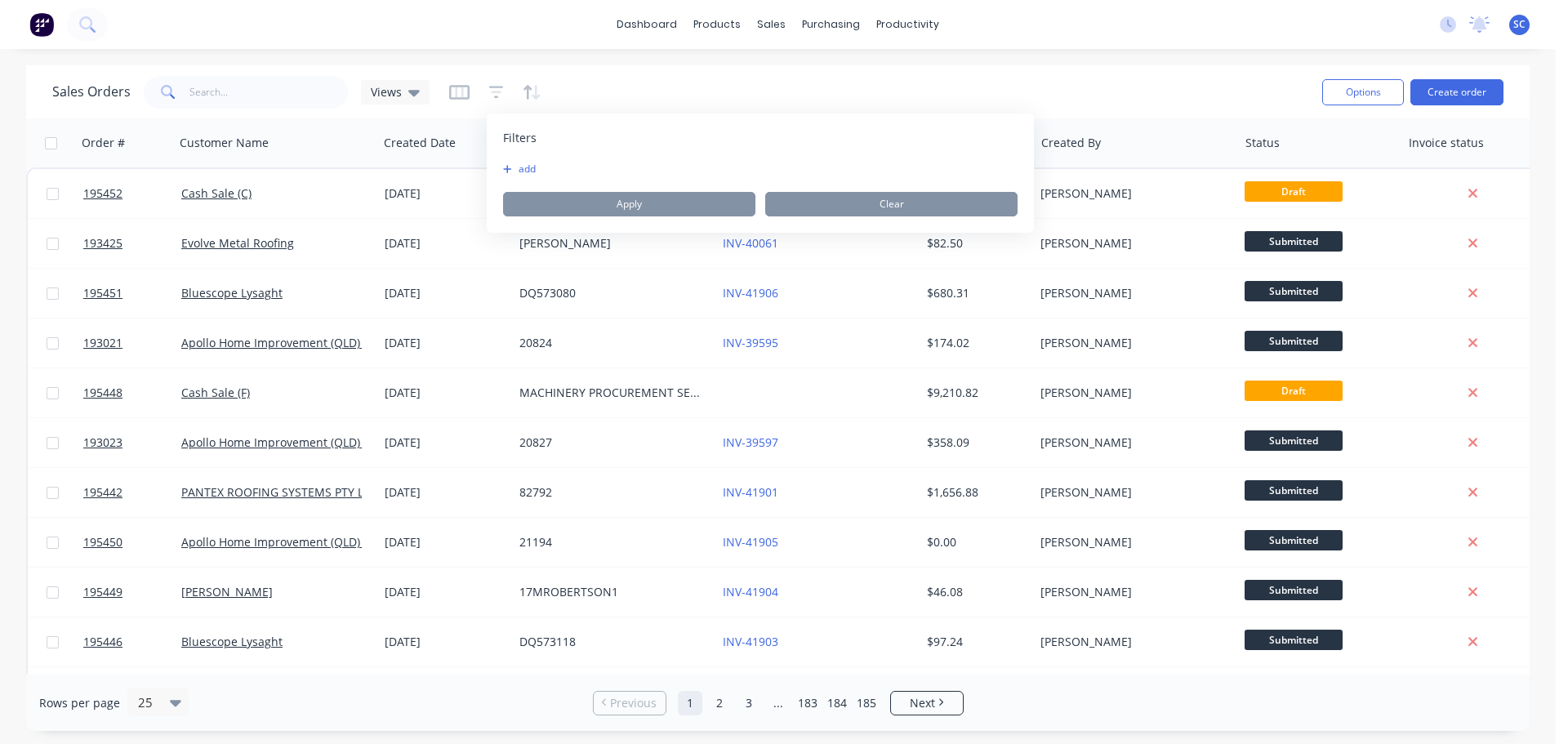
click at [513, 164] on button "add" at bounding box center [524, 169] width 40 height 13
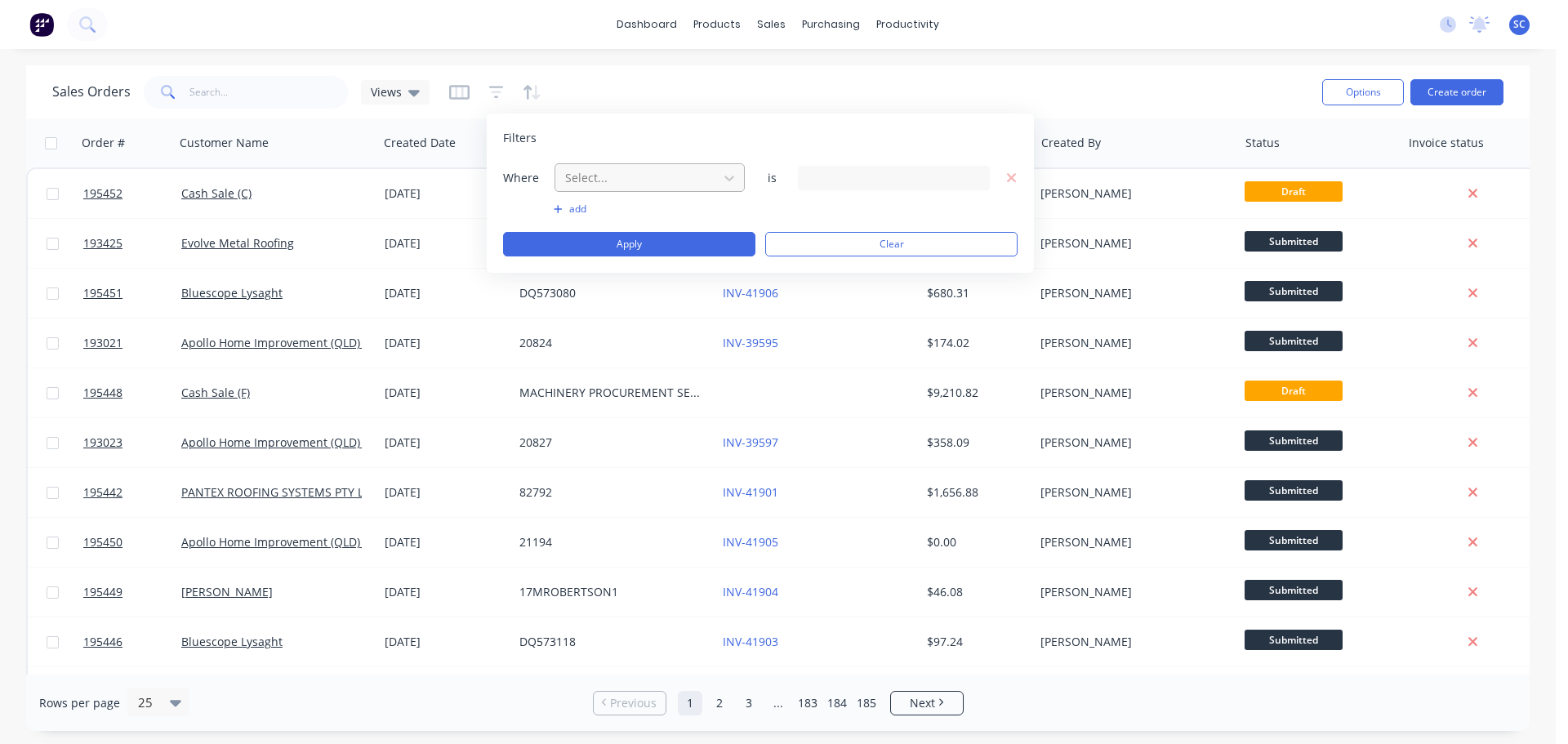
click at [589, 175] on div at bounding box center [636, 177] width 146 height 20
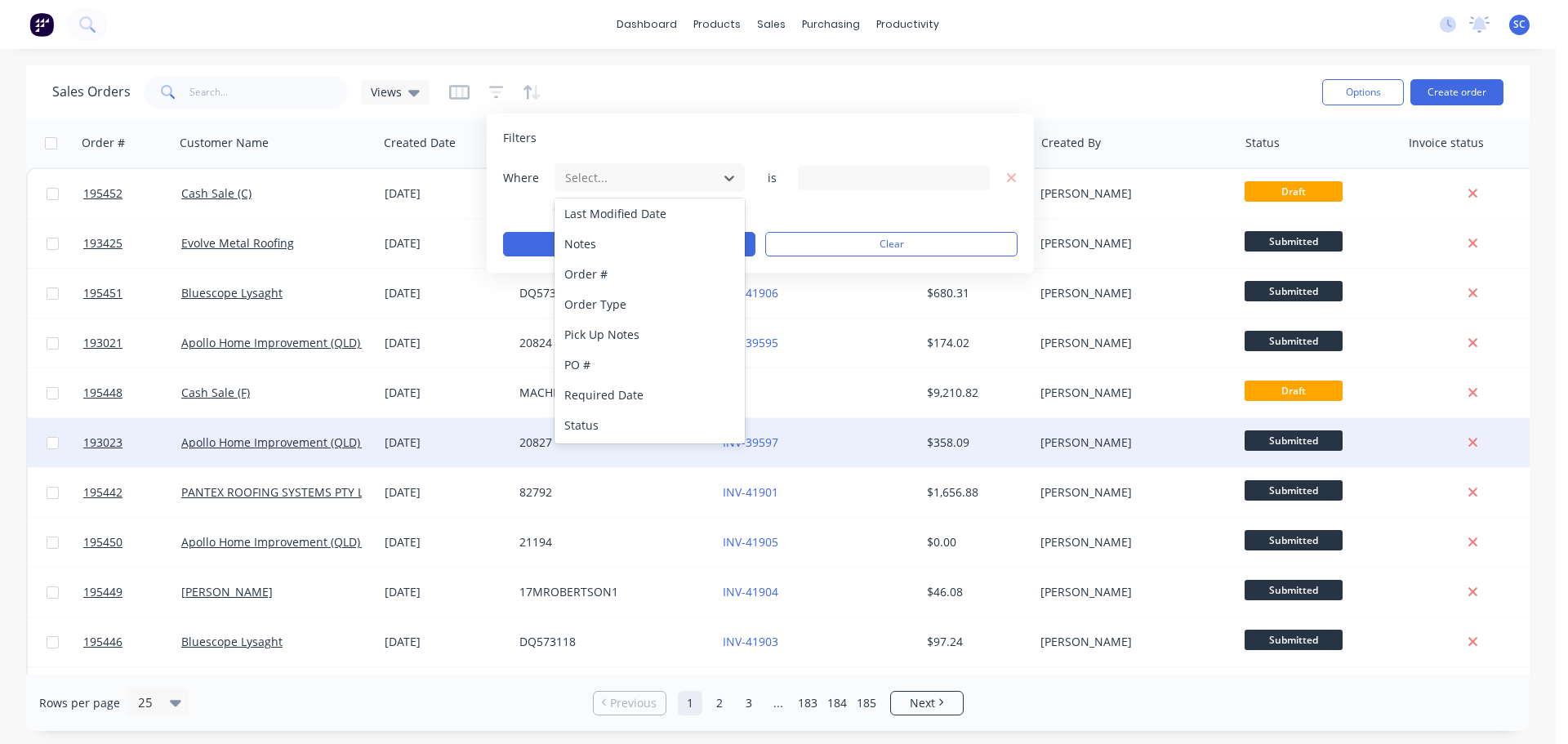
click at [631, 421] on div "Status" at bounding box center [649, 424] width 190 height 30
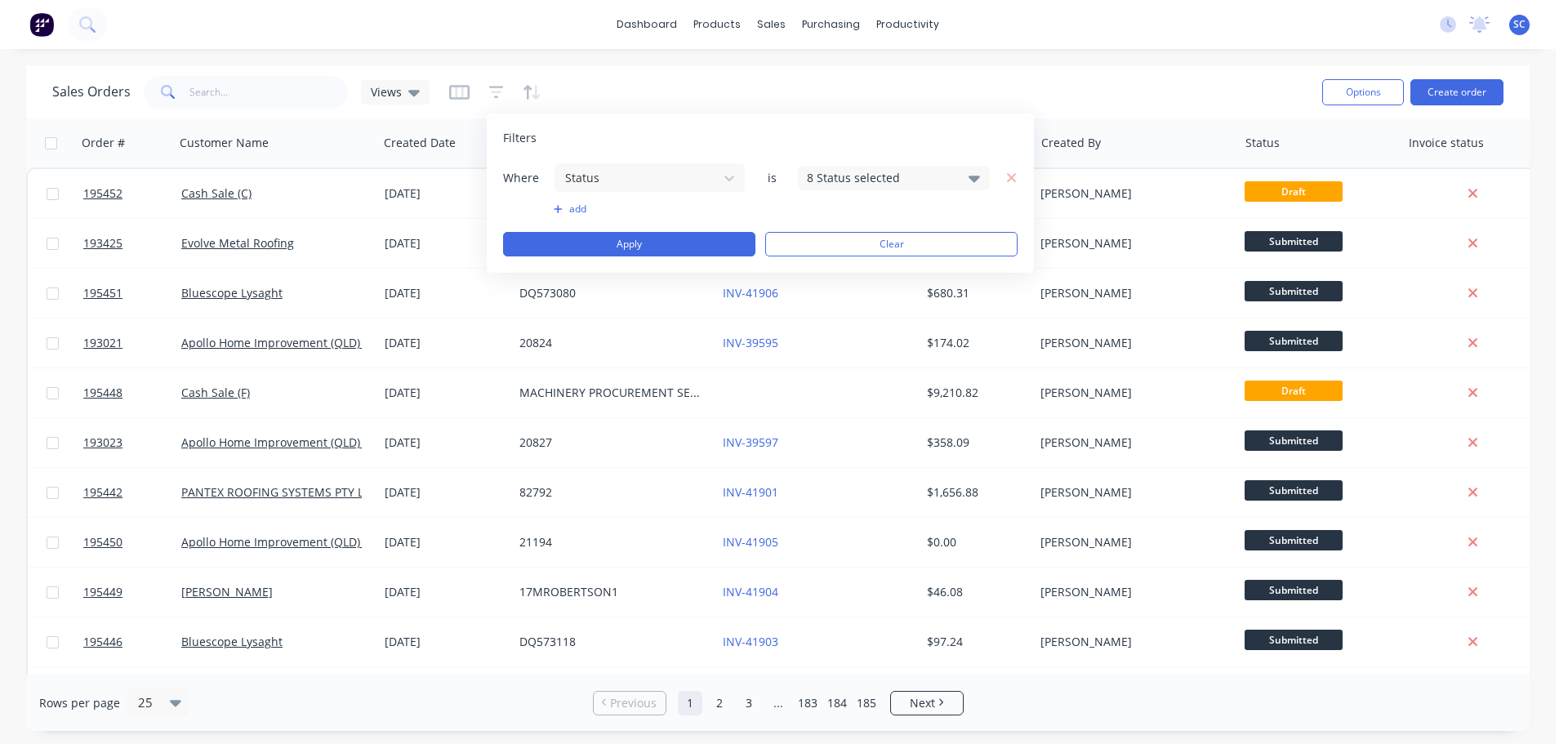
click at [854, 171] on div "8 Status selected" at bounding box center [880, 177] width 148 height 17
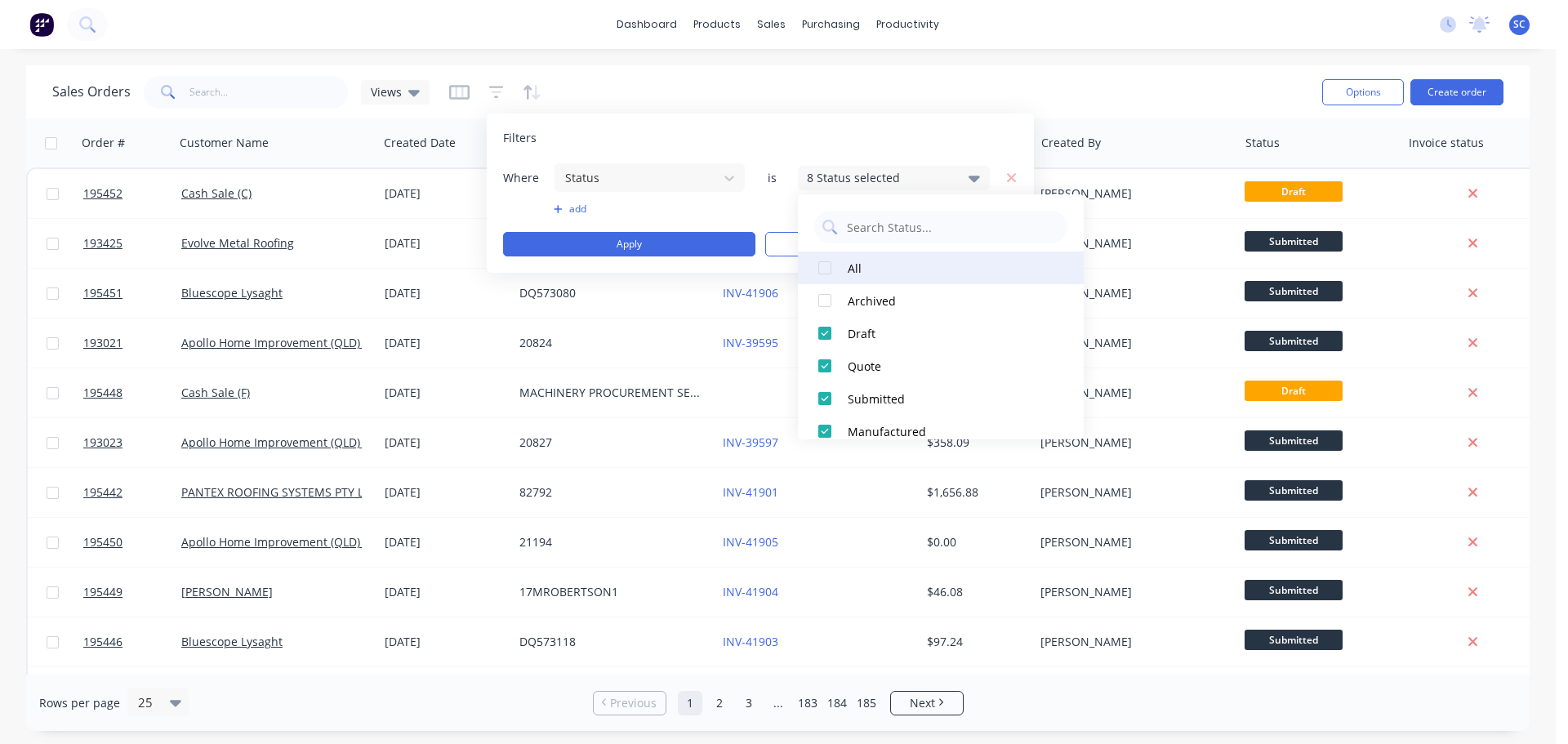
click at [826, 265] on div at bounding box center [825, 268] width 33 height 33
click at [827, 266] on div at bounding box center [825, 268] width 33 height 33
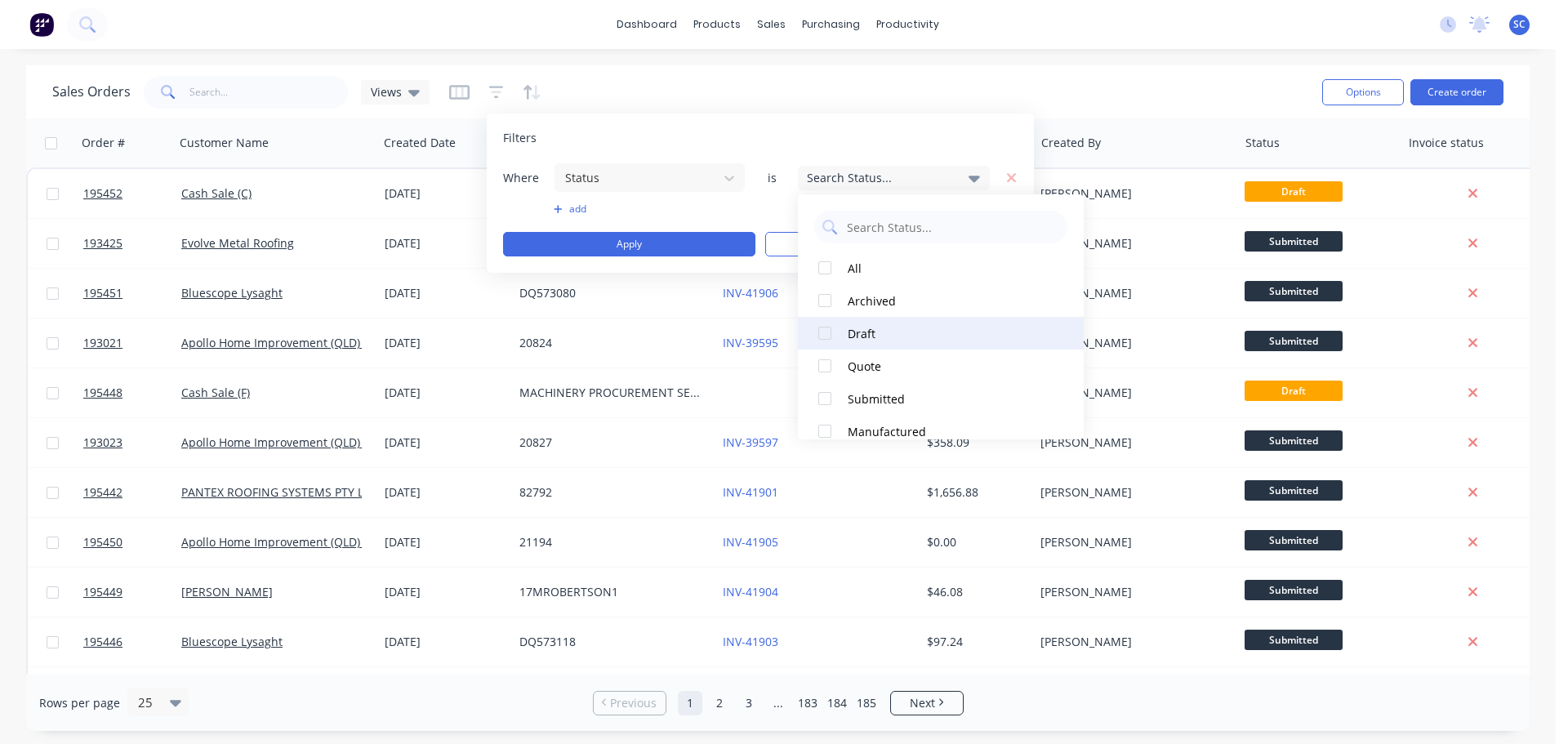
click at [823, 331] on div at bounding box center [825, 333] width 33 height 33
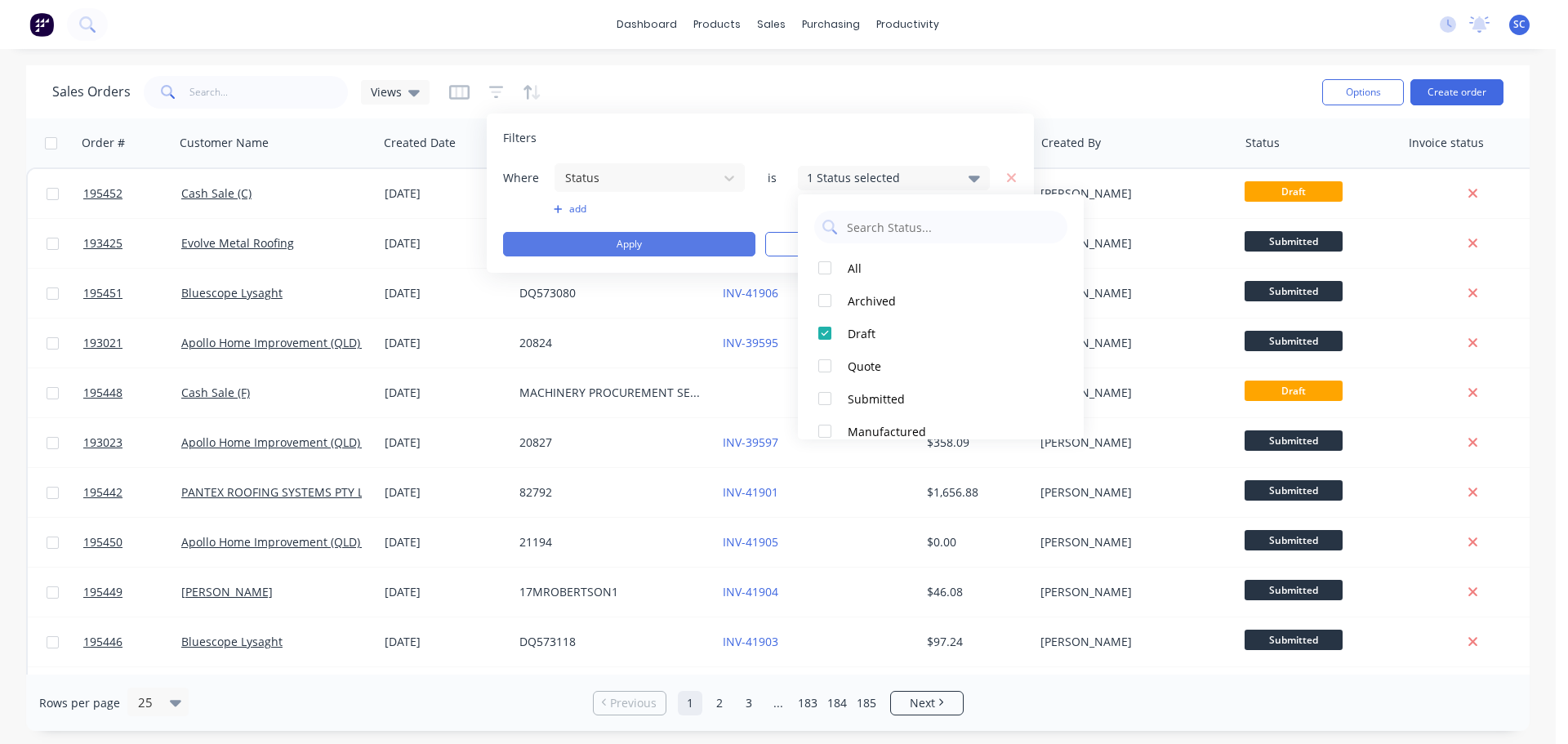
click at [610, 246] on button "Apply" at bounding box center [629, 243] width 253 height 25
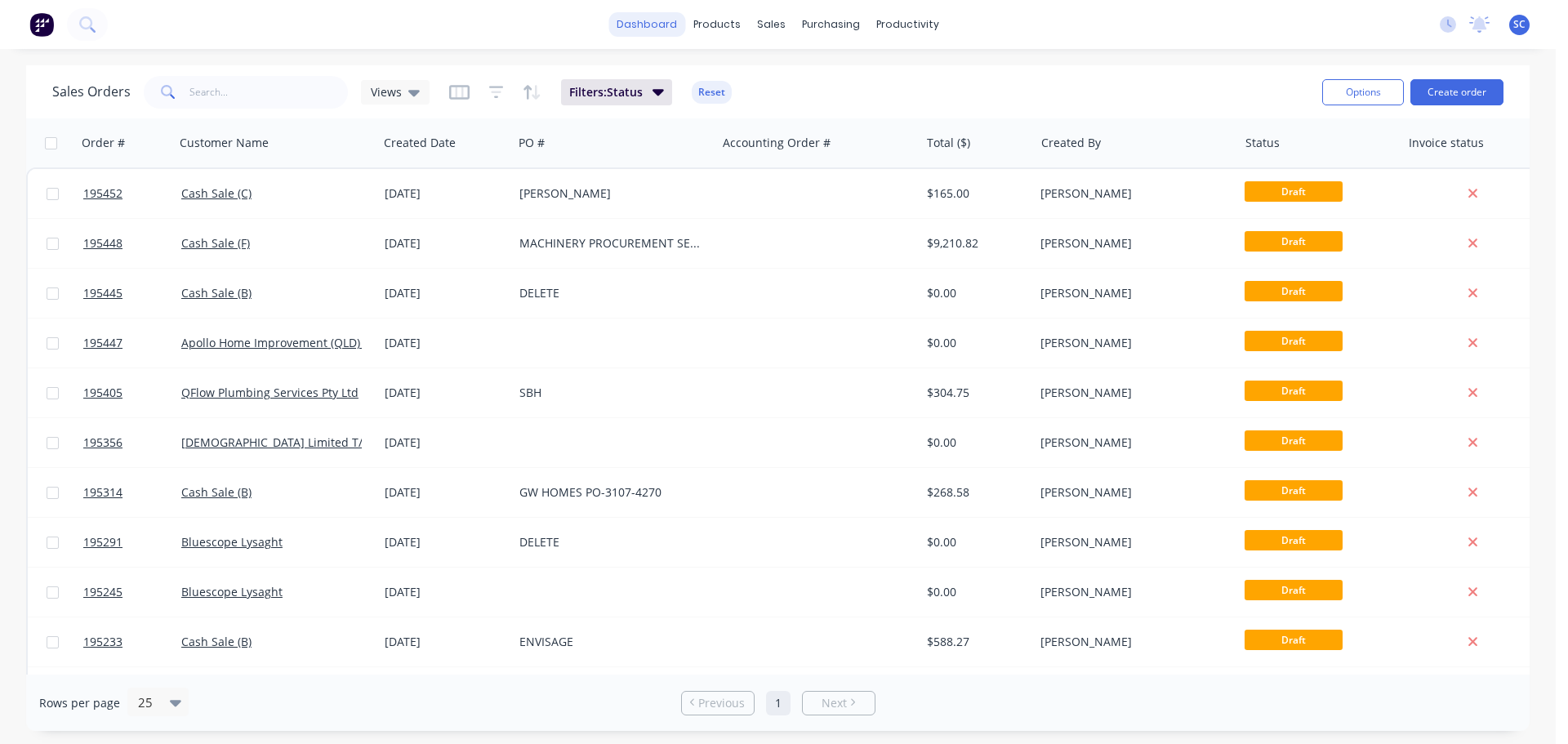
click at [651, 26] on link "dashboard" at bounding box center [647, 24] width 77 height 25
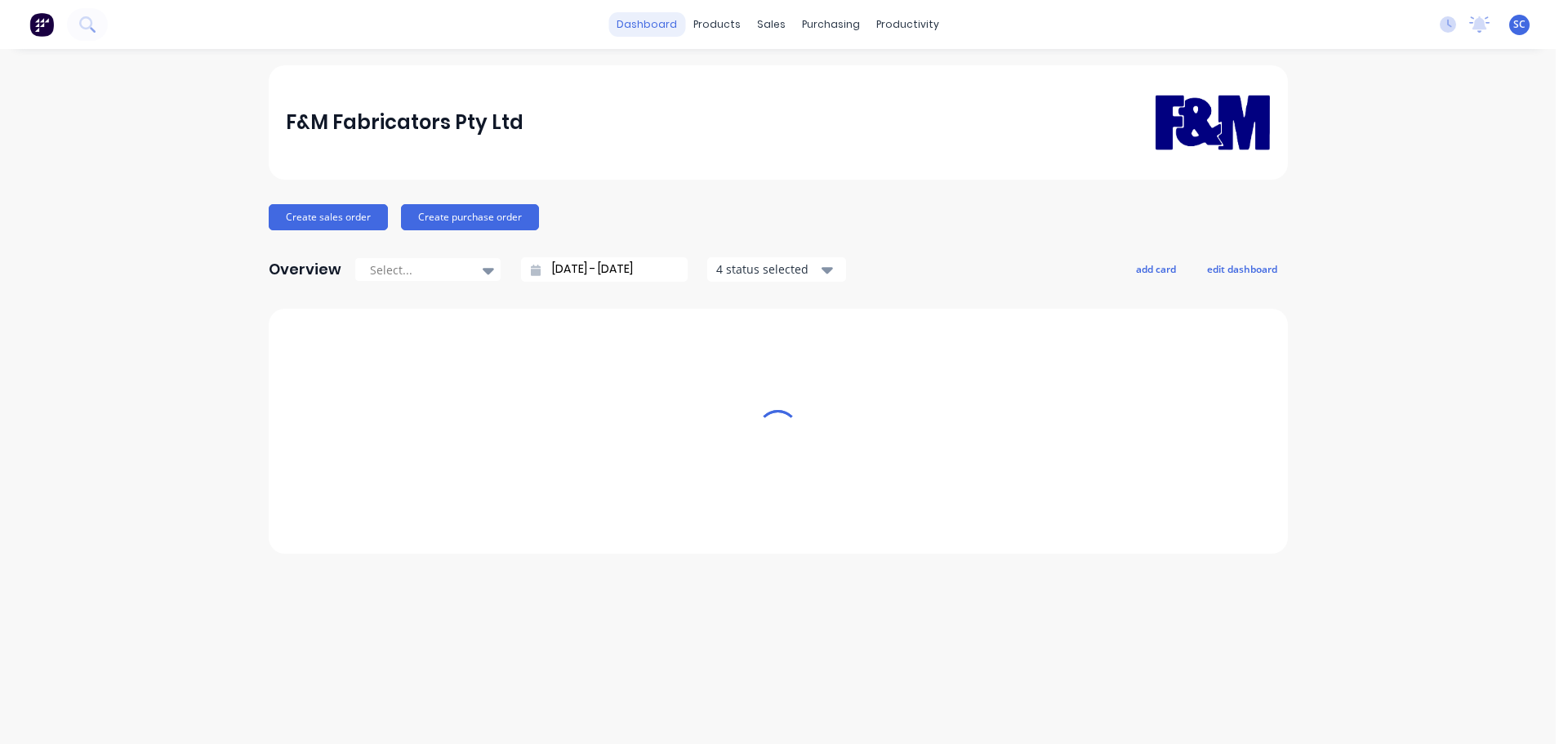
click at [659, 18] on link "dashboard" at bounding box center [647, 24] width 77 height 25
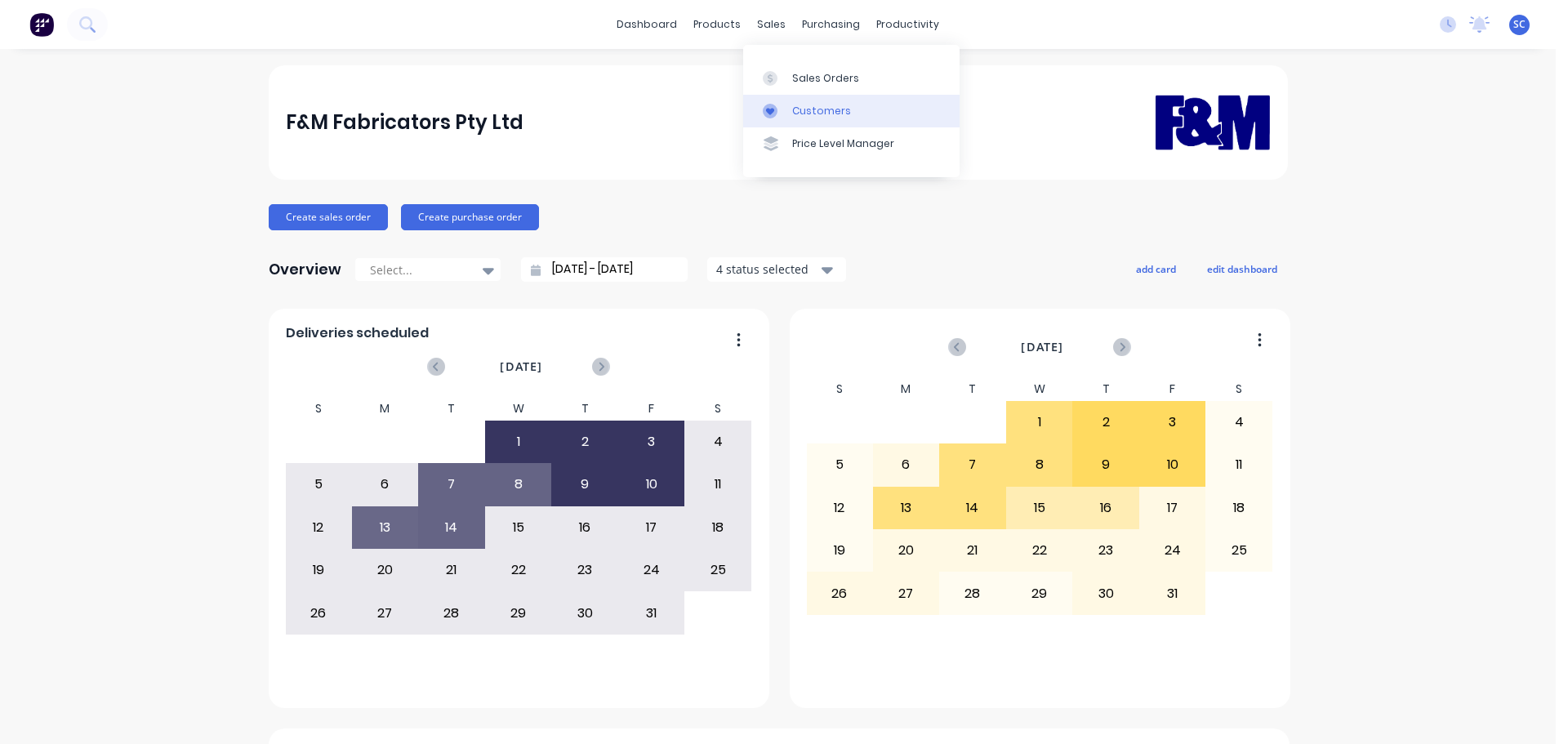
click at [811, 109] on div "Customers" at bounding box center [821, 111] width 59 height 15
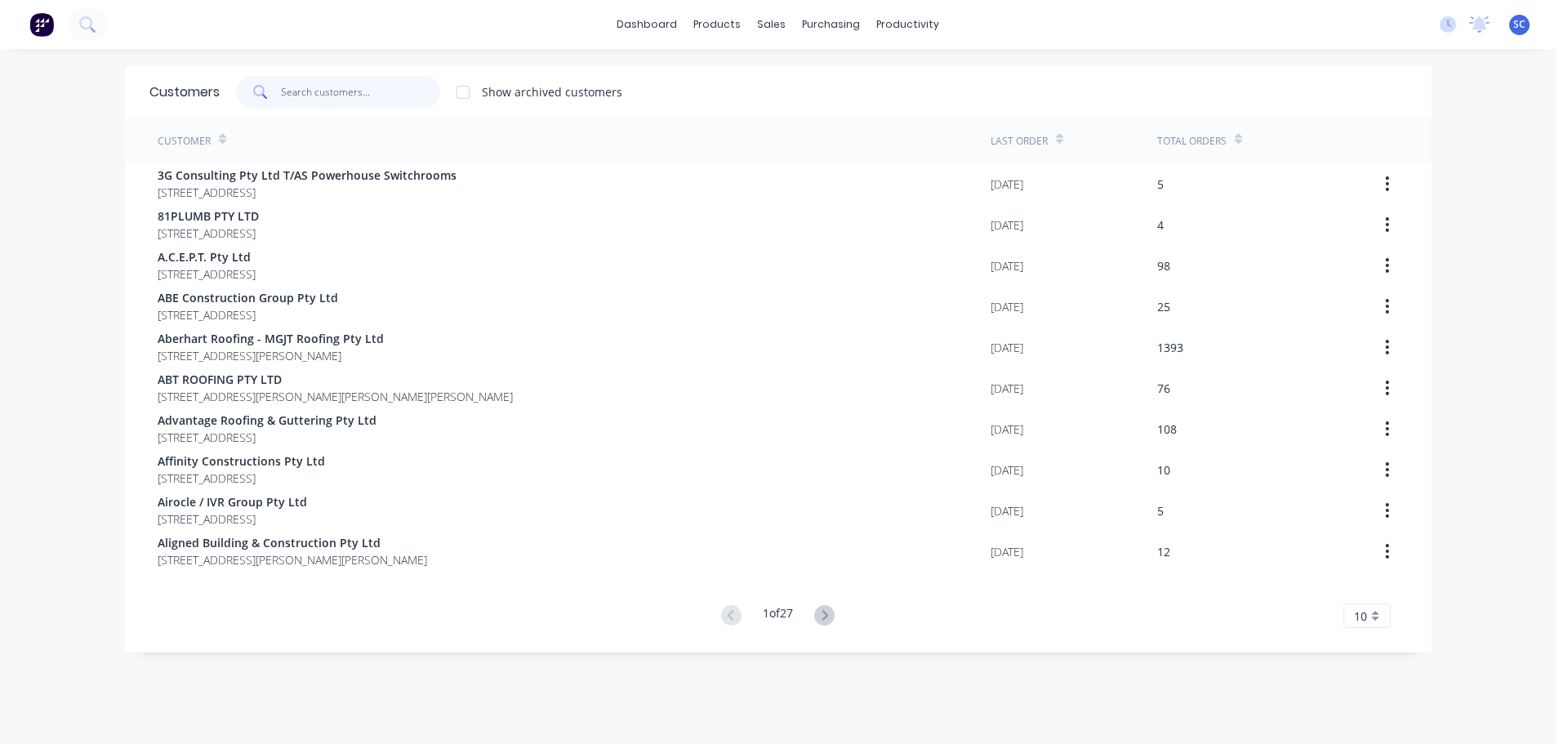
click at [303, 99] on input "text" at bounding box center [360, 93] width 159 height 33
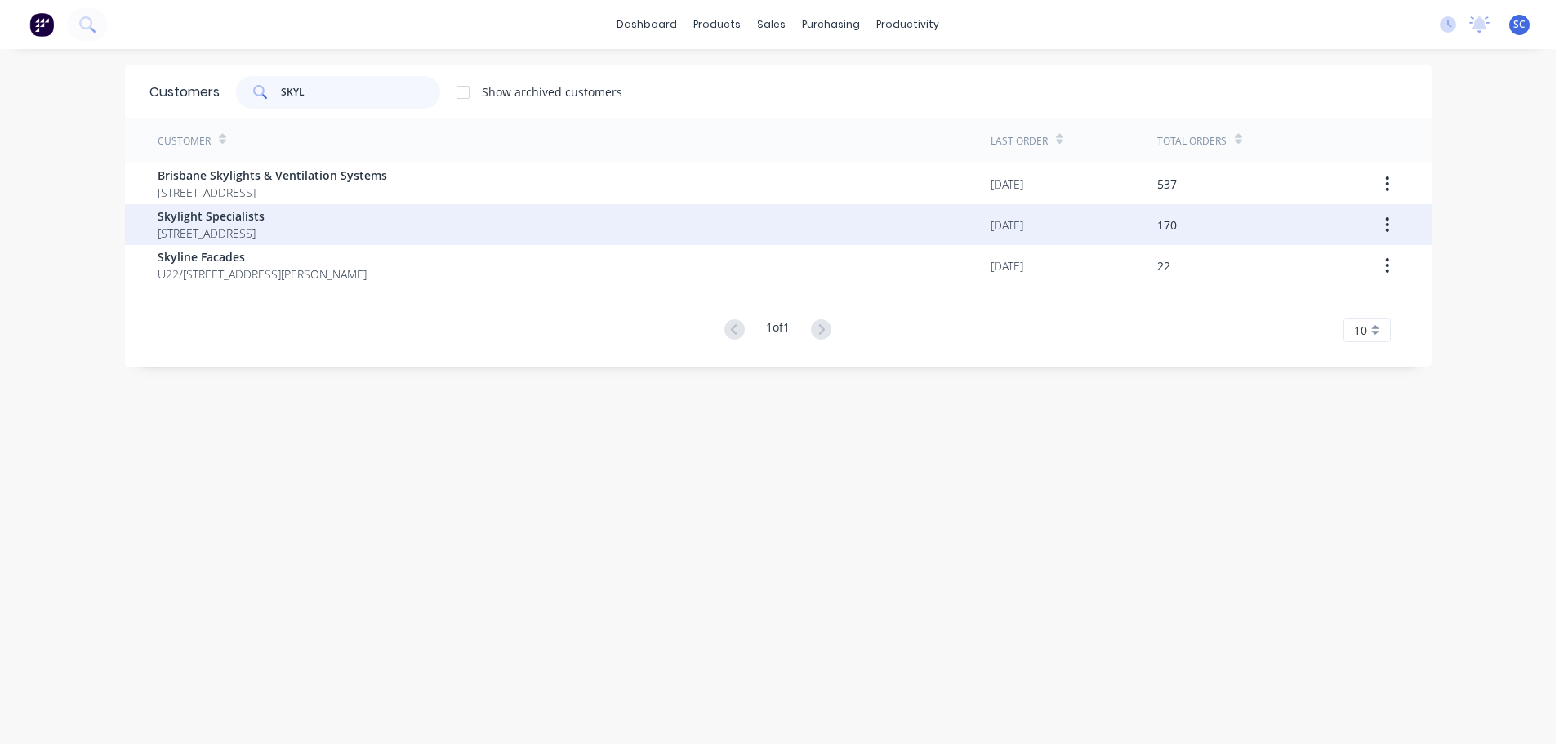
type input "SKYL"
click at [240, 225] on span "6 Timbarra Crt Capalaba Queensland Australia 4157" at bounding box center [211, 232] width 107 height 17
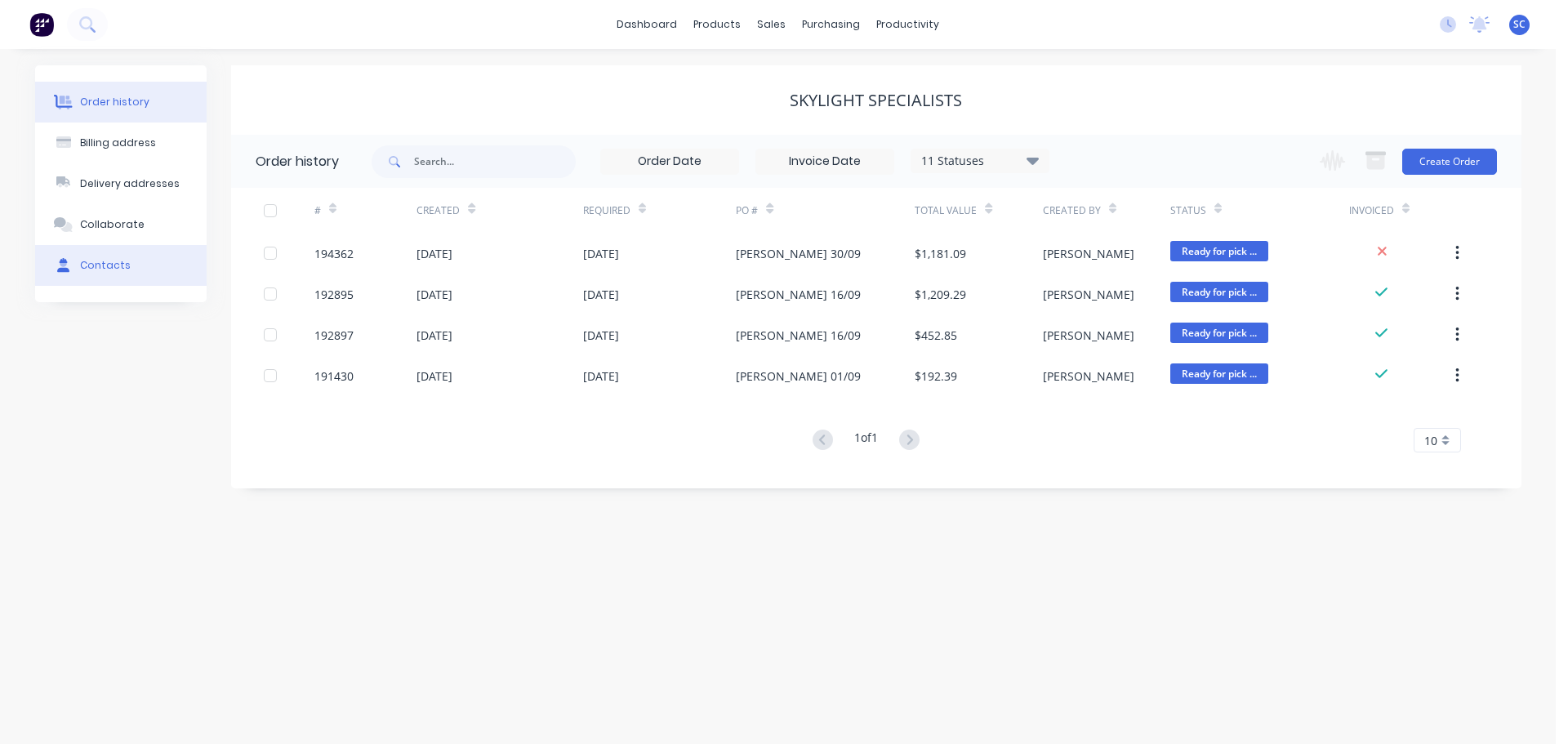
click at [130, 265] on button "Contacts" at bounding box center [120, 265] width 172 height 40
select select "AU"
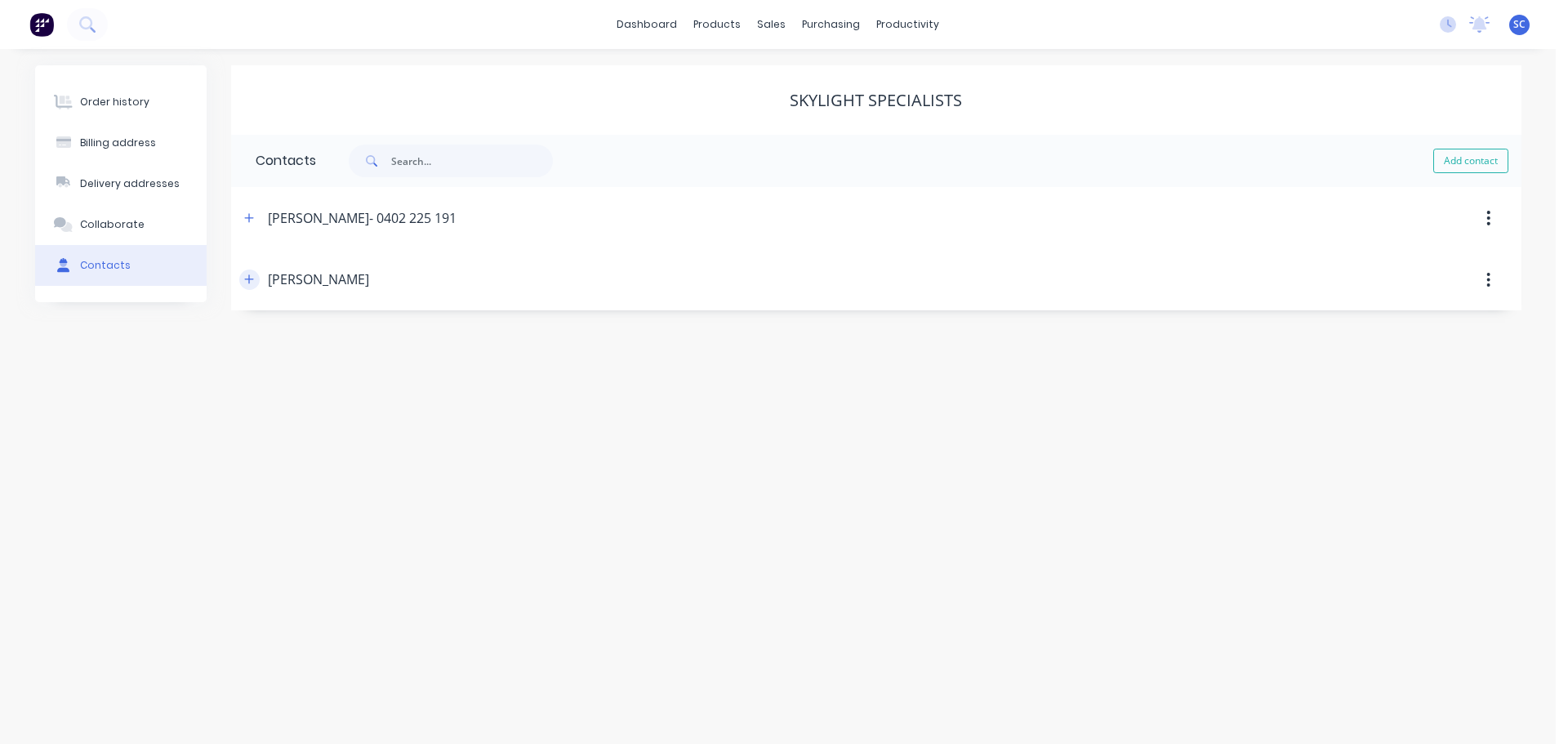
click at [247, 274] on icon "button" at bounding box center [249, 279] width 10 height 11
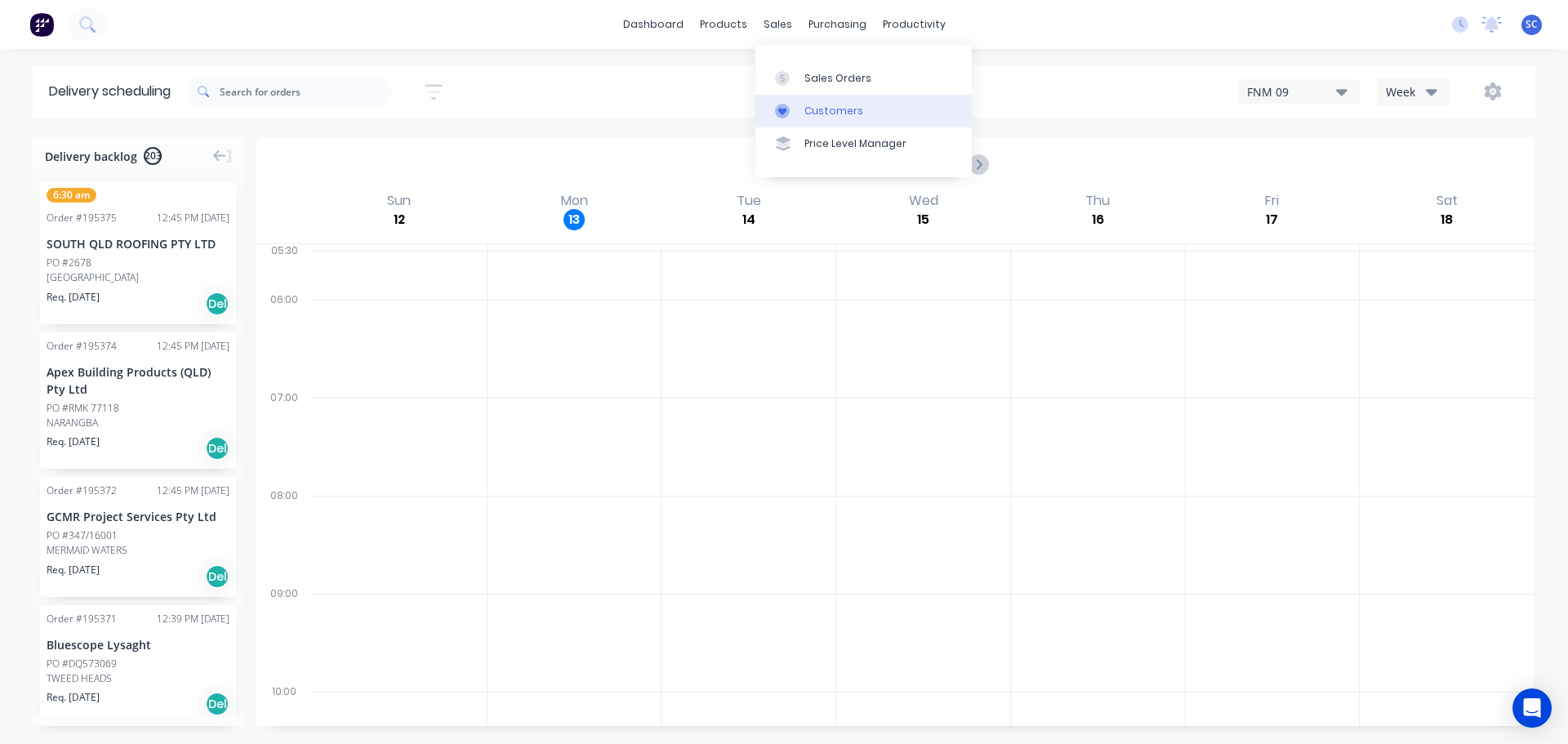
click at [817, 106] on div "Customers" at bounding box center [834, 111] width 59 height 15
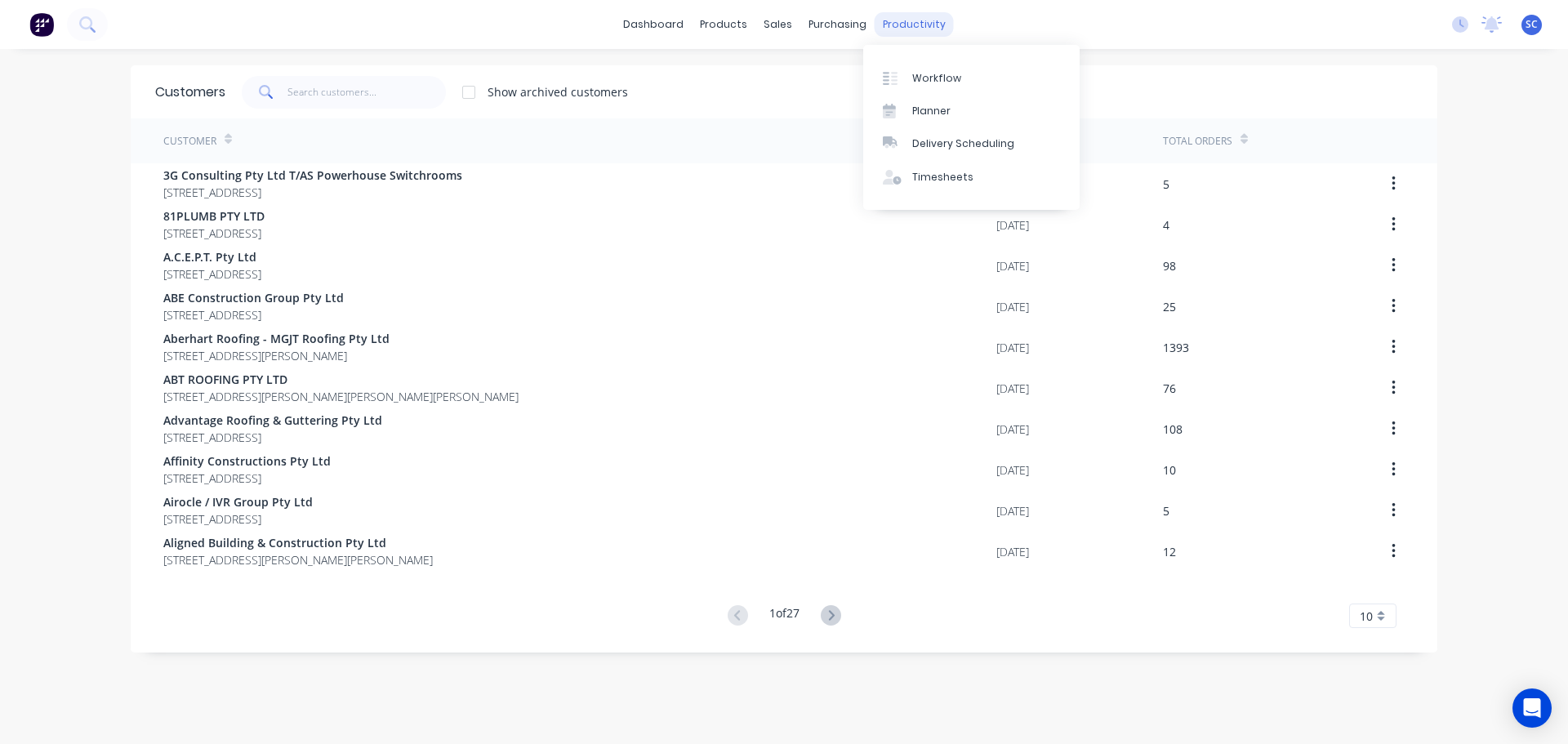
click at [886, 17] on div "productivity" at bounding box center [914, 24] width 79 height 25
click at [953, 137] on div "Delivery Scheduling" at bounding box center [963, 143] width 102 height 15
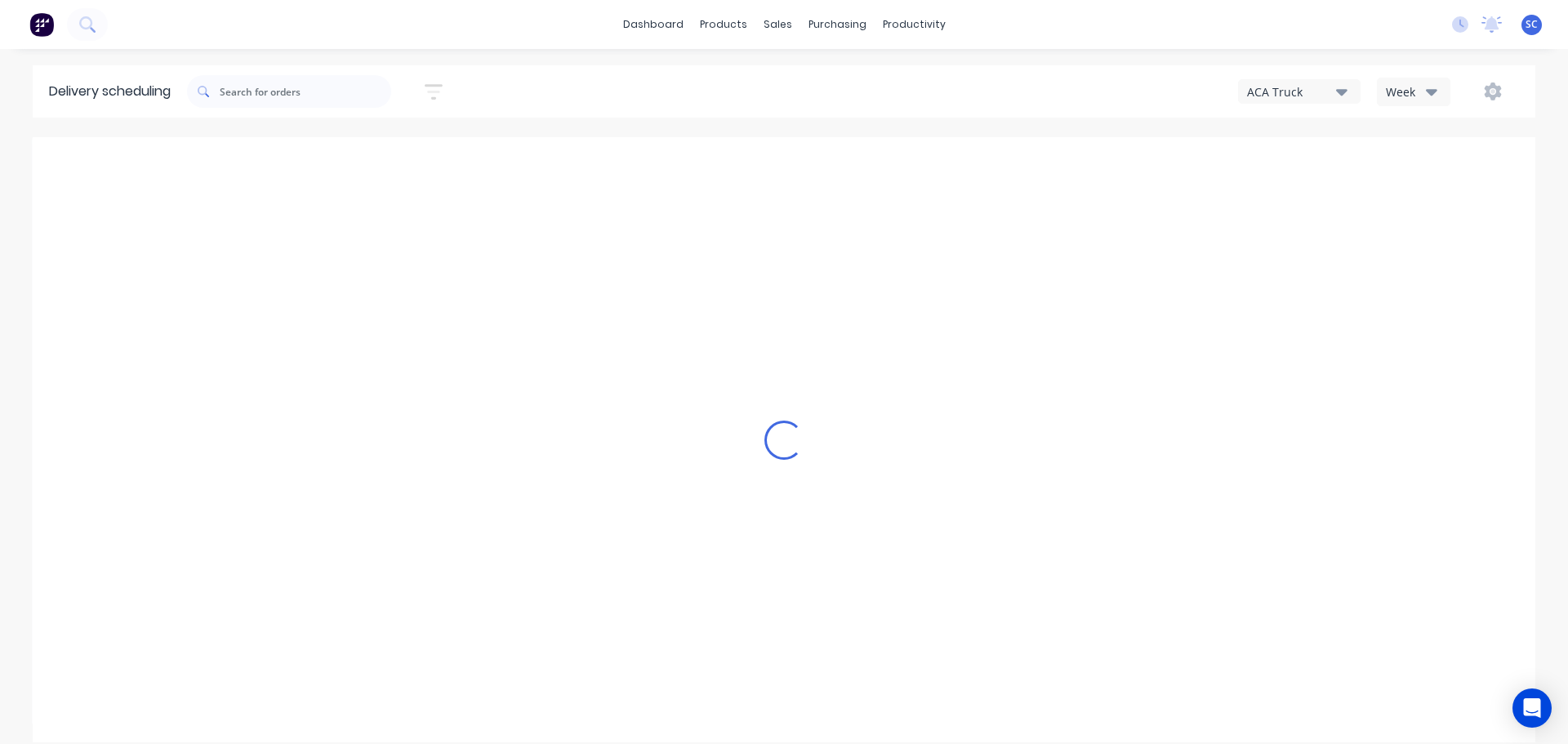
click at [1331, 90] on div "ACA Truck" at bounding box center [1291, 92] width 89 height 17
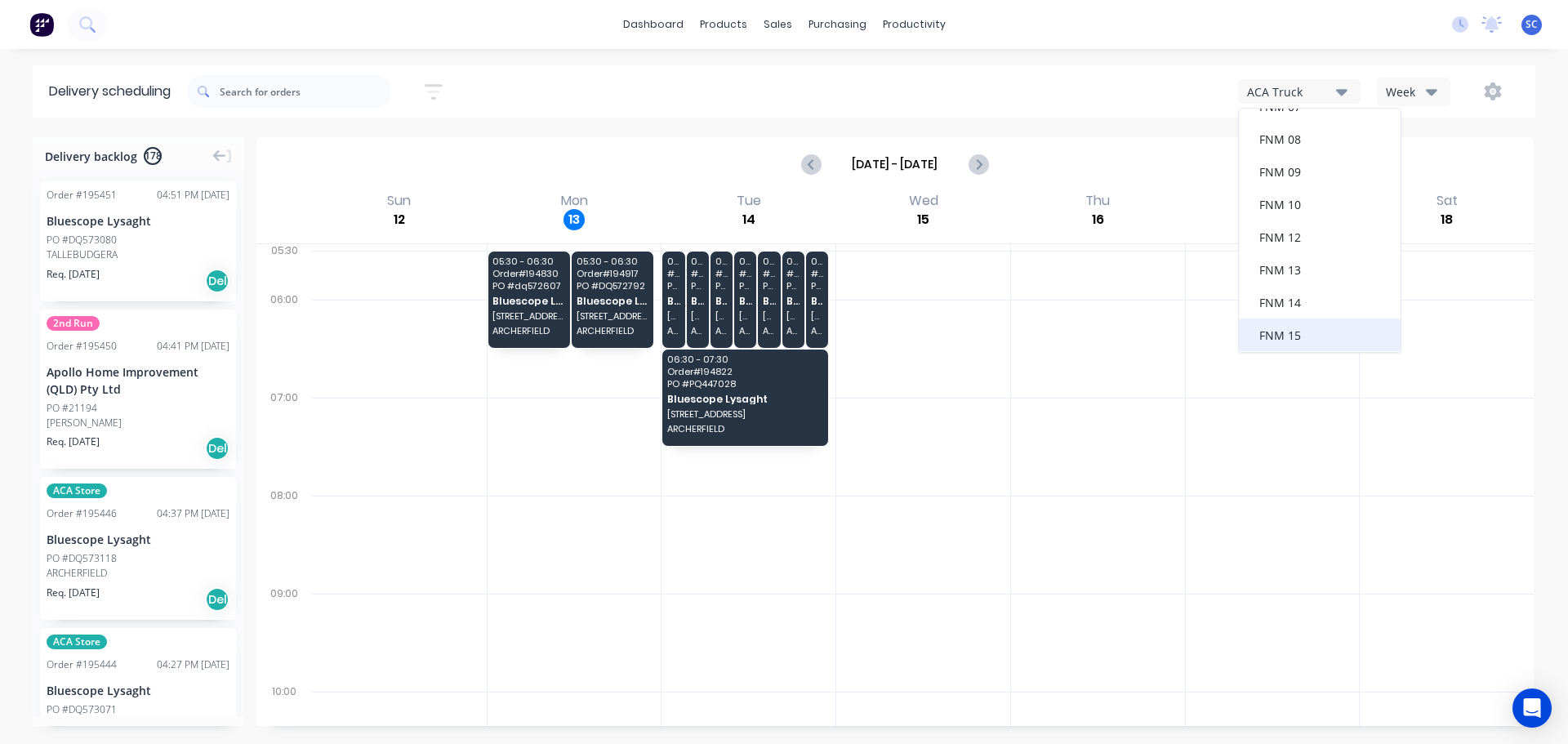
scroll to position [212, 0]
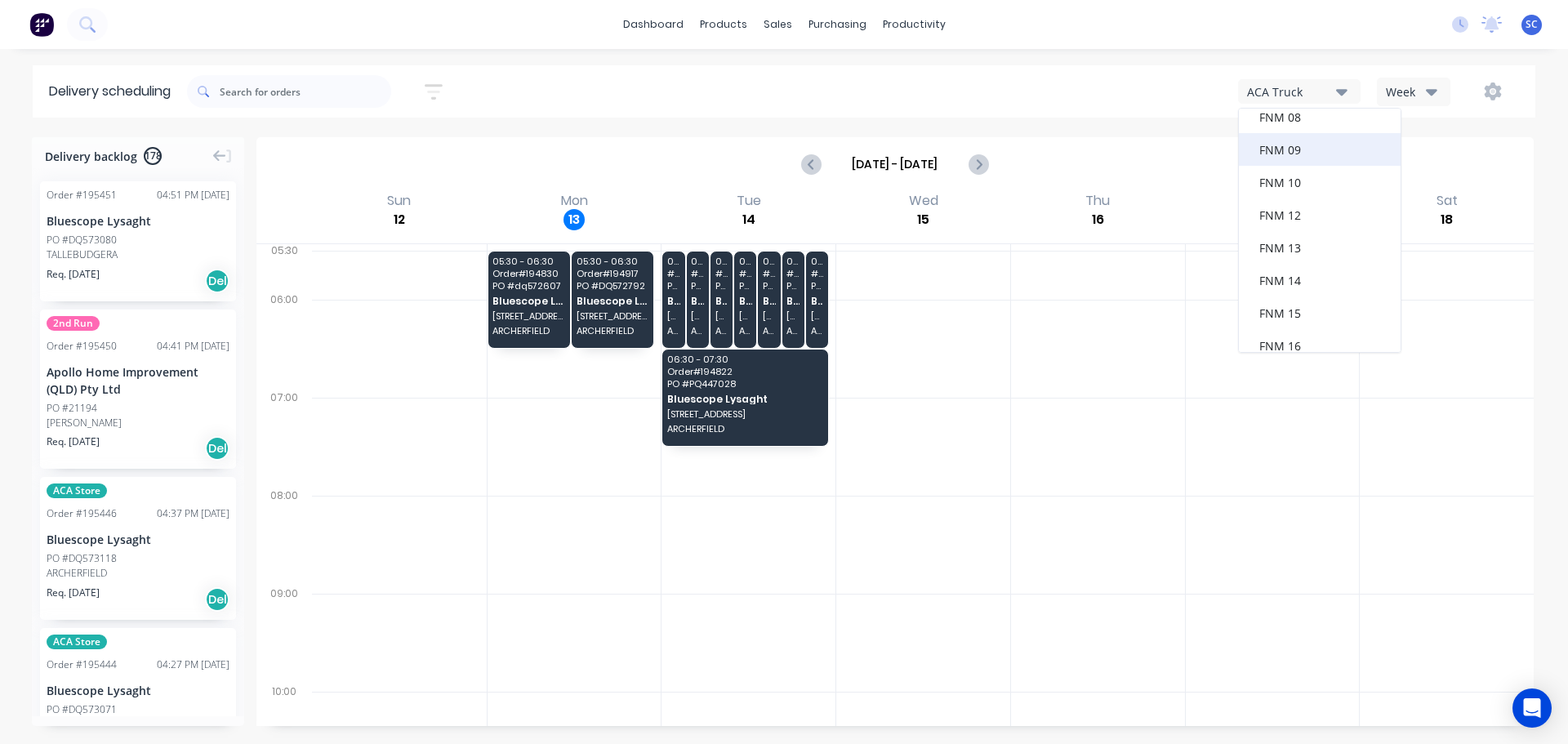
click at [1288, 151] on div "FNM 09" at bounding box center [1319, 150] width 162 height 33
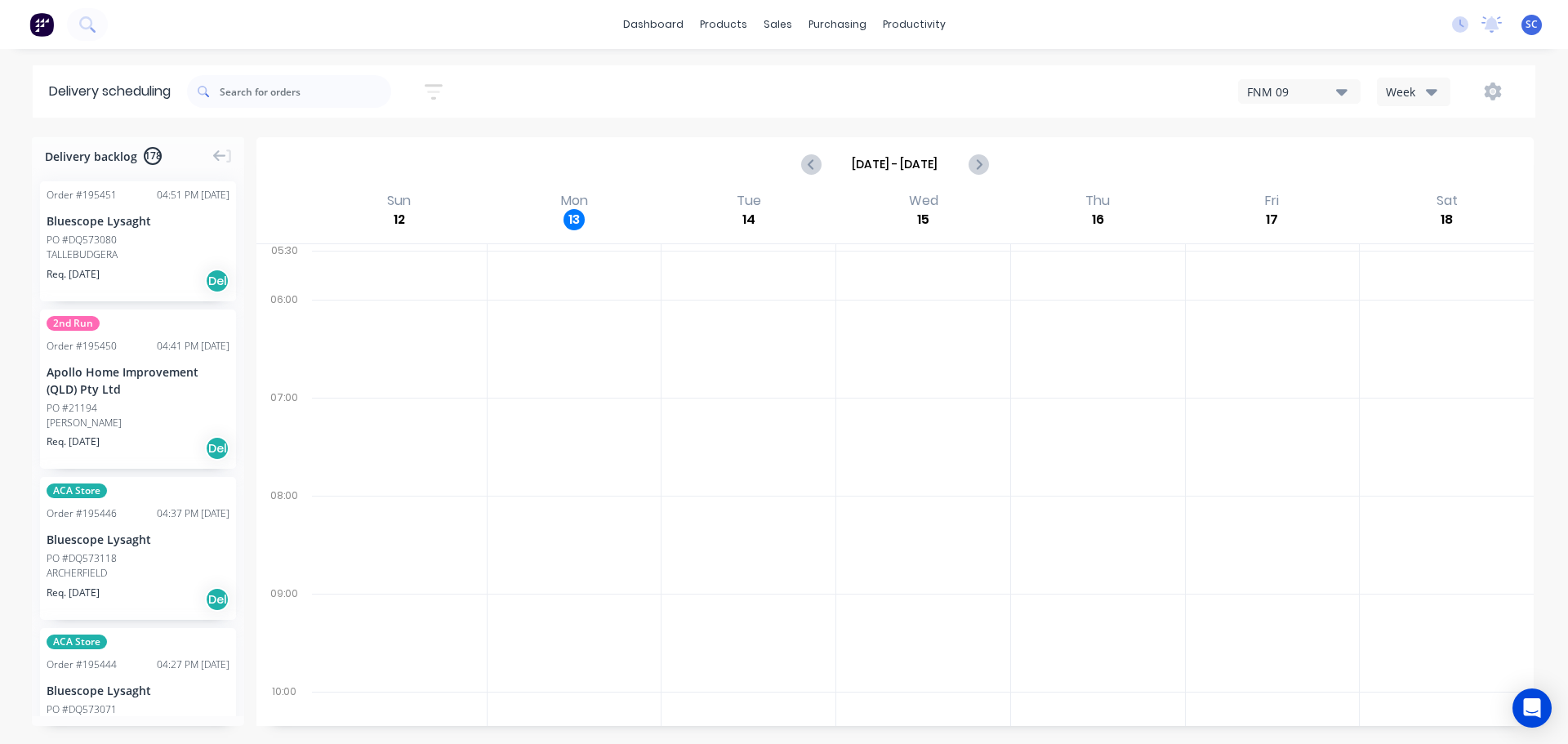
click at [440, 87] on icon "button" at bounding box center [434, 92] width 18 height 20
click at [362, 150] on input at bounding box center [358, 153] width 152 height 25
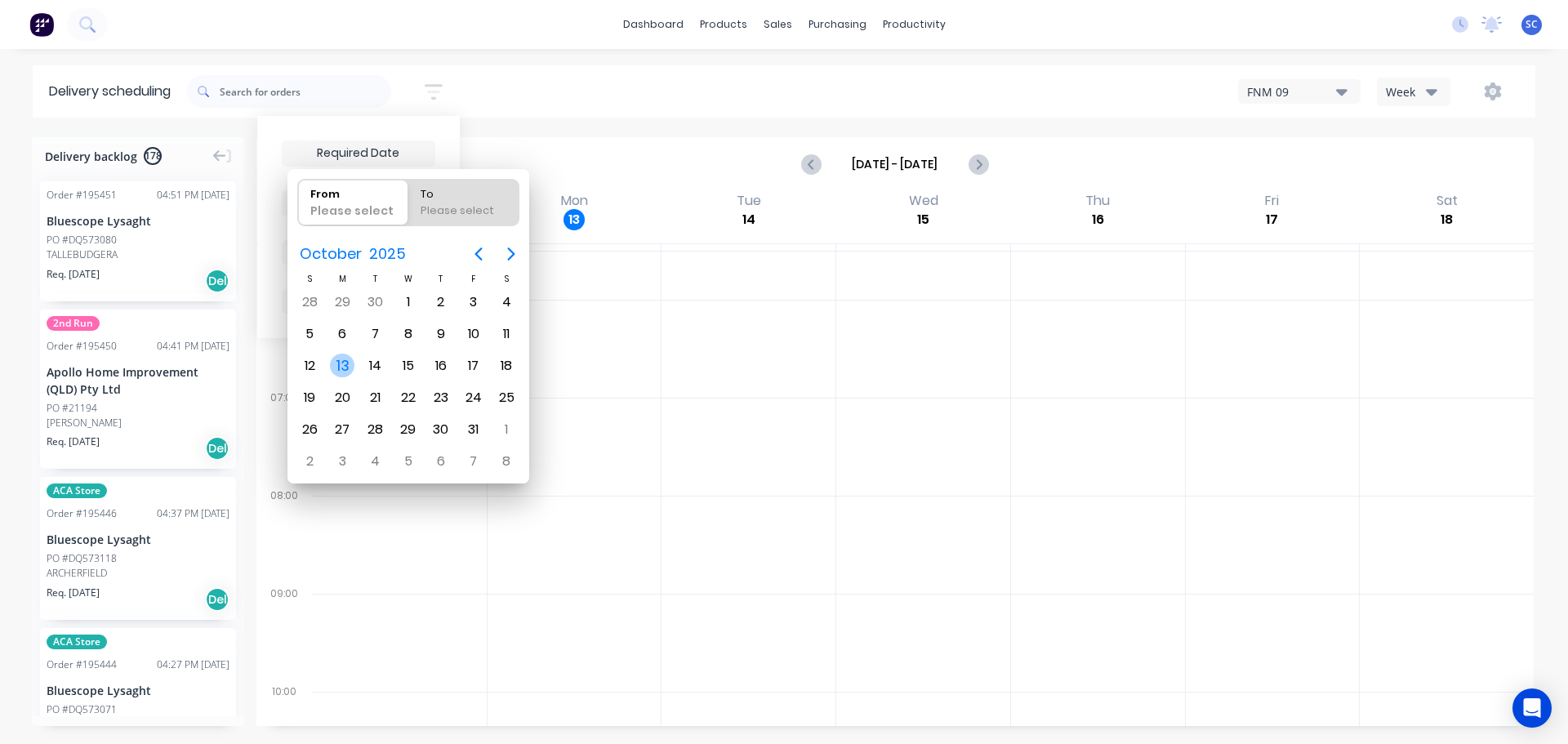
click at [345, 365] on div "13" at bounding box center [342, 366] width 25 height 25
type input "[DATE]"
radio input "false"
radio input "true"
click at [345, 365] on div "13" at bounding box center [342, 366] width 25 height 25
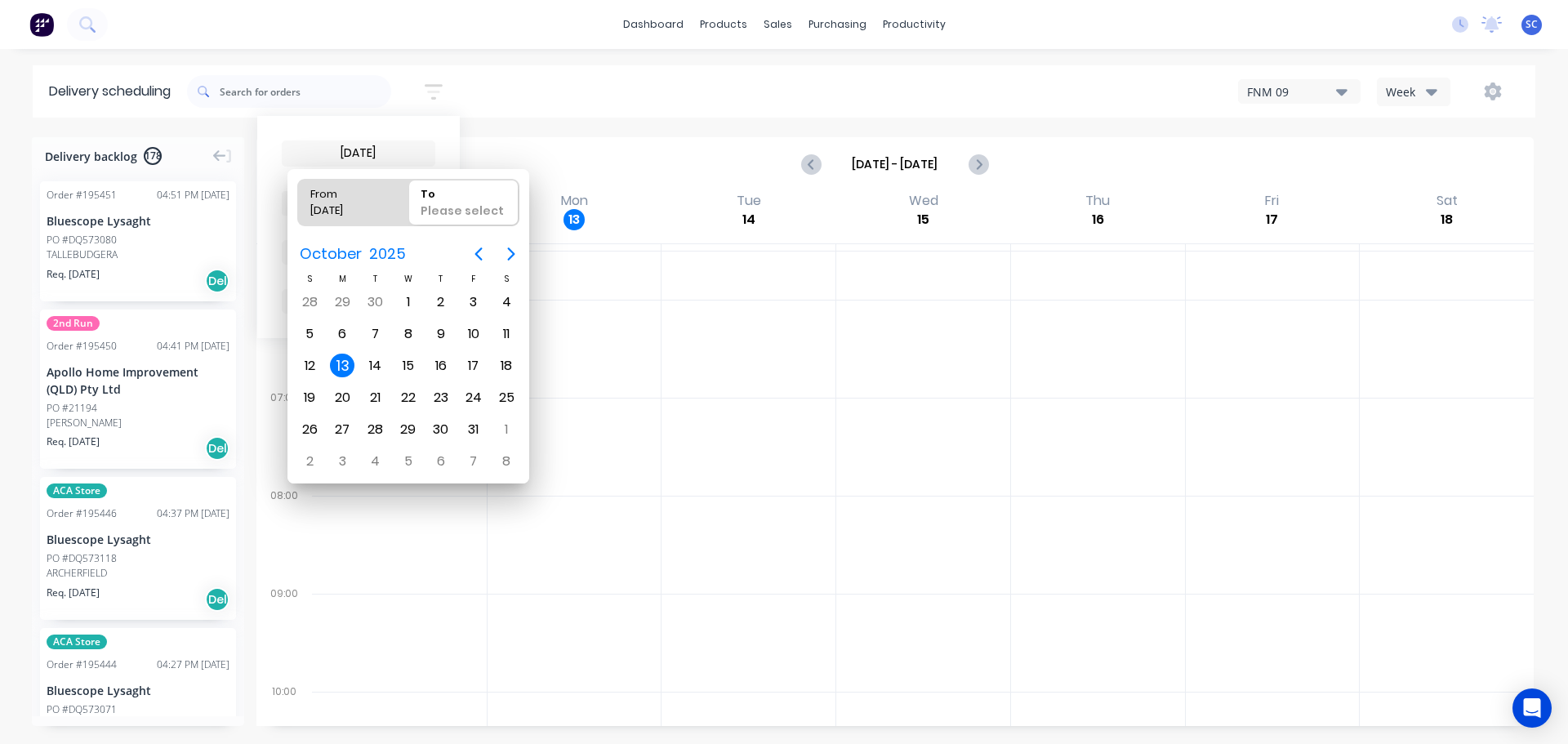
type input "12/10/25 - 13/10/25"
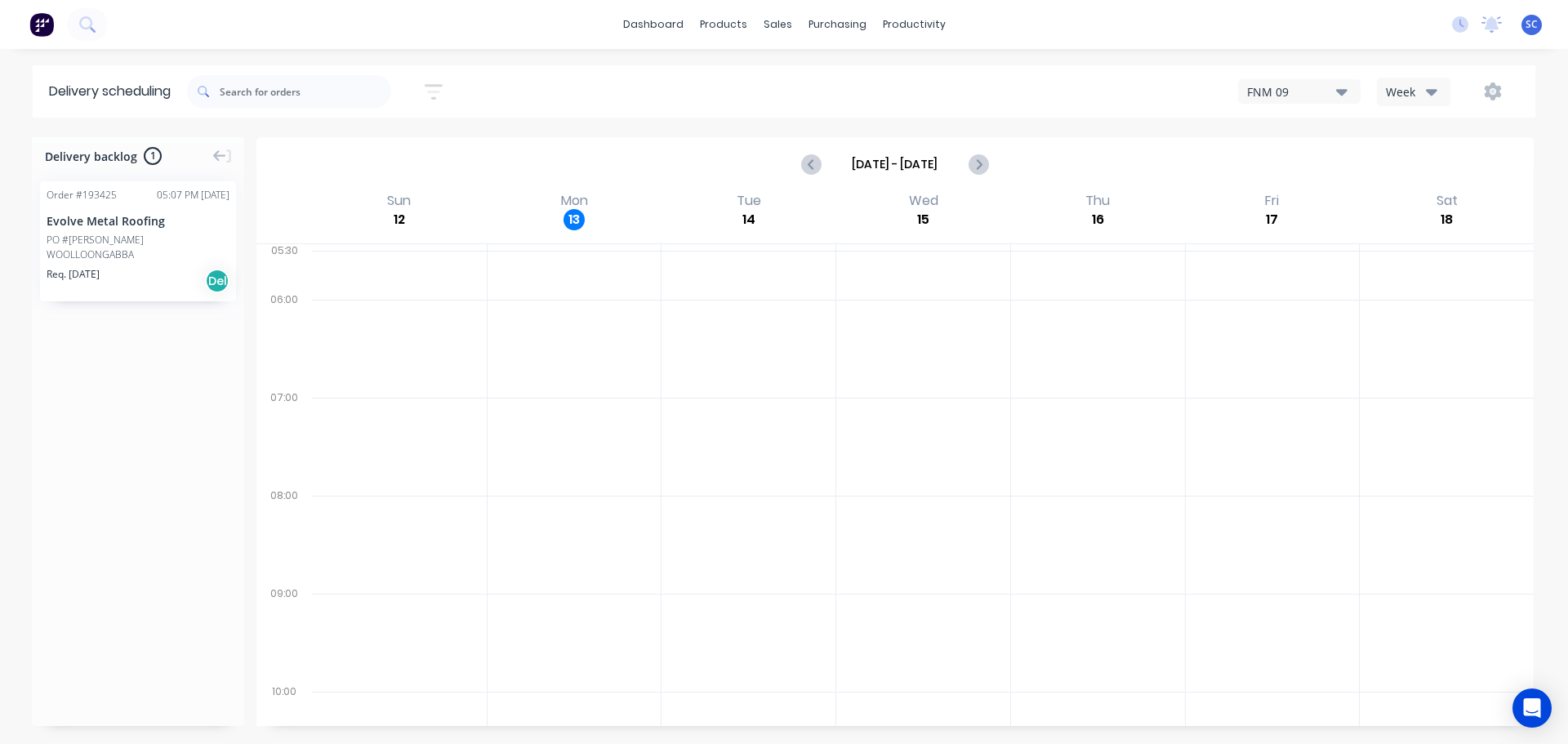
click at [82, 229] on div "Evolve Metal Roofing" at bounding box center [138, 220] width 183 height 17
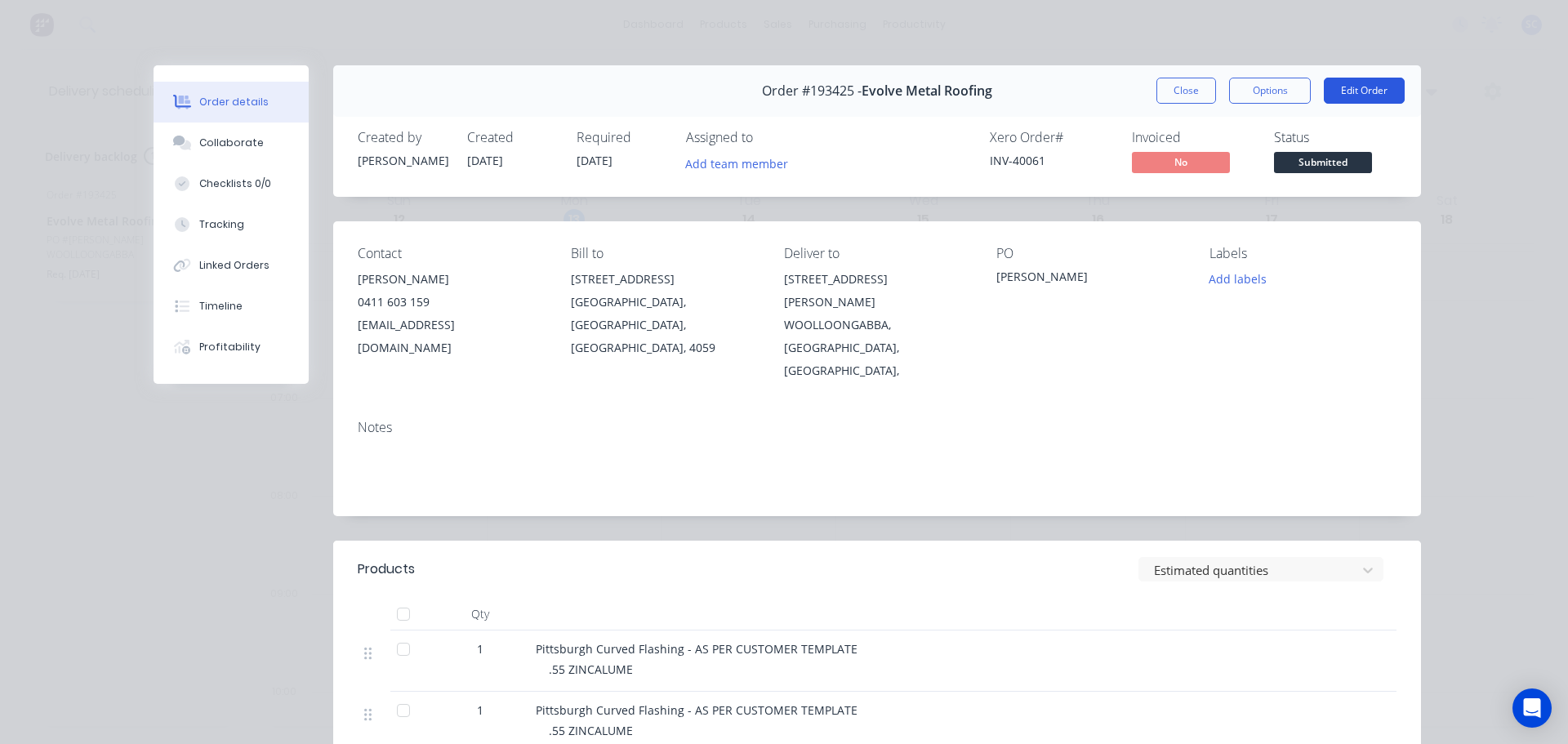
click at [1367, 92] on button "Edit Order" at bounding box center [1364, 90] width 81 height 26
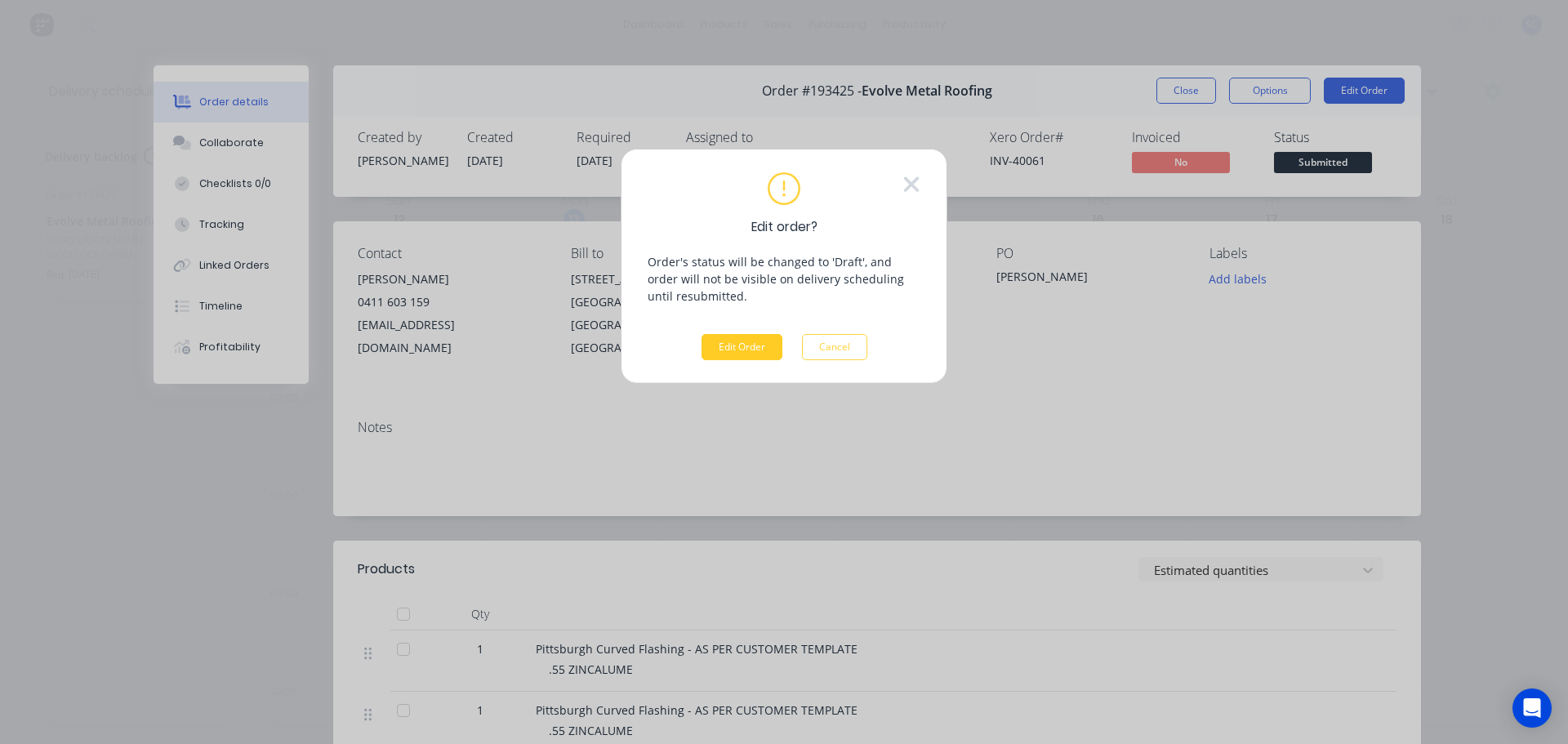
click at [735, 342] on button "Edit Order" at bounding box center [742, 347] width 81 height 26
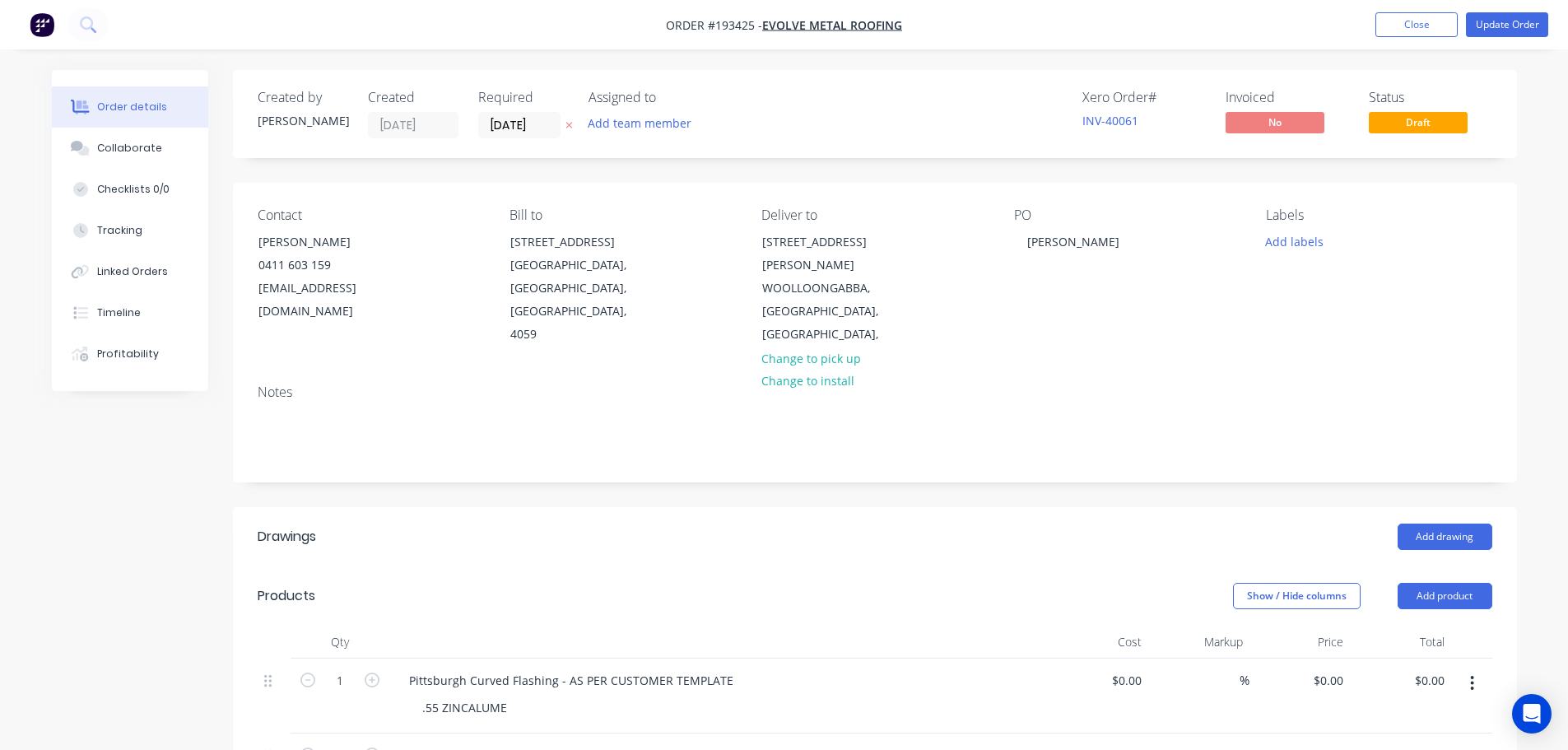
click at [569, 122] on icon "button" at bounding box center [570, 125] width 7 height 10
click at [1493, 22] on button "Update Order" at bounding box center [1507, 24] width 82 height 25
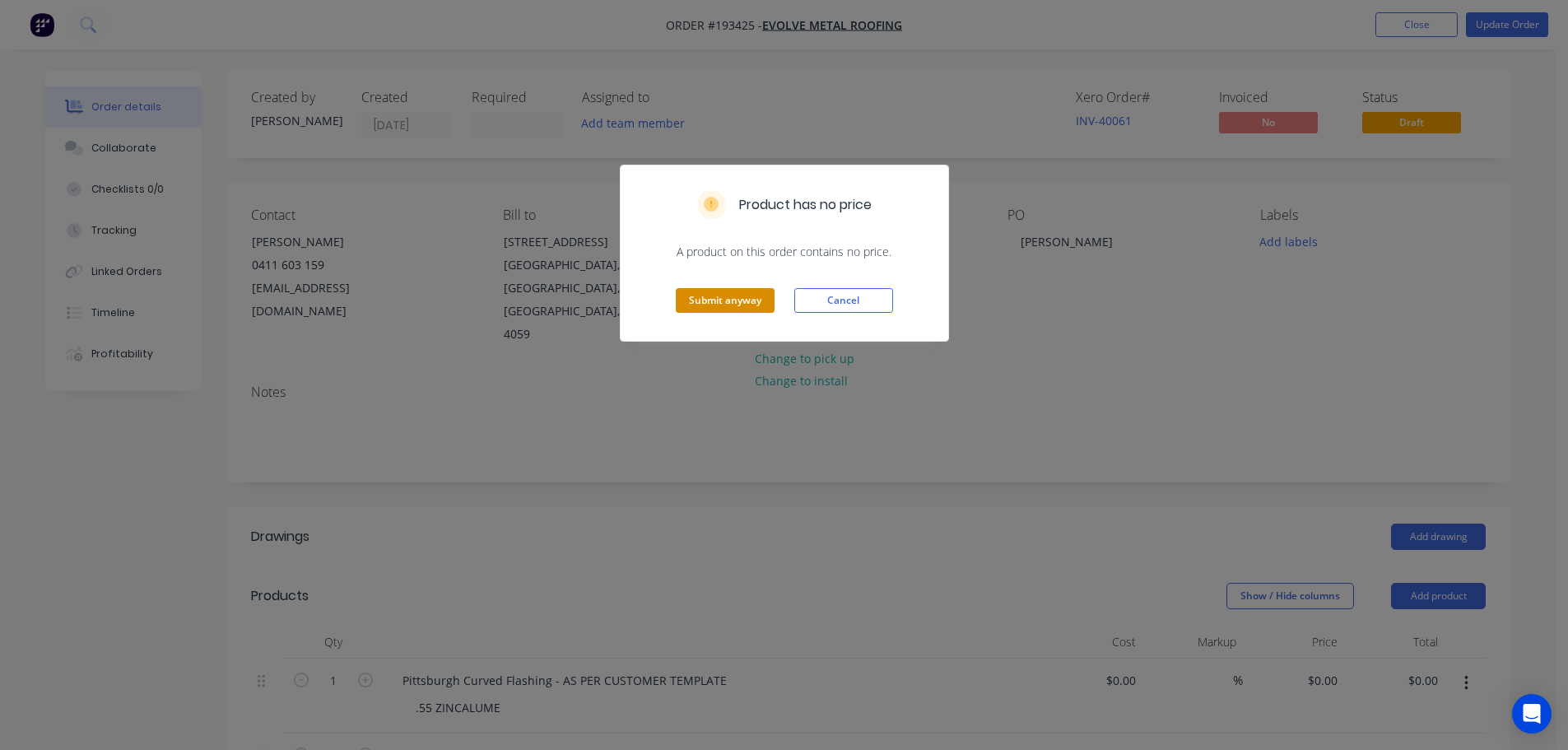
click at [730, 297] on button "Submit anyway" at bounding box center [725, 300] width 99 height 25
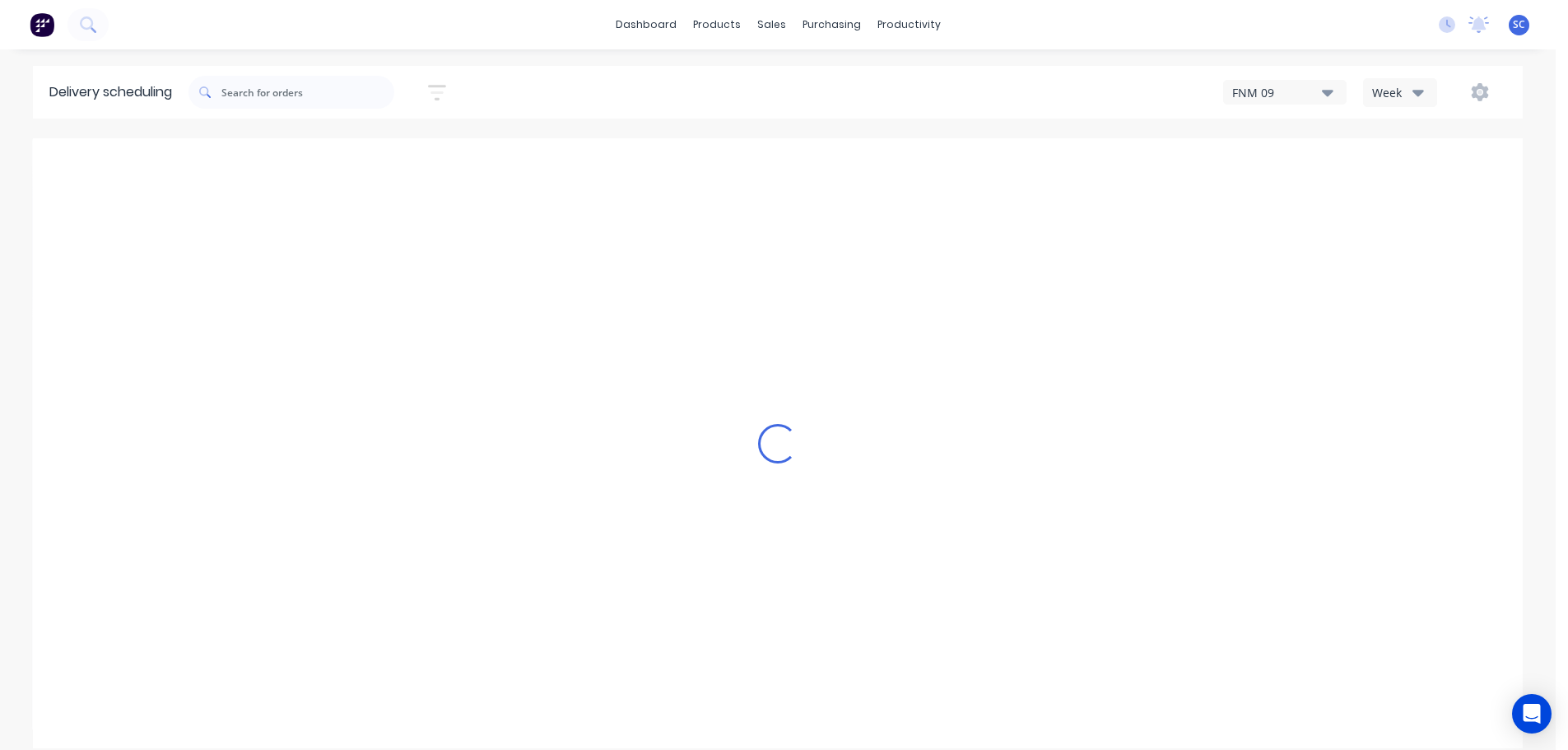
type input "Oct 12 - Oct 18"
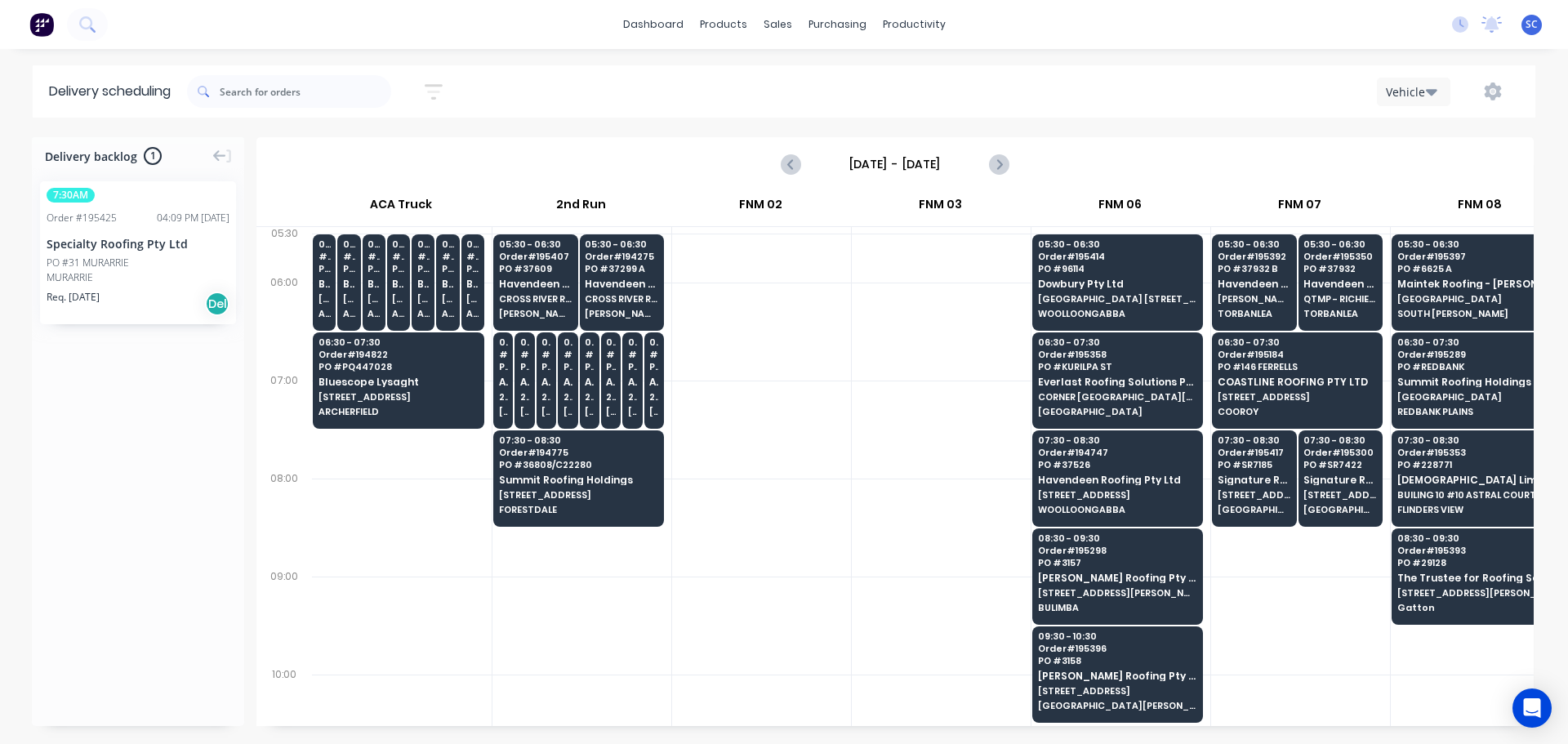
scroll to position [0, 1]
click at [439, 87] on icon "button" at bounding box center [434, 92] width 18 height 20
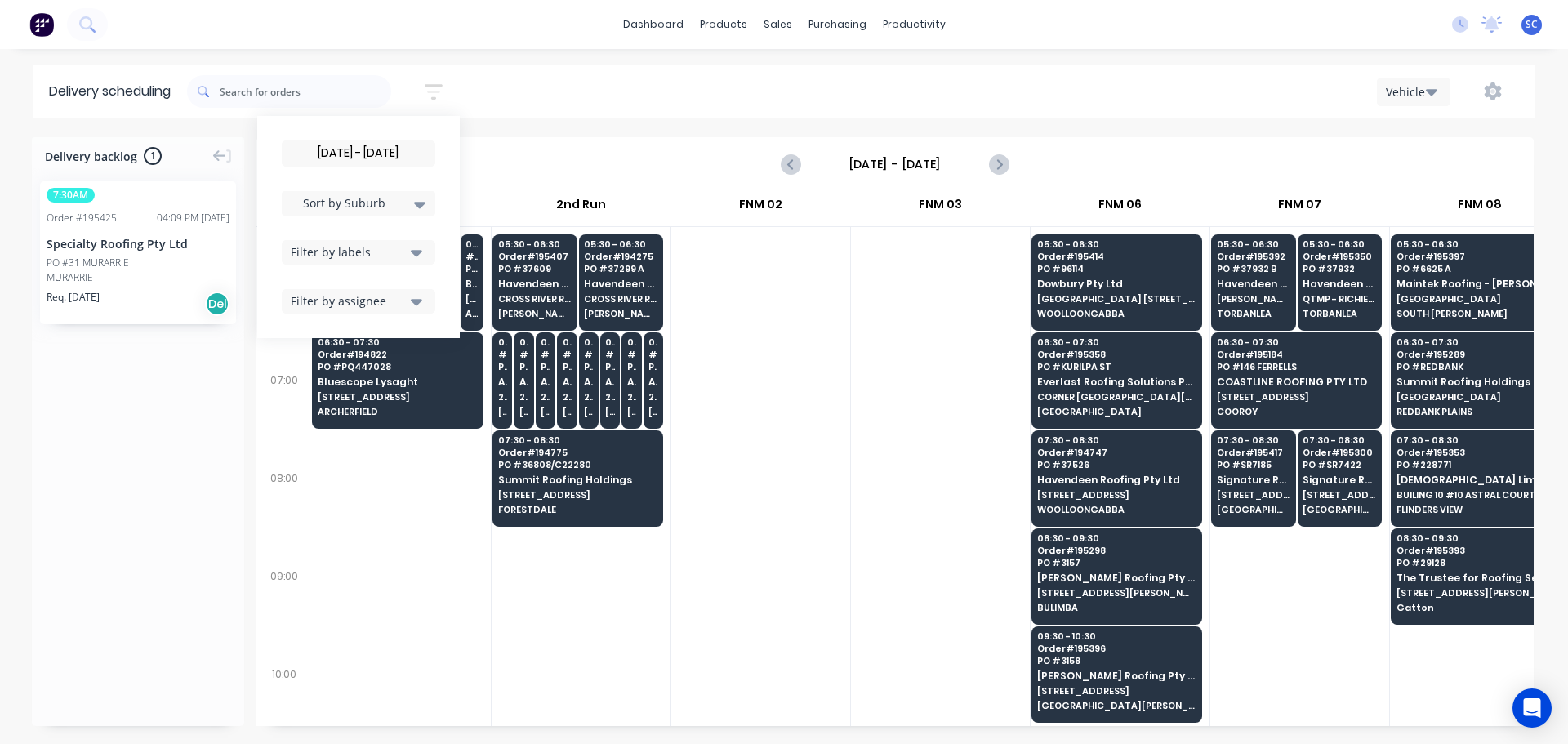
click at [344, 149] on input "[DATE] - [DATE]" at bounding box center [358, 153] width 152 height 25
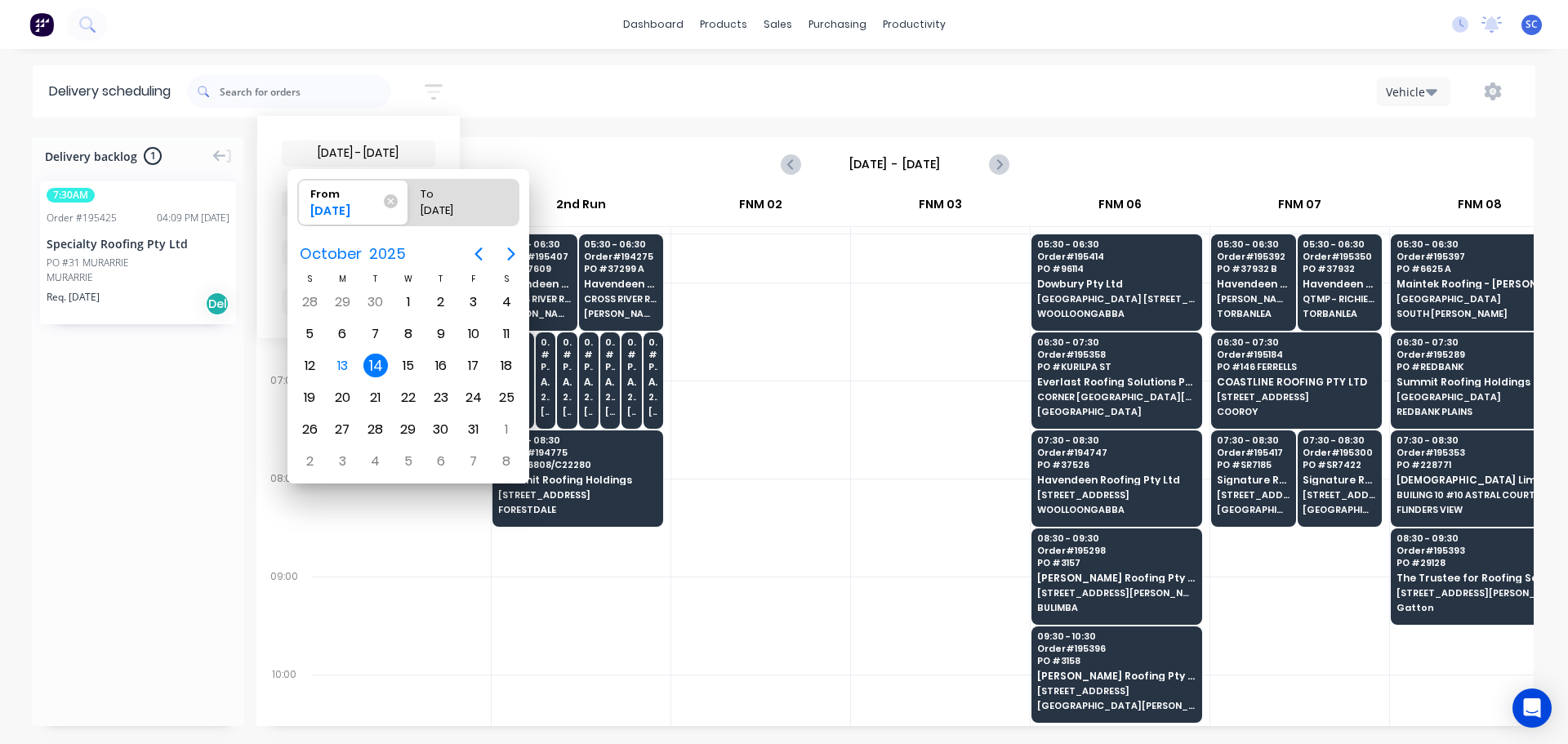
click at [373, 361] on div "14" at bounding box center [376, 366] width 25 height 25
radio input "false"
radio input "true"
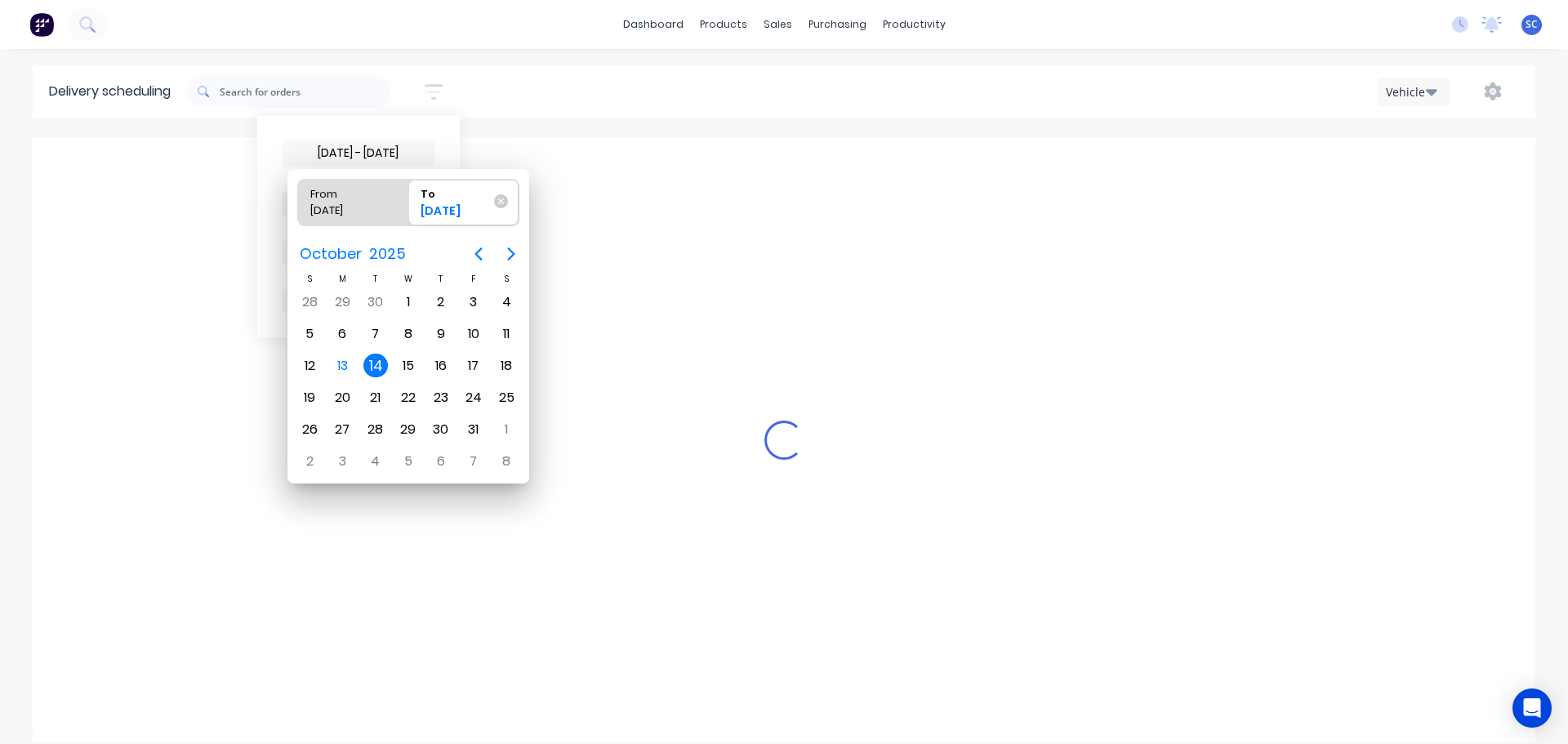
click at [373, 364] on div "14" at bounding box center [376, 366] width 25 height 25
